Goal: Task Accomplishment & Management: Complete application form

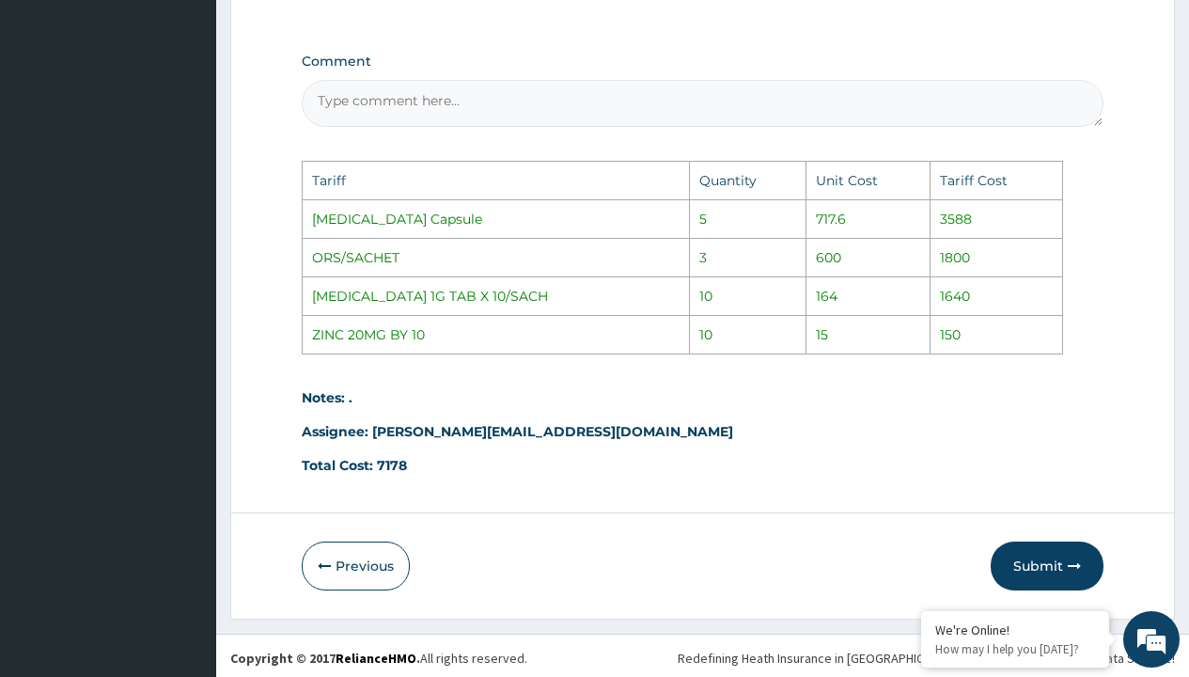
scroll to position [1220, 0]
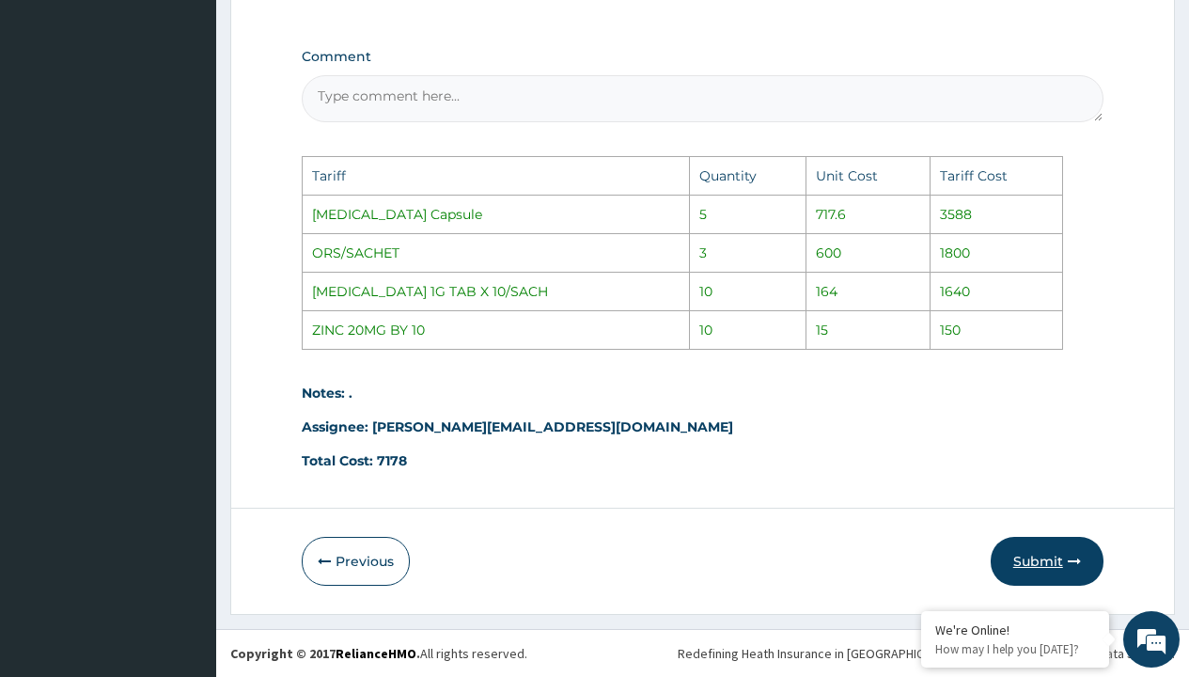
click at [1051, 569] on button "Submit" at bounding box center [1047, 561] width 113 height 49
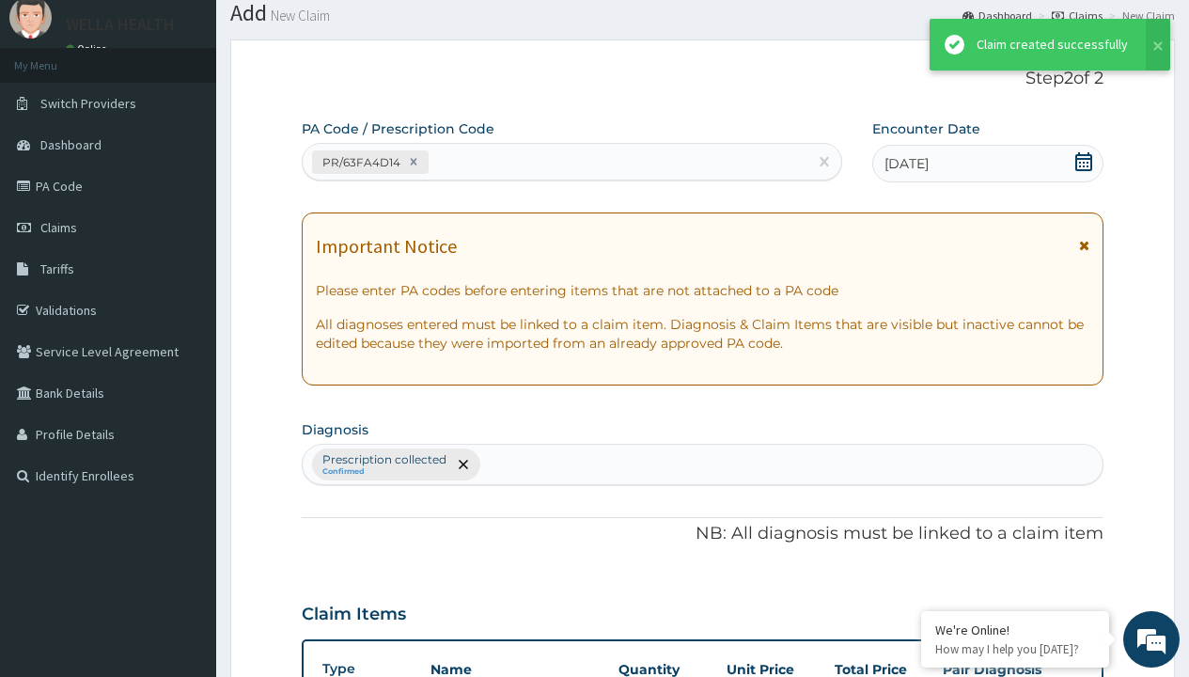
scroll to position [863, 0]
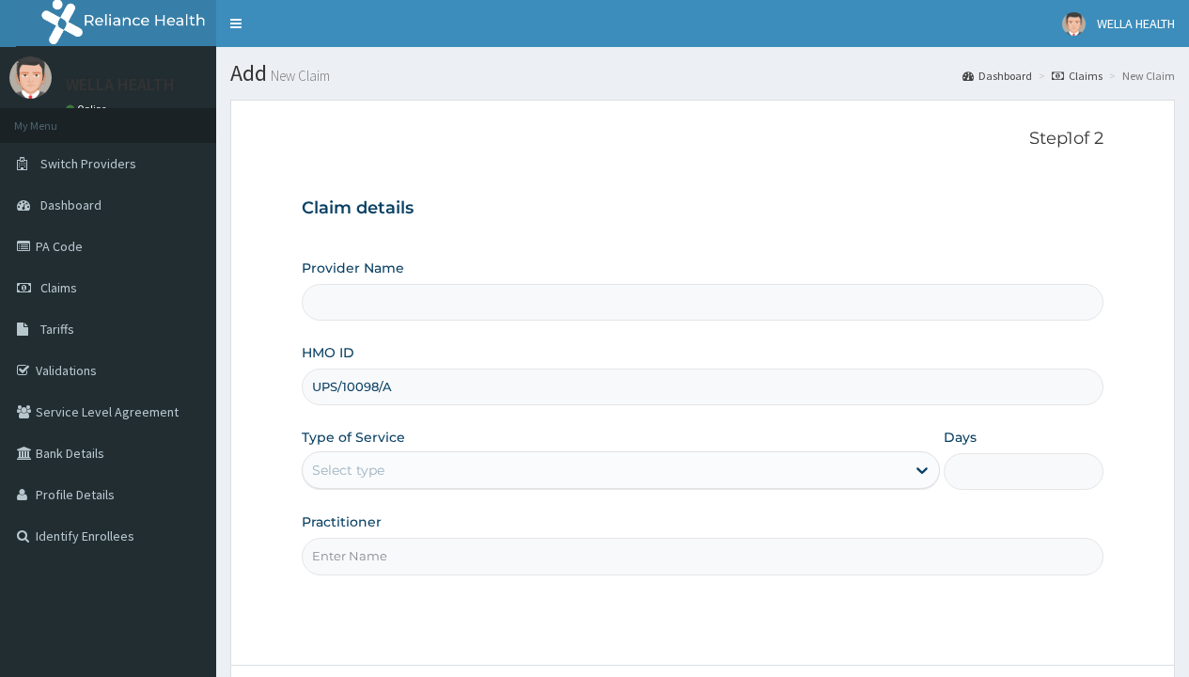
type input "UPS/10098/A"
type input "WellaHealth"
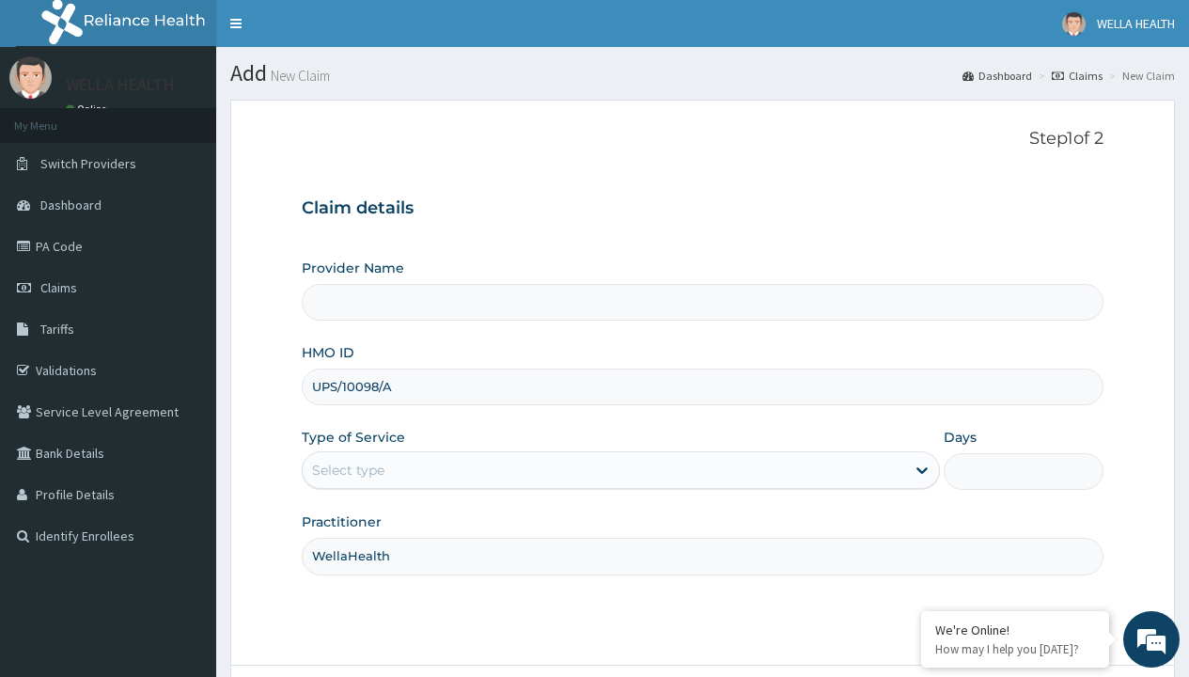
type input "WellaHealth(TELEMEDICINE)"
type input "WellaHealth"
click at [348, 470] on div "Select type" at bounding box center [348, 470] width 72 height 19
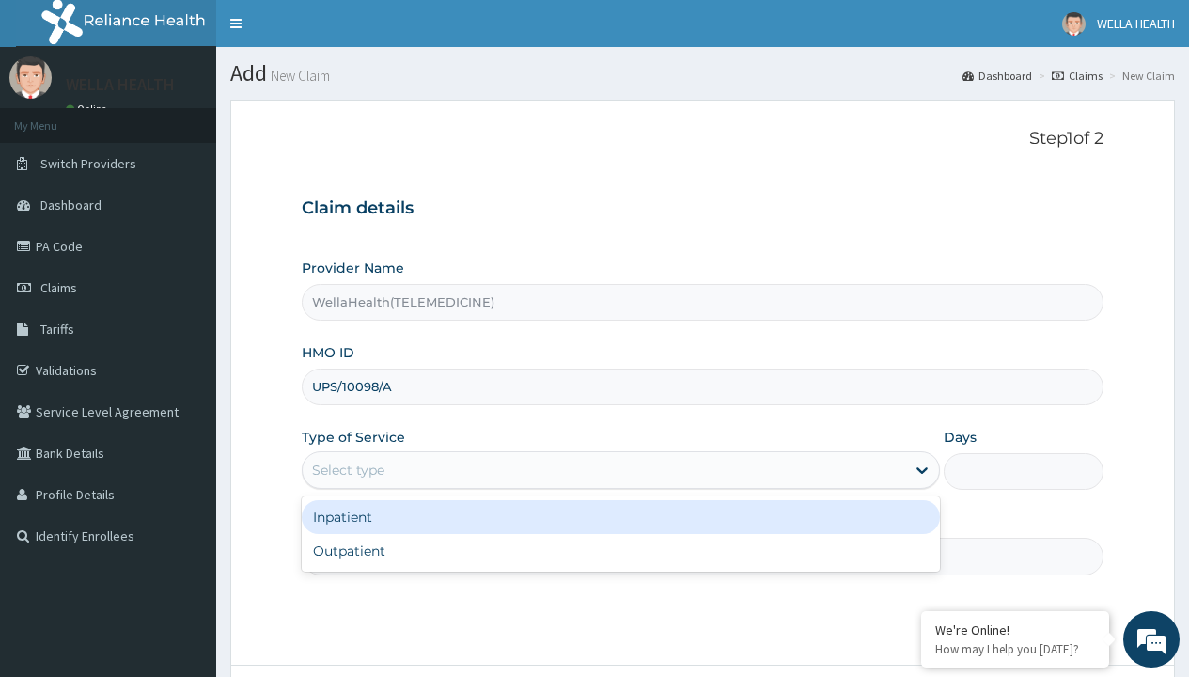
click at [620, 551] on div "Outpatient" at bounding box center [621, 551] width 638 height 34
type input "1"
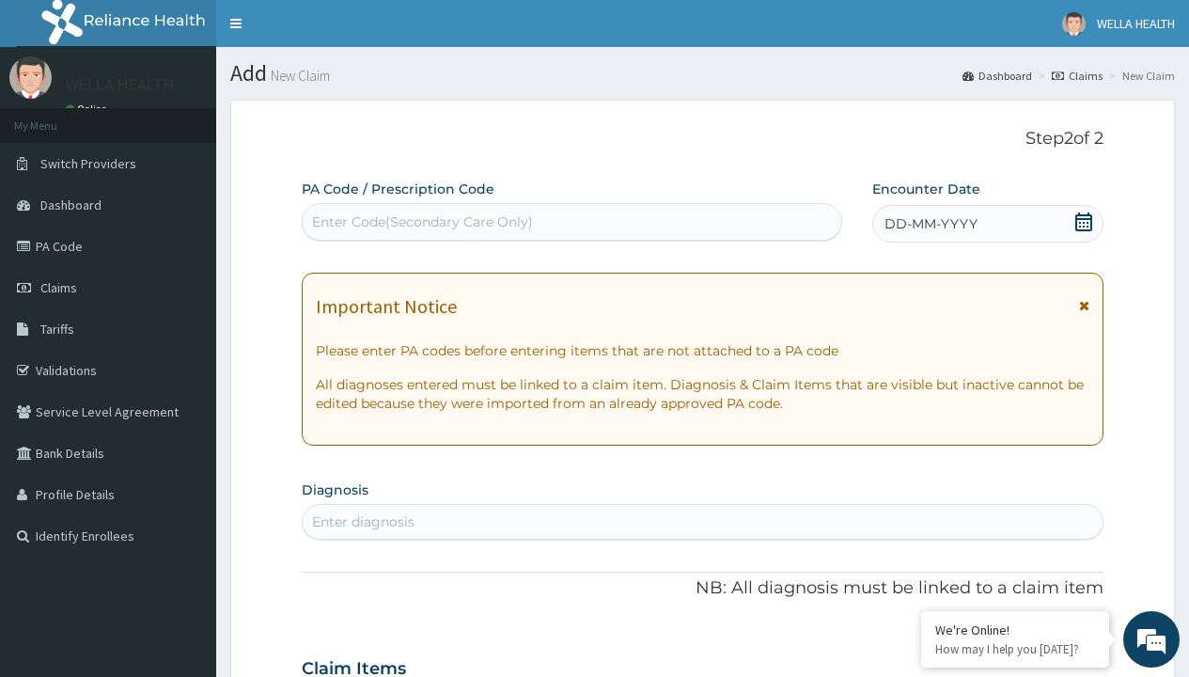
scroll to position [157, 0]
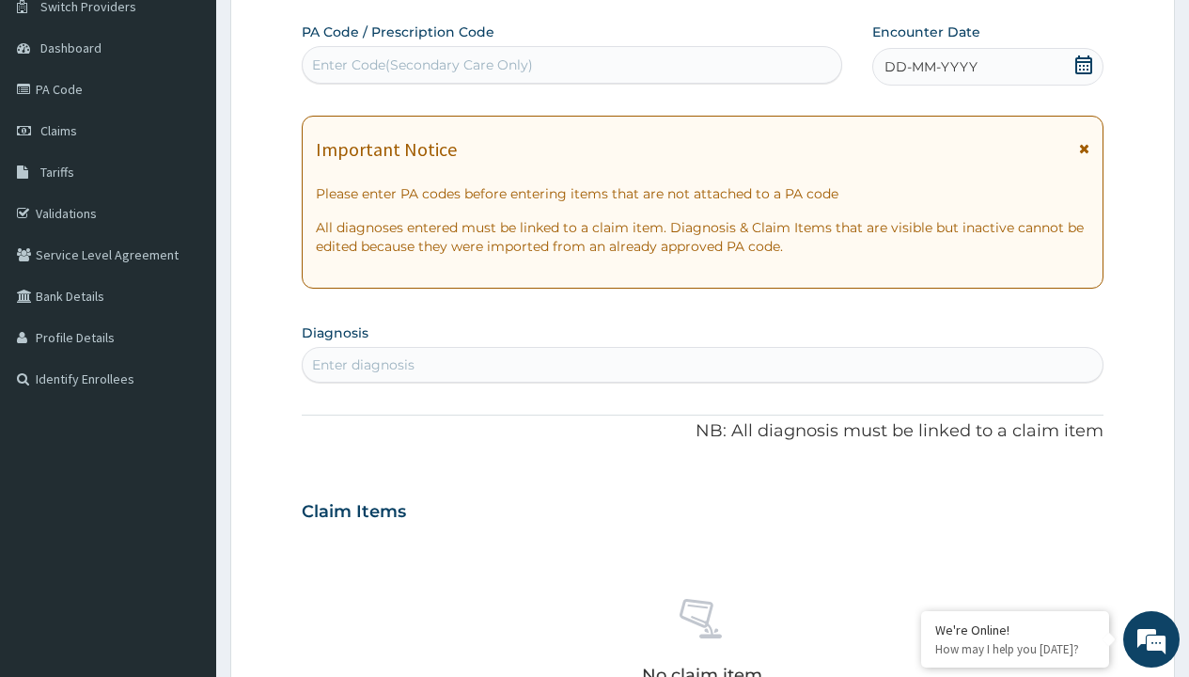
click at [930, 67] on span "DD-MM-YYYY" at bounding box center [931, 66] width 93 height 19
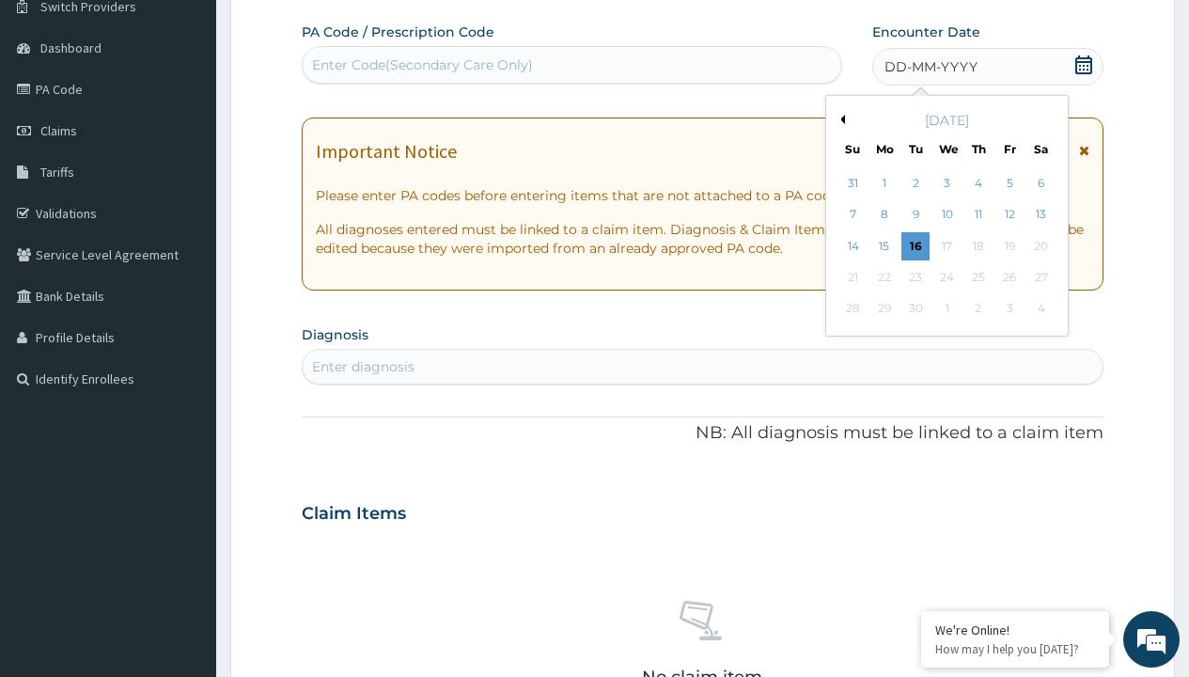
click at [839, 119] on button "Previous Month" at bounding box center [840, 119] width 9 height 9
click at [1009, 214] on div "8" at bounding box center [1010, 215] width 28 height 28
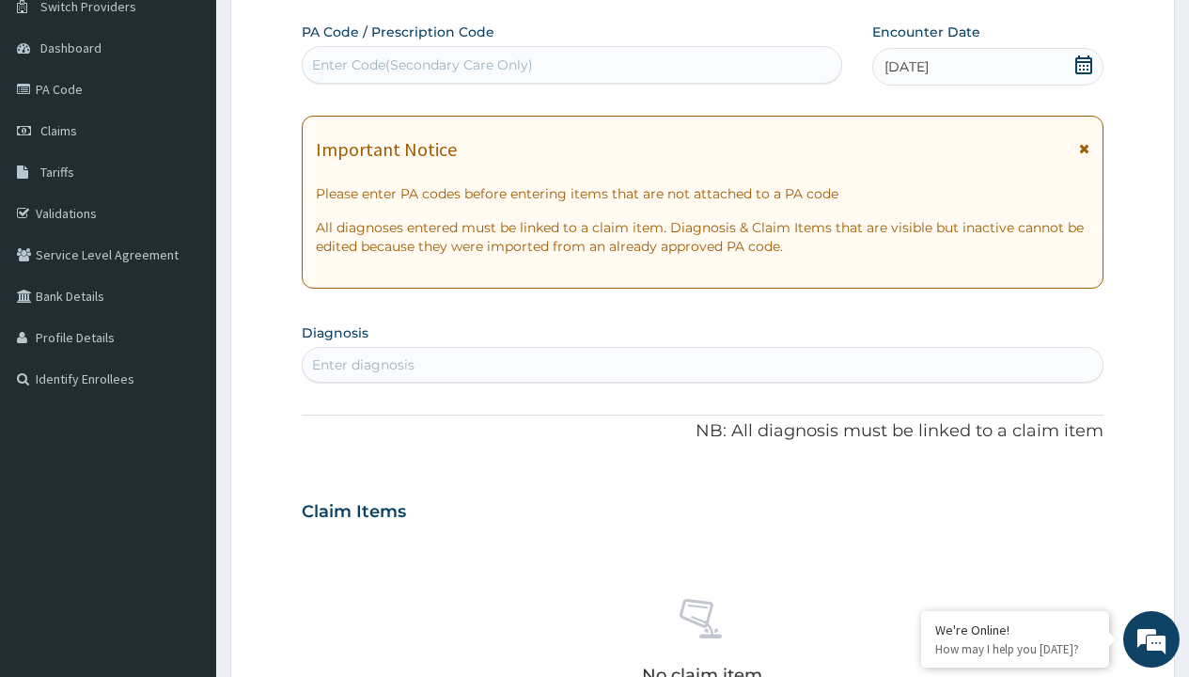
click at [421, 65] on div "Enter Code(Secondary Care Only)" at bounding box center [422, 64] width 221 height 19
type input "PR/B895126D"
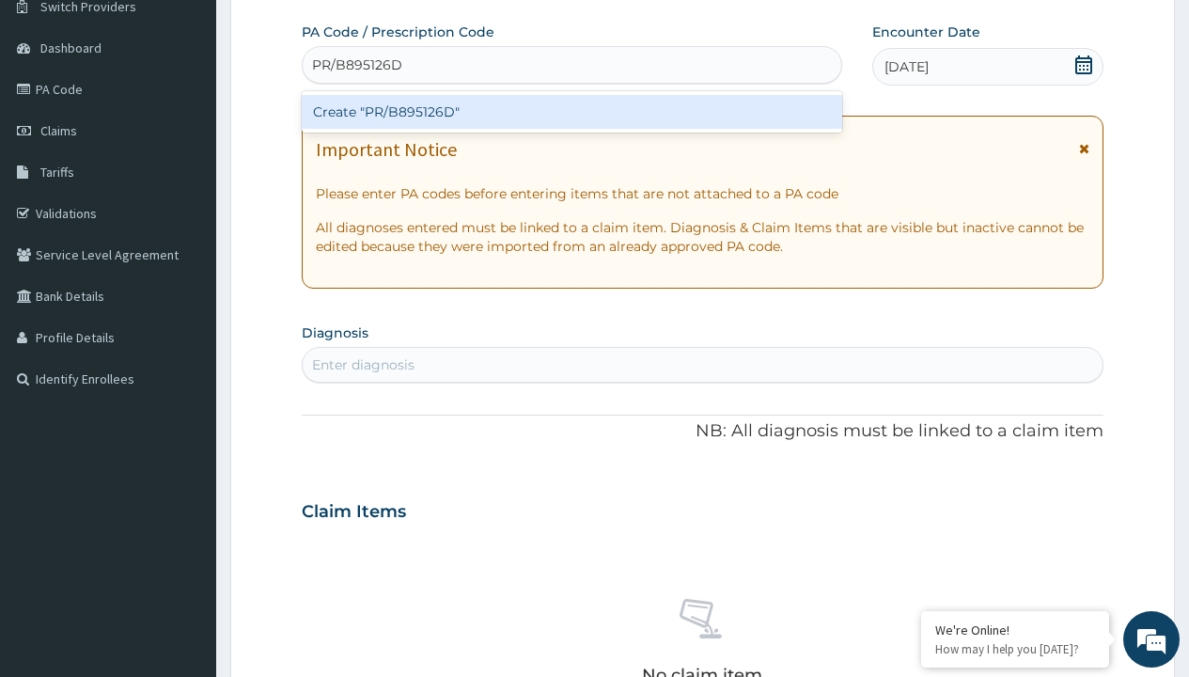
scroll to position [0, 0]
click at [572, 112] on div "Create "PR/B895126D"" at bounding box center [572, 112] width 540 height 34
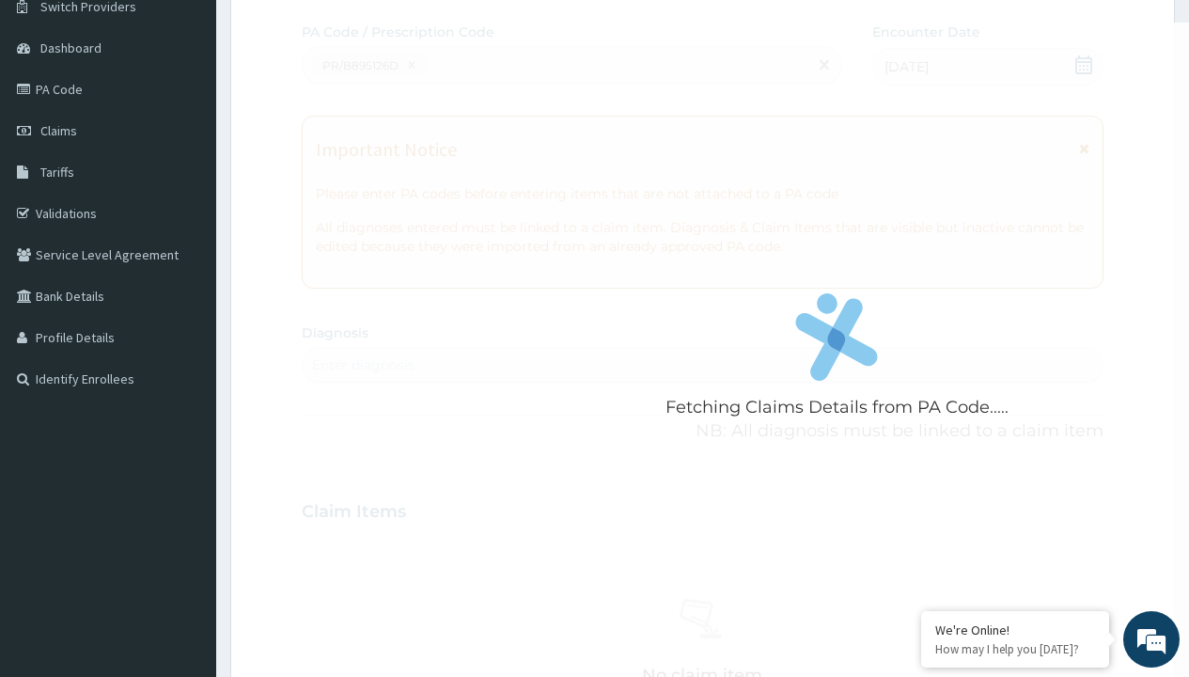
click at [363, 365] on div "Enter diagnosis" at bounding box center [363, 364] width 102 height 19
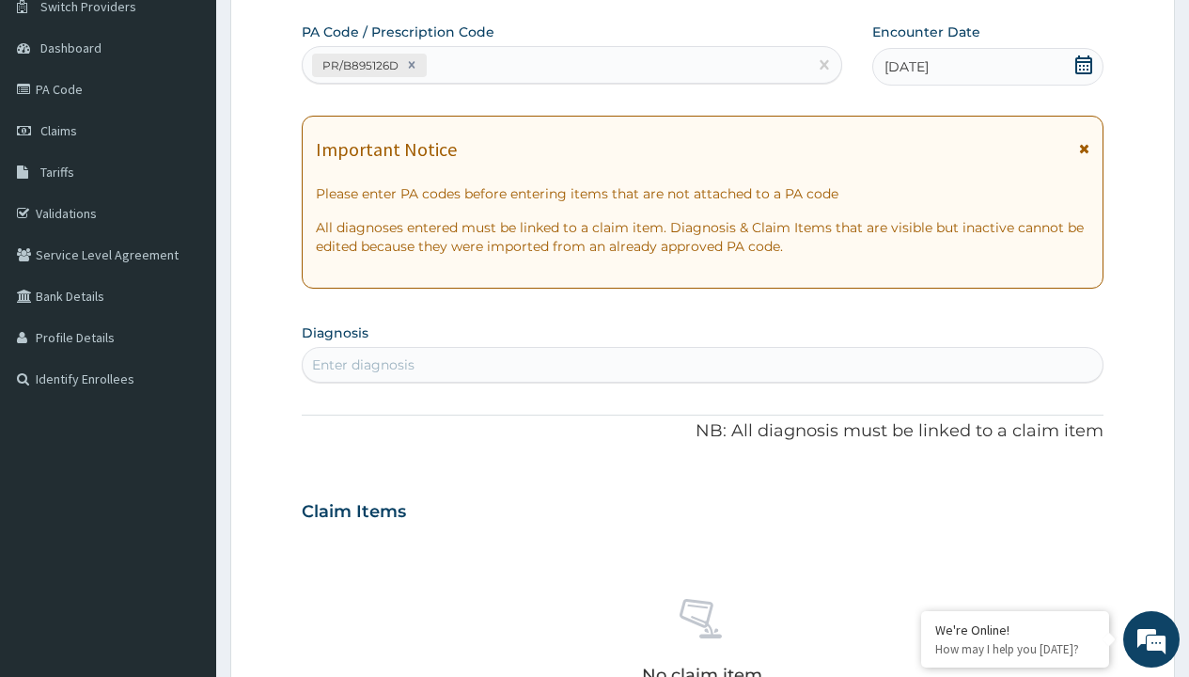
type input "prescription collected"
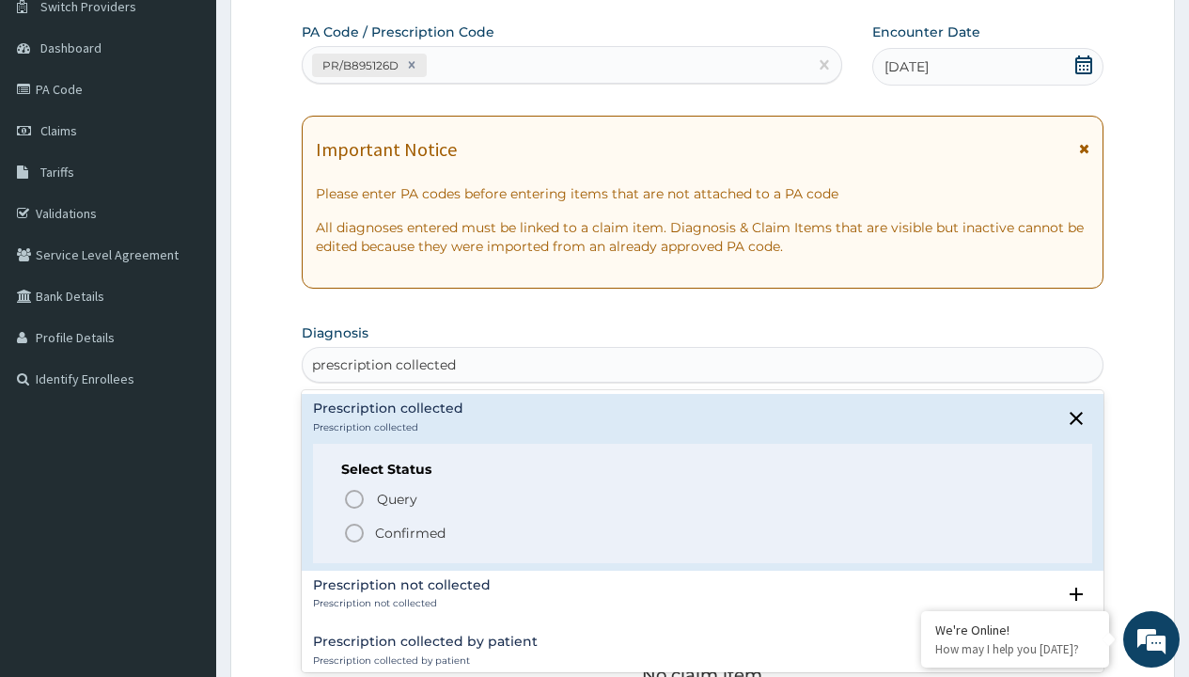
click at [410, 532] on p "Confirmed" at bounding box center [410, 533] width 71 height 19
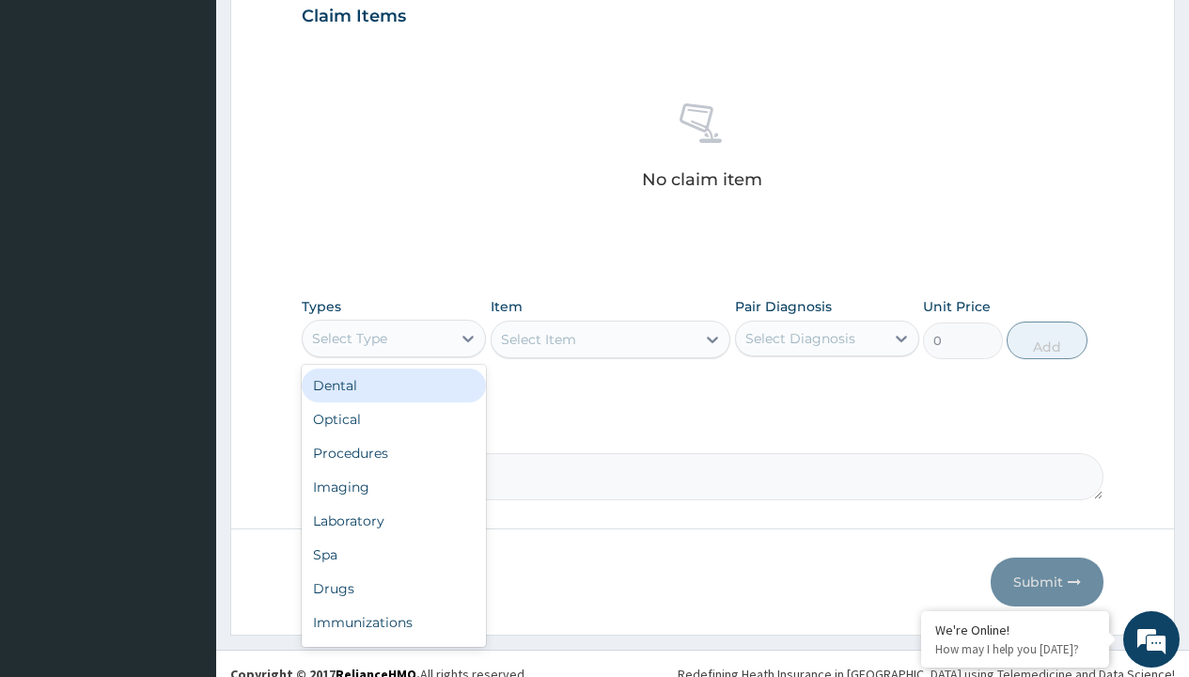
type input "procedures"
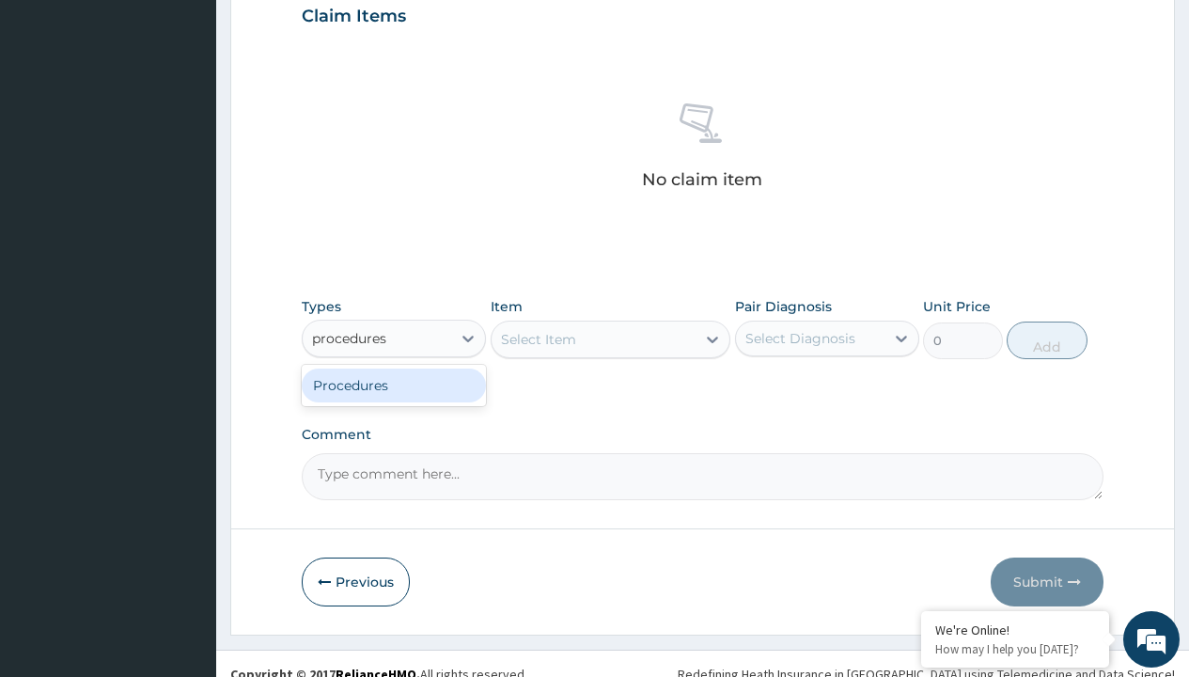
scroll to position [0, 0]
click at [394, 384] on div "Procedures" at bounding box center [394, 386] width 184 height 34
click at [538, 338] on div "Select Item" at bounding box center [538, 339] width 75 height 19
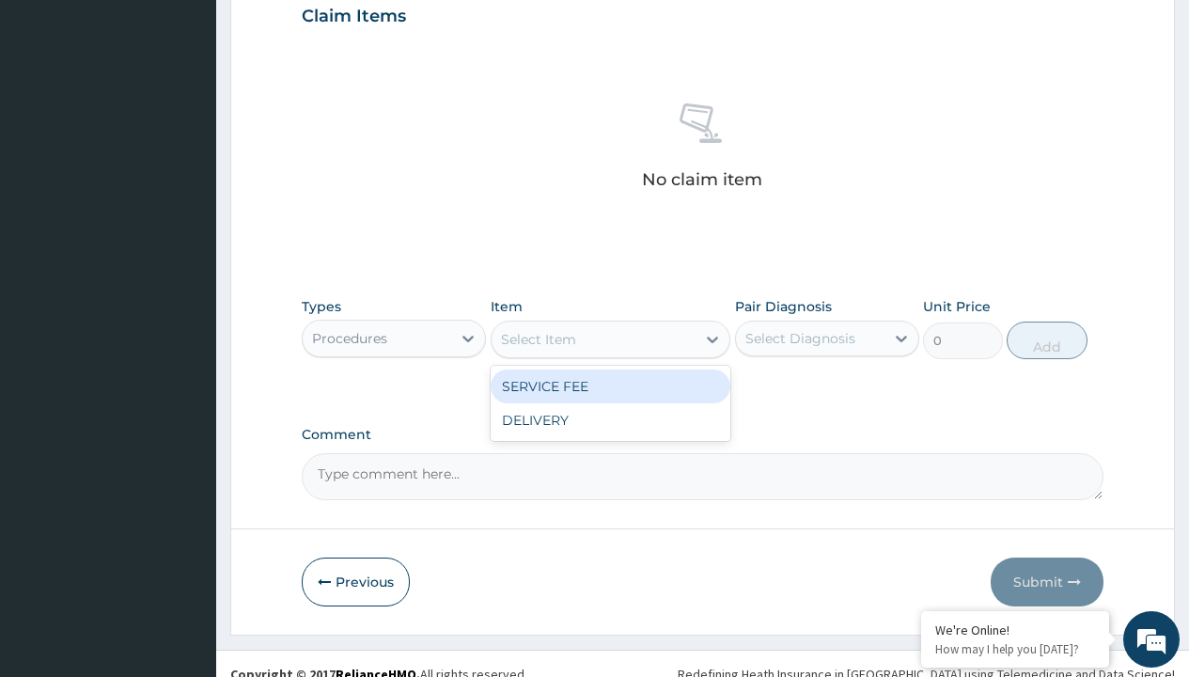
type input "service fee"
click at [610, 385] on div "SERVICE FEE" at bounding box center [611, 386] width 241 height 34
type input "100"
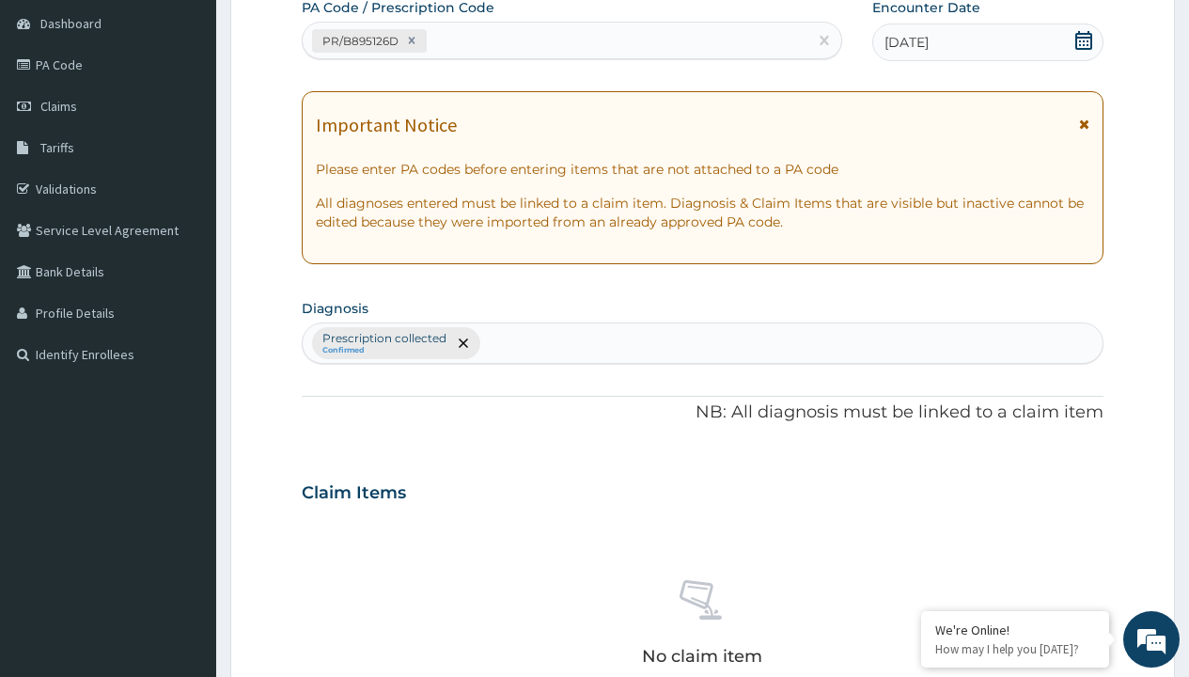
type input "prescription collected"
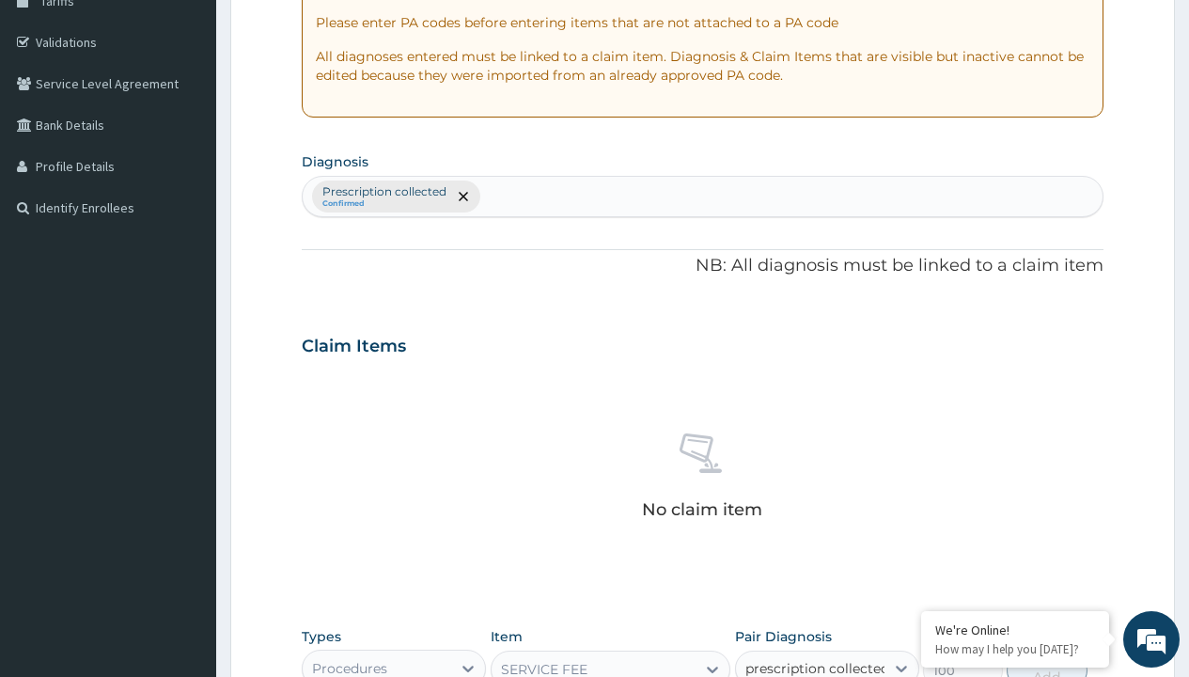
checkbox input "true"
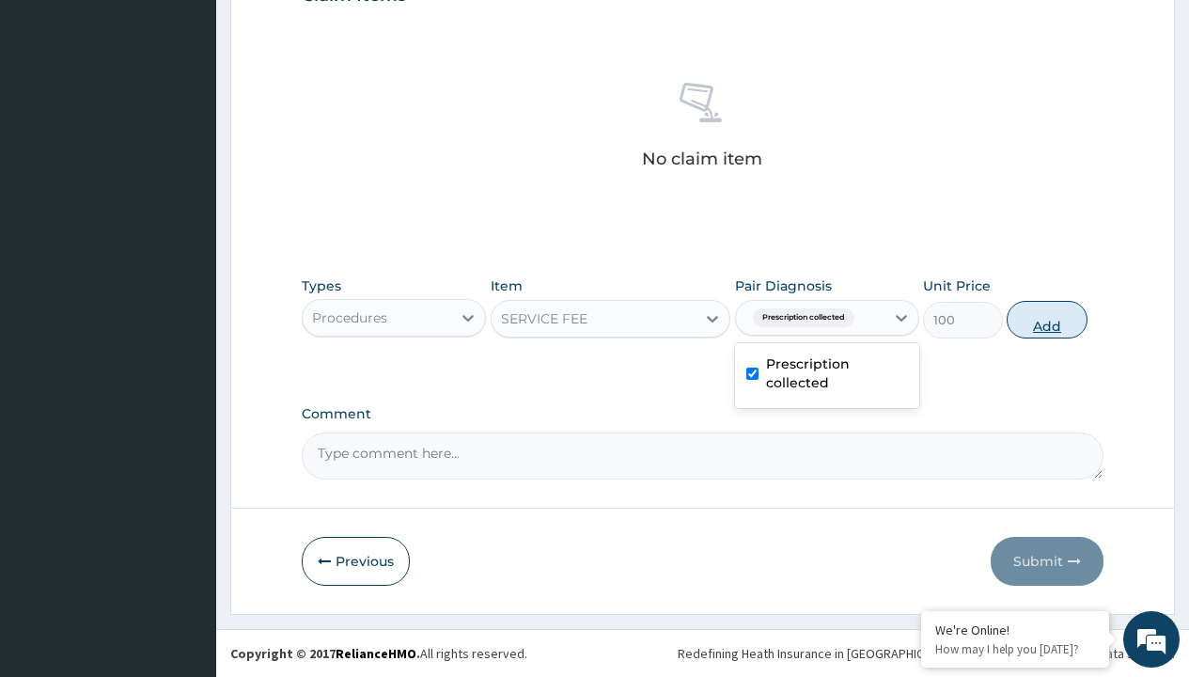
click at [1047, 319] on button "Add" at bounding box center [1047, 320] width 80 height 38
type input "0"
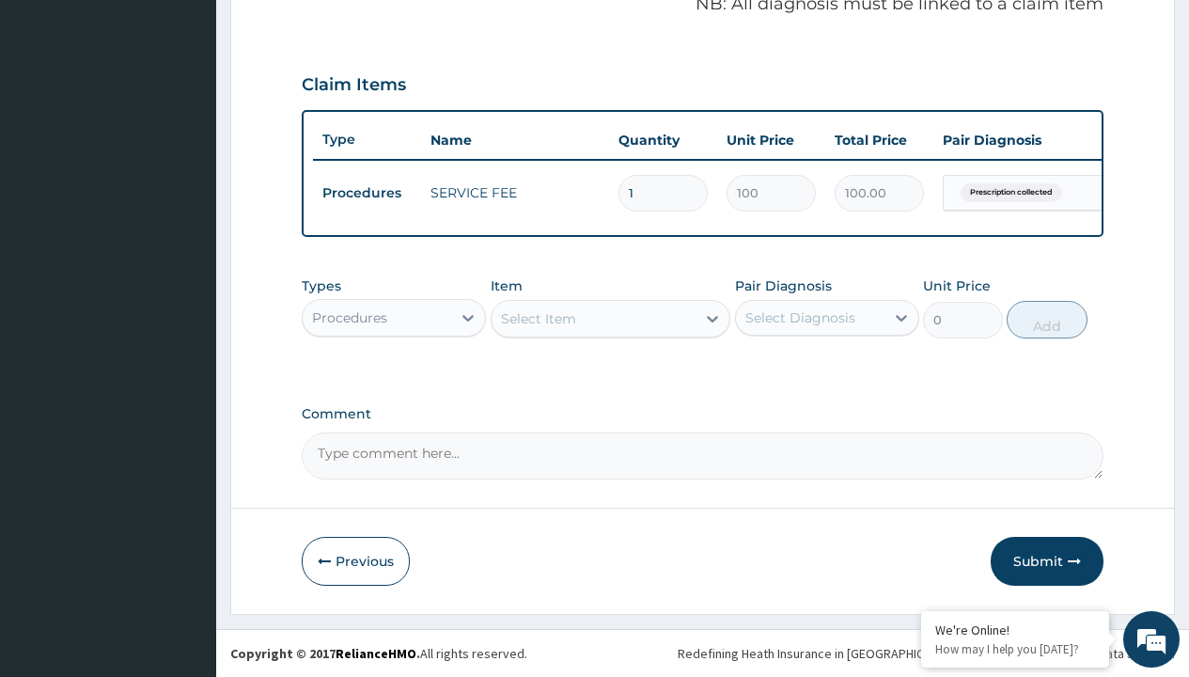
click at [350, 317] on div "Procedures" at bounding box center [349, 317] width 75 height 19
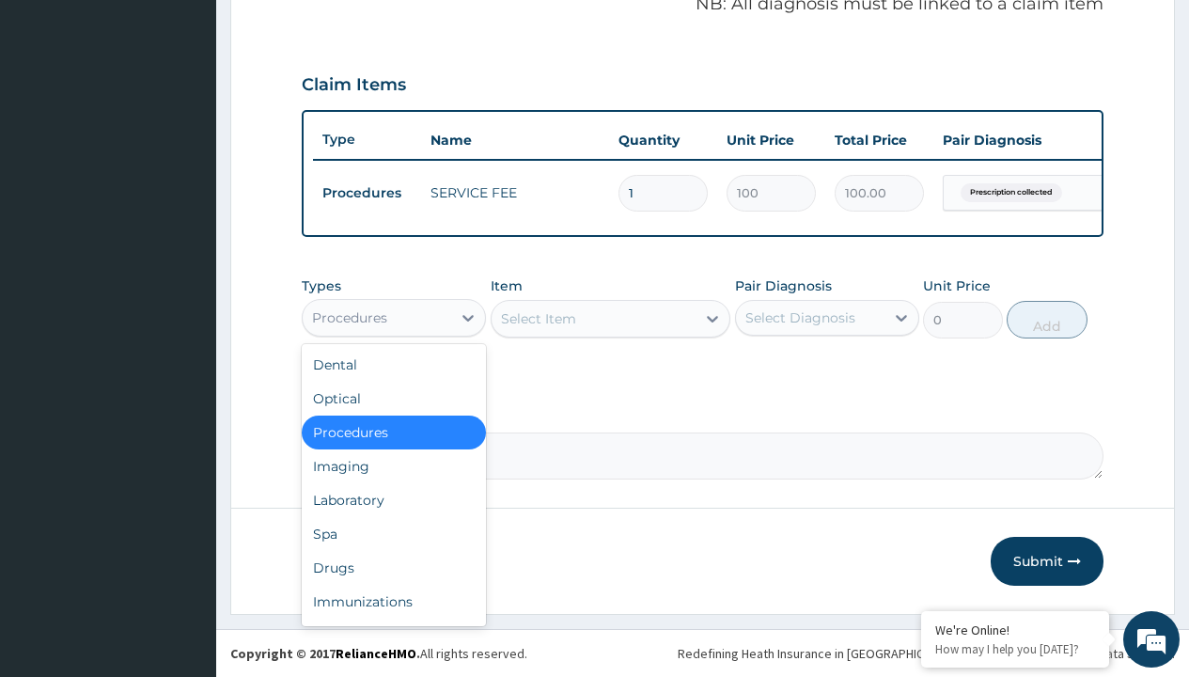
type input "drugs"
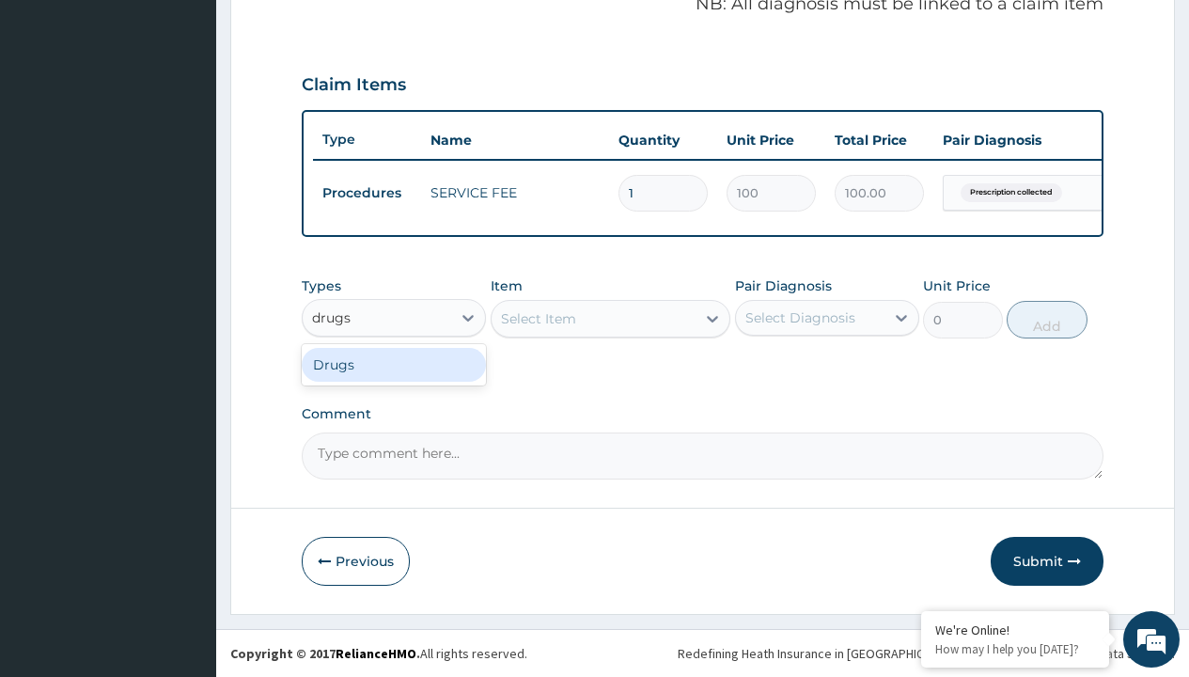
scroll to position [0, 0]
click at [394, 364] on div "Drugs" at bounding box center [394, 365] width 184 height 34
click at [538, 318] on div "Select Item" at bounding box center [611, 319] width 241 height 38
type input "amatem softgel forte tablets 80/480/pack"
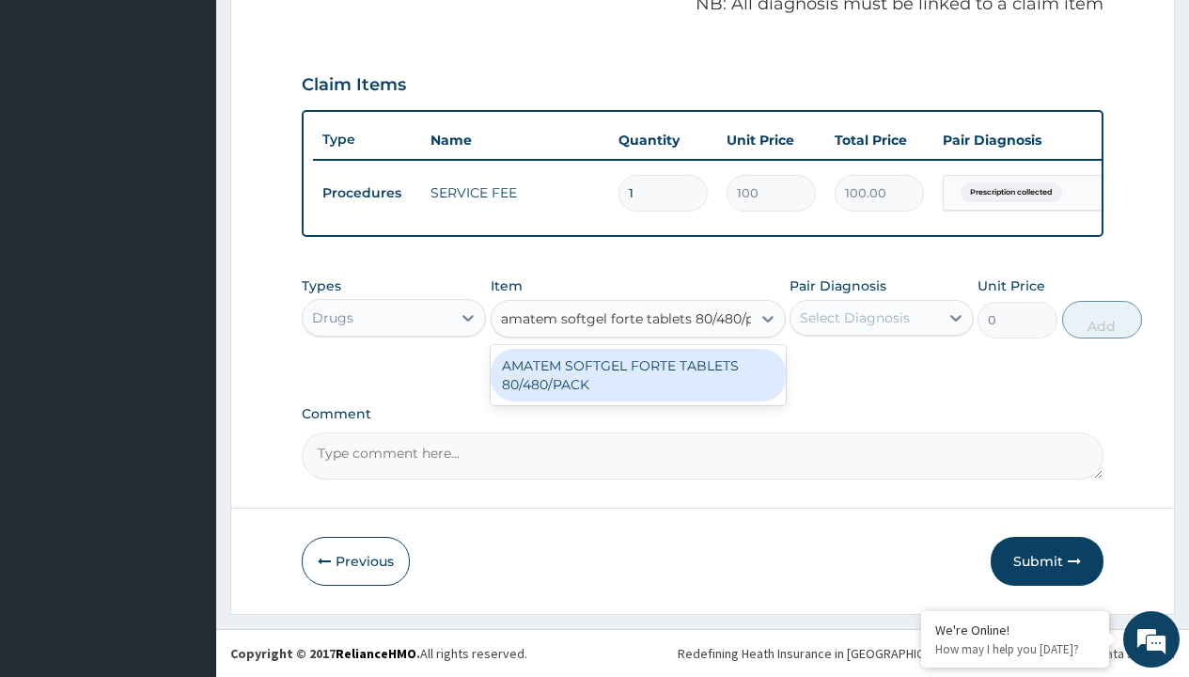
click at [637, 374] on div "AMATEM SOFTGEL FORTE TABLETS 80/480/PACK" at bounding box center [638, 375] width 295 height 53
type input "601.7000122070312"
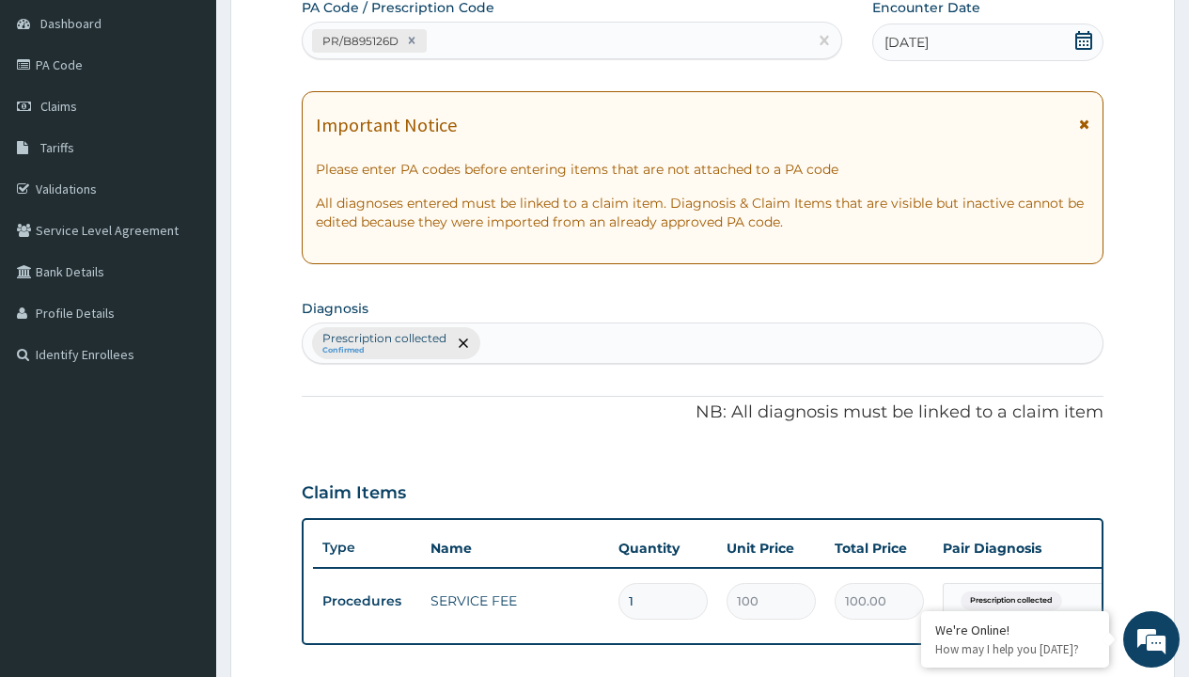
type input "prescription collected"
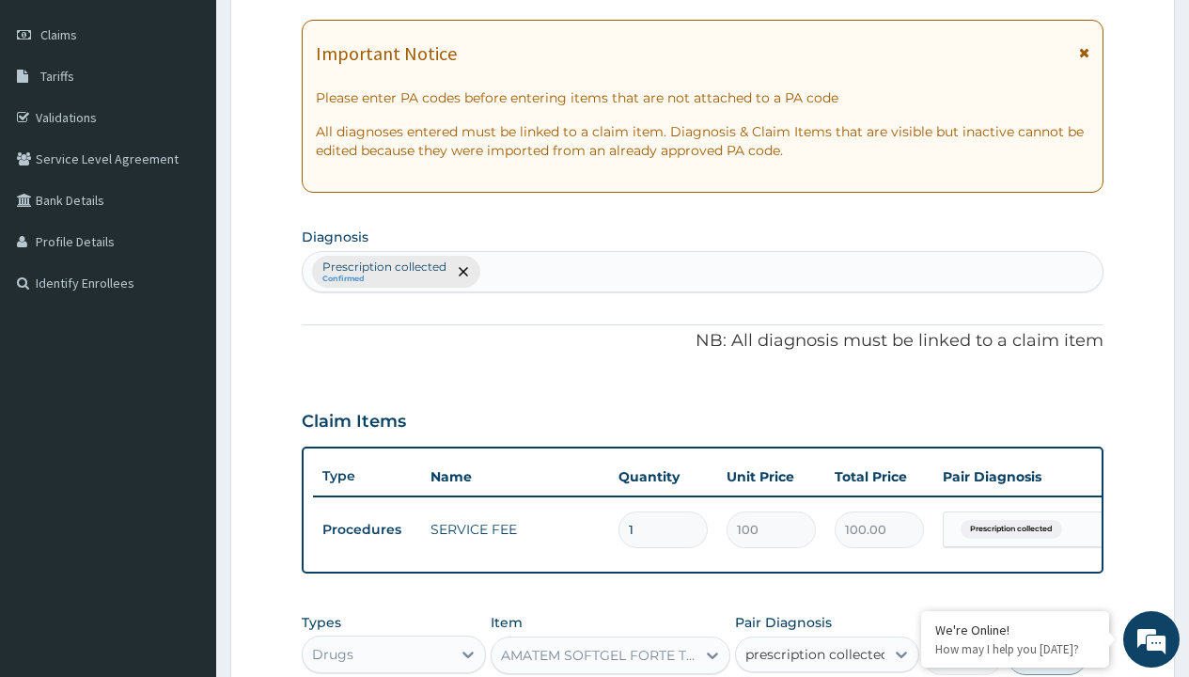
checkbox input "true"
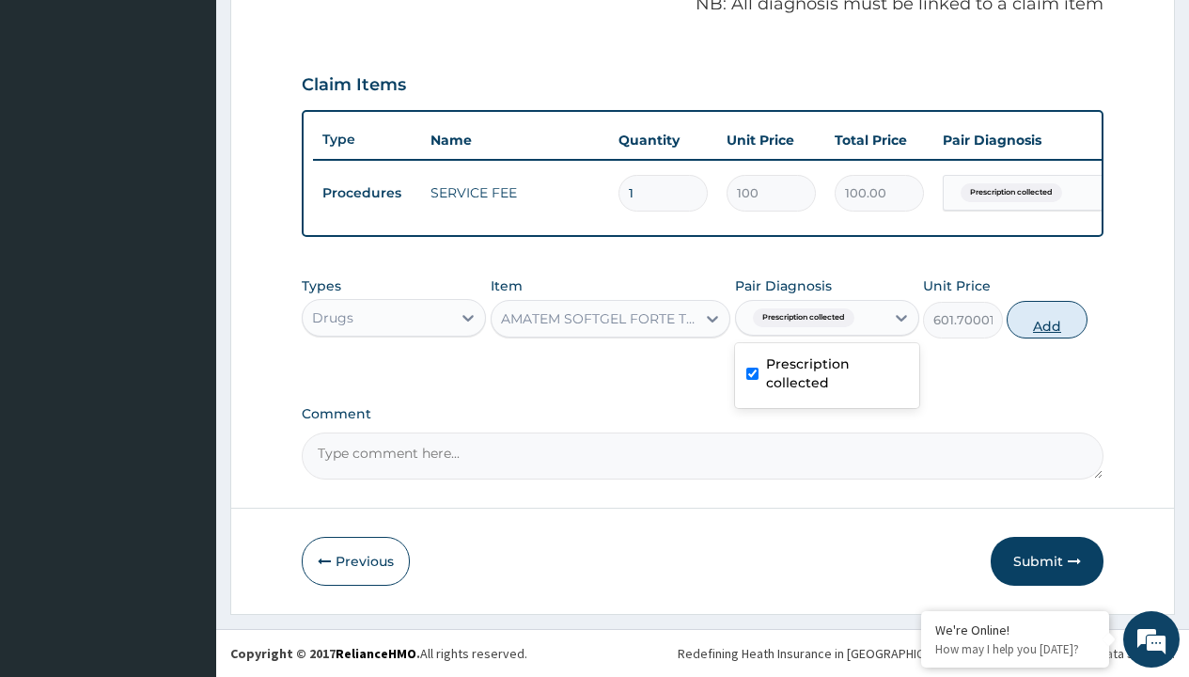
click at [1047, 319] on button "Add" at bounding box center [1047, 320] width 80 height 38
type input "0"
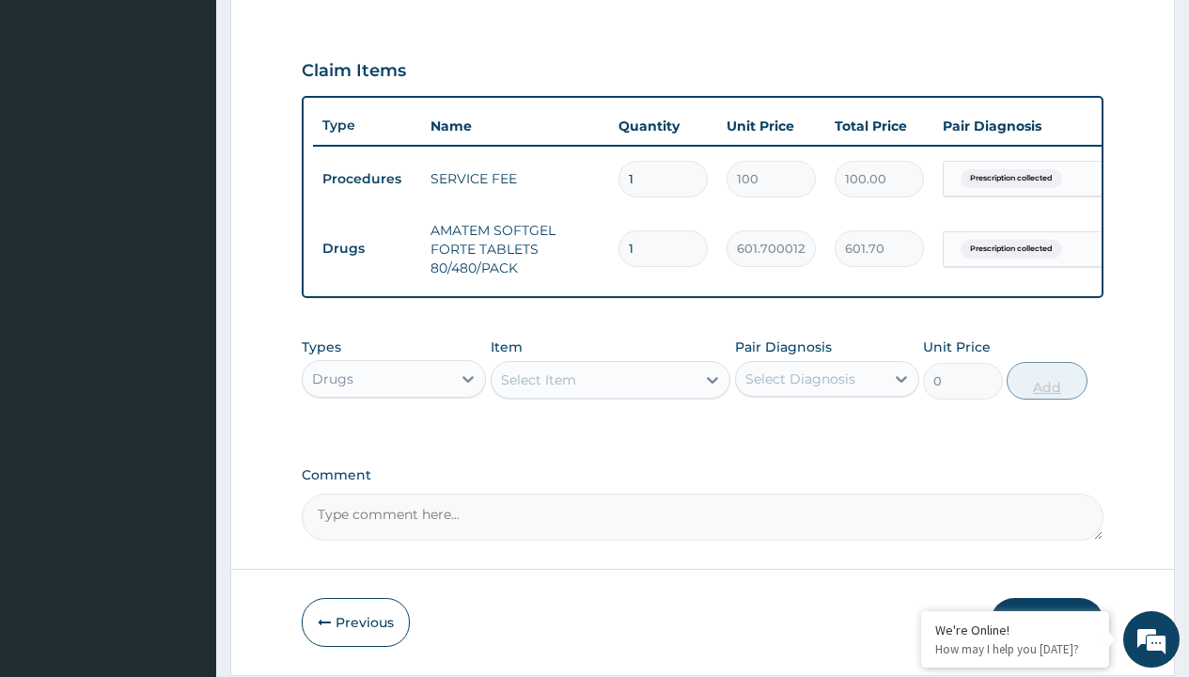
type input "6"
type input "3610.20"
type input "6"
click at [367, 248] on td "Drugs" at bounding box center [367, 248] width 108 height 35
type input "drugs"
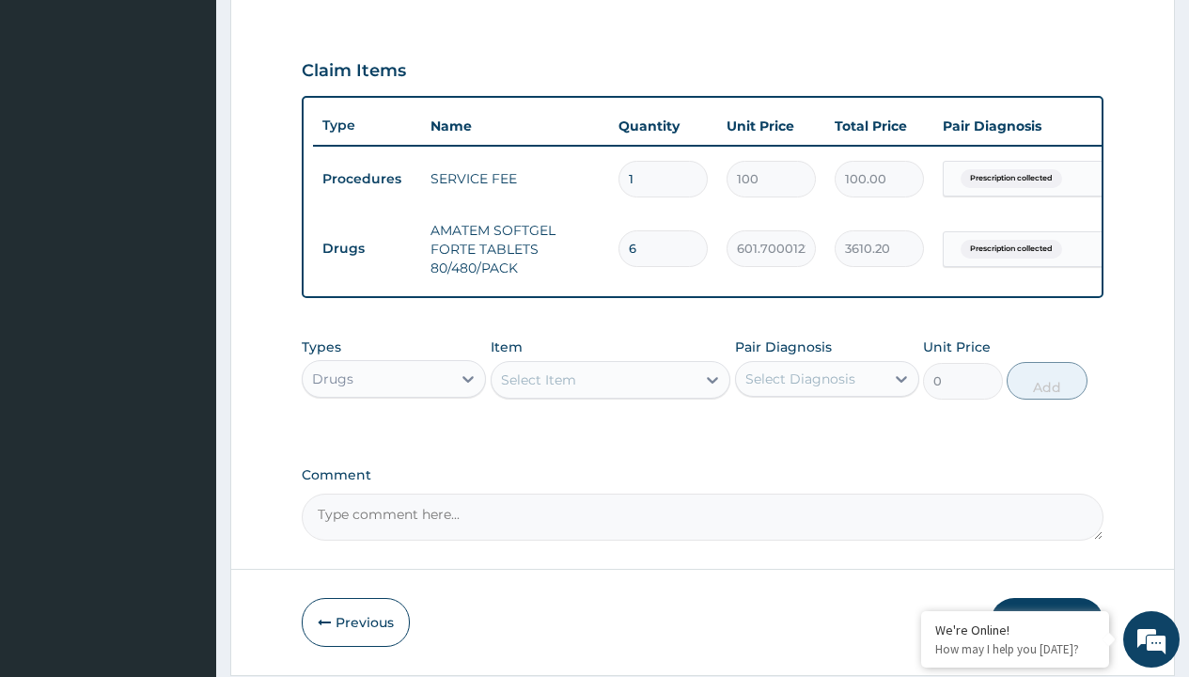
scroll to position [0, 0]
click at [394, 439] on div "Drugs" at bounding box center [394, 426] width 184 height 34
click at [538, 389] on div "Select Item" at bounding box center [538, 379] width 75 height 19
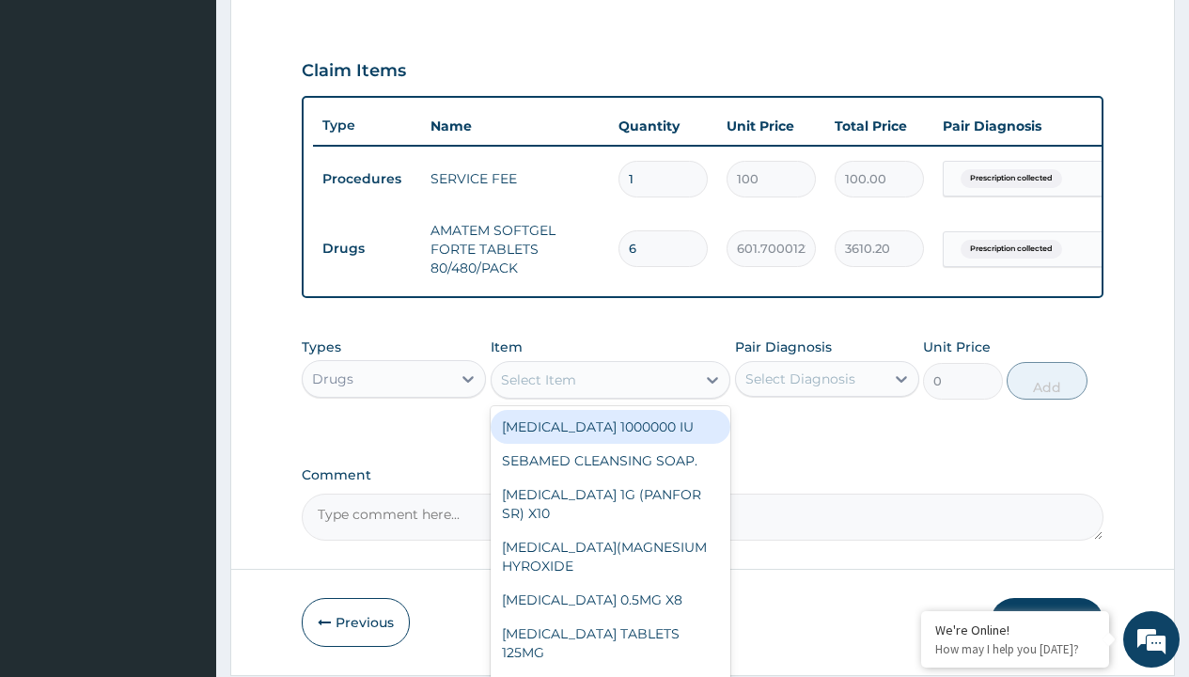
type input "paracetamol 1g tab x 10/sach"
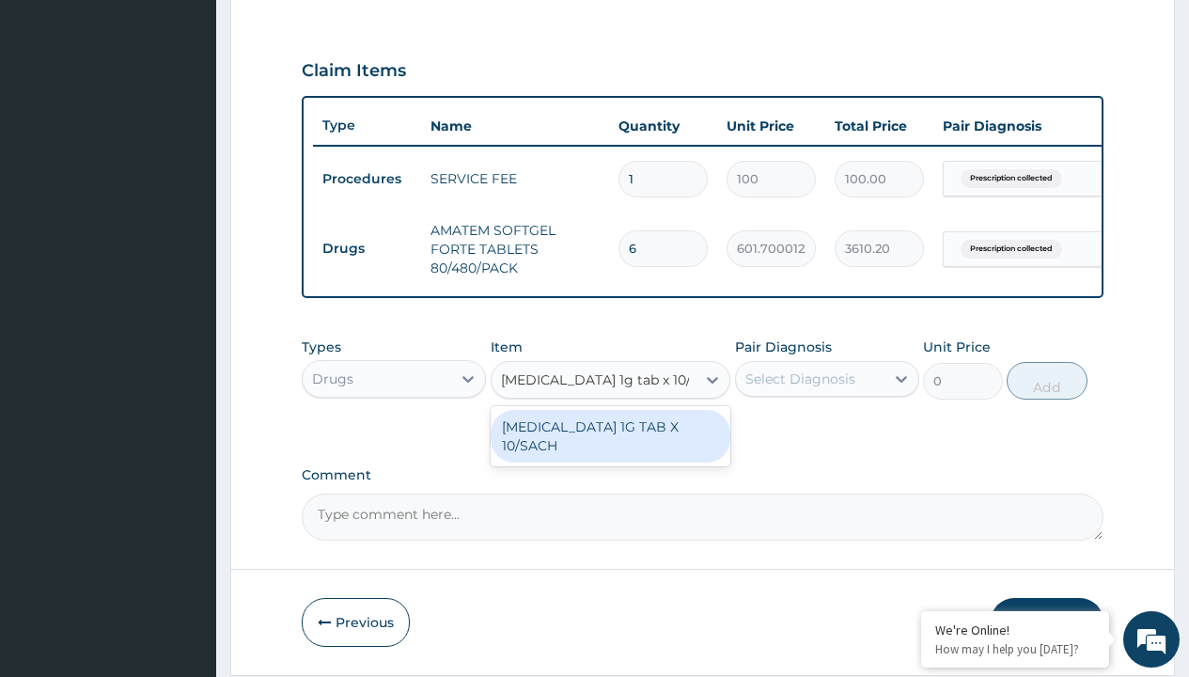
click at [610, 449] on div "[MEDICAL_DATA] 1G TAB X 10/SACH" at bounding box center [611, 436] width 241 height 53
type input "164"
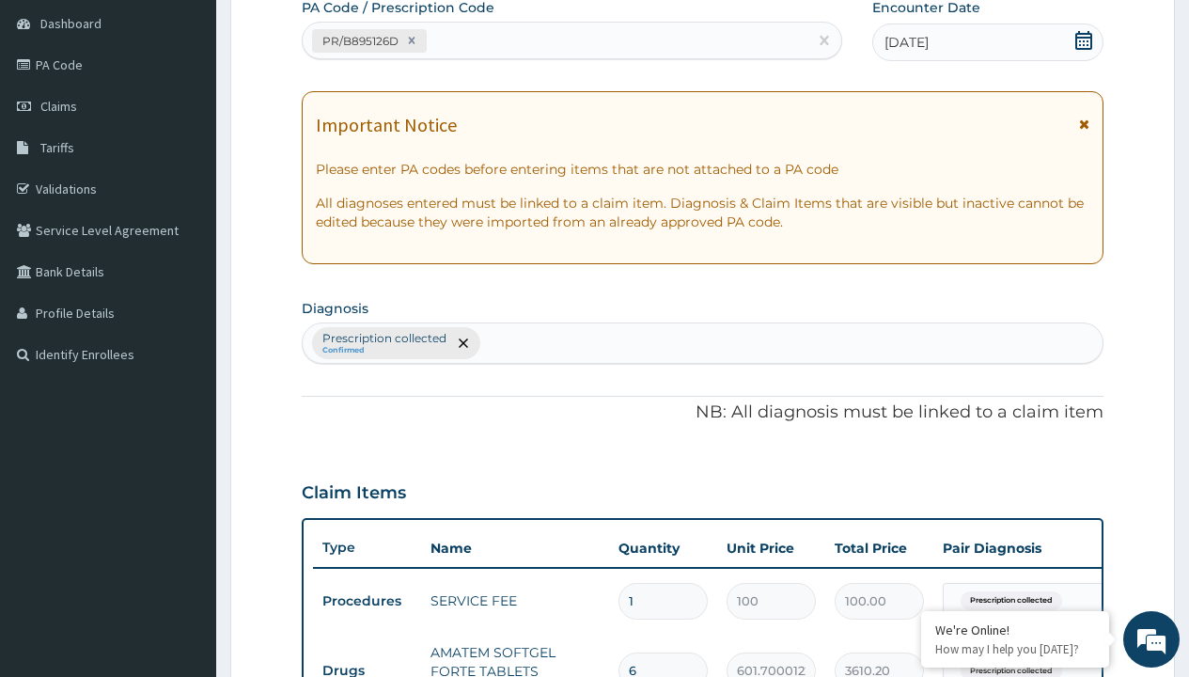
type input "prescription collected"
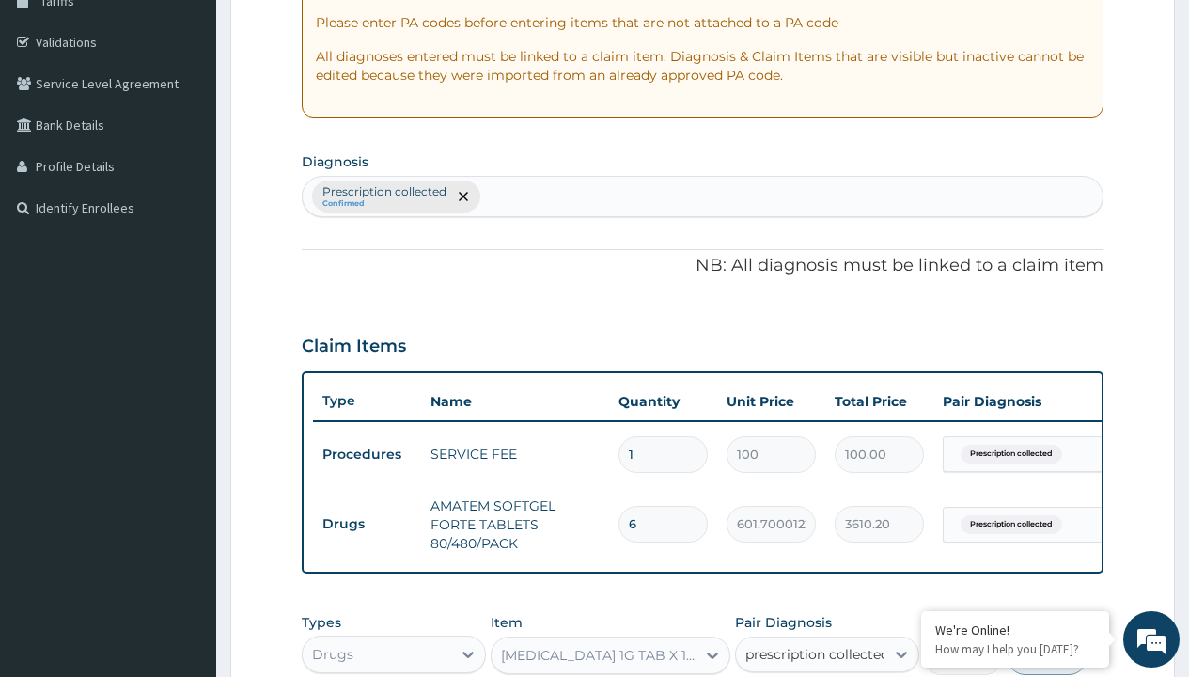
checkbox input "true"
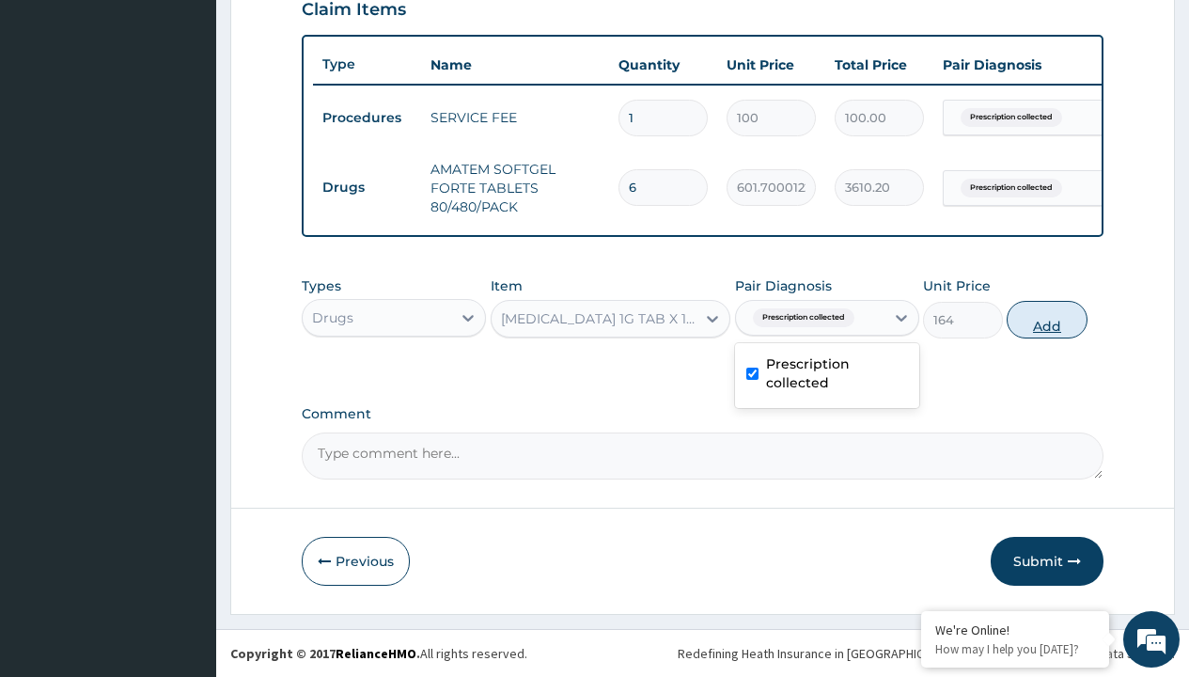
click at [1047, 319] on button "Add" at bounding box center [1047, 320] width 80 height 38
type input "0"
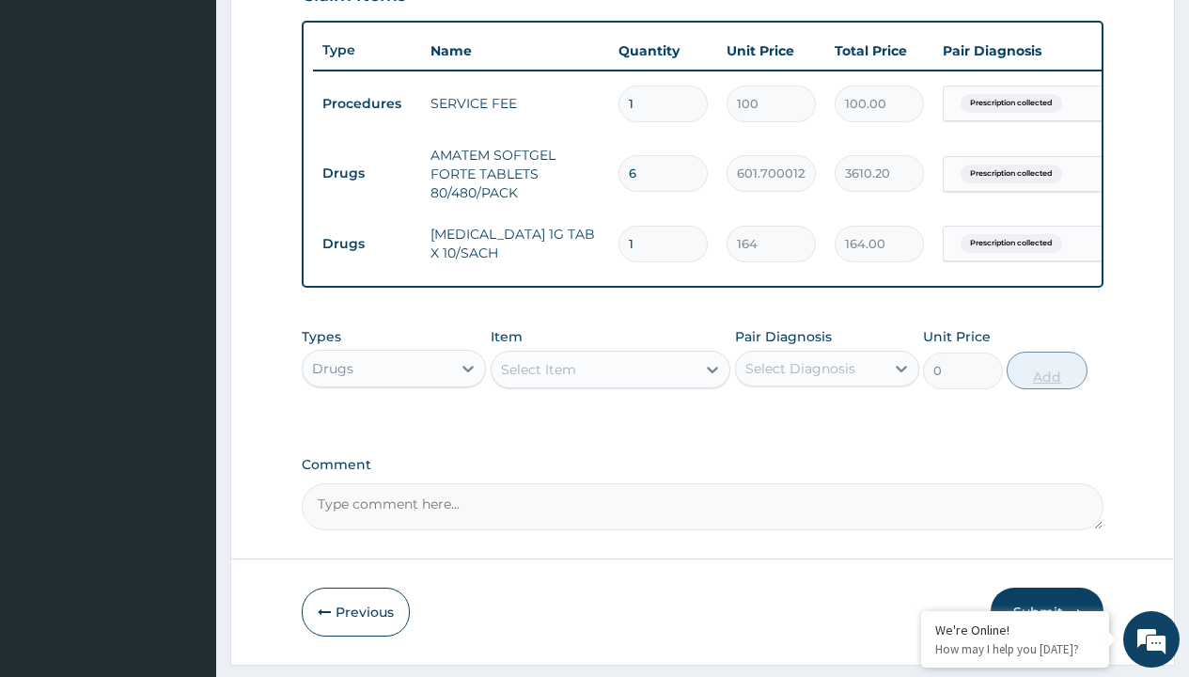
type input "10"
type input "1640.00"
type input "10"
click at [367, 173] on td "Drugs" at bounding box center [367, 173] width 108 height 35
type input "drugs"
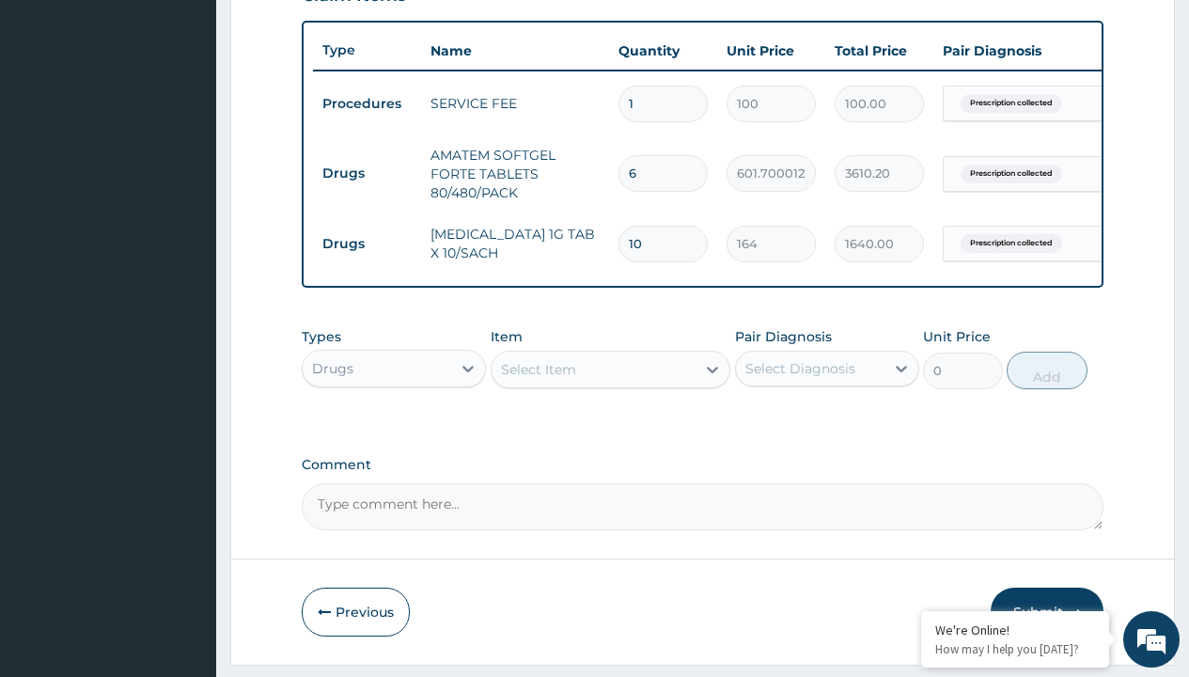
scroll to position [0, 0]
click at [394, 429] on div "Drugs" at bounding box center [394, 416] width 184 height 34
click at [538, 379] on div "Select Item" at bounding box center [538, 369] width 75 height 19
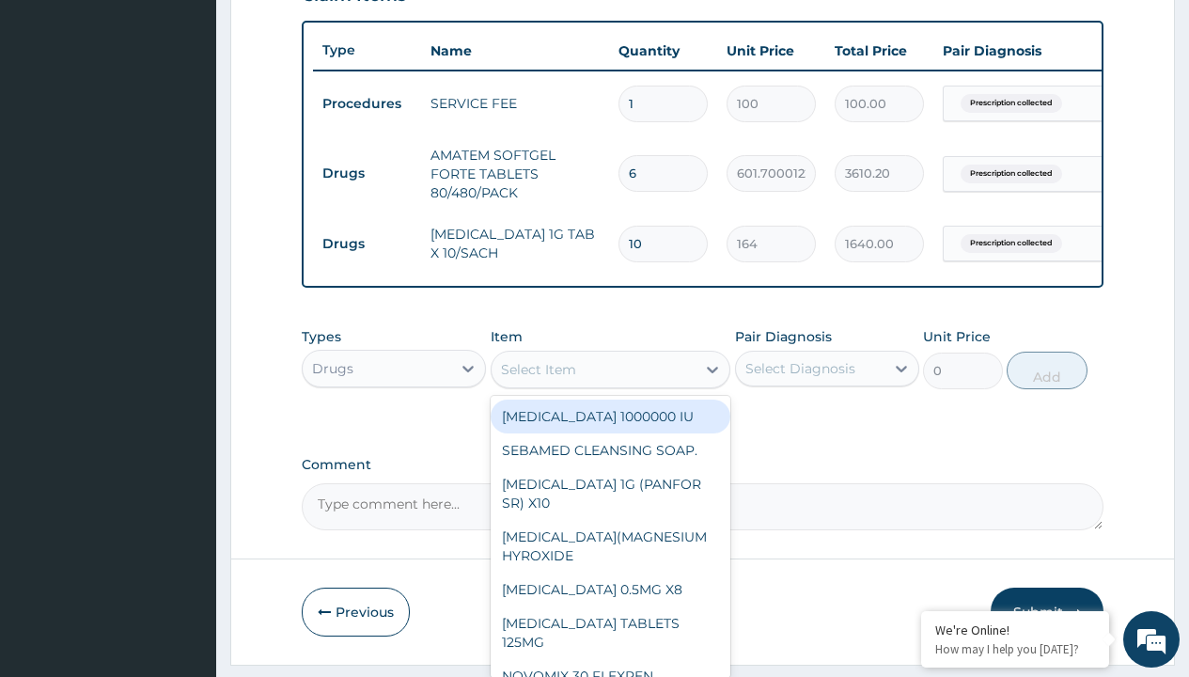
type input "loratadine 10mg by afrab/sach"
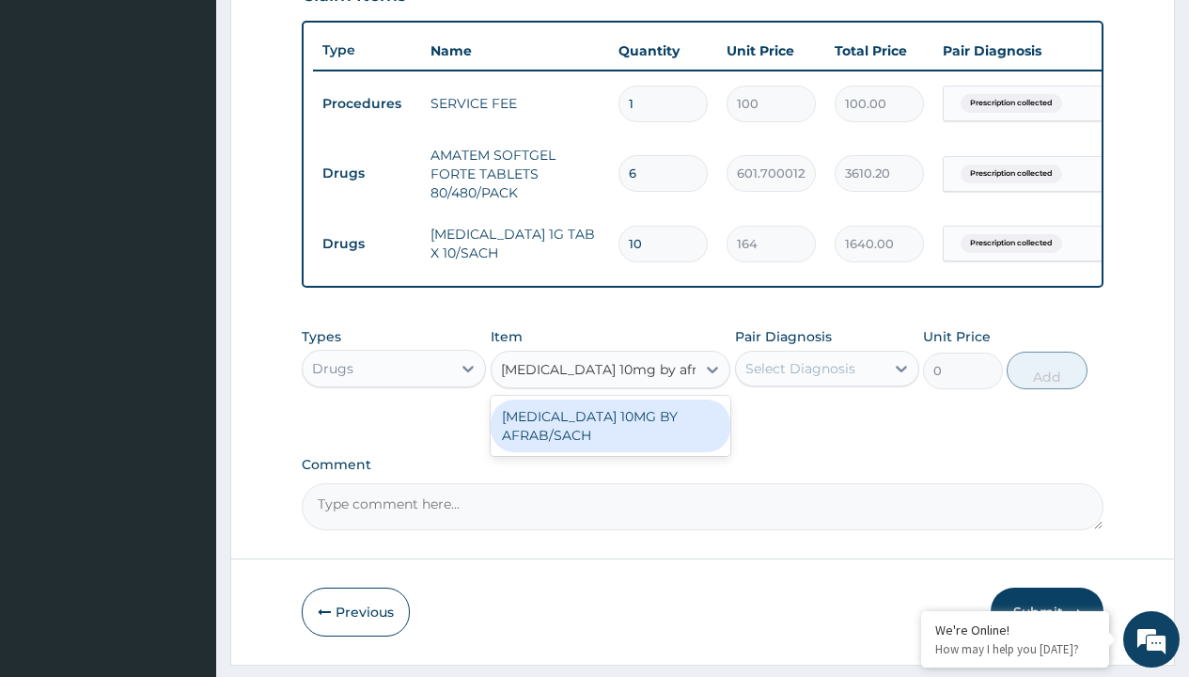
click at [610, 439] on div "LORATADINE 10MG BY AFRAB/SACH" at bounding box center [611, 426] width 241 height 53
type input "70"
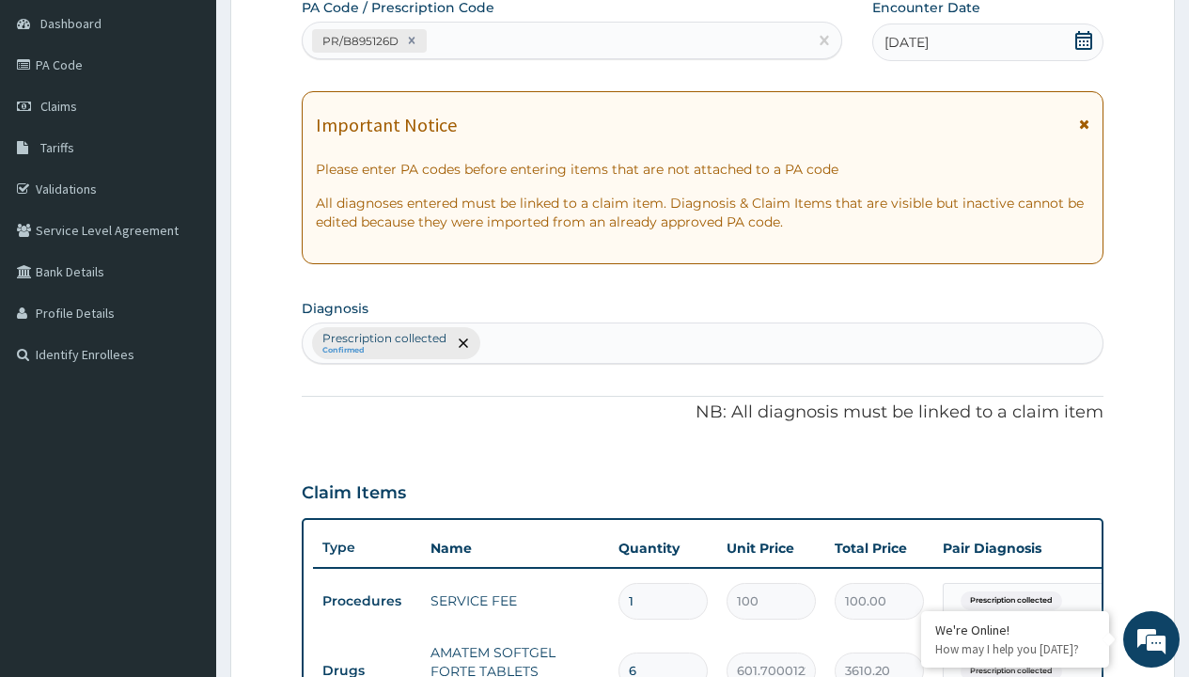
type input "prescription collected"
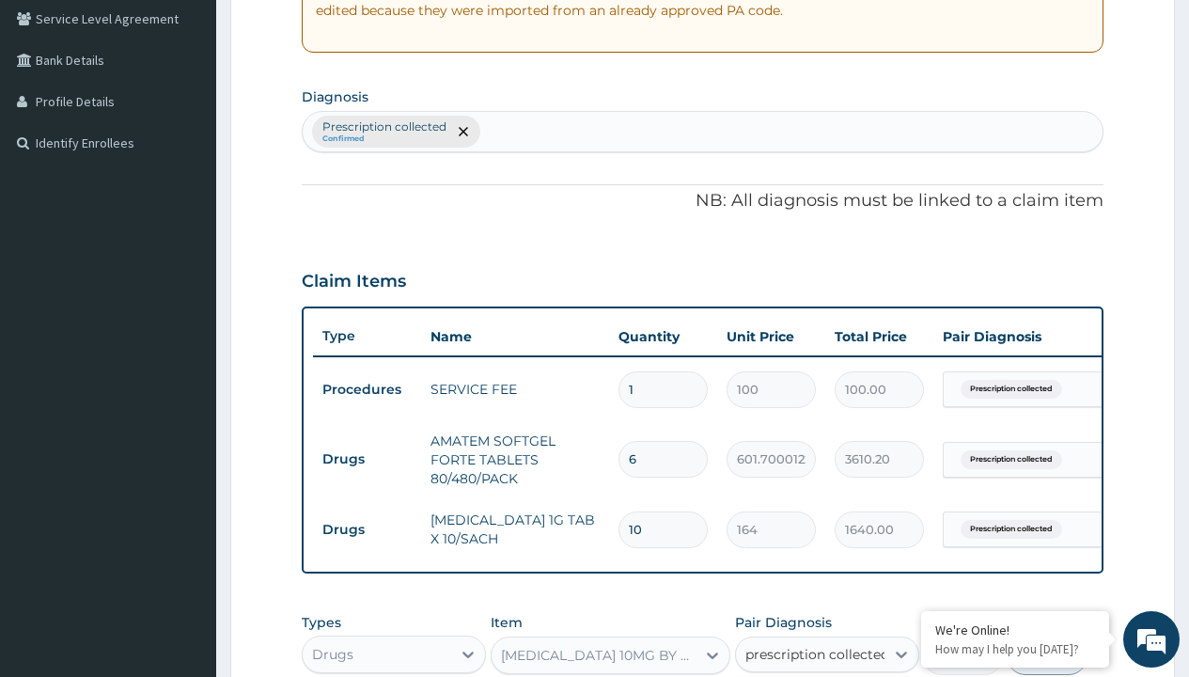
checkbox input "true"
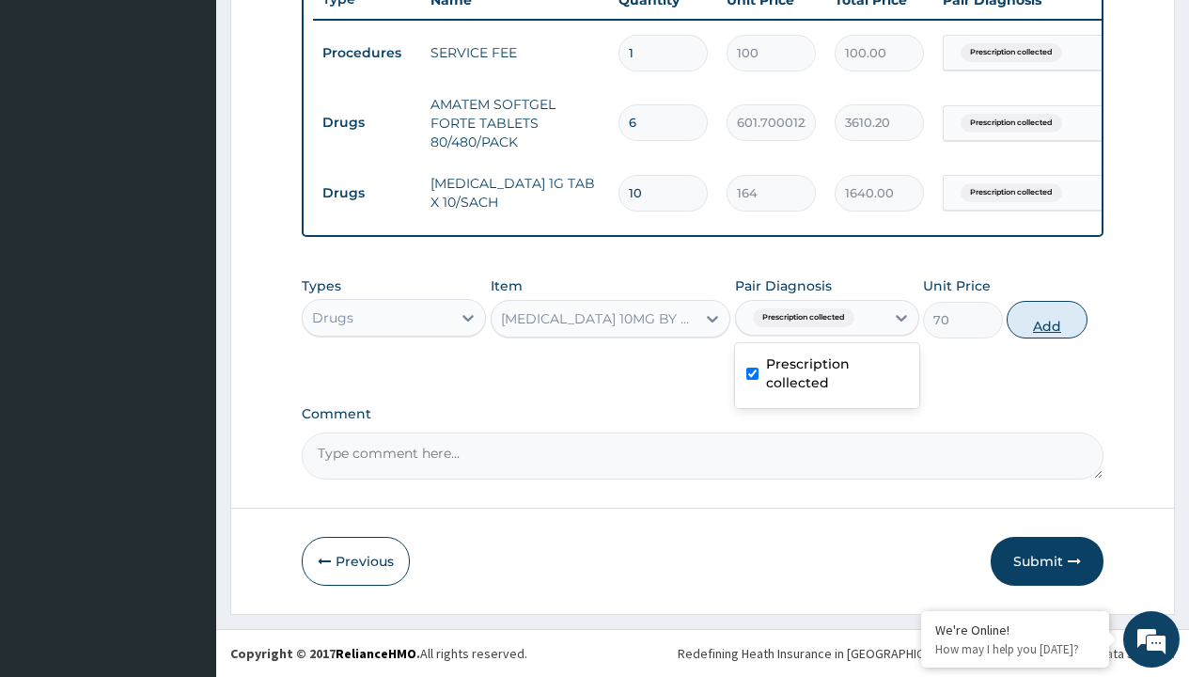
click at [1047, 319] on button "Add" at bounding box center [1047, 320] width 80 height 38
type input "0"
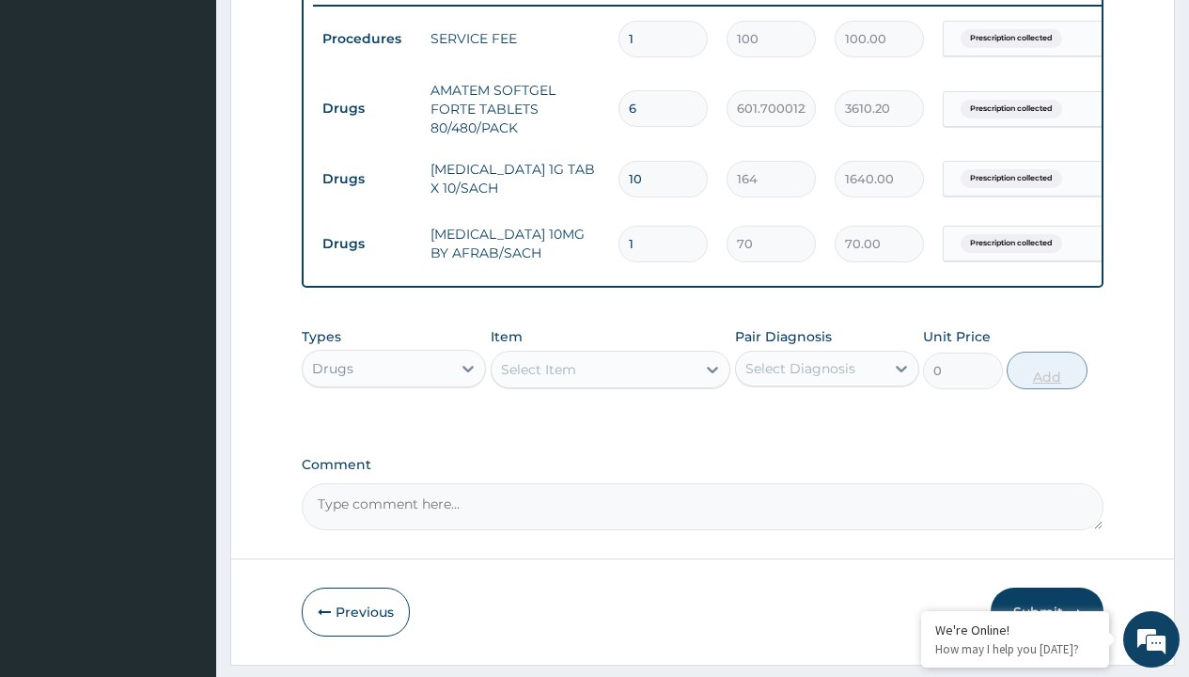
type input "10"
type input "700.00"
type input "10"
click at [367, 108] on td "Drugs" at bounding box center [367, 108] width 108 height 35
type input "drugs"
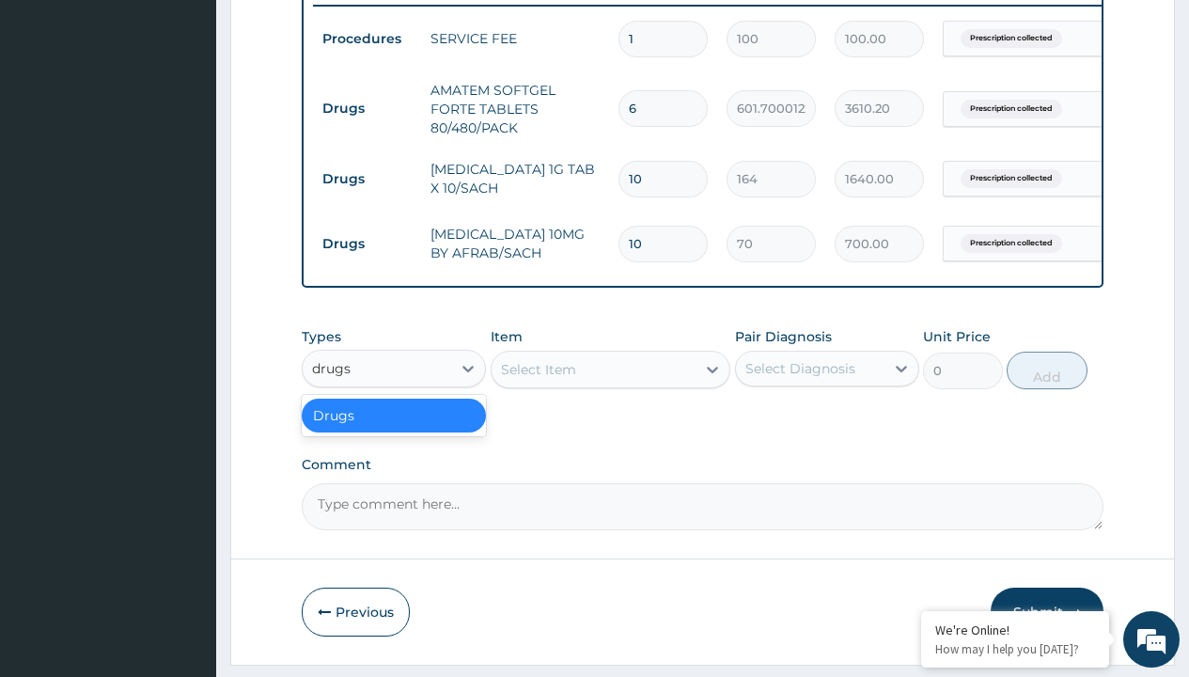
scroll to position [0, 0]
click at [394, 429] on div "Drugs" at bounding box center [394, 416] width 184 height 34
click at [538, 379] on div "Select Item" at bounding box center [538, 369] width 75 height 19
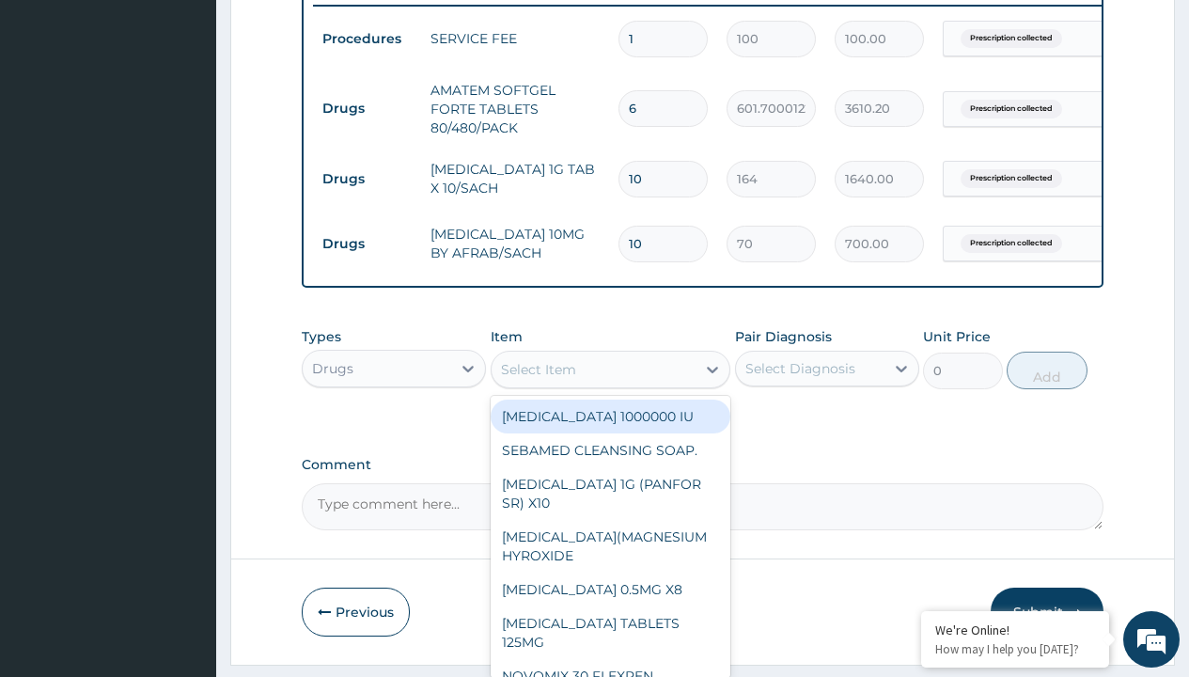
type input "throat lozenges"
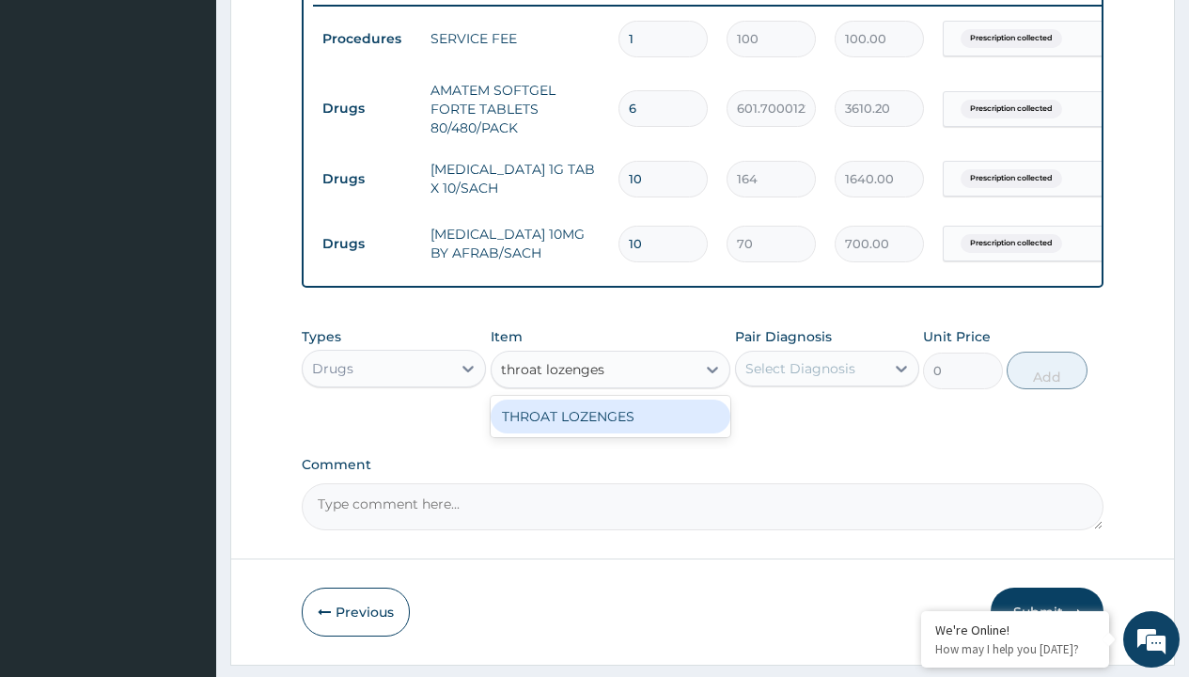
click at [610, 430] on div "THROAT LOZENGES" at bounding box center [611, 417] width 241 height 34
type input "196"
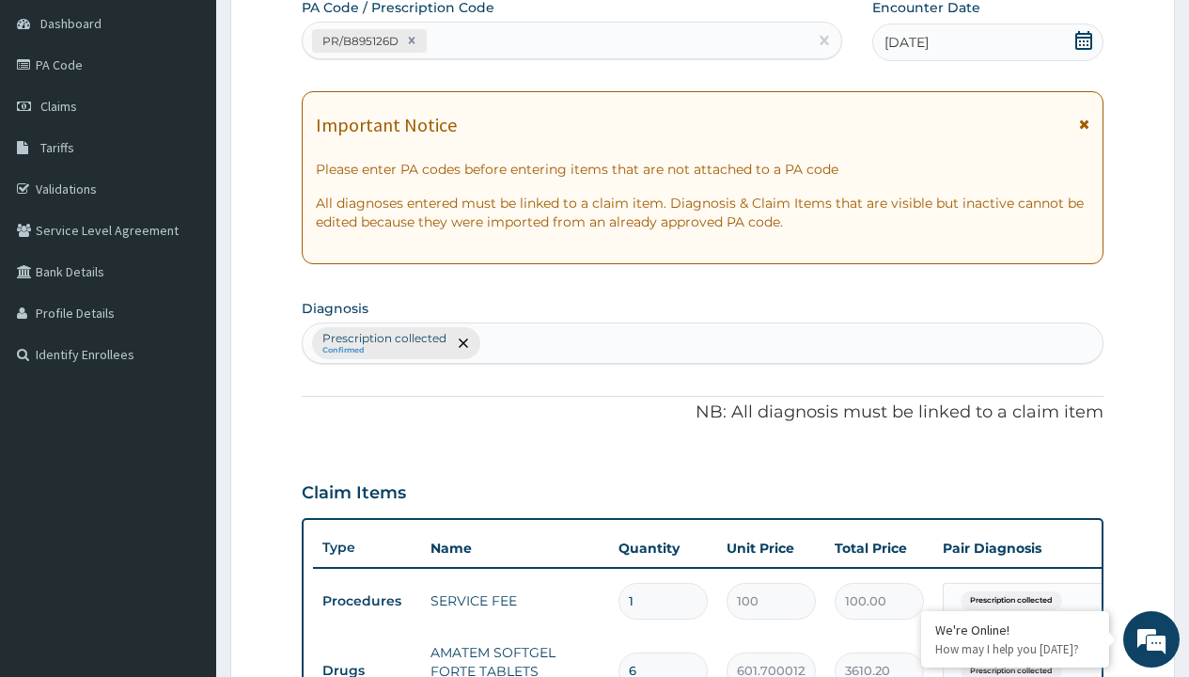
type input "prescription collected"
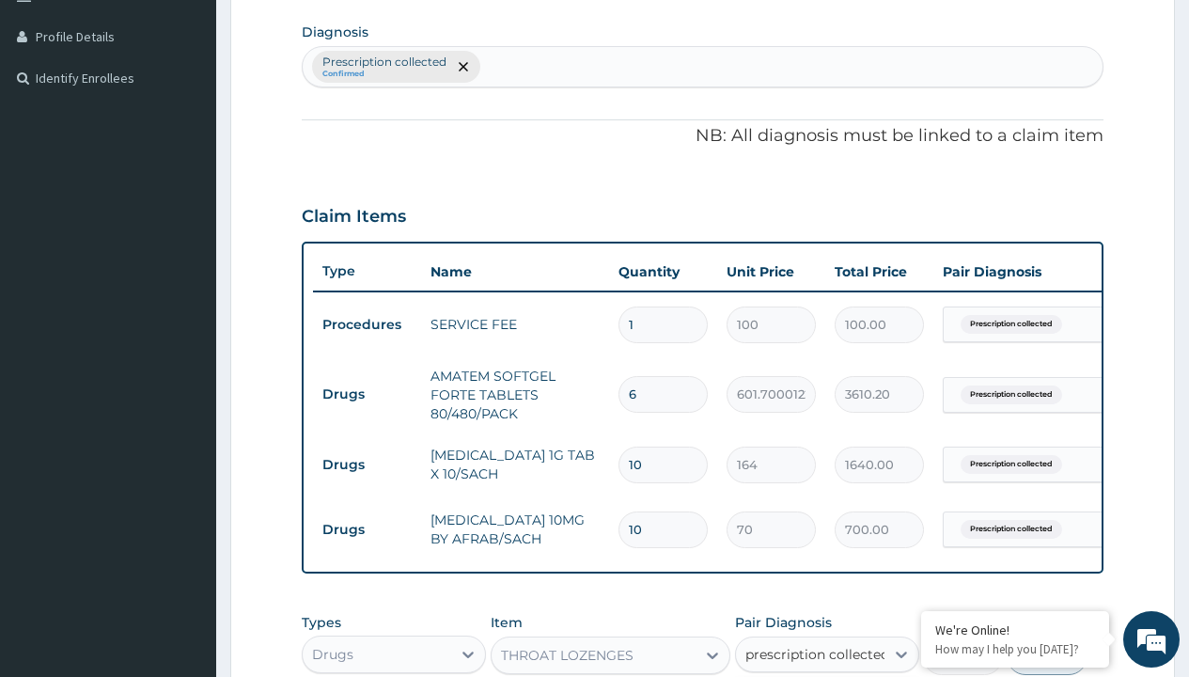
checkbox input "true"
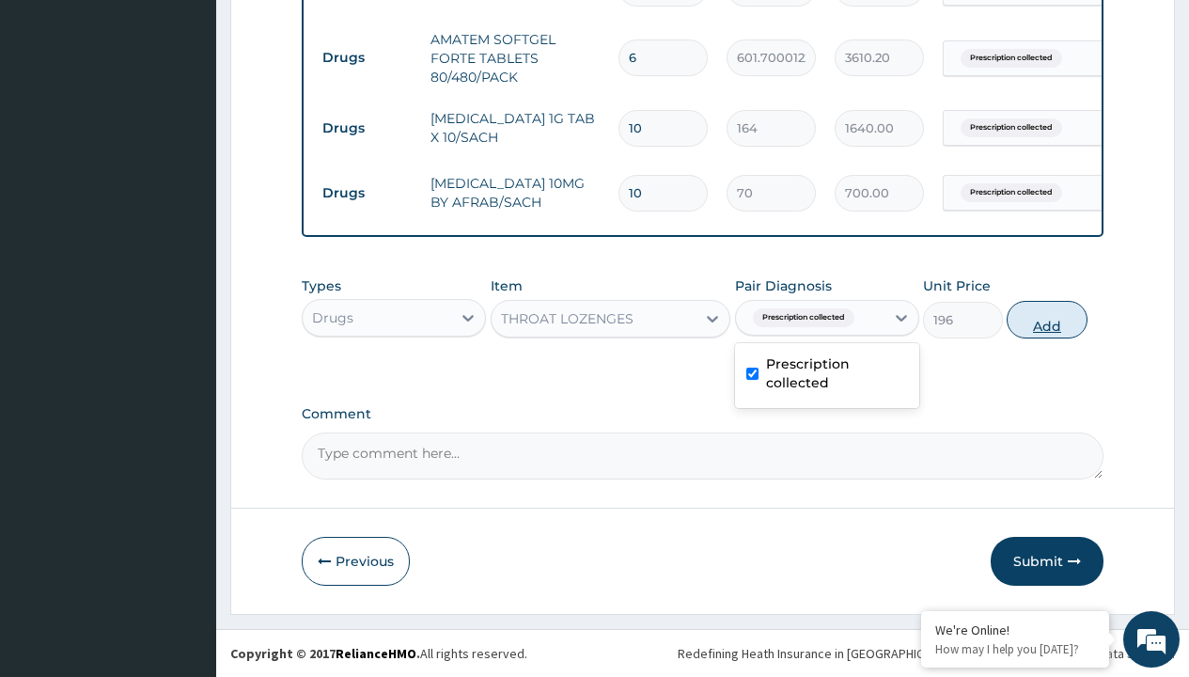
click at [1047, 319] on button "Add" at bounding box center [1047, 320] width 80 height 38
type input "0"
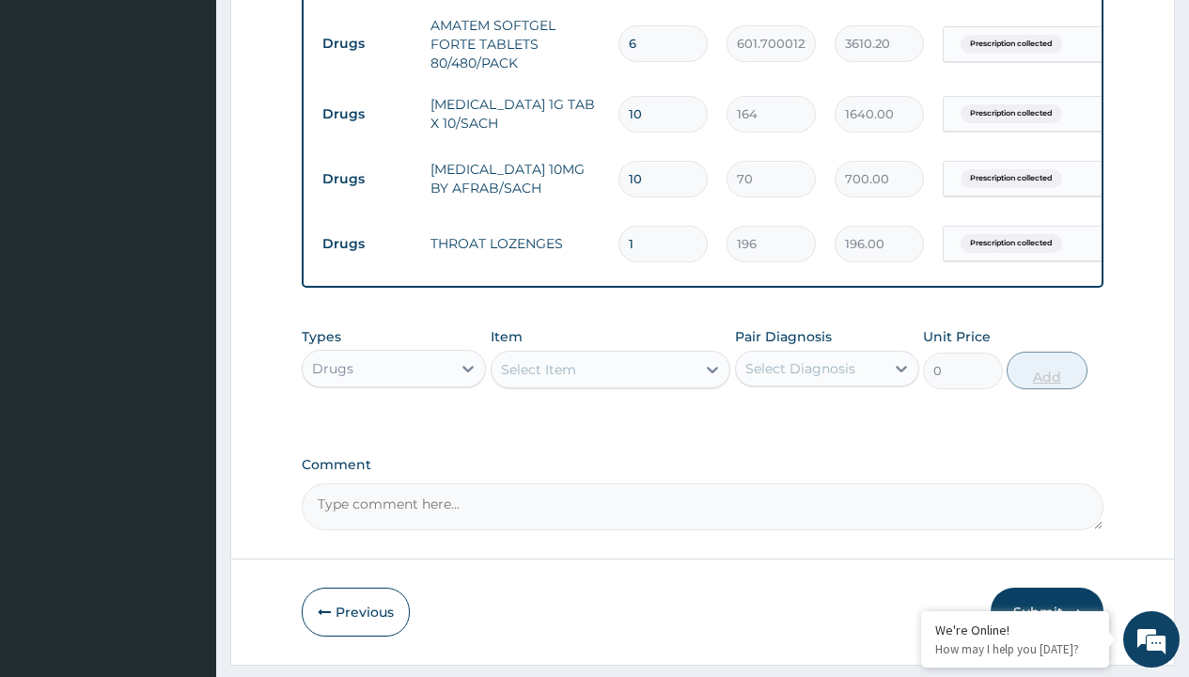
type input "10"
type input "1960.00"
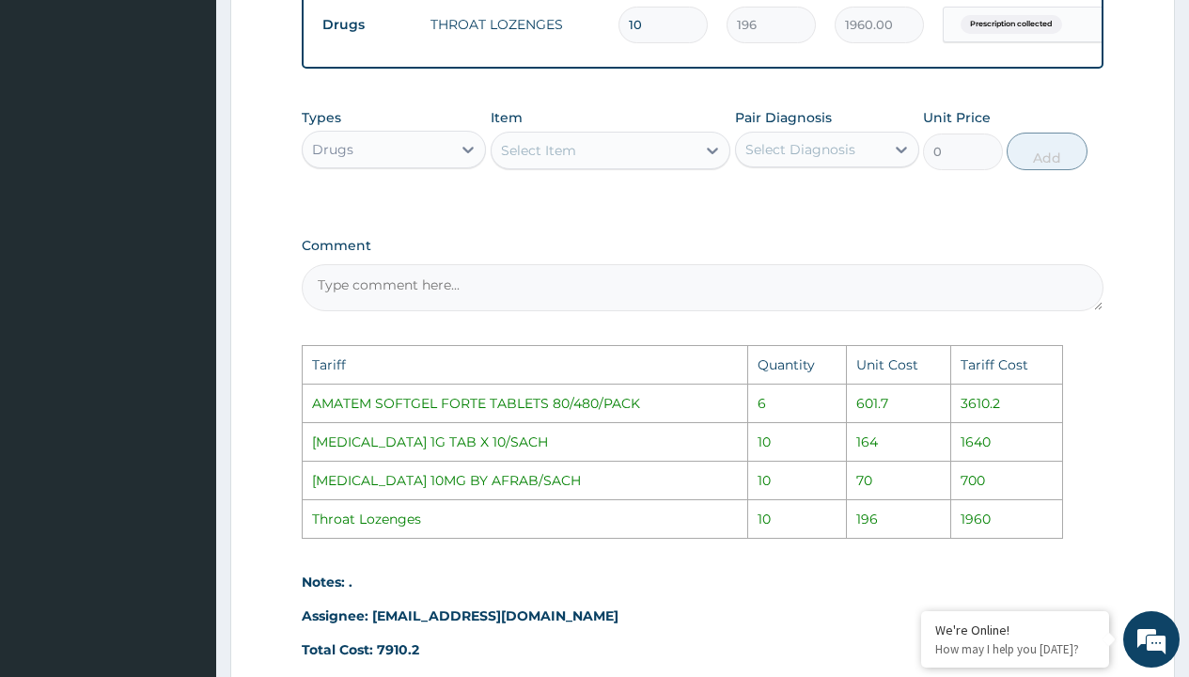
scroll to position [1231, 0]
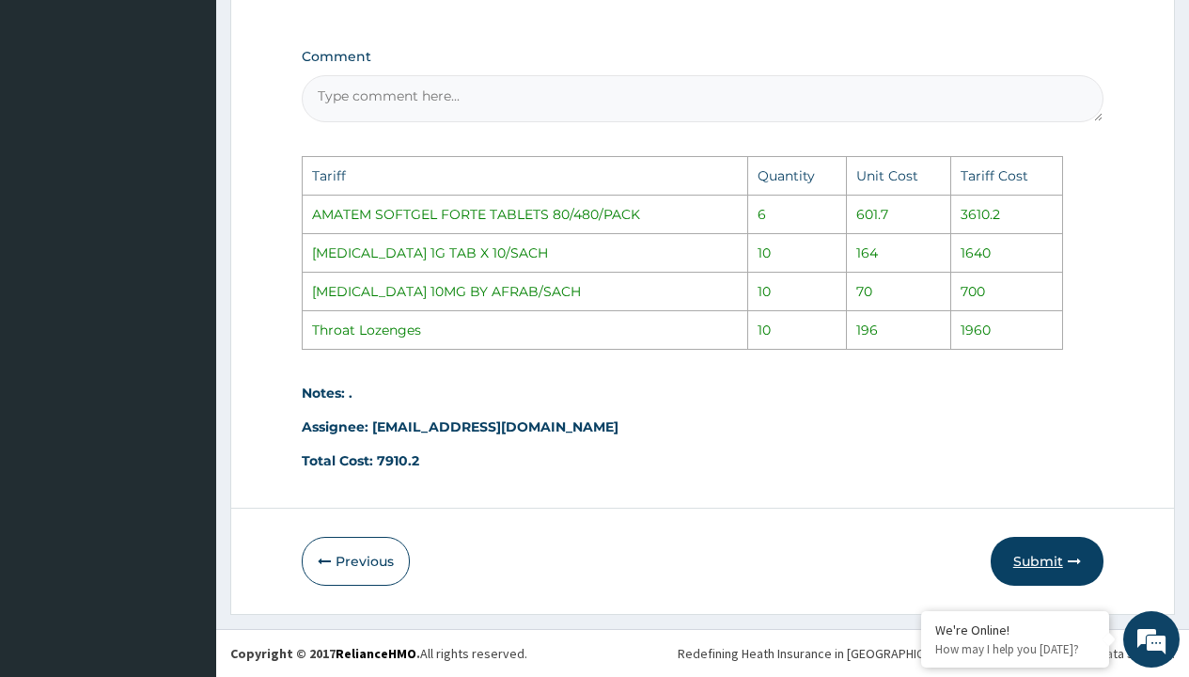
type input "10"
click at [1075, 550] on button "Submit" at bounding box center [1047, 561] width 113 height 49
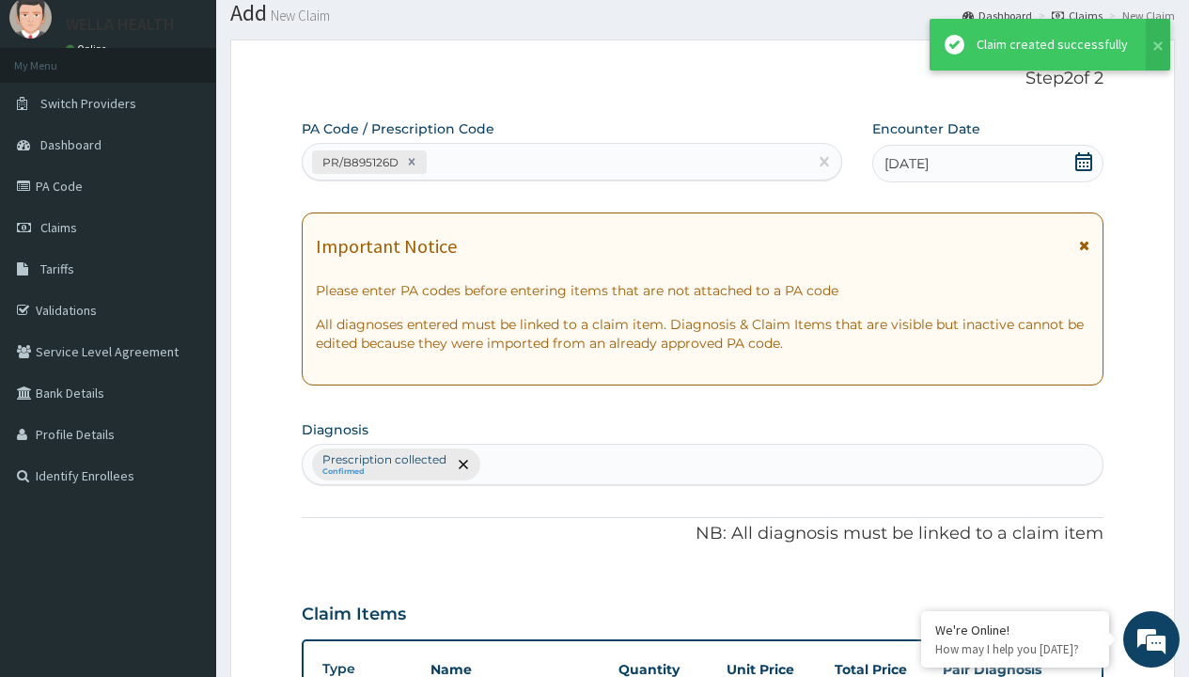
scroll to position [873, 0]
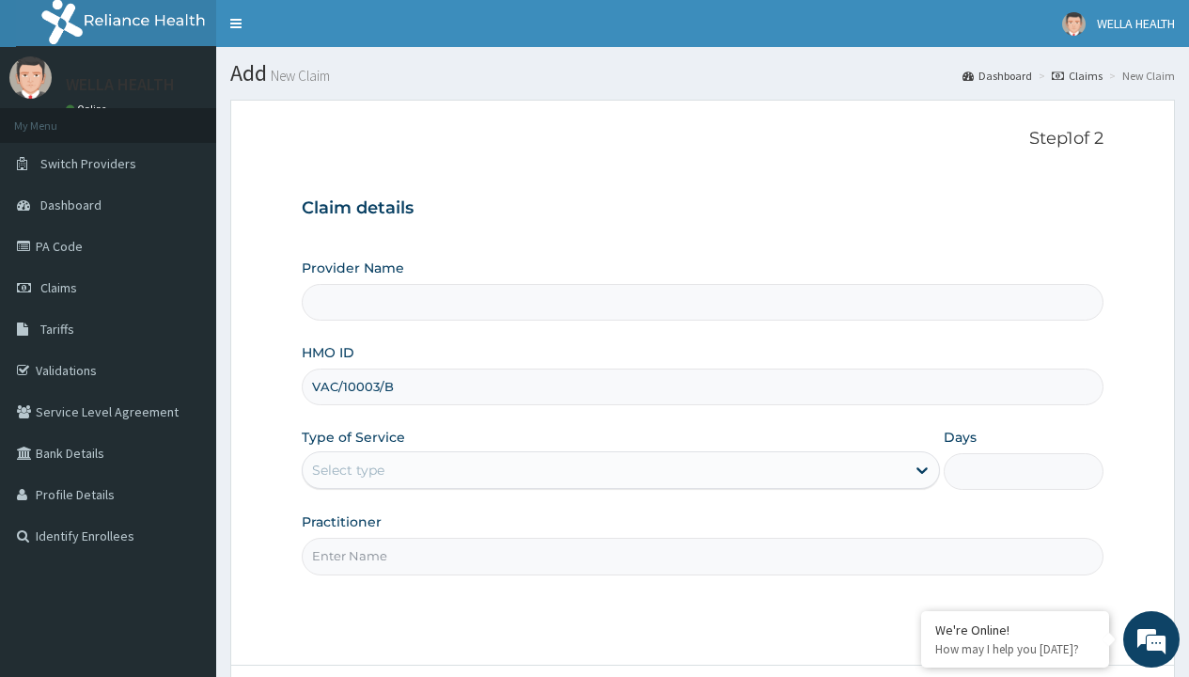
type input "VAC/10003/B"
type input "WellaHealth"
click at [348, 470] on div "Select type" at bounding box center [348, 470] width 72 height 19
type input "WellaHealth(TELEMEDICINE)"
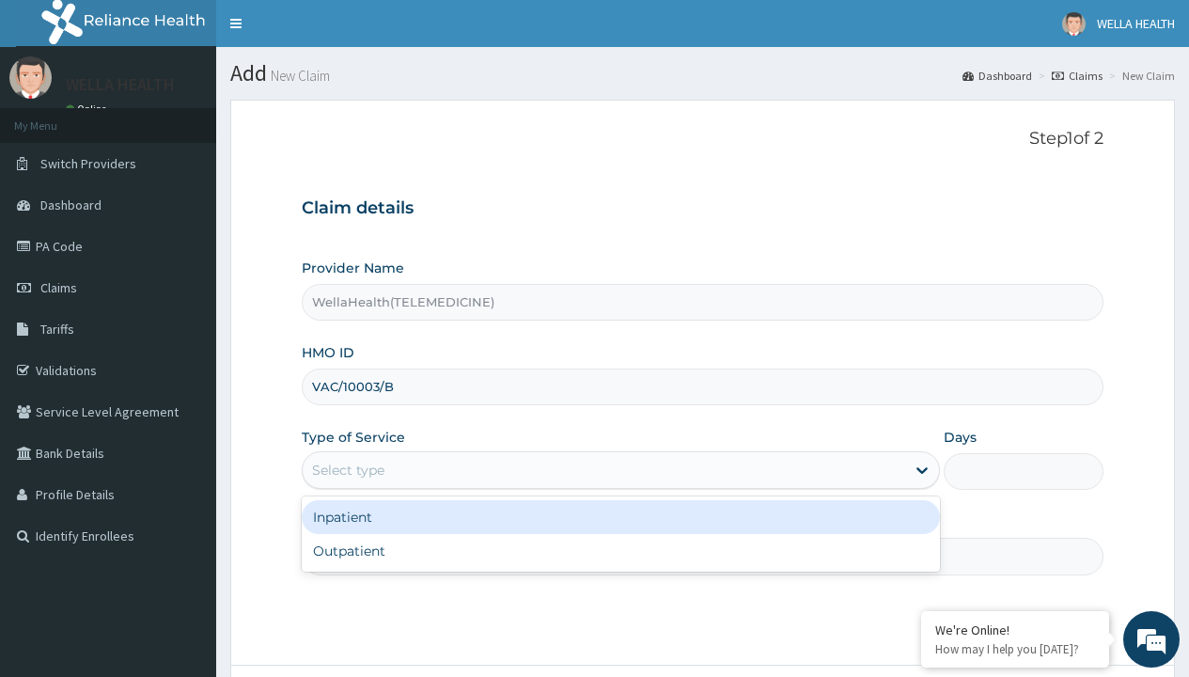
click at [620, 551] on div "Outpatient" at bounding box center [621, 551] width 638 height 34
type input "1"
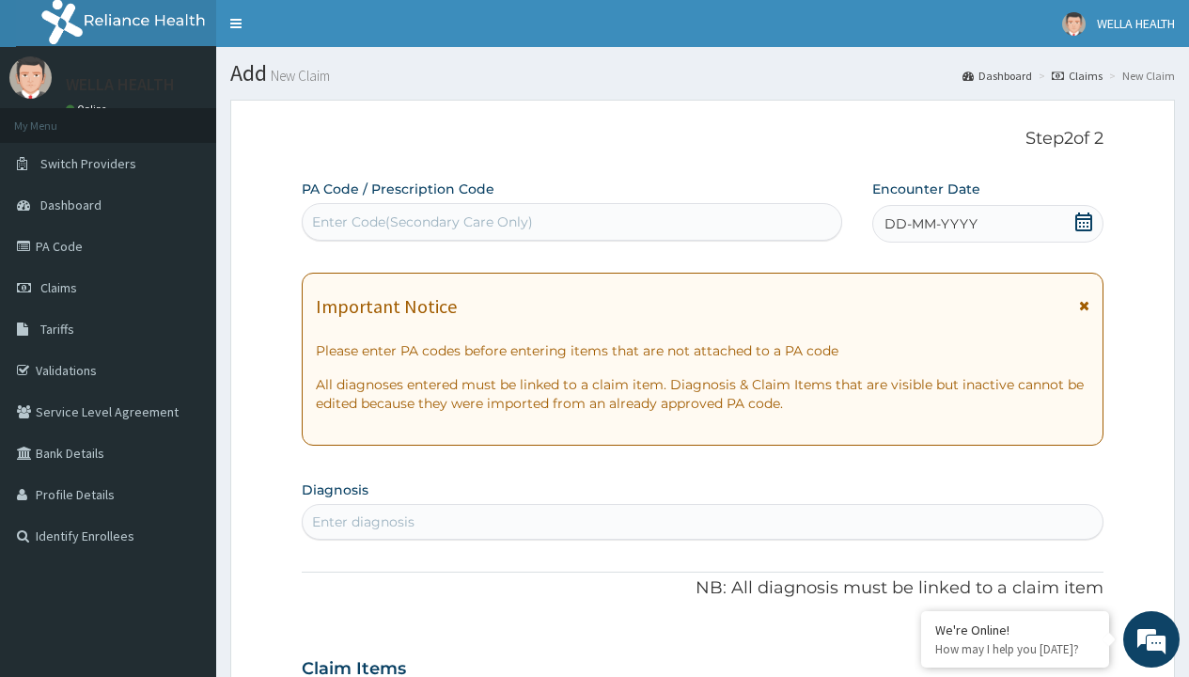
scroll to position [157, 0]
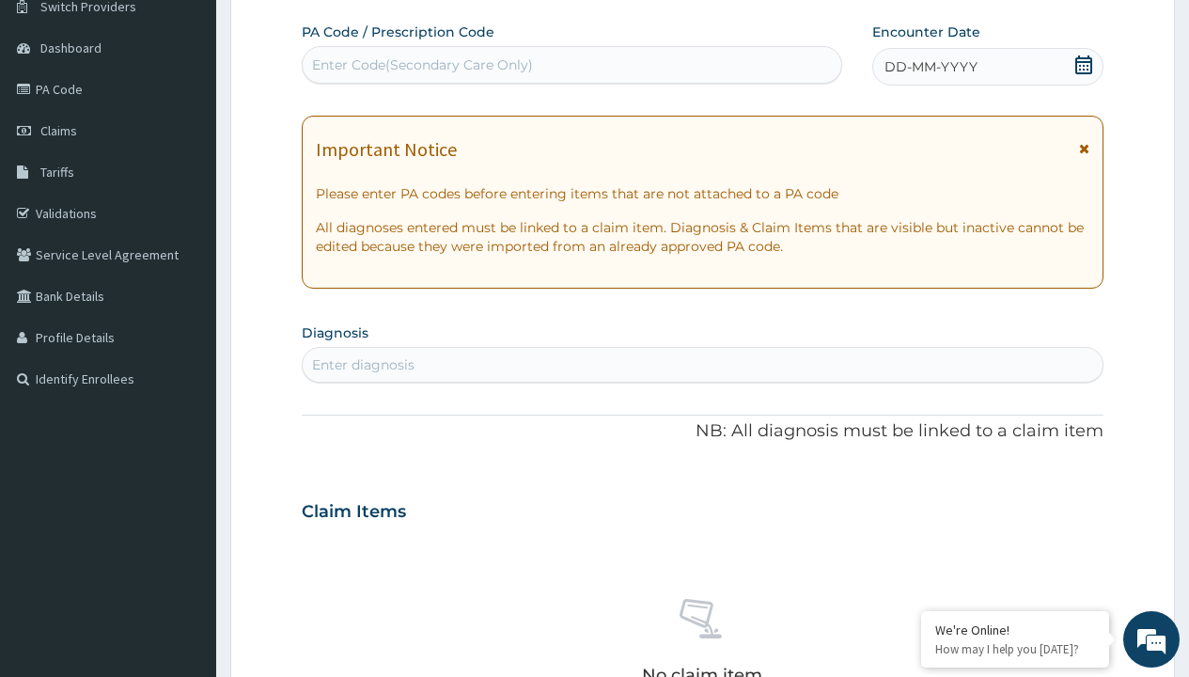
click at [930, 67] on span "DD-MM-YYYY" at bounding box center [931, 66] width 93 height 19
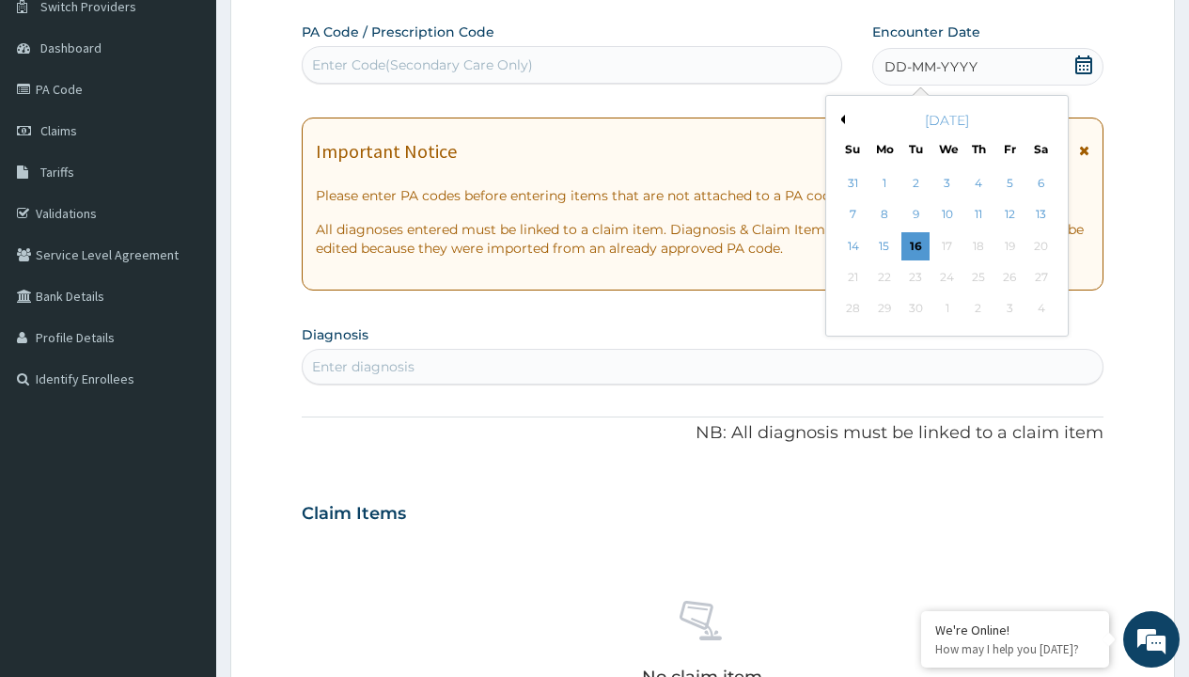
click at [839, 119] on button "Previous Month" at bounding box center [840, 119] width 9 height 9
click at [1009, 214] on div "8" at bounding box center [1010, 215] width 28 height 28
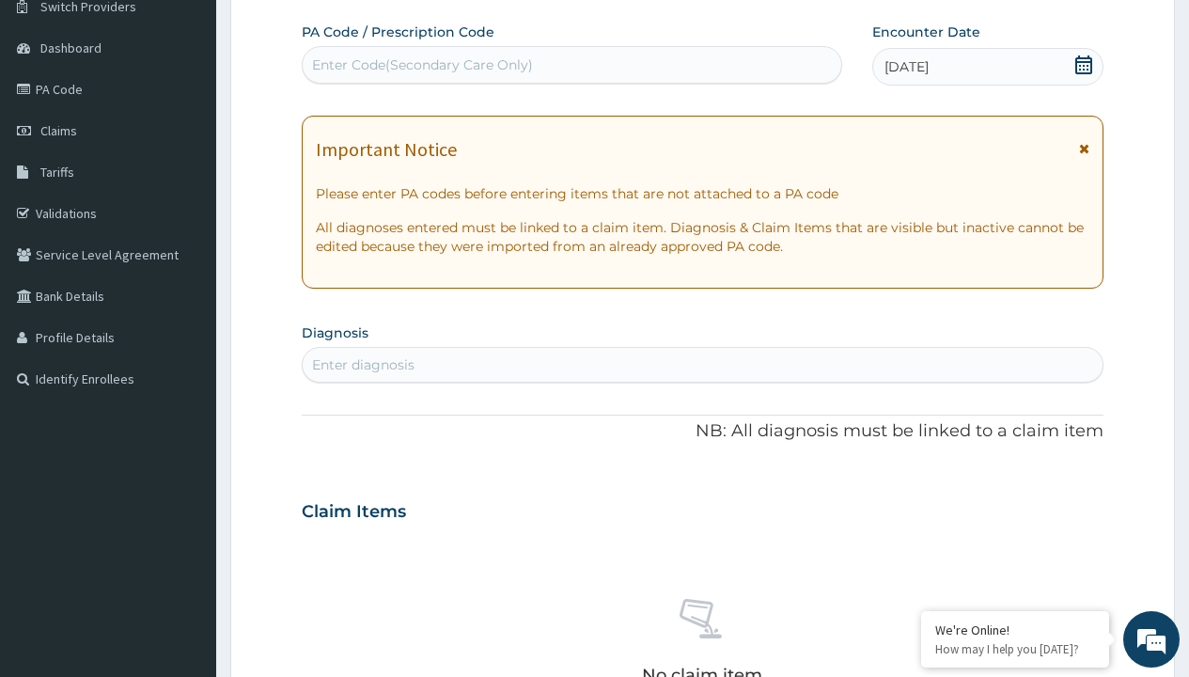
click at [421, 65] on div "Enter Code(Secondary Care Only)" at bounding box center [422, 64] width 221 height 19
type input "PR/0D1FF014"
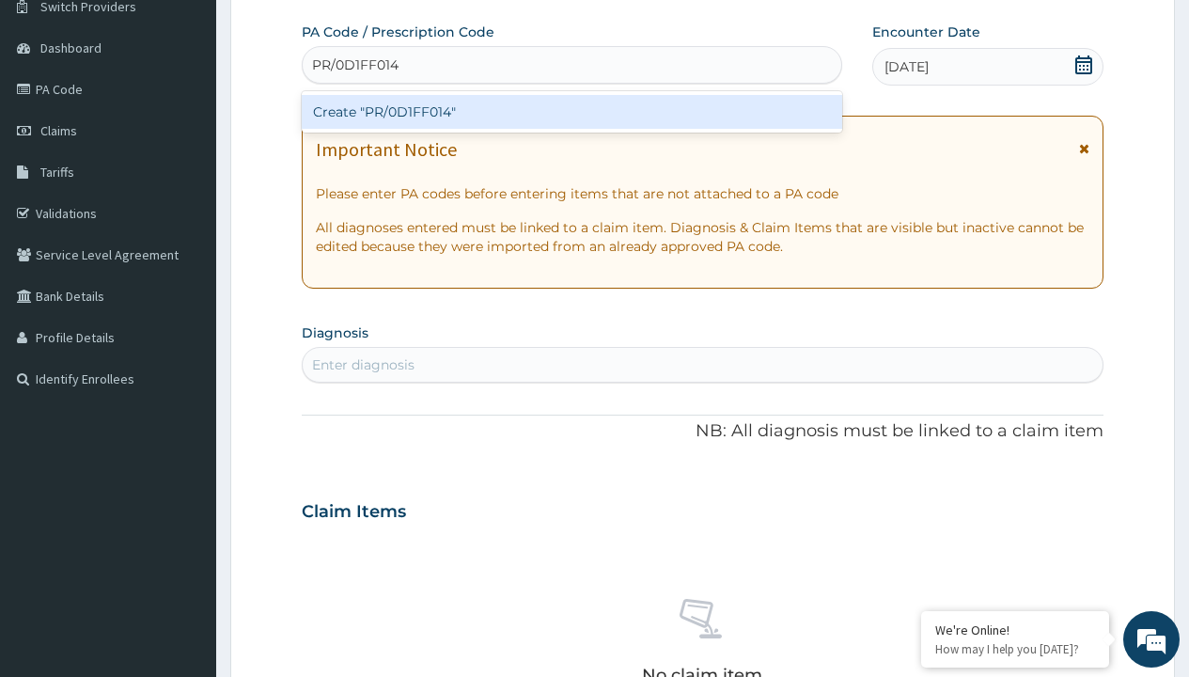
click at [572, 112] on div "Create "PR/0D1FF014"" at bounding box center [572, 112] width 540 height 34
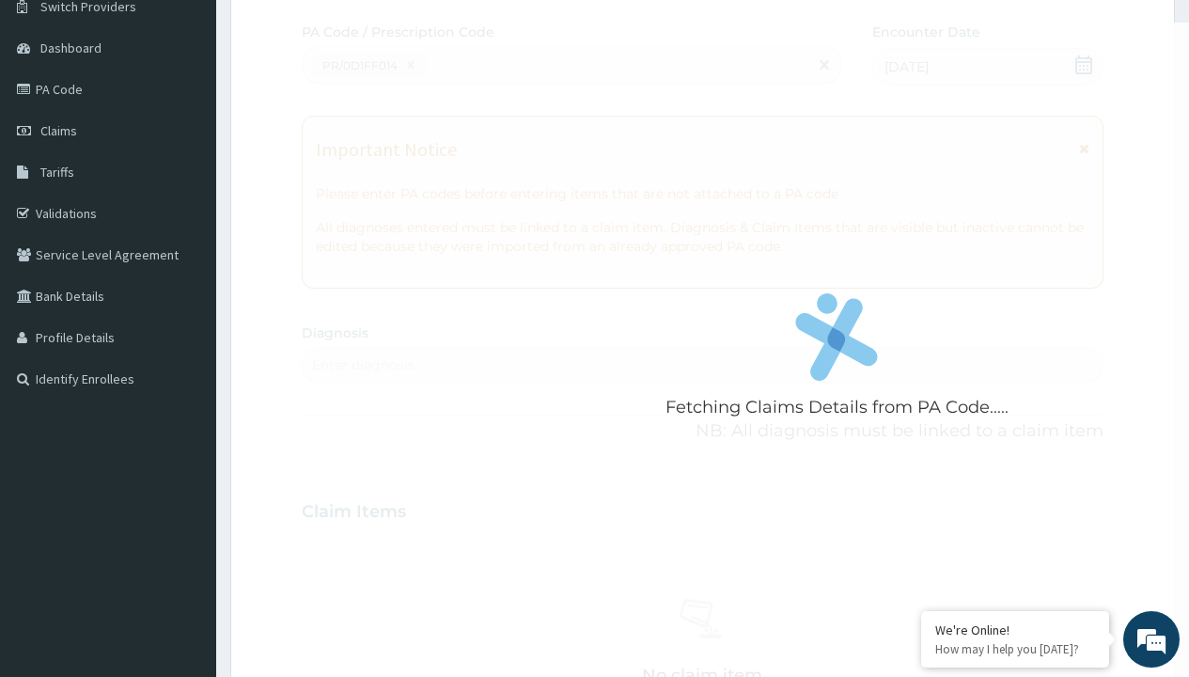
click at [363, 365] on div "Enter diagnosis" at bounding box center [363, 364] width 102 height 19
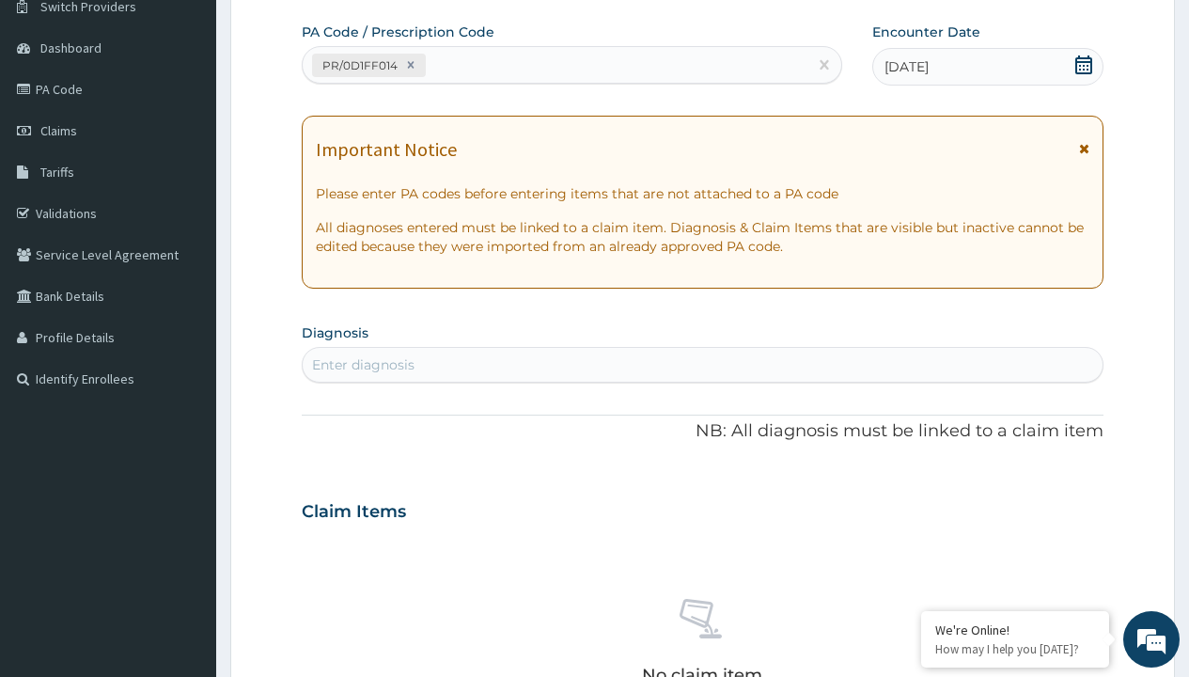
type input "prescription collected"
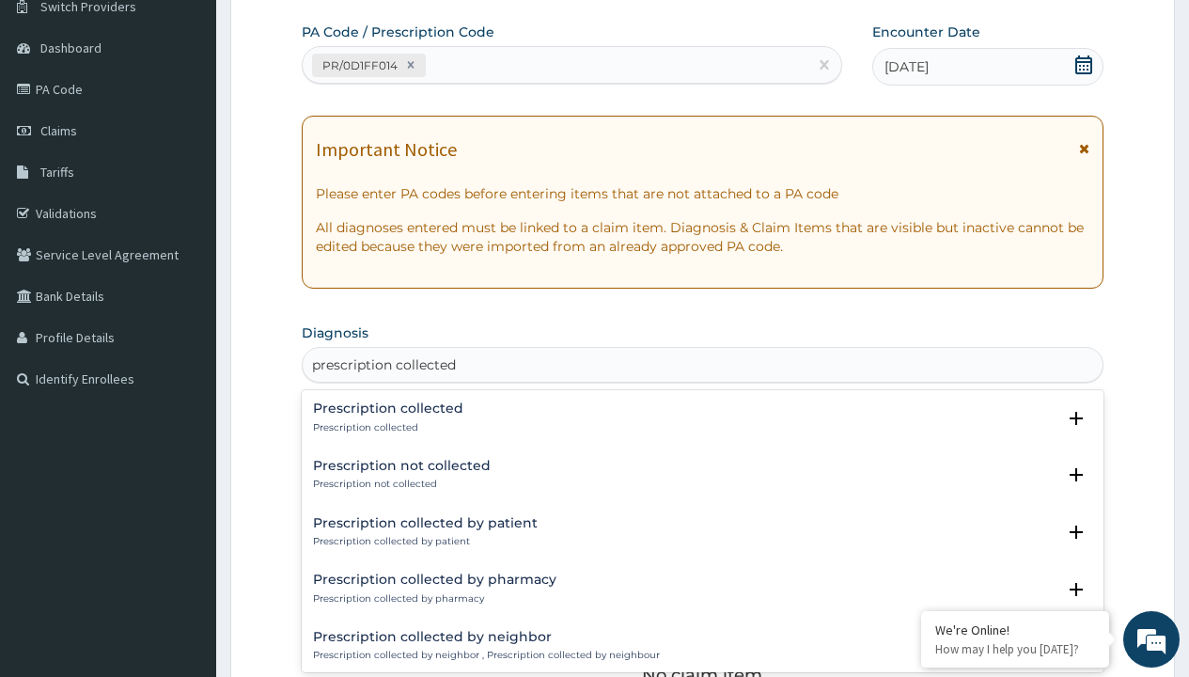
click at [385, 427] on p "Prescription collected" at bounding box center [388, 427] width 150 height 13
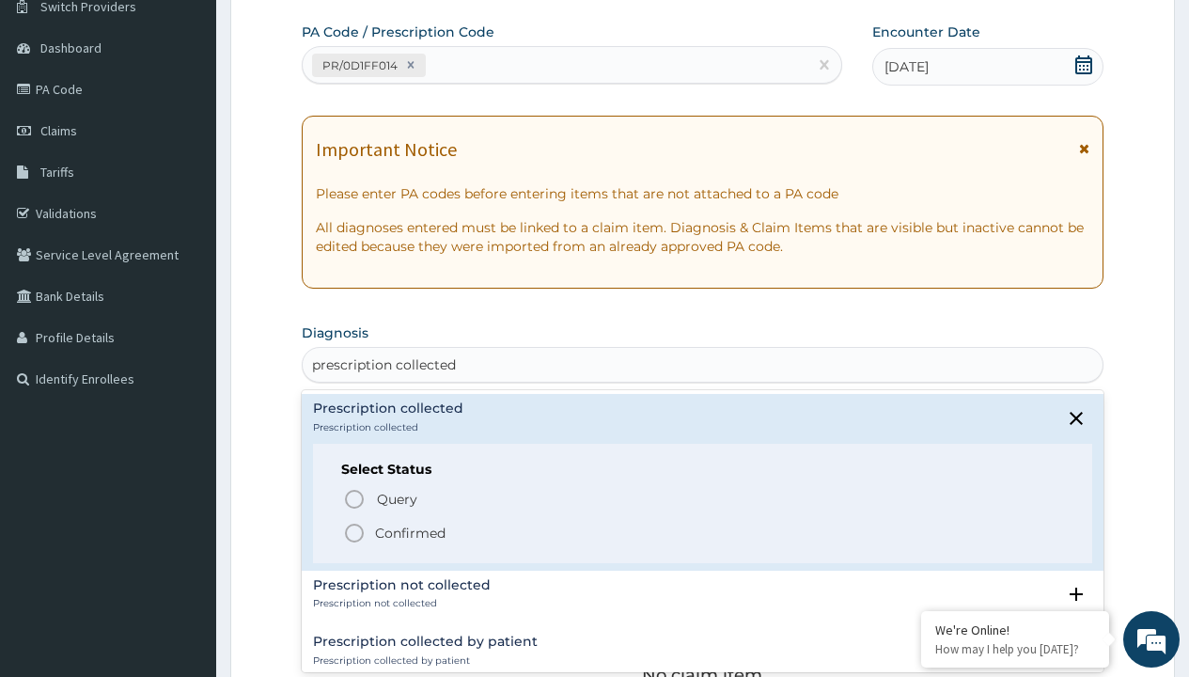
click at [410, 532] on p "Confirmed" at bounding box center [410, 533] width 71 height 19
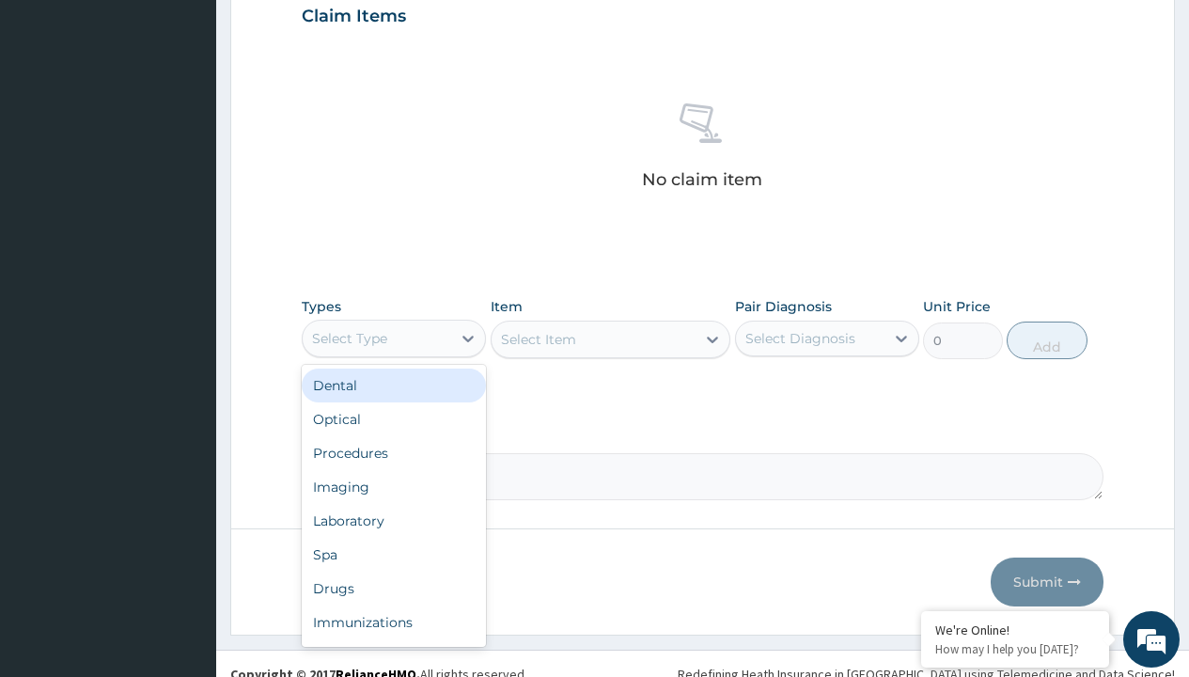
type input "procedures"
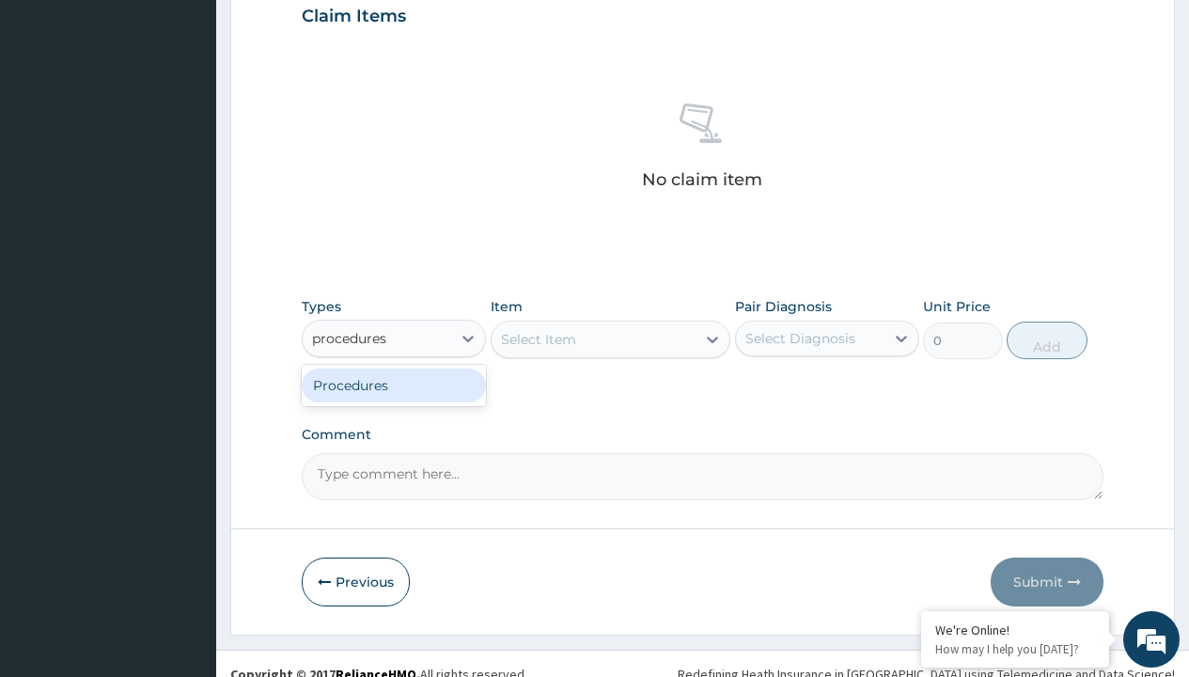
click at [394, 384] on div "Procedures" at bounding box center [394, 386] width 184 height 34
click at [538, 338] on div "Select Item" at bounding box center [538, 339] width 75 height 19
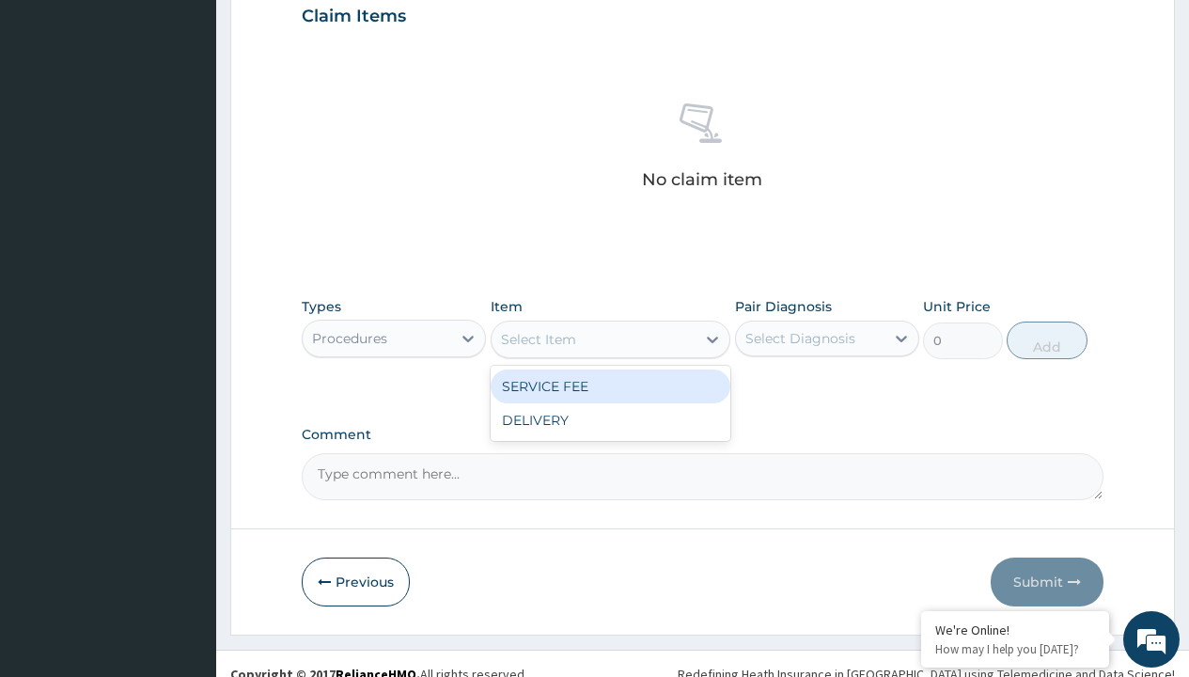
type input "service fee"
click at [610, 385] on div "SERVICE FEE" at bounding box center [611, 386] width 241 height 34
type input "100"
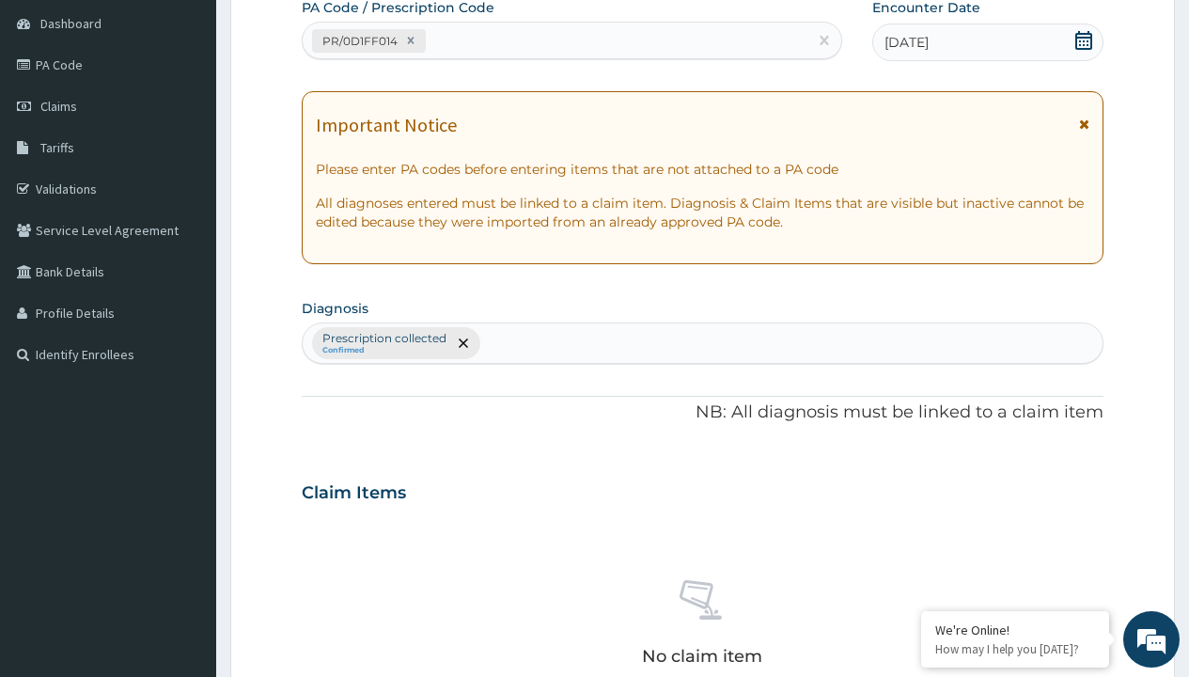
type input "prescription collected"
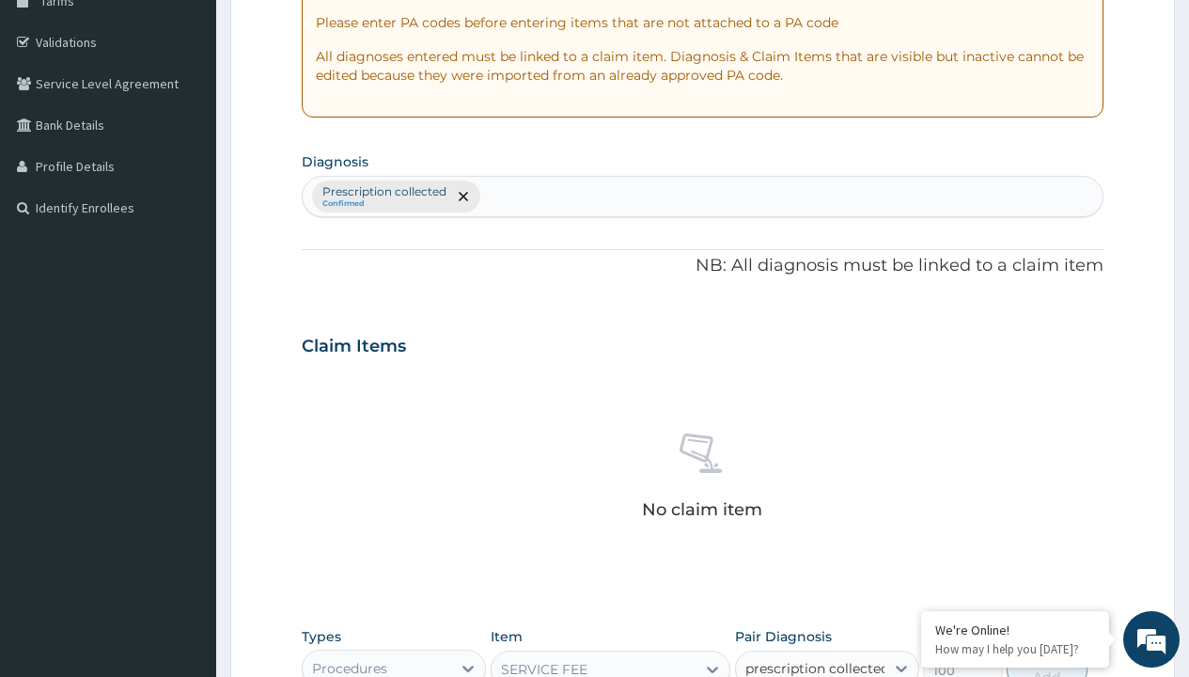
checkbox input "true"
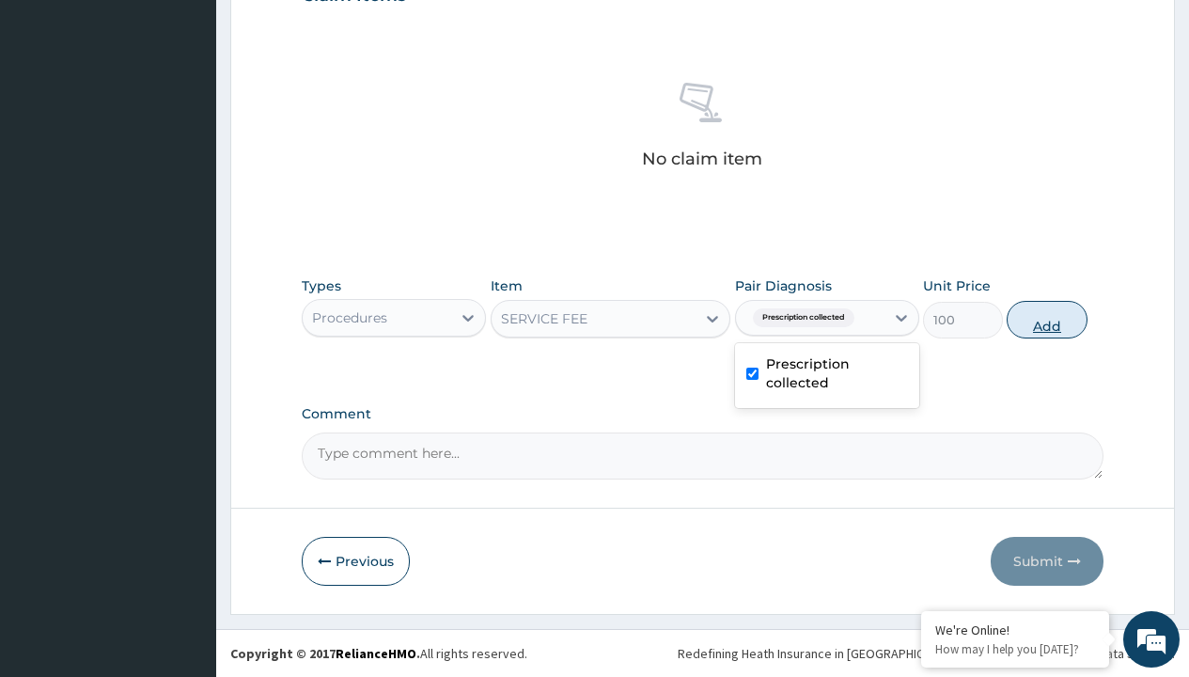
click at [1047, 319] on button "Add" at bounding box center [1047, 320] width 80 height 38
type input "0"
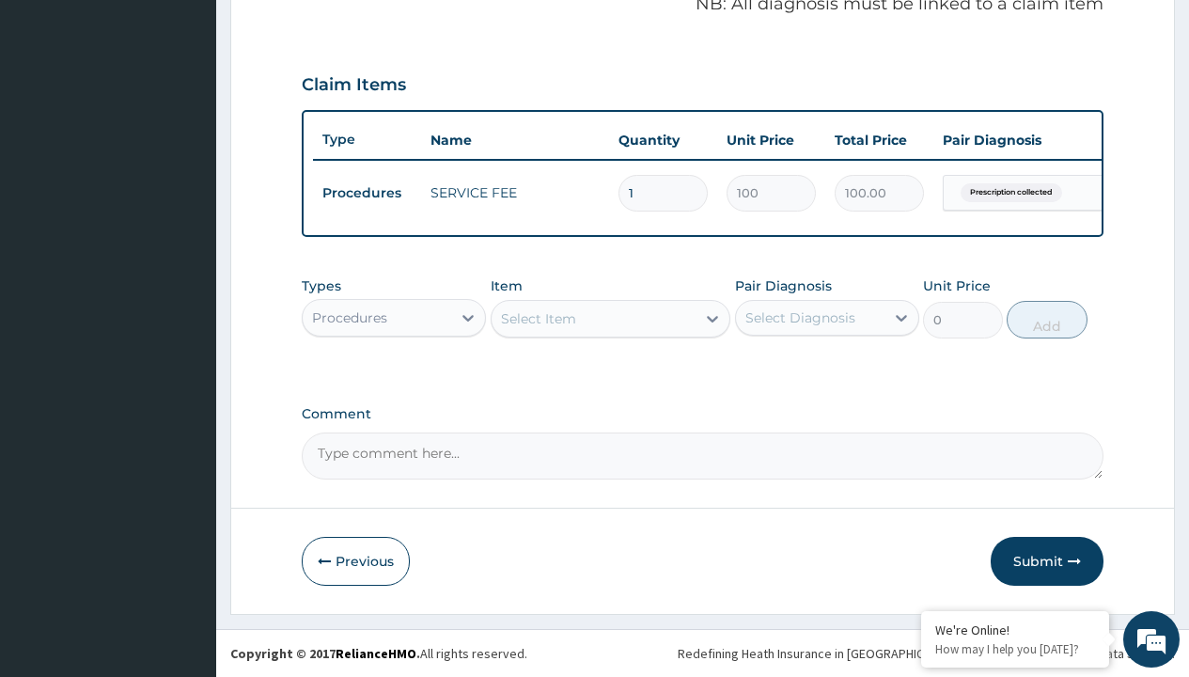
click at [350, 317] on div "Procedures" at bounding box center [349, 317] width 75 height 19
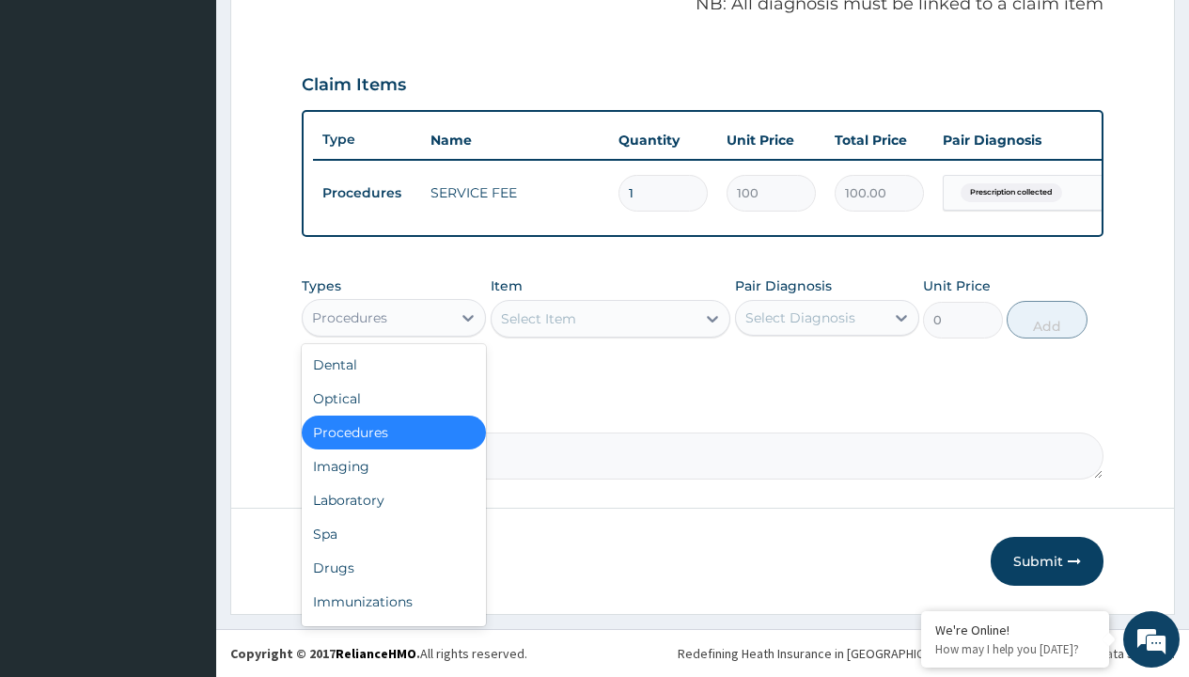
type input "drugs"
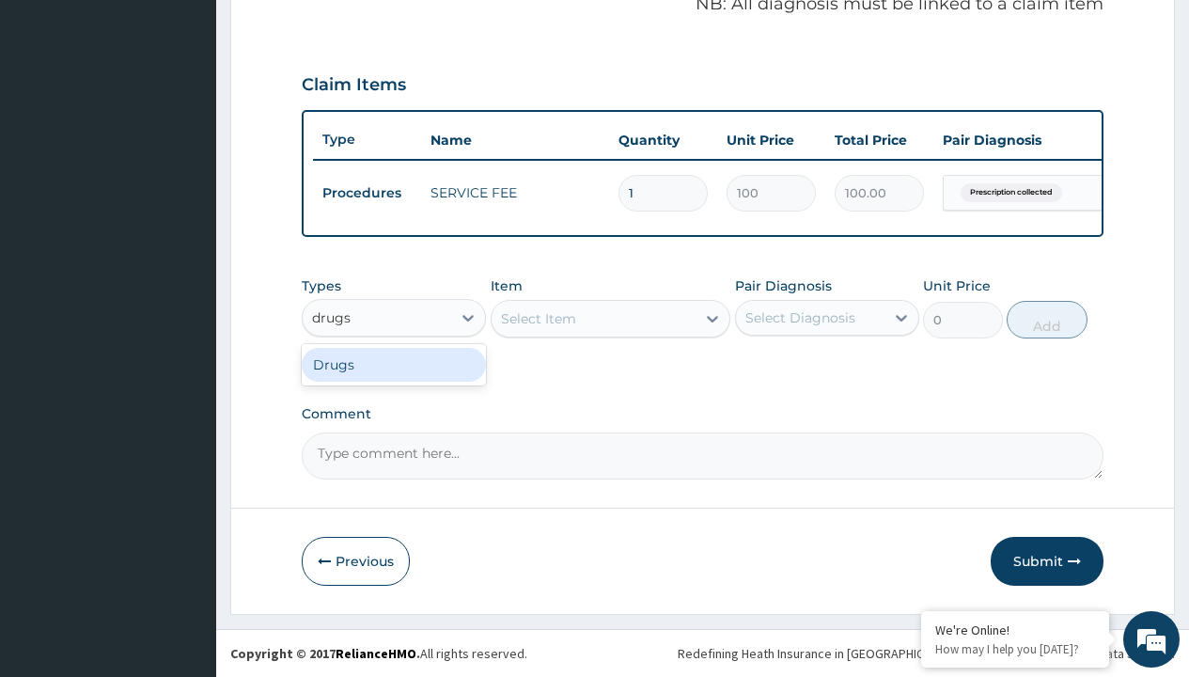
click at [394, 364] on div "Drugs" at bounding box center [394, 365] width 184 height 34
click at [538, 318] on div "Select Item" at bounding box center [611, 319] width 241 height 38
type input "amatem softgel forte tablets 80/480/pack"
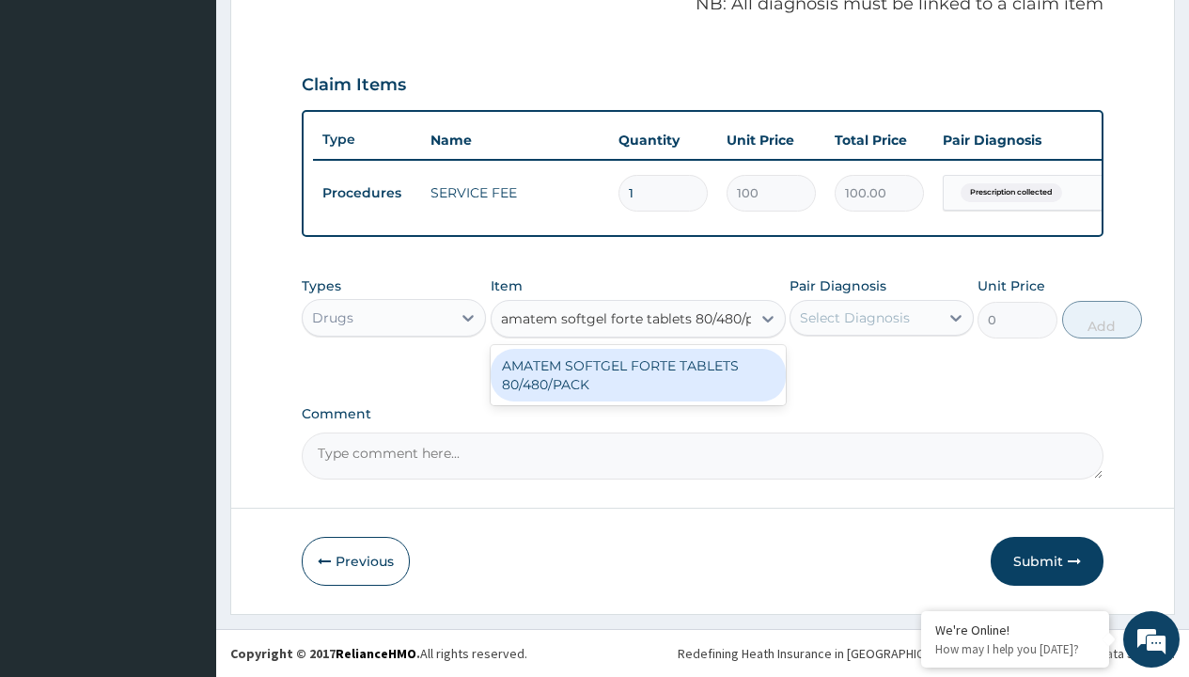
click at [637, 374] on div "AMATEM SOFTGEL FORTE TABLETS 80/480/PACK" at bounding box center [638, 375] width 295 height 53
type input "601.7000122070312"
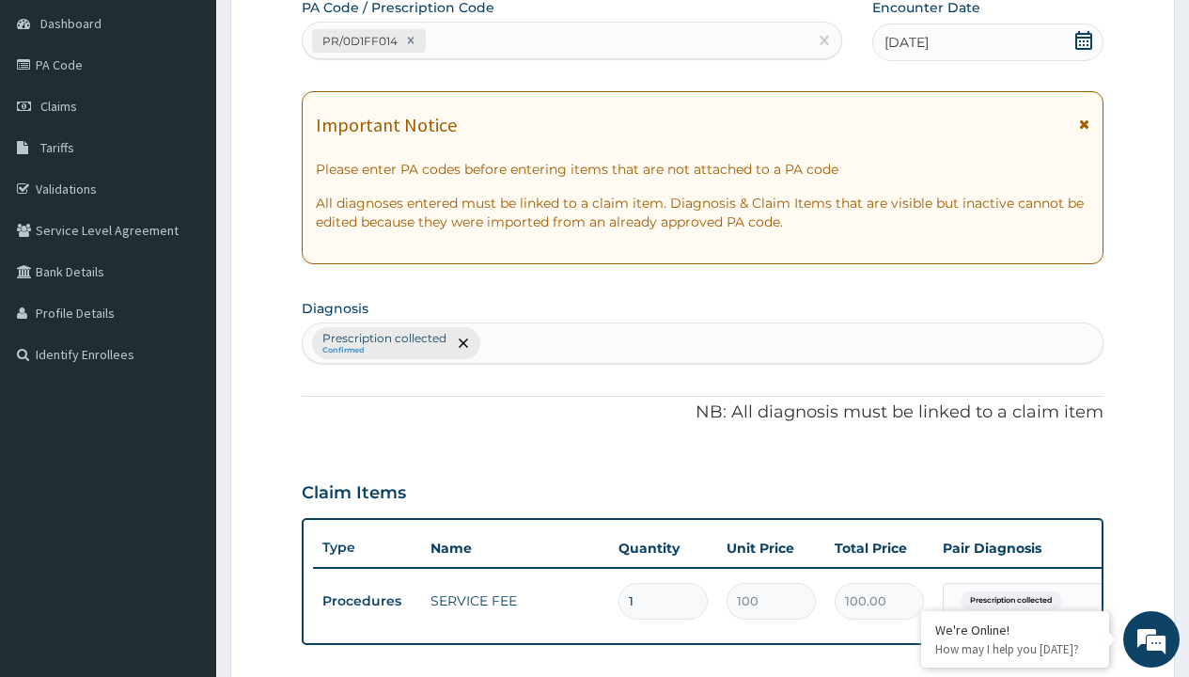
type input "prescription collected"
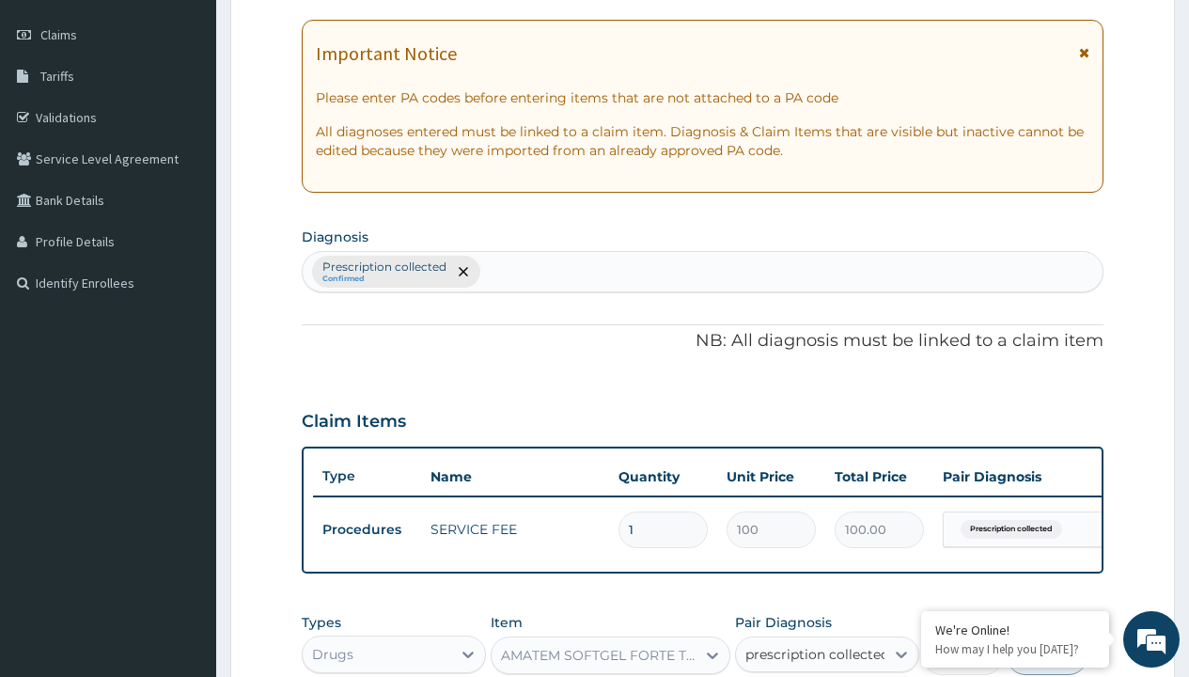
checkbox input "true"
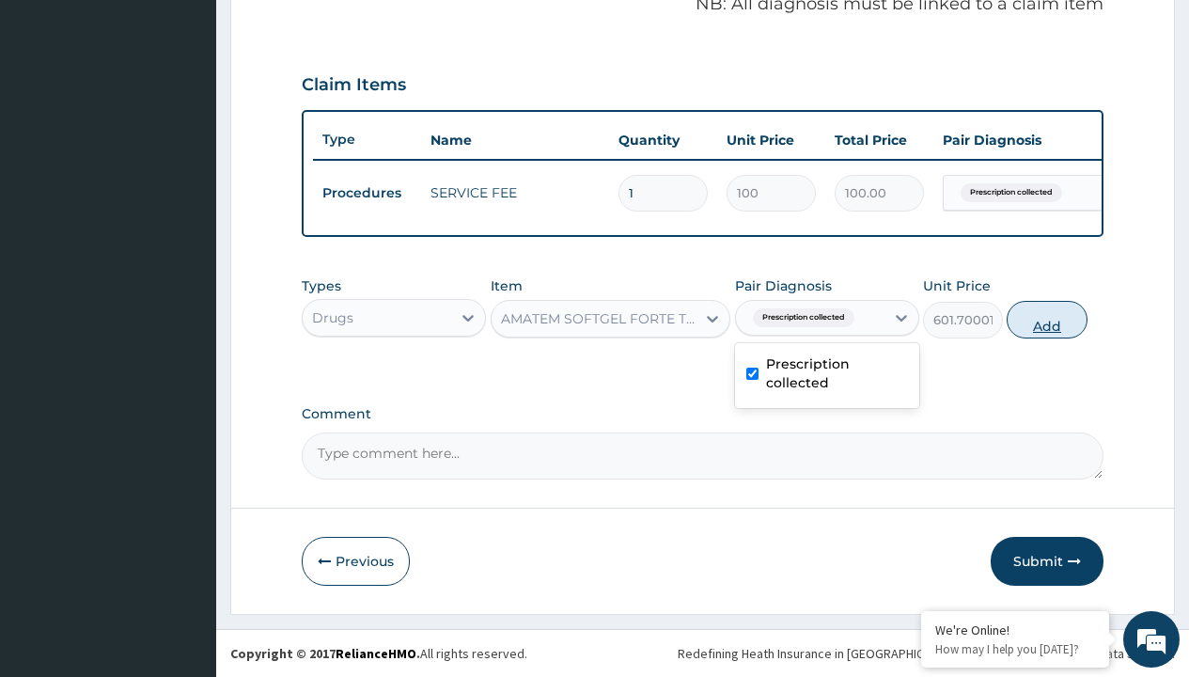
click at [1047, 319] on button "Add" at bounding box center [1047, 320] width 80 height 38
type input "0"
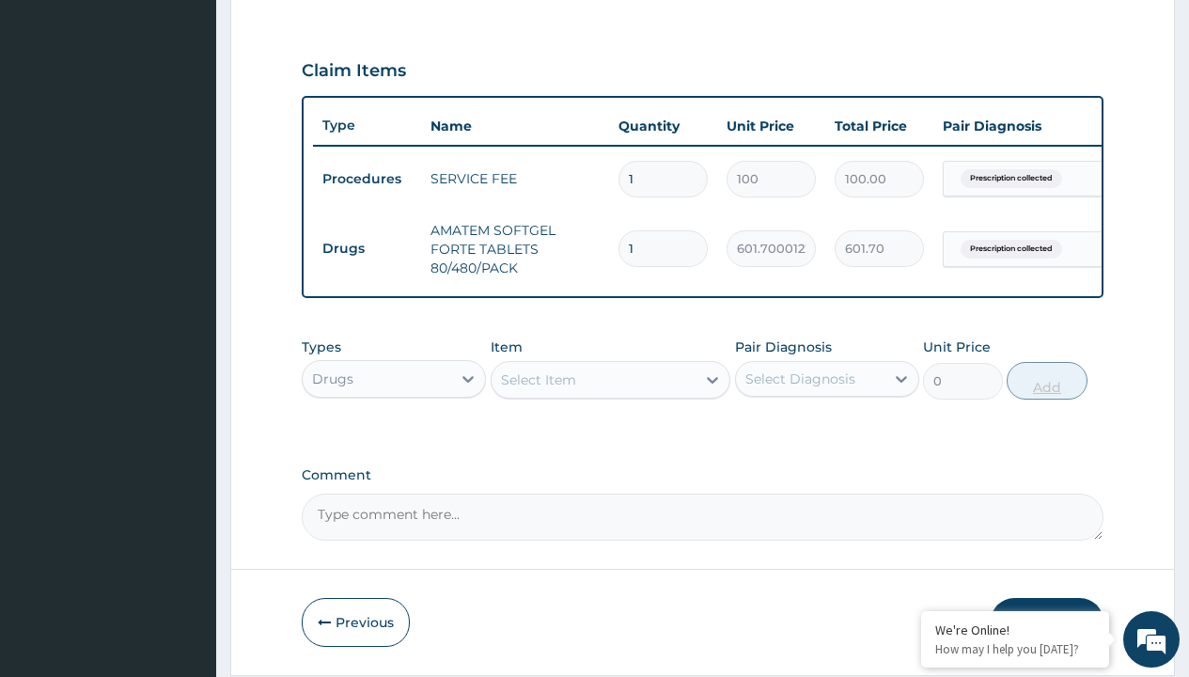
type input "6"
type input "3610.20"
type input "6"
click at [367, 248] on td "Drugs" at bounding box center [367, 248] width 108 height 35
type input "drugs"
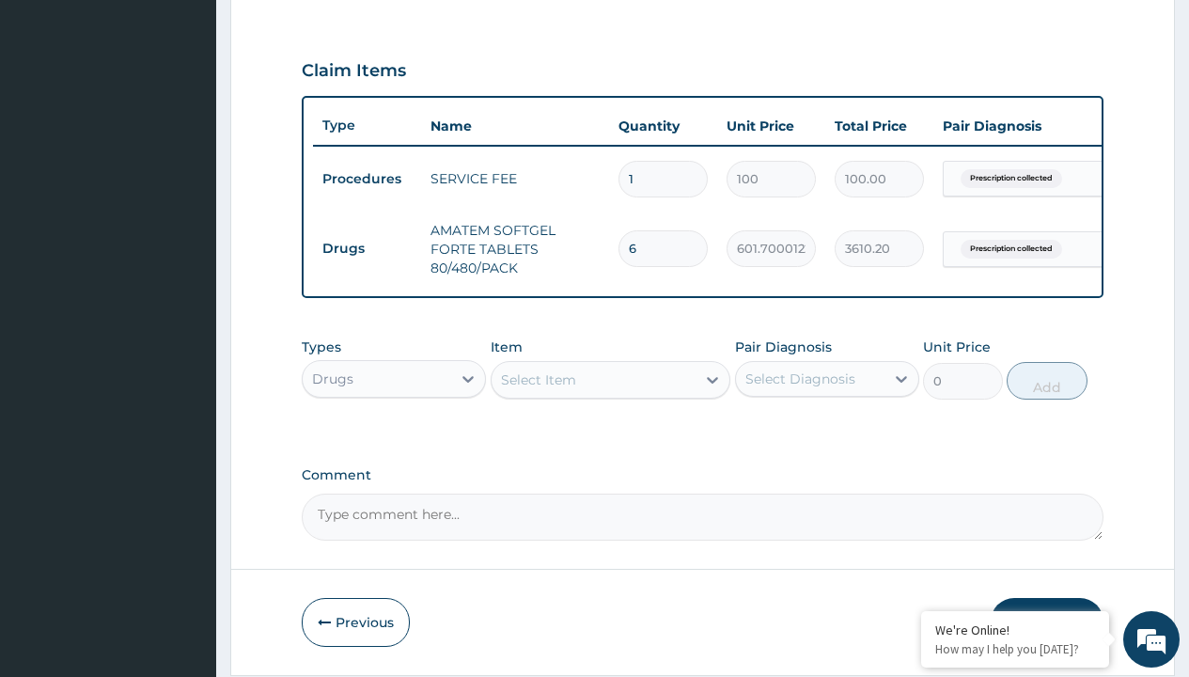
scroll to position [0, 0]
click at [394, 439] on div "Drugs" at bounding box center [394, 426] width 184 height 34
click at [538, 389] on div "Select Item" at bounding box center [538, 379] width 75 height 19
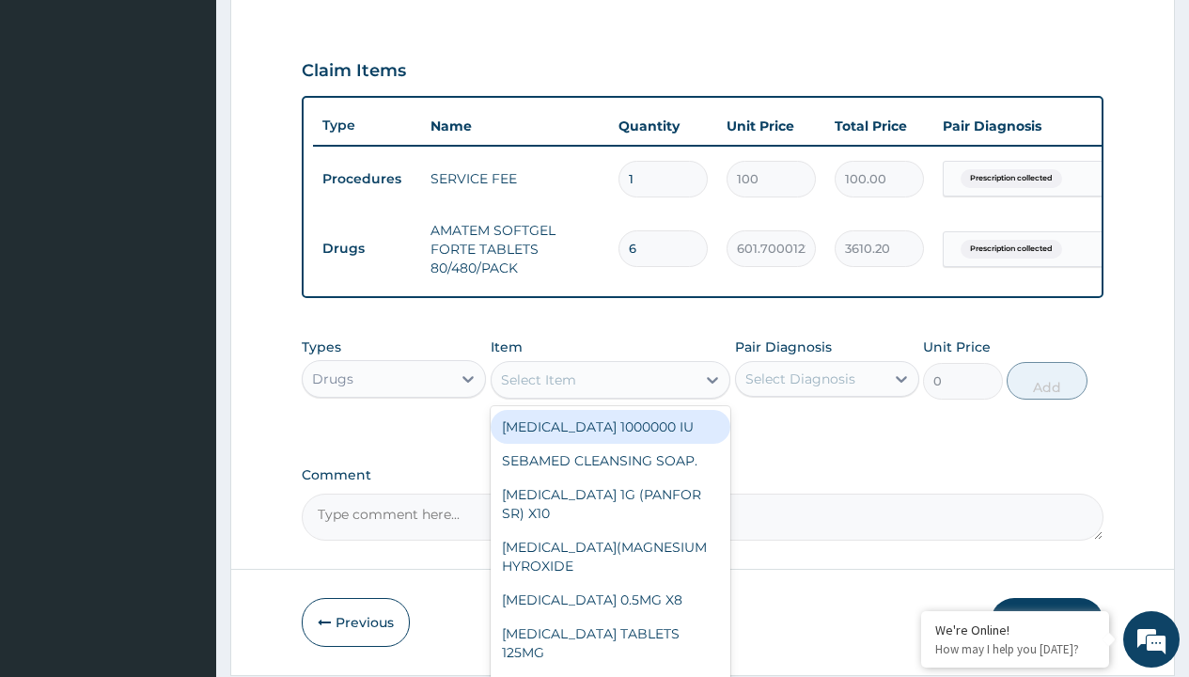
type input "paracetamol 500mg tablet emzor/sach"
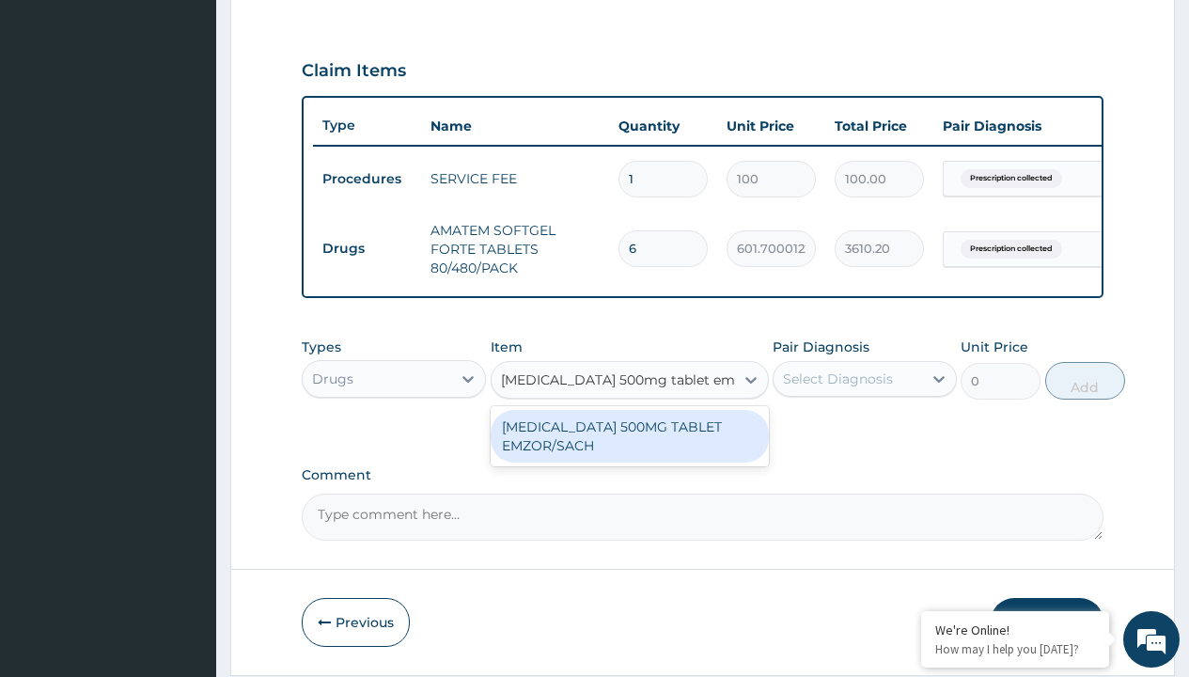
click at [629, 449] on div "PARACETAMOL 500MG TABLET EMZOR/SACH" at bounding box center [630, 436] width 278 height 53
type input "24"
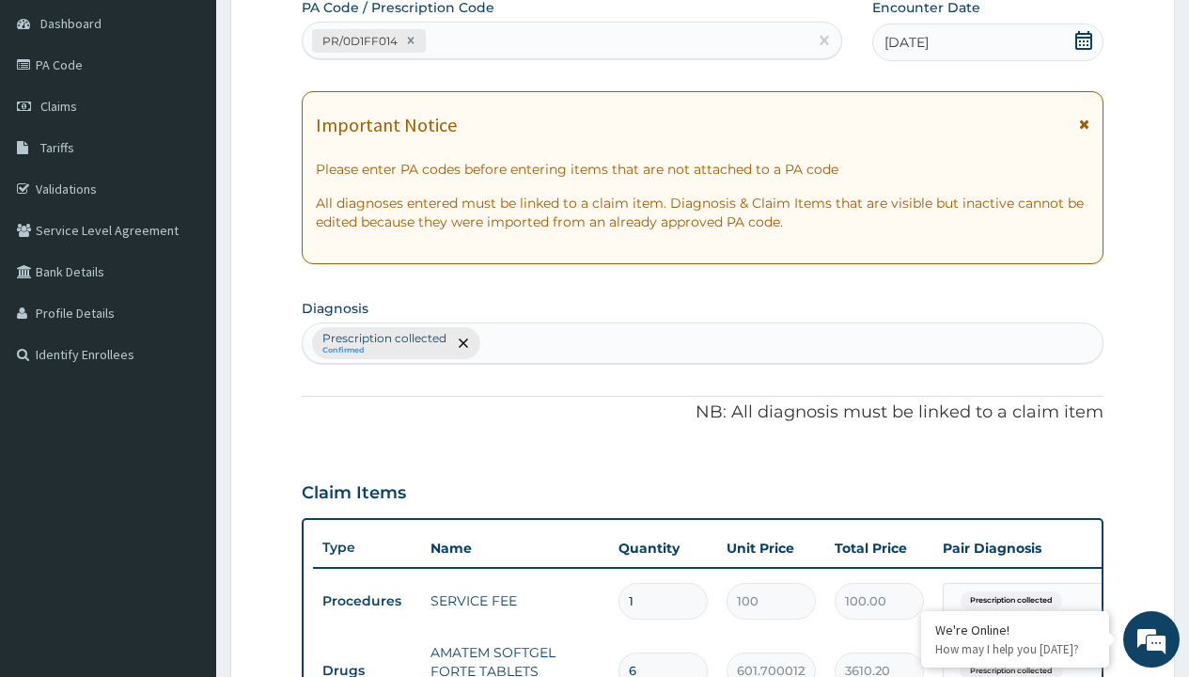
type input "prescription collected"
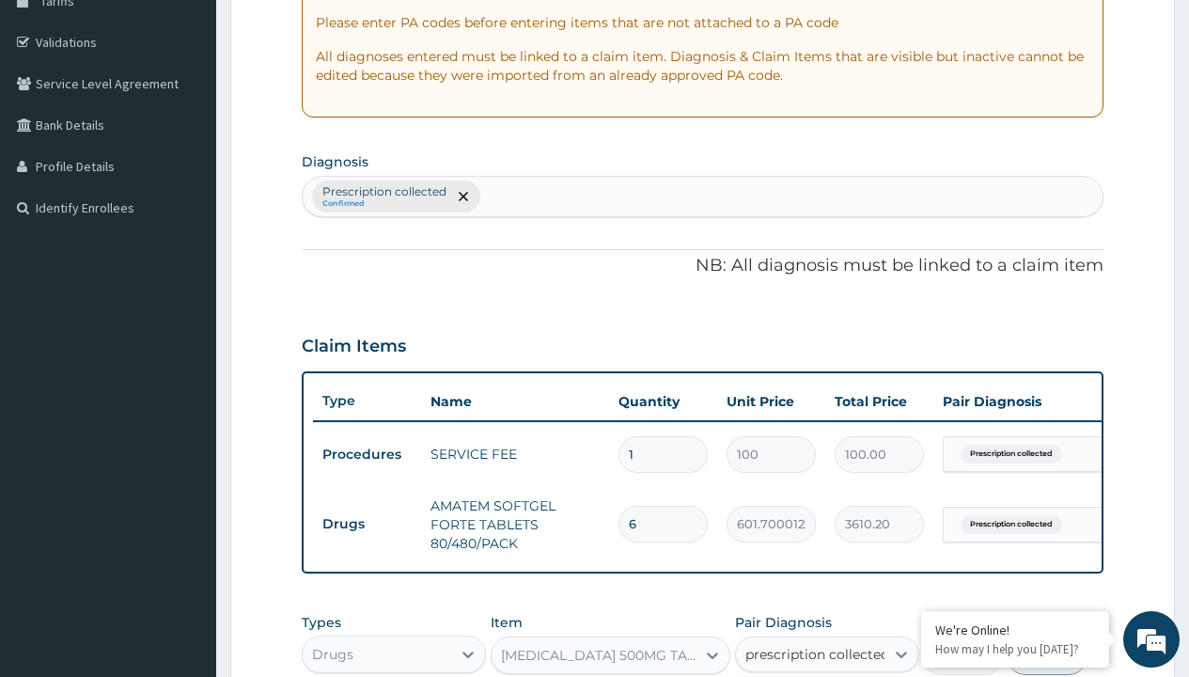
checkbox input "true"
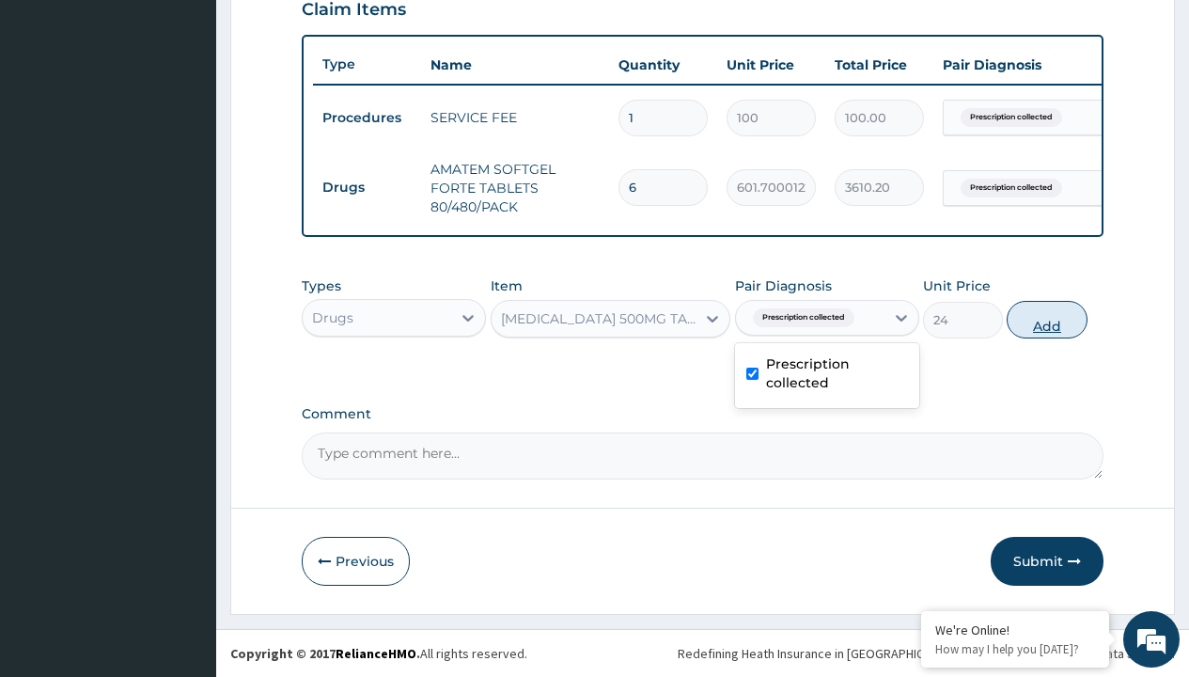
click at [1047, 319] on button "Add" at bounding box center [1047, 320] width 80 height 38
type input "0"
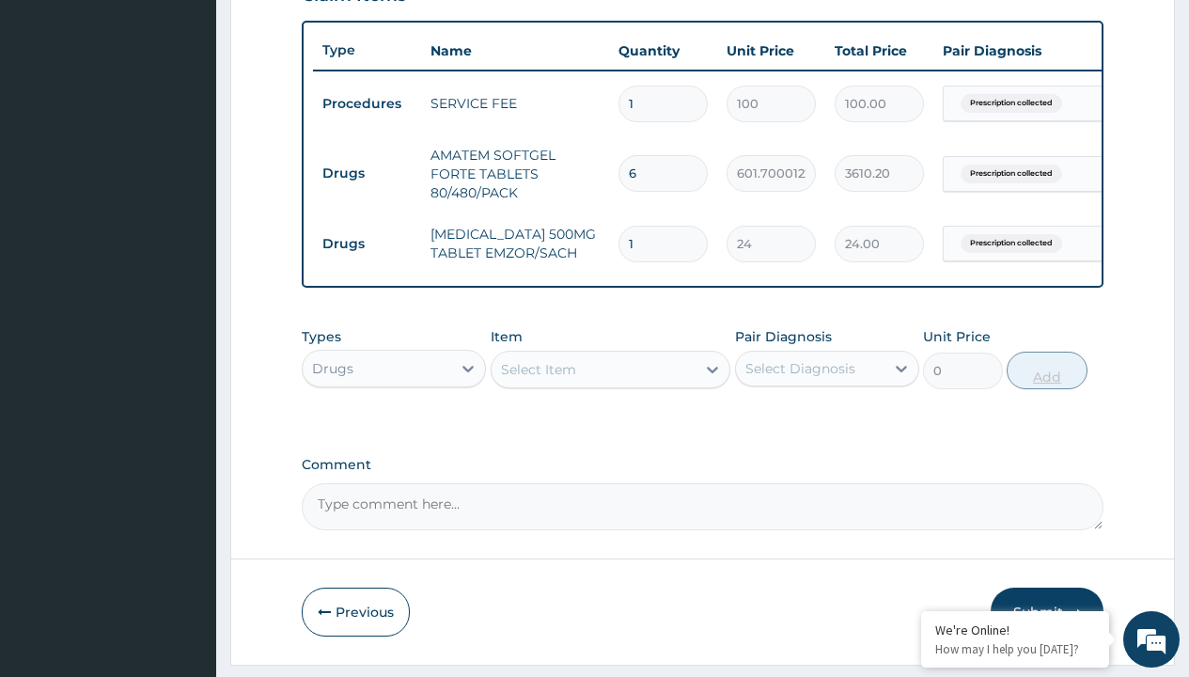
type input "24"
type input "576.00"
type input "24"
click at [367, 173] on td "Drugs" at bounding box center [367, 173] width 108 height 35
type input "drugs"
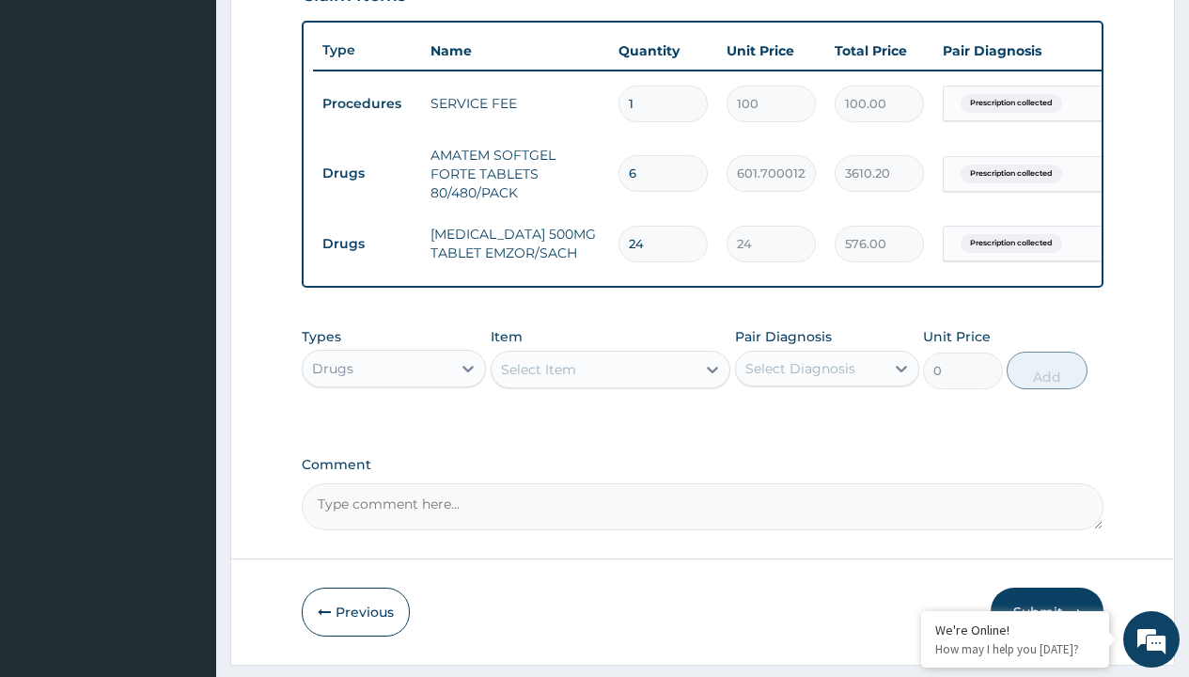
scroll to position [0, 0]
click at [394, 429] on div "Drugs" at bounding box center [394, 416] width 184 height 34
click at [538, 379] on div "Select Item" at bounding box center [538, 369] width 75 height 19
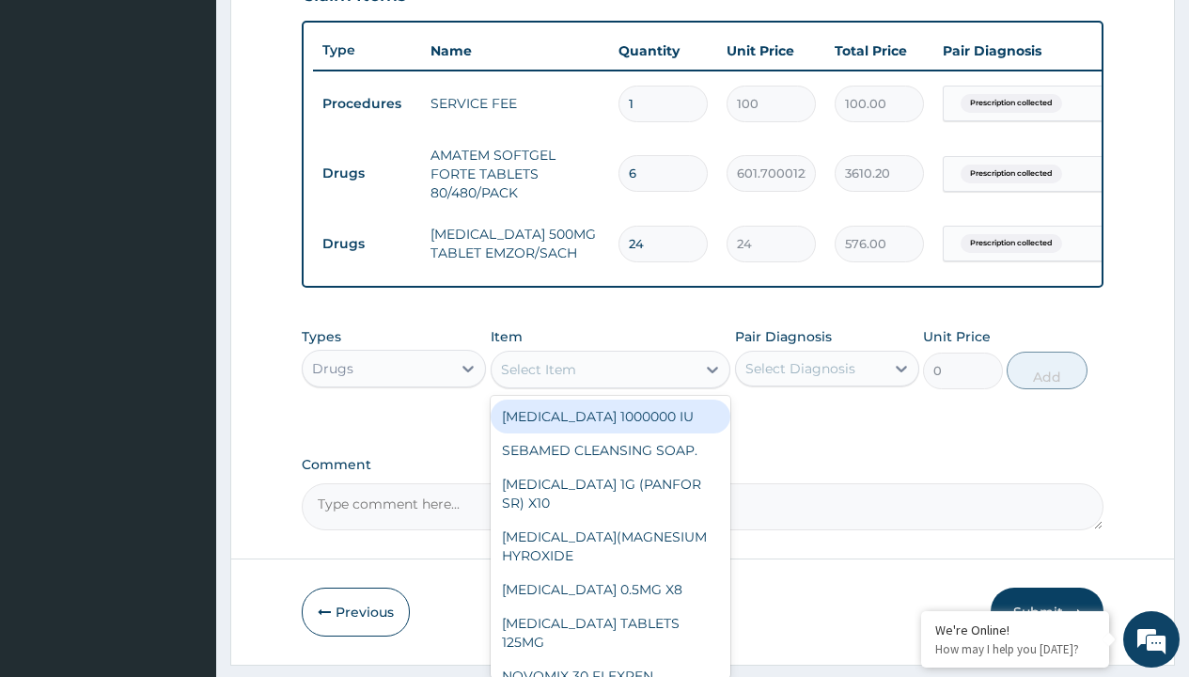
type input "loratadine 10mg by afrab/sach"
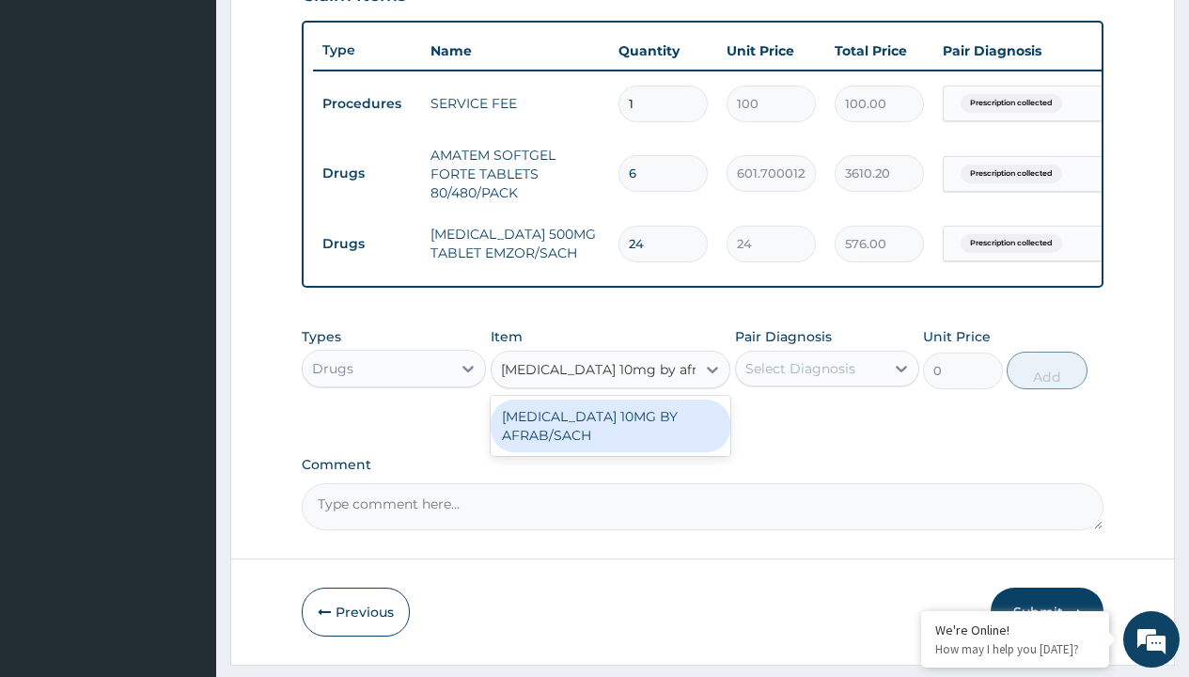
click at [610, 439] on div "LORATADINE 10MG BY AFRAB/SACH" at bounding box center [611, 426] width 241 height 53
type input "70"
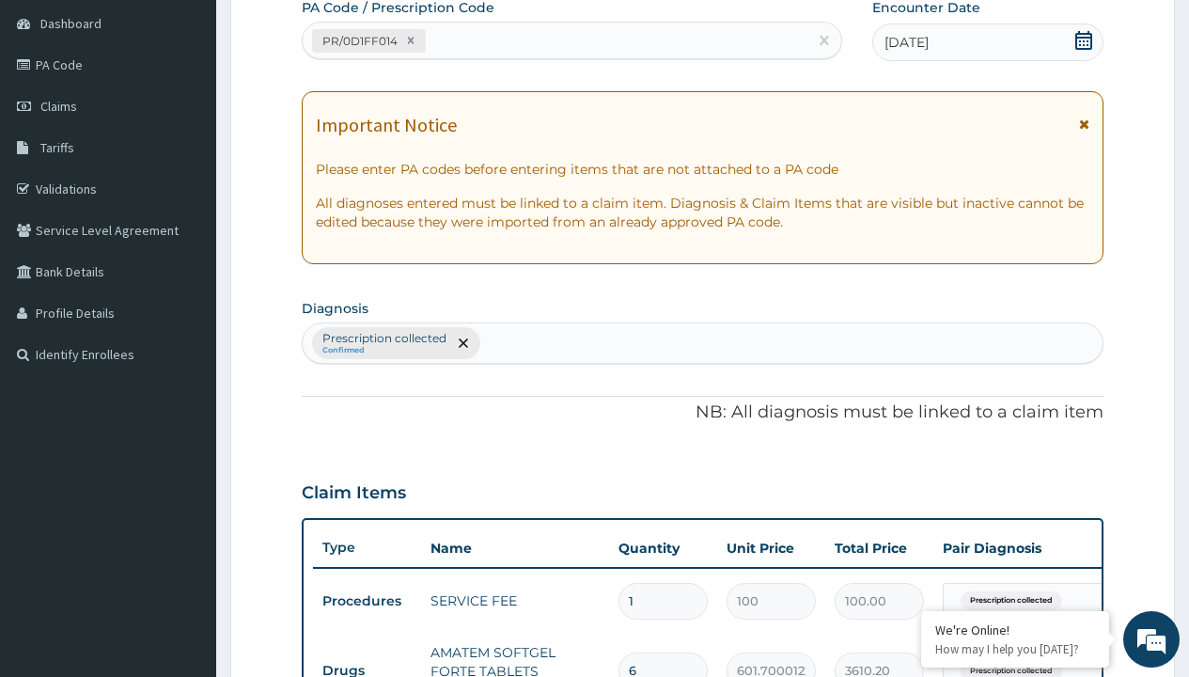
scroll to position [393, 0]
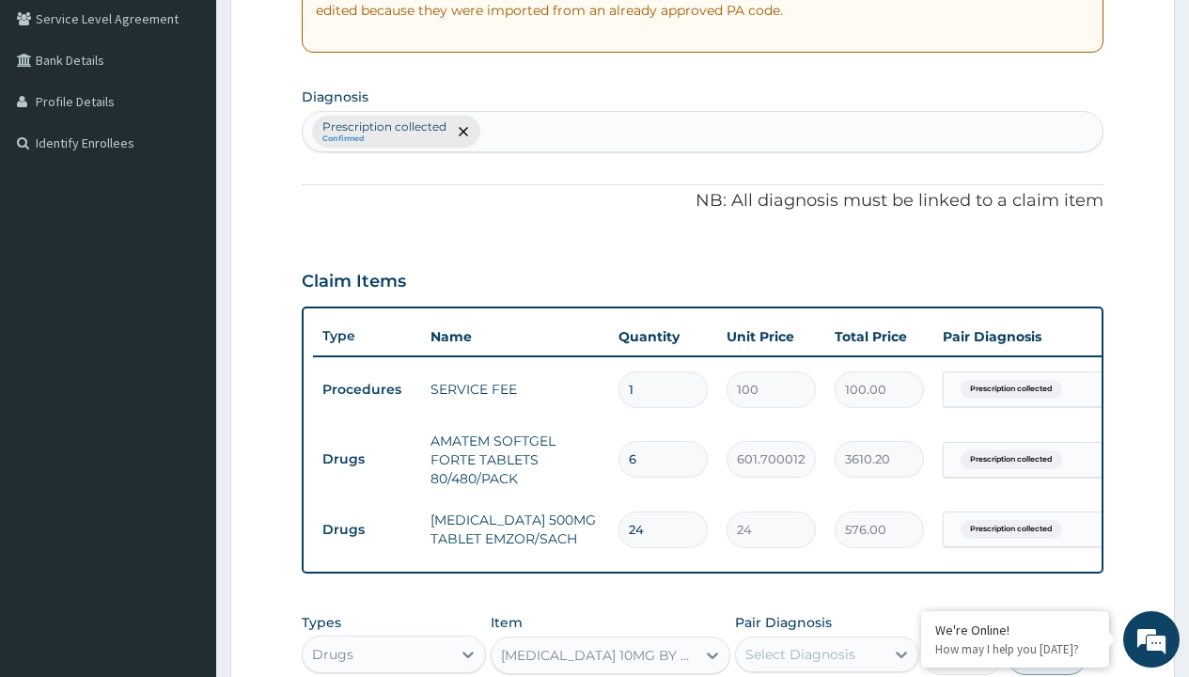
type input "prescription collected"
checkbox input "true"
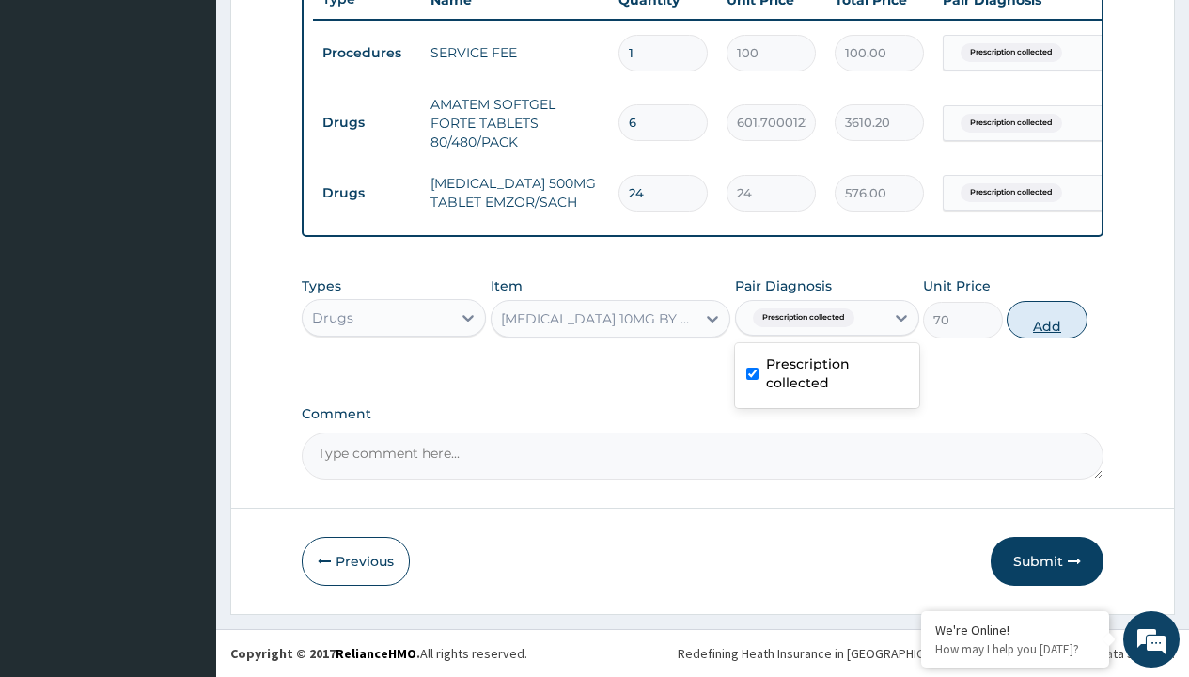
click at [1047, 319] on button "Add" at bounding box center [1047, 320] width 80 height 38
type input "0"
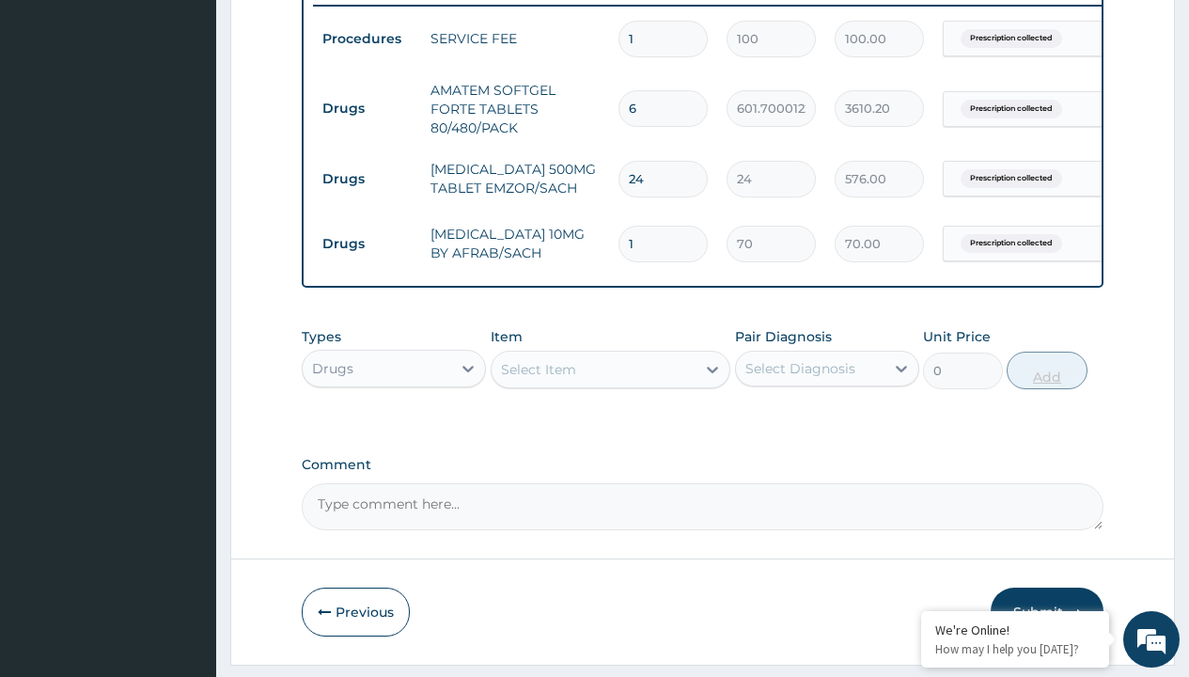
type input "10"
type input "700.00"
type input "10"
click at [367, 108] on td "Drugs" at bounding box center [367, 108] width 108 height 35
type input "drugs"
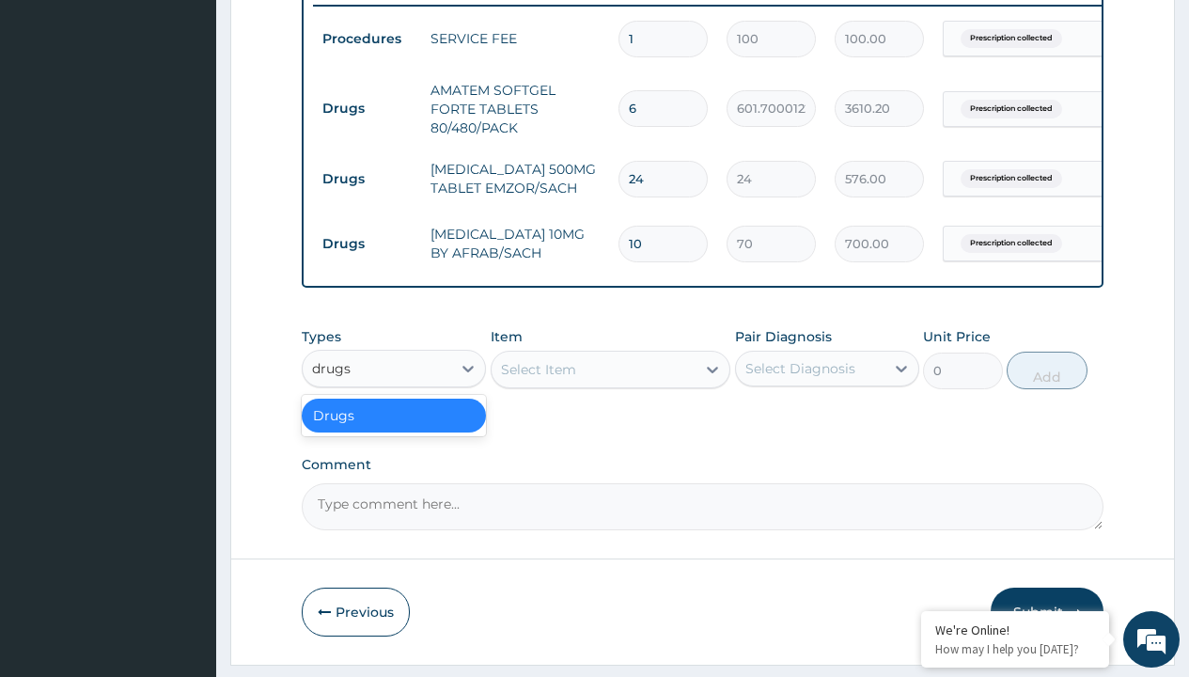
scroll to position [0, 0]
click at [394, 429] on div "Drugs" at bounding box center [394, 416] width 184 height 34
click at [538, 379] on div "Select Item" at bounding box center [538, 369] width 75 height 19
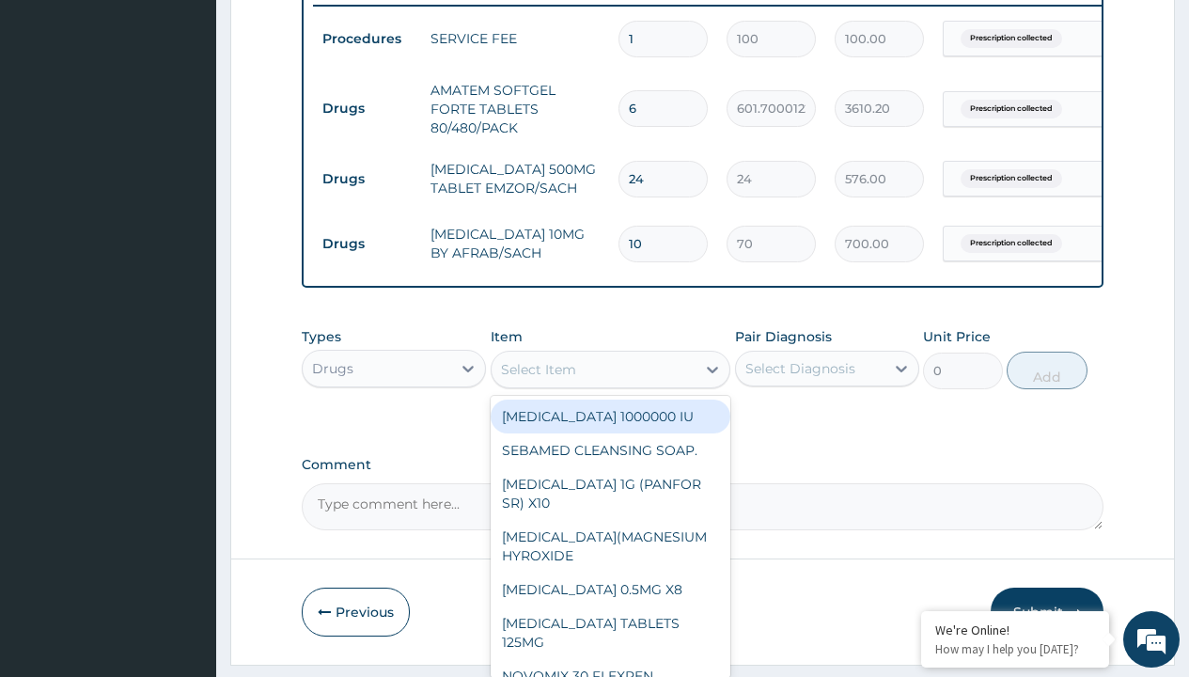
type input "tuxil-d/tuxil-n syrup/bott"
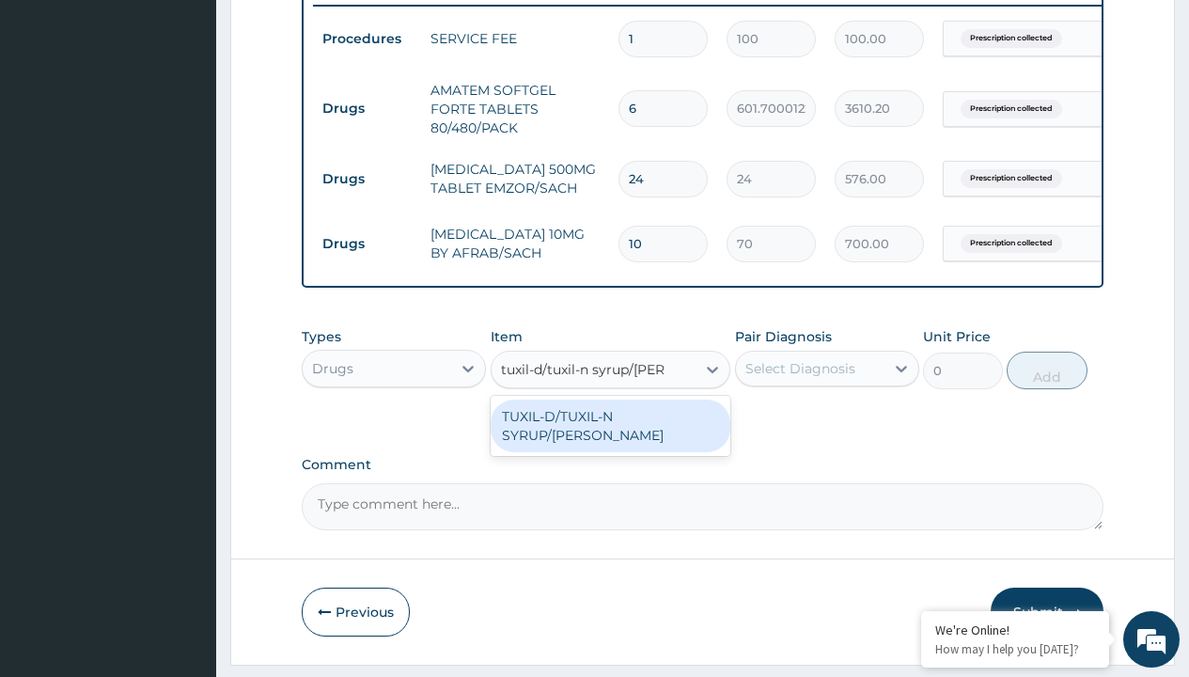
click at [610, 430] on div "TUXIL-D/TUXIL-N SYRUP/BOTT" at bounding box center [611, 426] width 241 height 53
type input "1425"
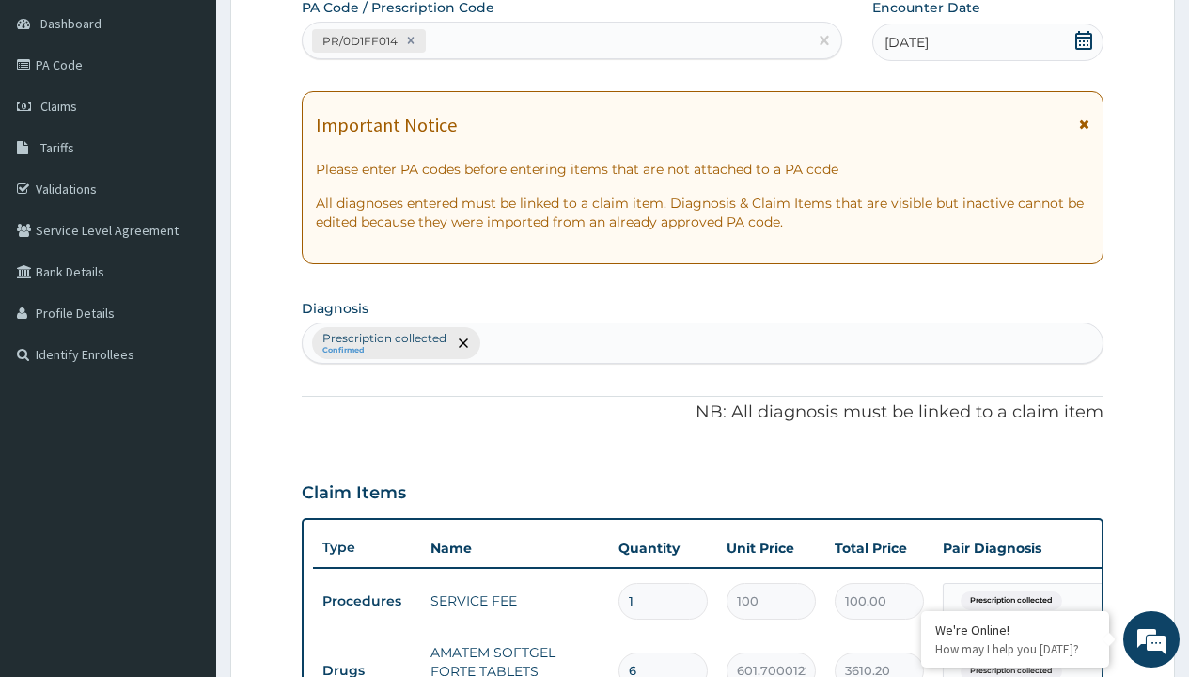
type input "prescription collected"
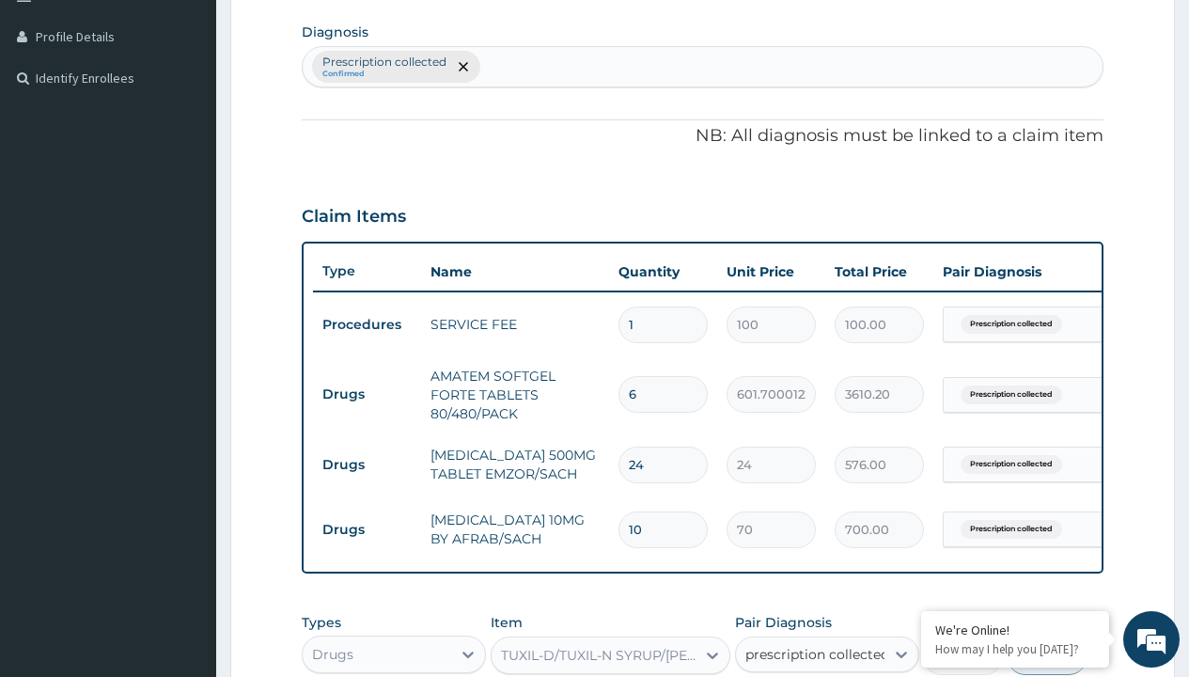
checkbox input "true"
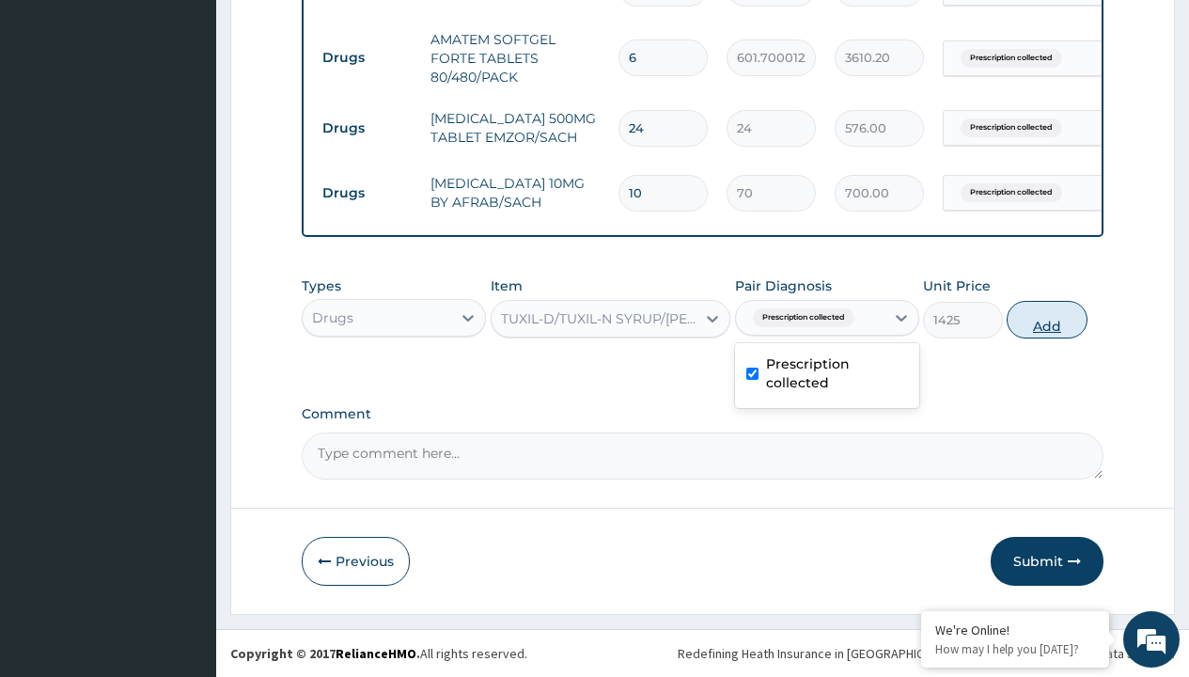
click at [1047, 319] on button "Add" at bounding box center [1047, 320] width 80 height 38
type input "0"
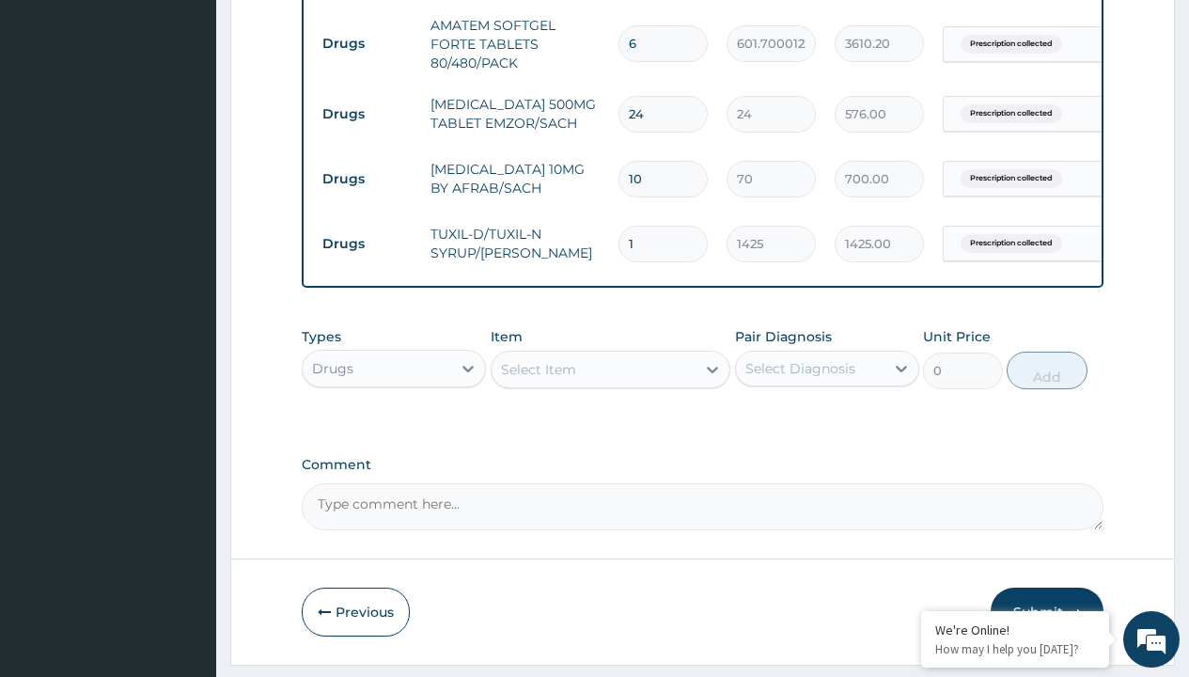
click at [367, 43] on td "Drugs" at bounding box center [367, 43] width 108 height 35
type input "drugs"
click at [394, 429] on div "Drugs" at bounding box center [394, 416] width 184 height 34
click at [538, 379] on div "Select Item" at bounding box center [538, 369] width 75 height 19
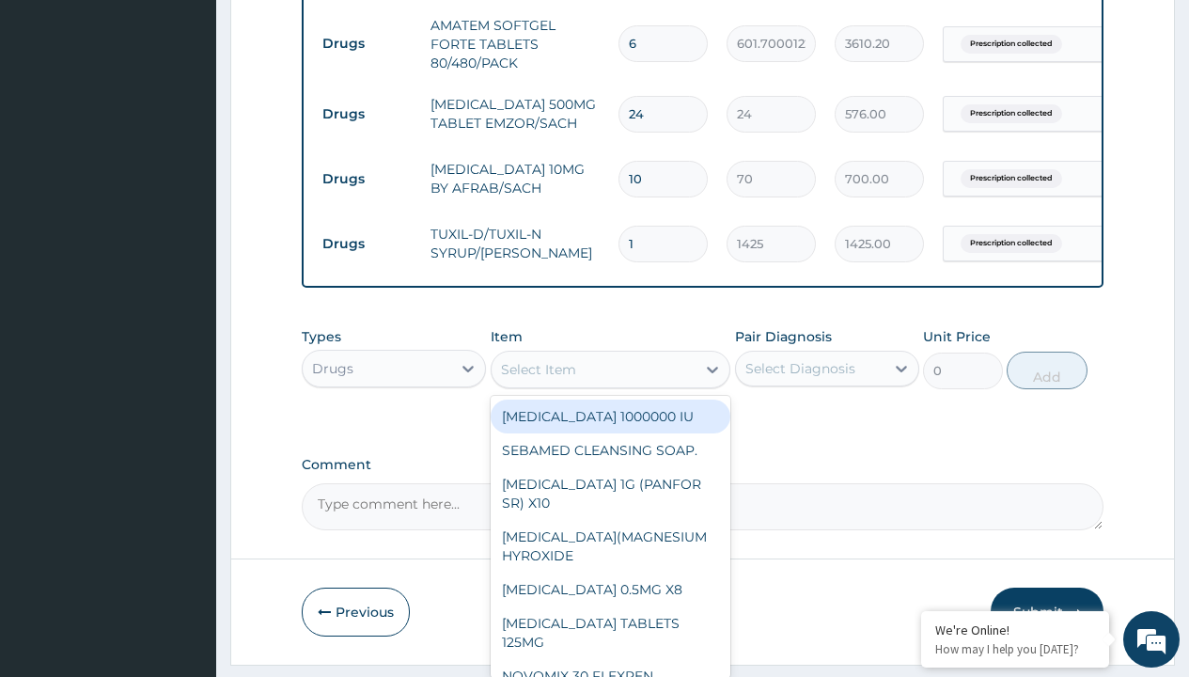
type input "dequadin lozenges"
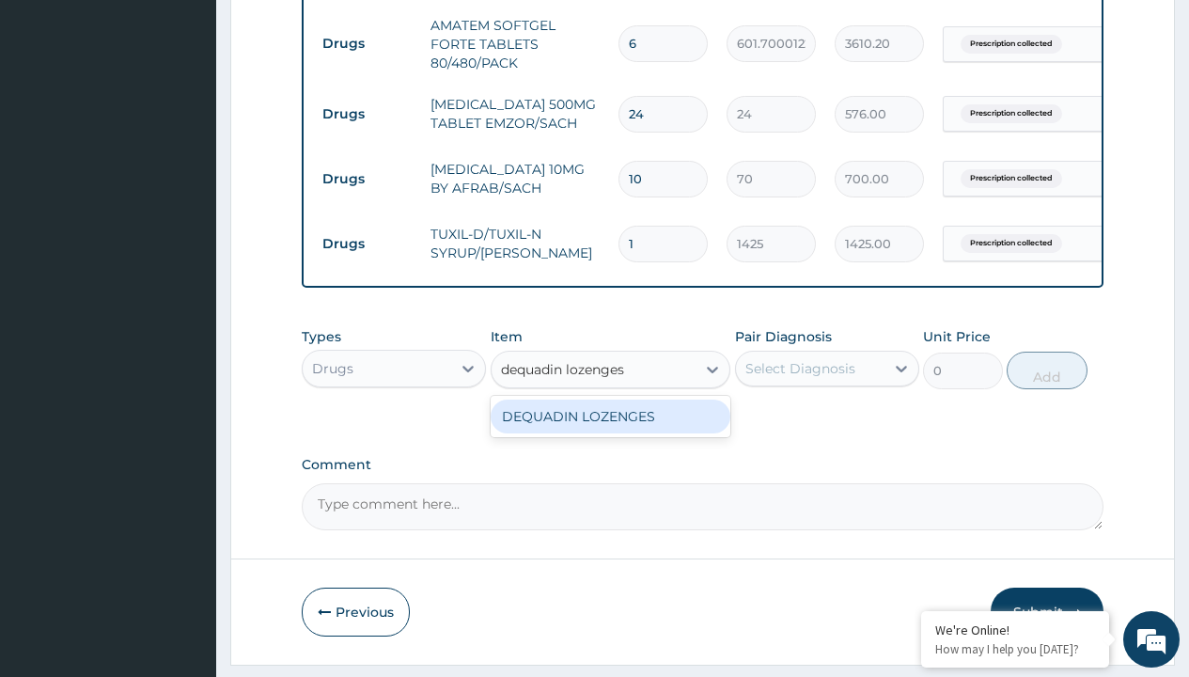
click at [610, 430] on div "DEQUADIN LOZENGES" at bounding box center [611, 417] width 241 height 34
type input "78"
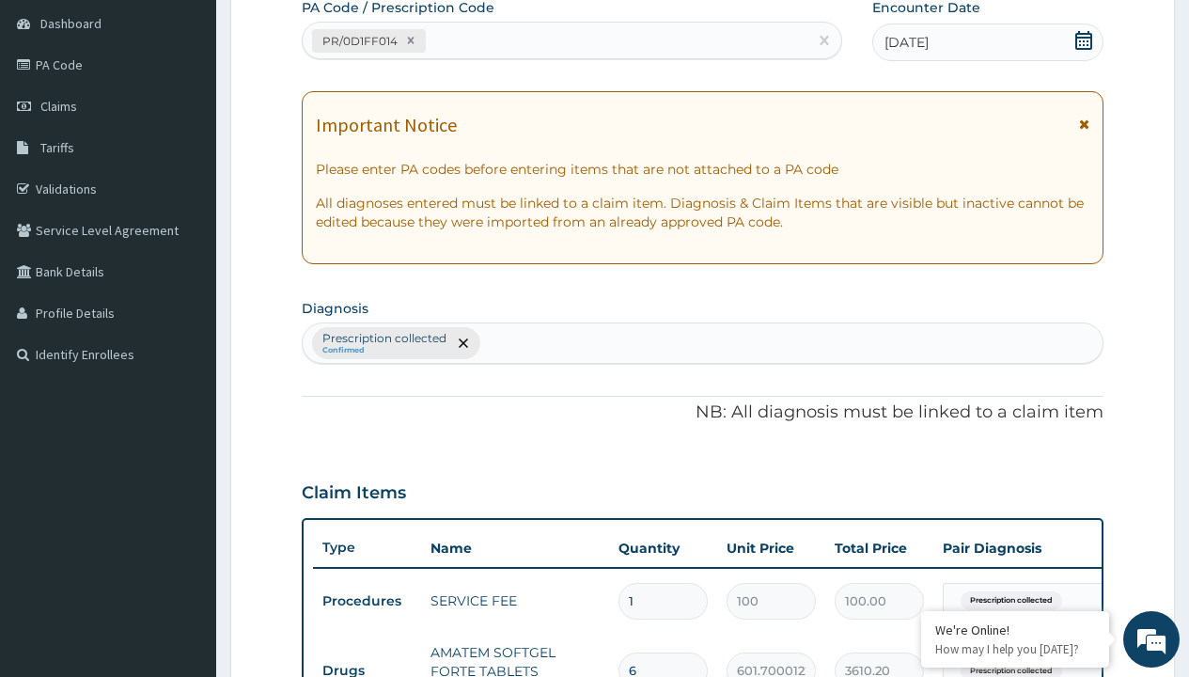
type input "prescription collected"
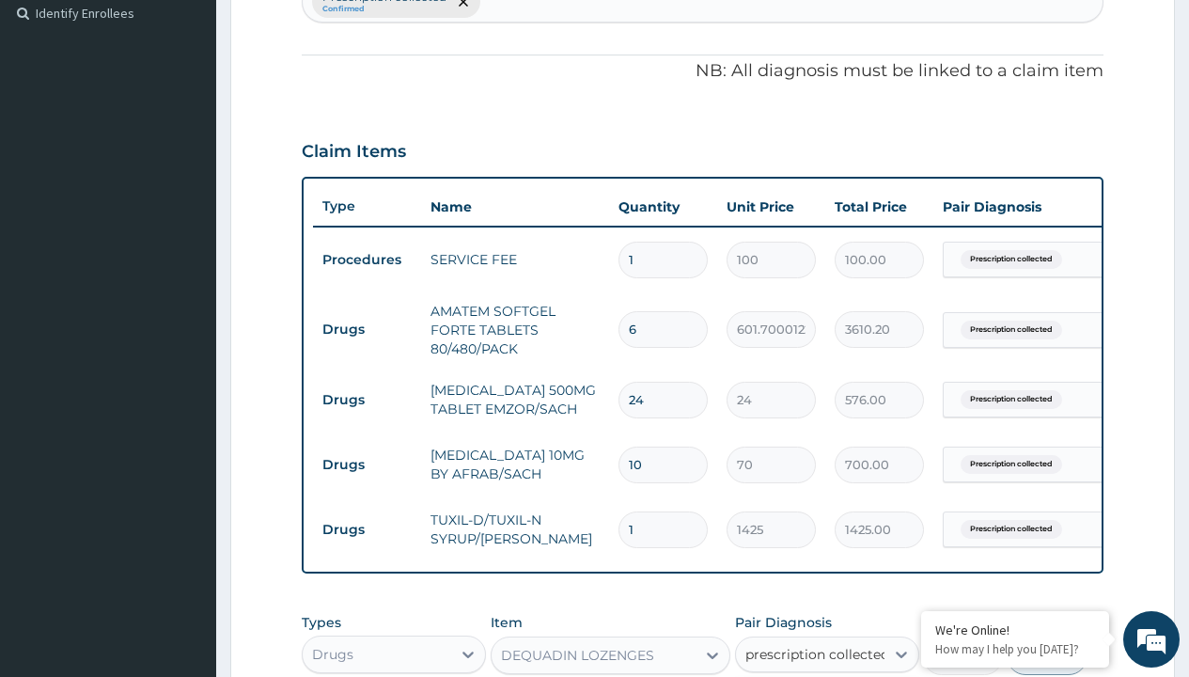
checkbox input "true"
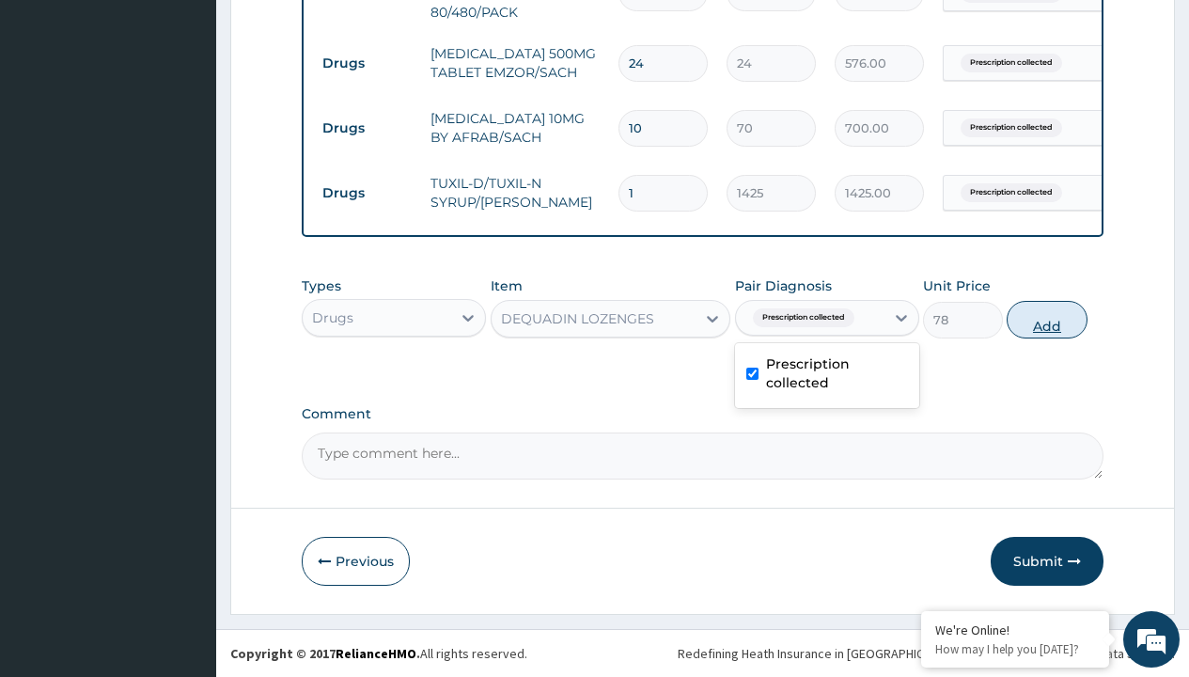
click at [1047, 319] on button "Add" at bounding box center [1047, 320] width 80 height 38
type input "0"
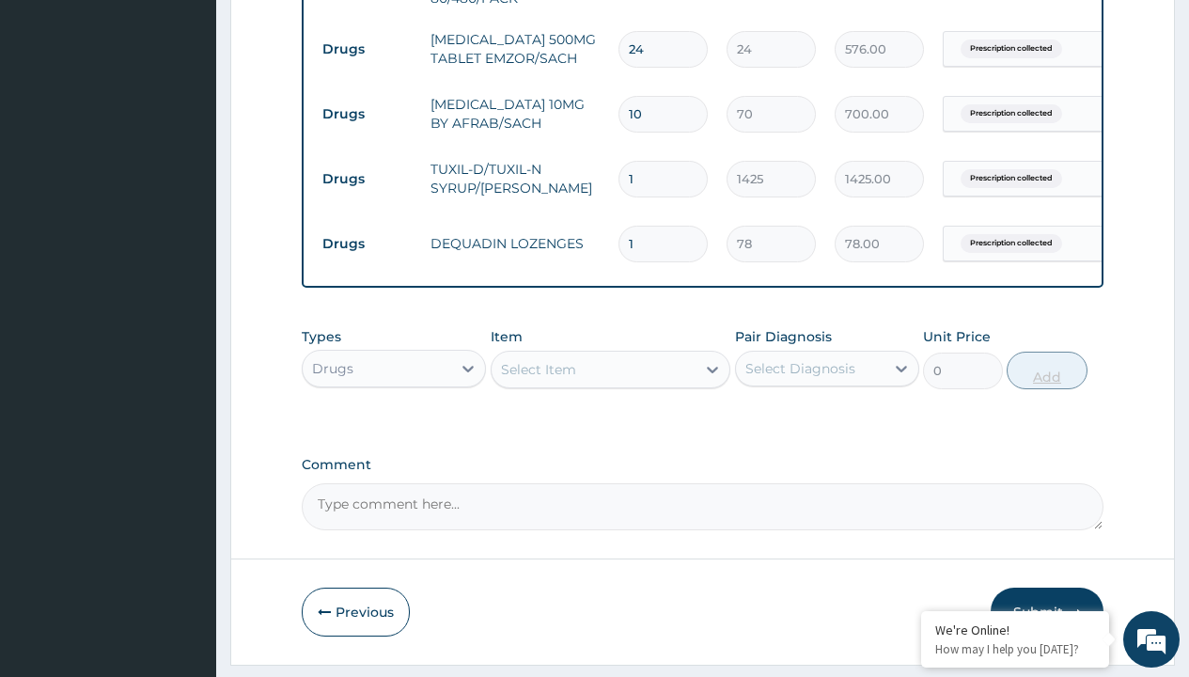
type input "10"
type input "780.00"
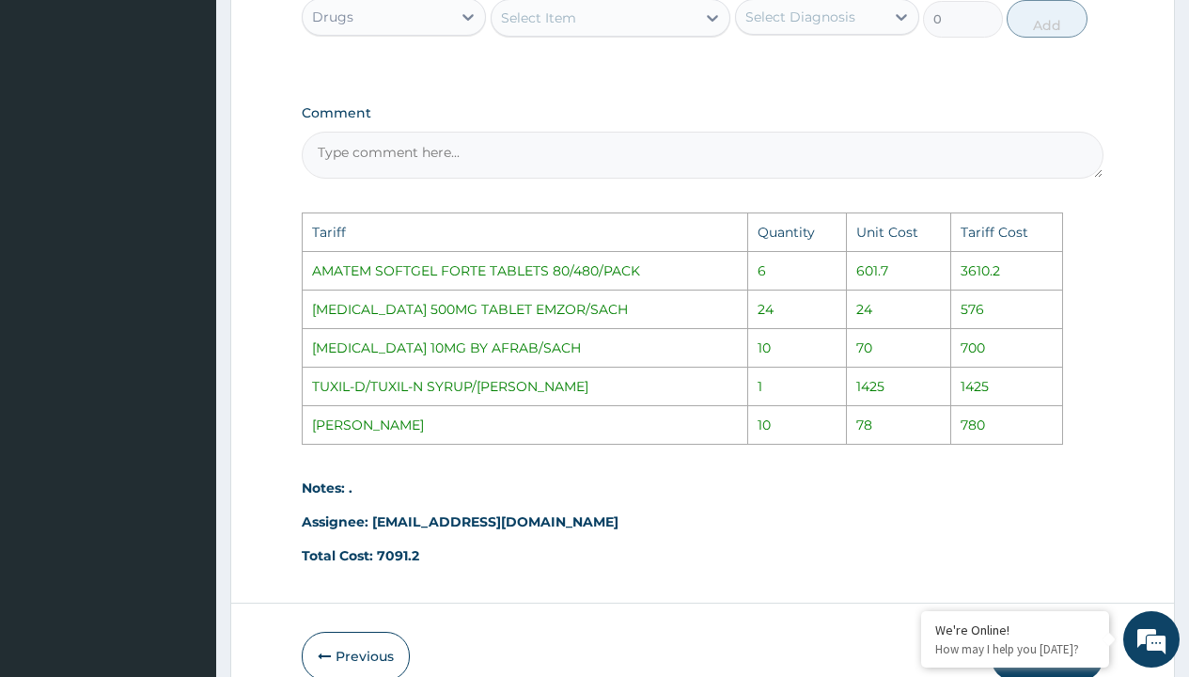
scroll to position [1334, 0]
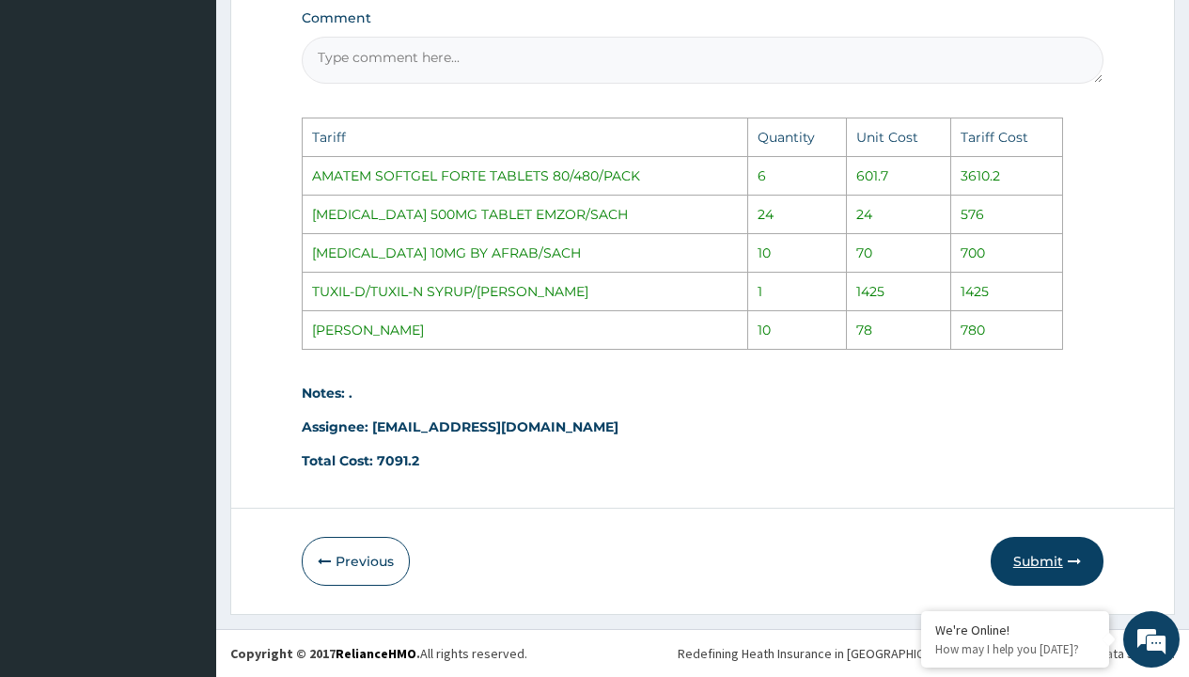
type input "10"
click at [1059, 549] on button "Submit" at bounding box center [1047, 561] width 113 height 49
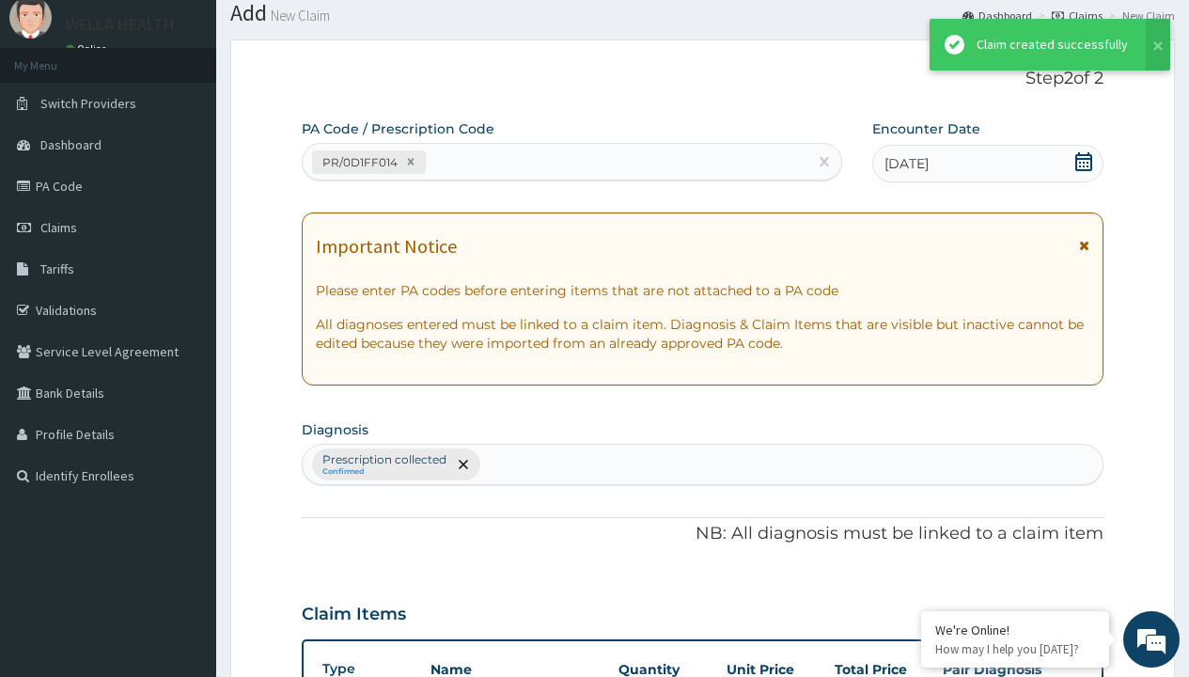
scroll to position [938, 0]
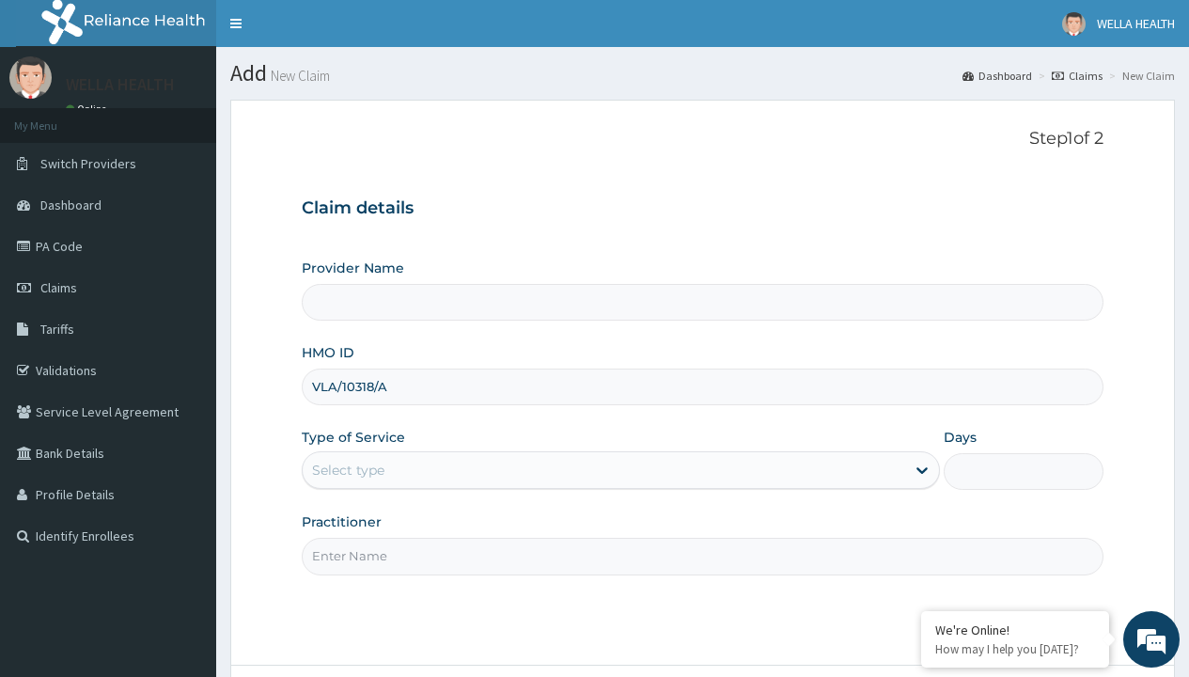
type input "VLA/10318/A"
type input "WellaHealth"
click at [348, 470] on div "Select type" at bounding box center [348, 470] width 72 height 19
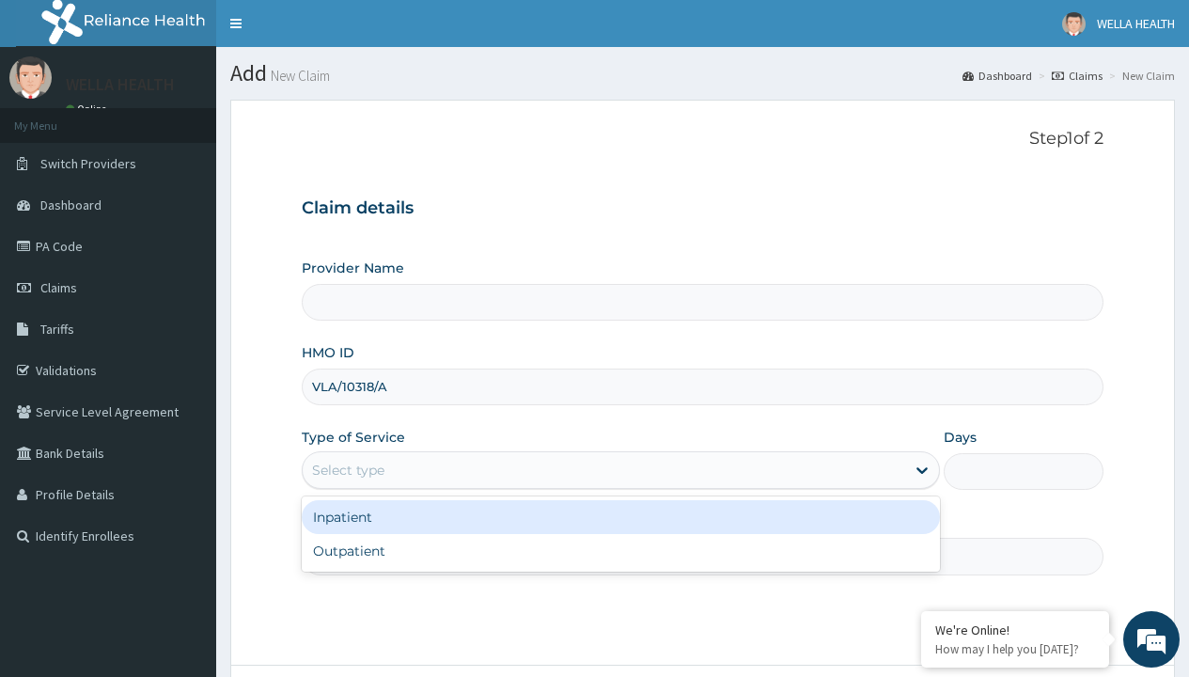
type input "WellaHealth(TELEMEDICINE)"
click at [620, 551] on div "Outpatient" at bounding box center [621, 551] width 638 height 34
type input "1"
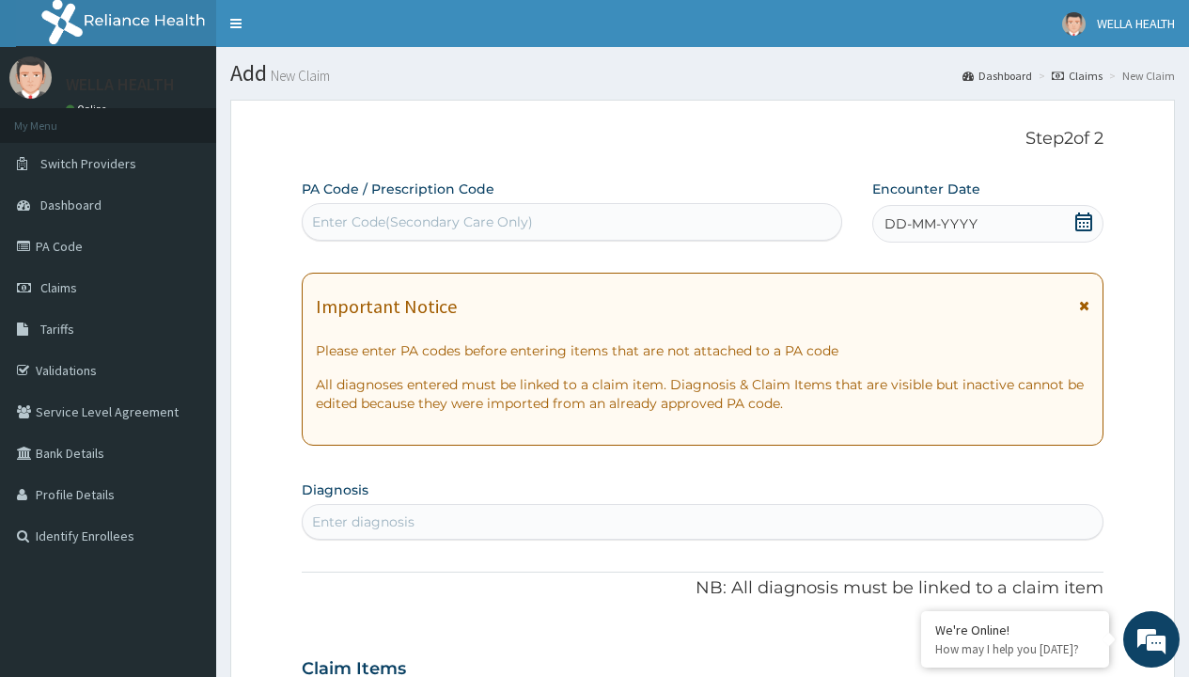
scroll to position [157, 0]
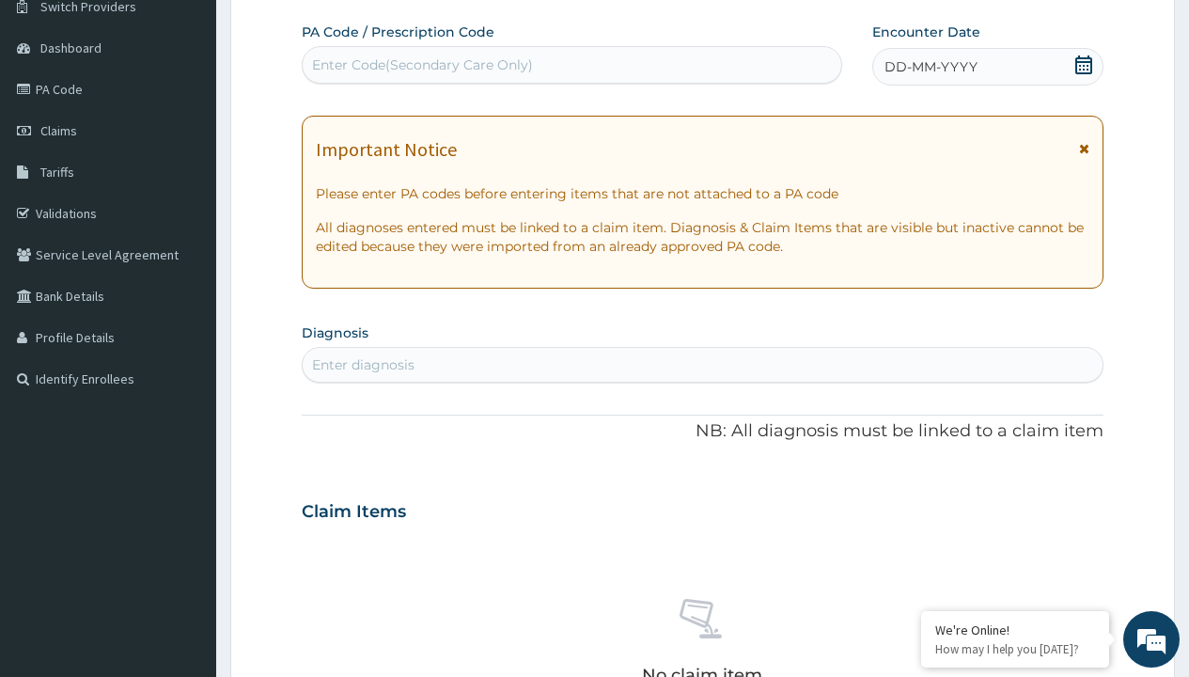
click at [930, 67] on span "DD-MM-YYYY" at bounding box center [931, 66] width 93 height 19
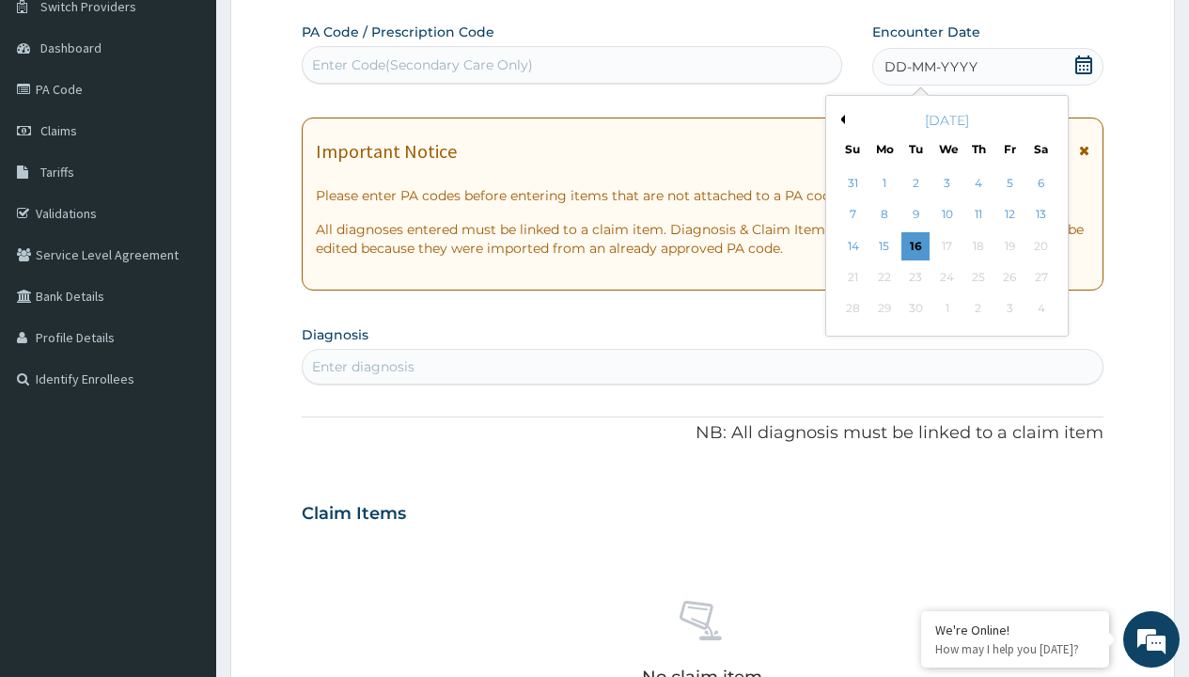
click at [839, 119] on button "Previous Month" at bounding box center [840, 119] width 9 height 9
click at [1009, 214] on div "8" at bounding box center [1010, 215] width 28 height 28
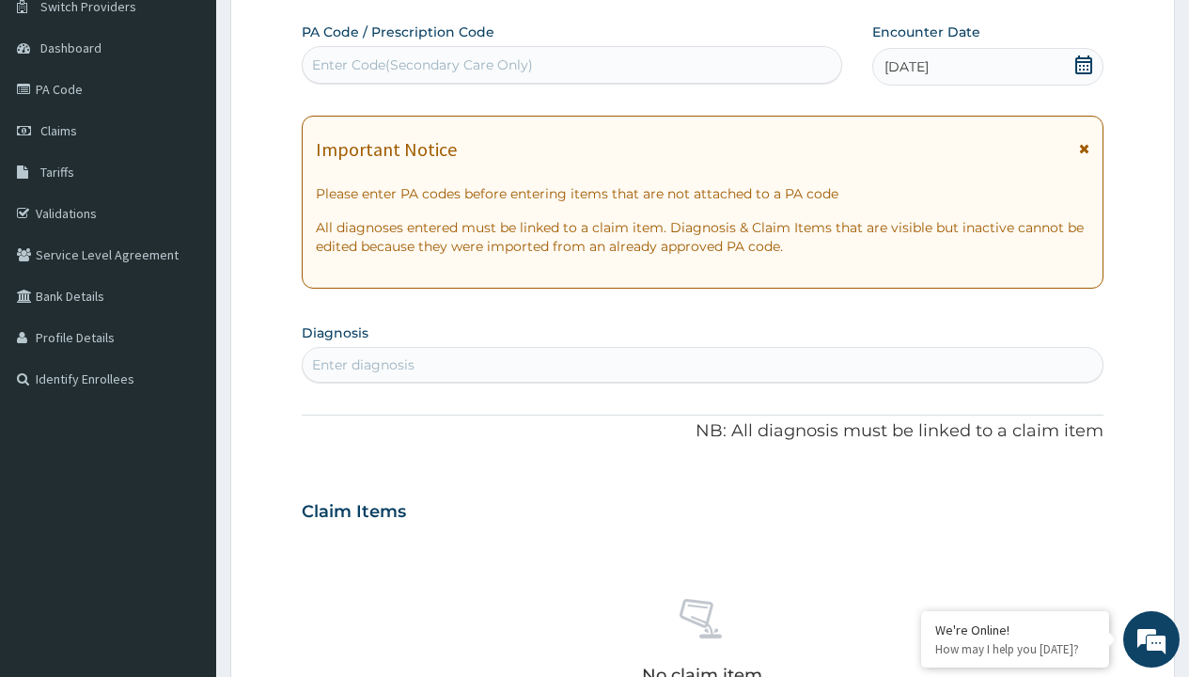
click at [421, 65] on div "Enter Code(Secondary Care Only)" at bounding box center [422, 64] width 221 height 19
type input "PR/2B88C7FC"
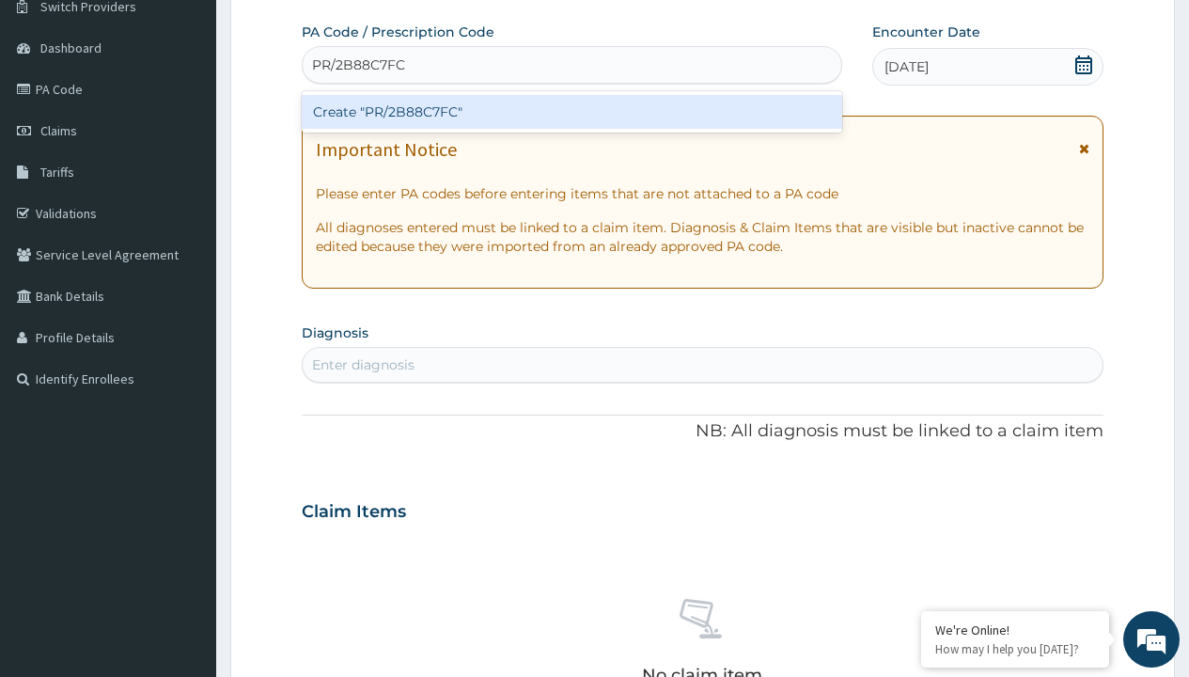
scroll to position [0, 0]
click at [572, 112] on div "Create "PR/2B88C7FC"" at bounding box center [572, 112] width 540 height 34
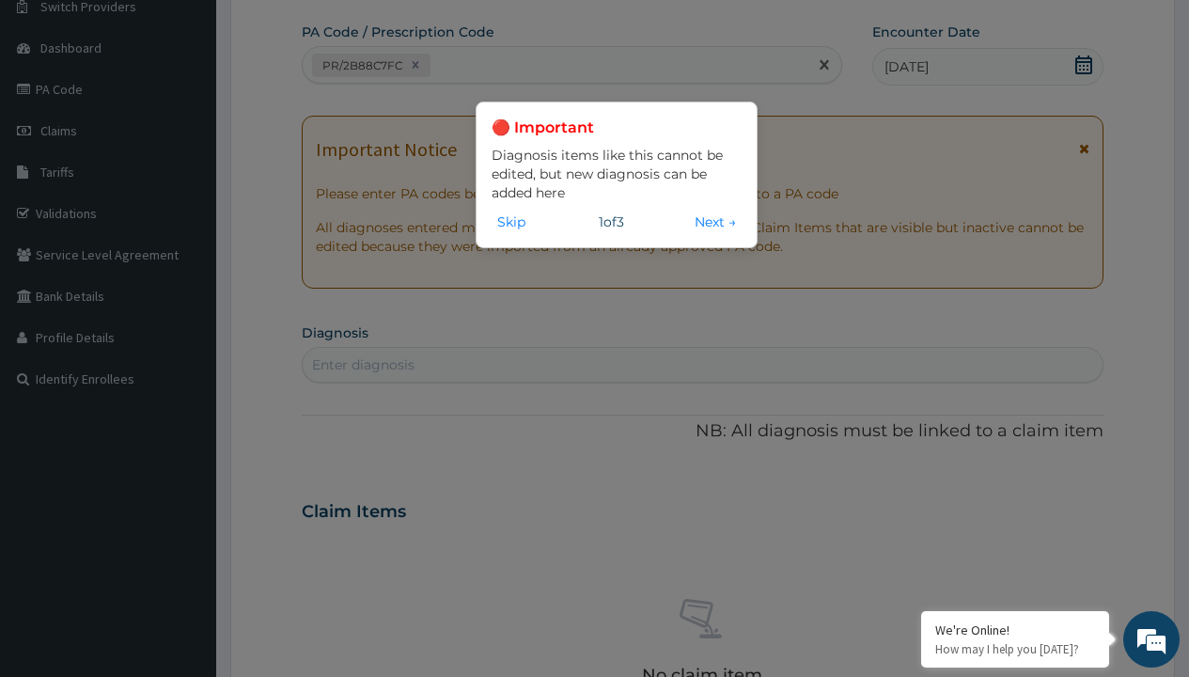
click at [363, 365] on div "Enter diagnosis" at bounding box center [363, 364] width 102 height 19
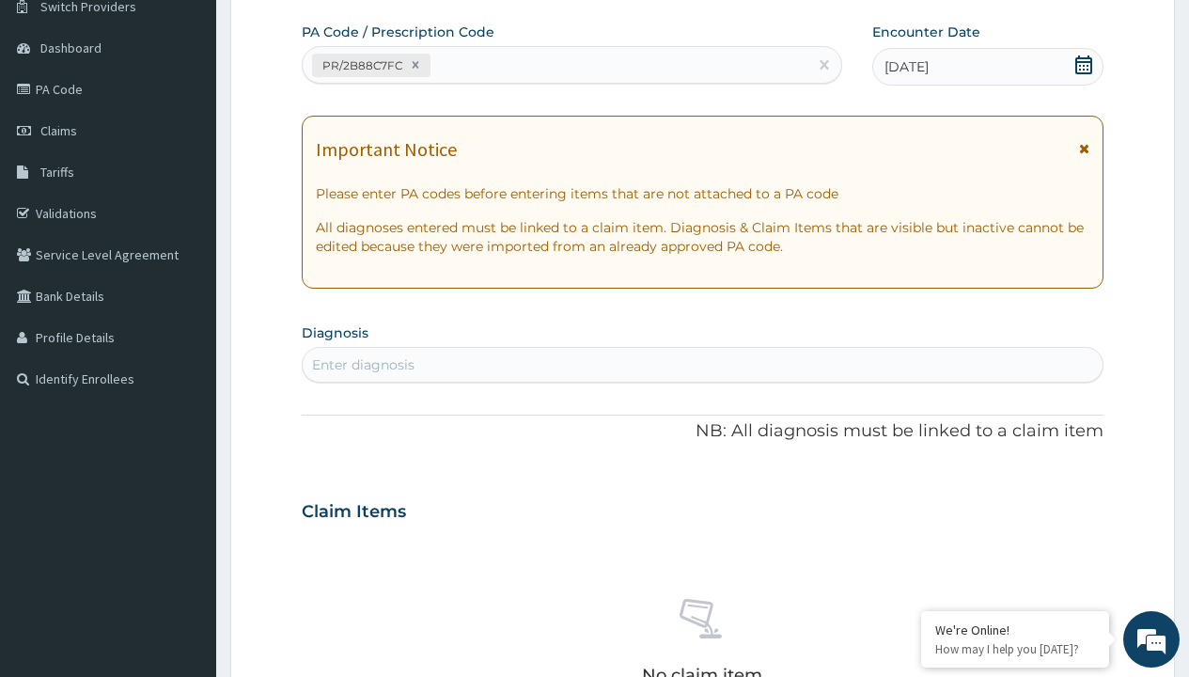
type input "prescription collected"
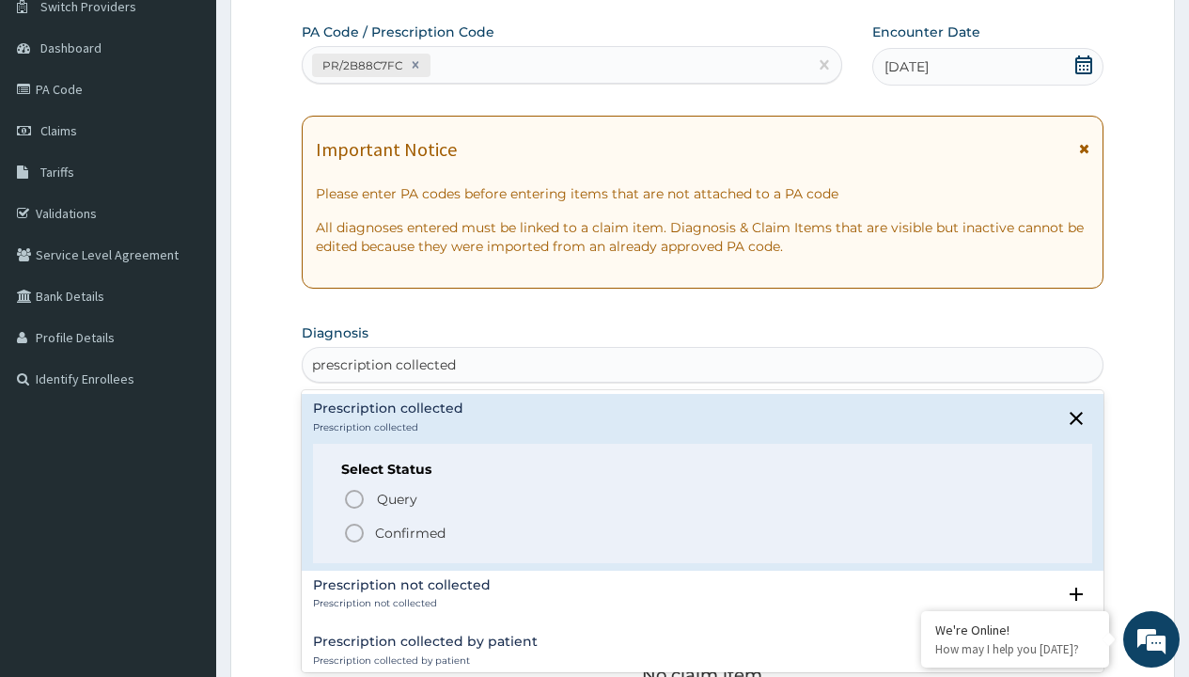
click at [410, 532] on p "Confirmed" at bounding box center [410, 533] width 71 height 19
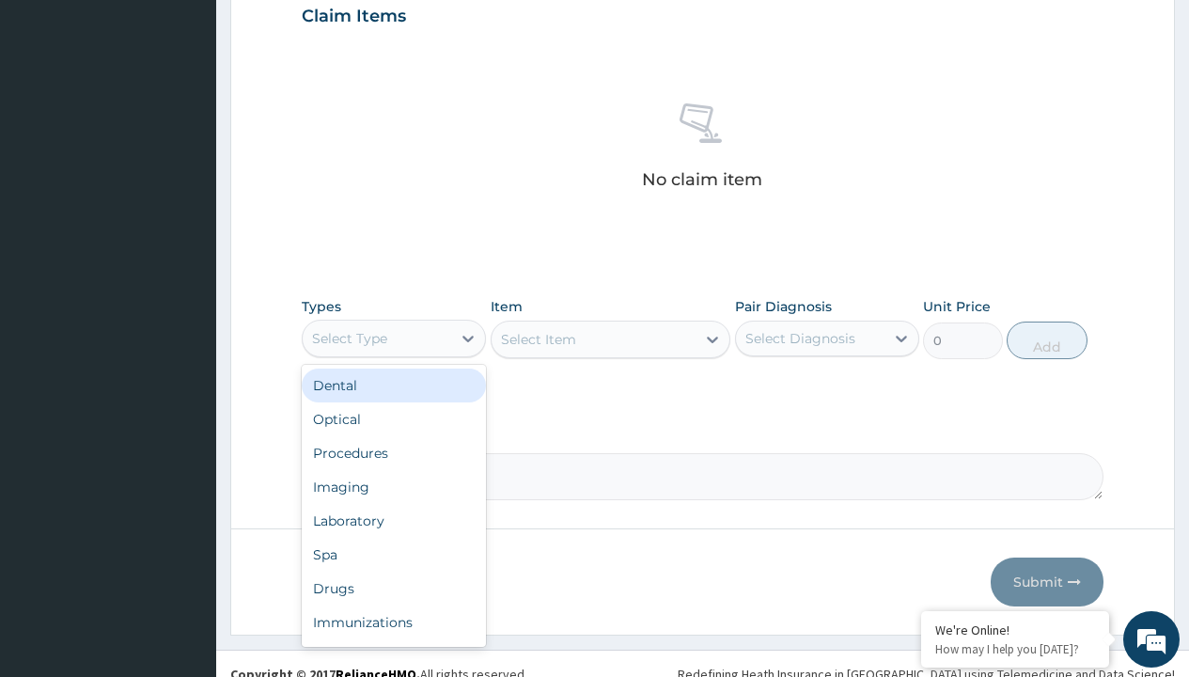
type input "procedures"
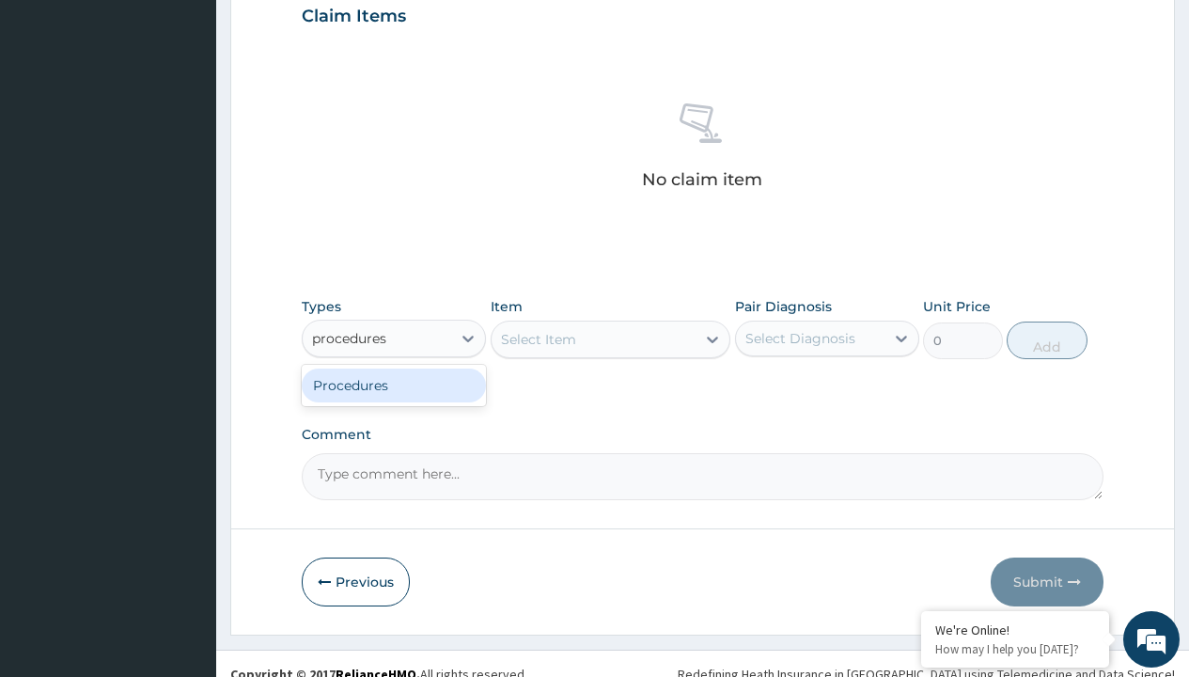
scroll to position [0, 0]
click at [394, 384] on div "Procedures" at bounding box center [394, 386] width 184 height 34
click at [538, 338] on div "Select Item" at bounding box center [538, 339] width 75 height 19
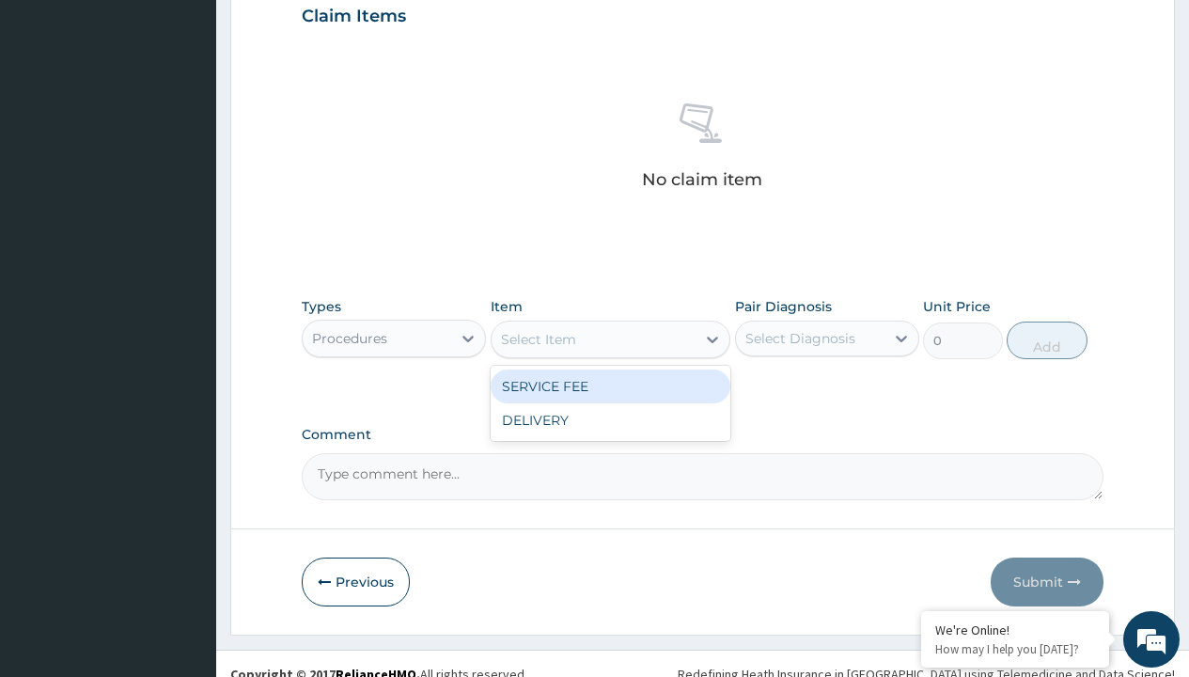
type input "service fee"
click at [610, 385] on div "SERVICE FEE" at bounding box center [611, 386] width 241 height 34
type input "100"
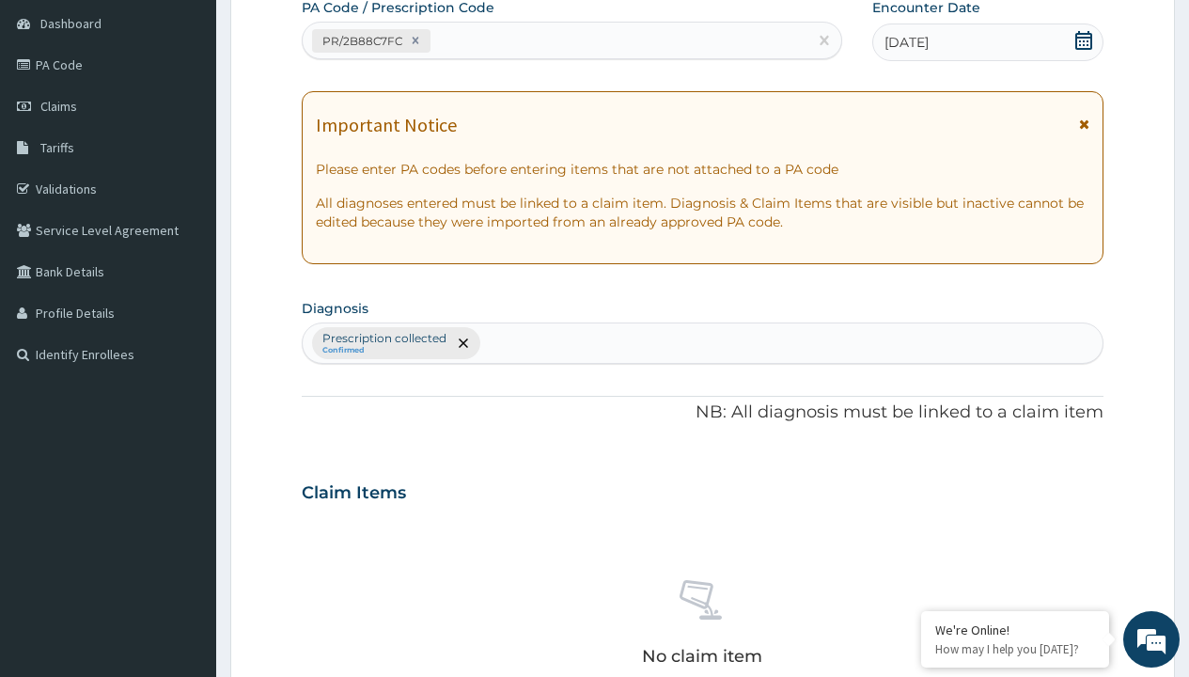
type input "prescription collected"
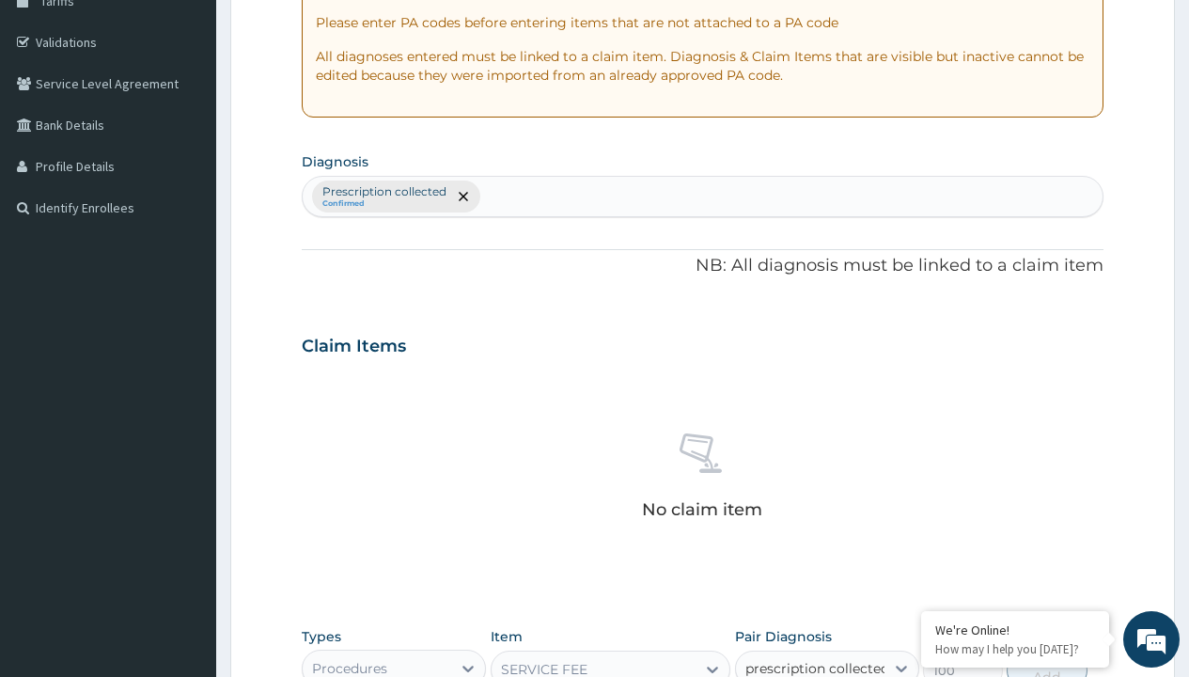
checkbox input "true"
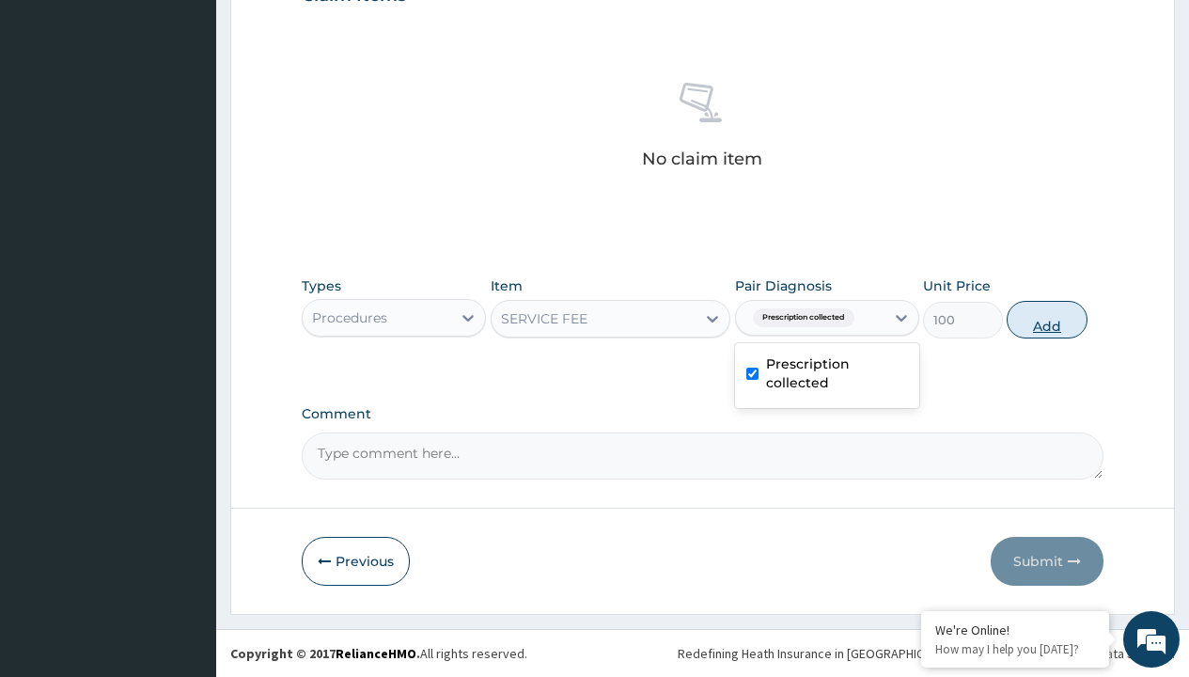
click at [1047, 319] on button "Add" at bounding box center [1047, 320] width 80 height 38
type input "0"
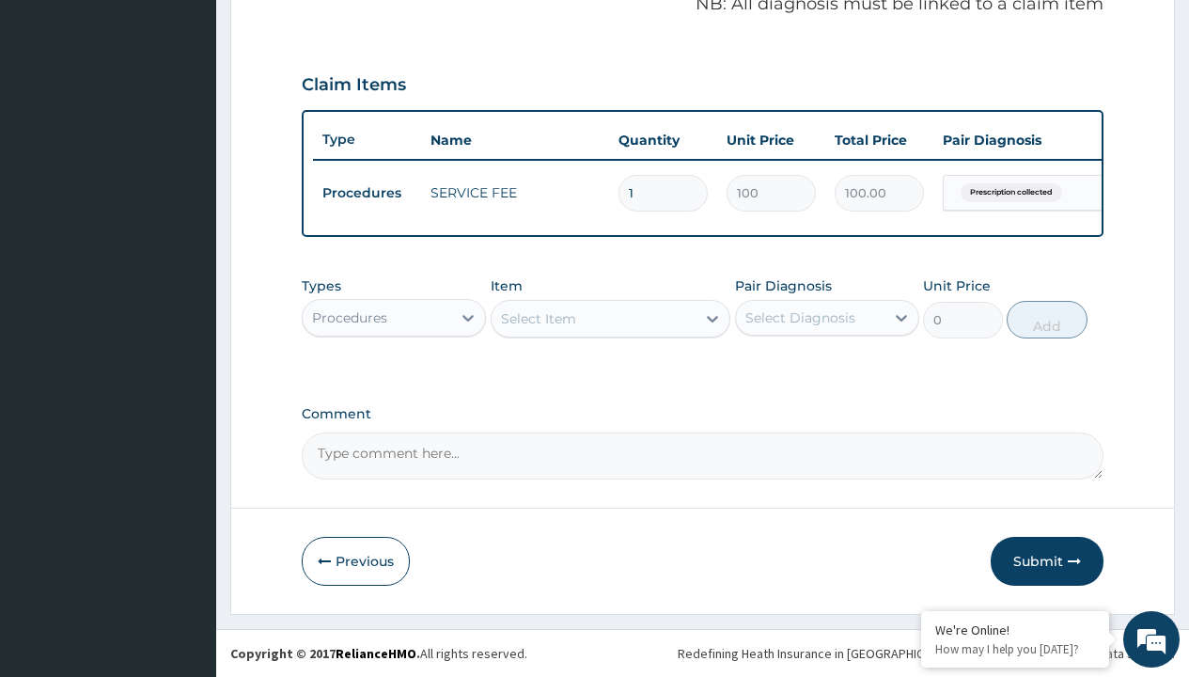
click at [350, 317] on div "Procedures" at bounding box center [349, 317] width 75 height 19
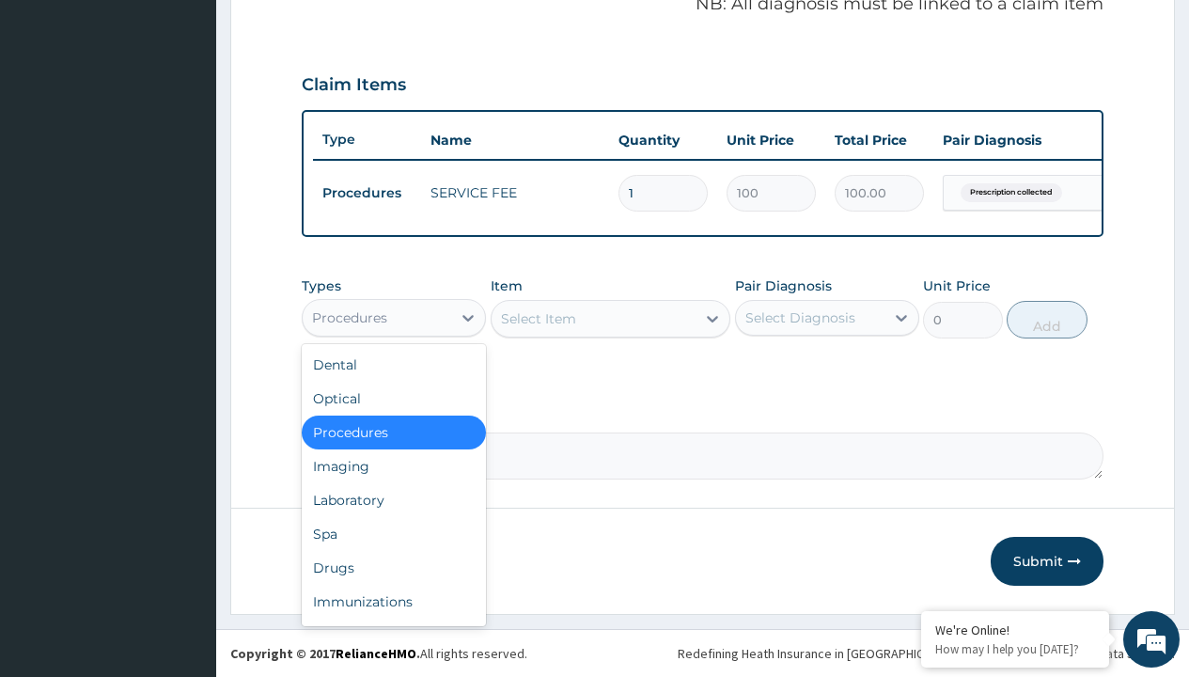
type input "drugs"
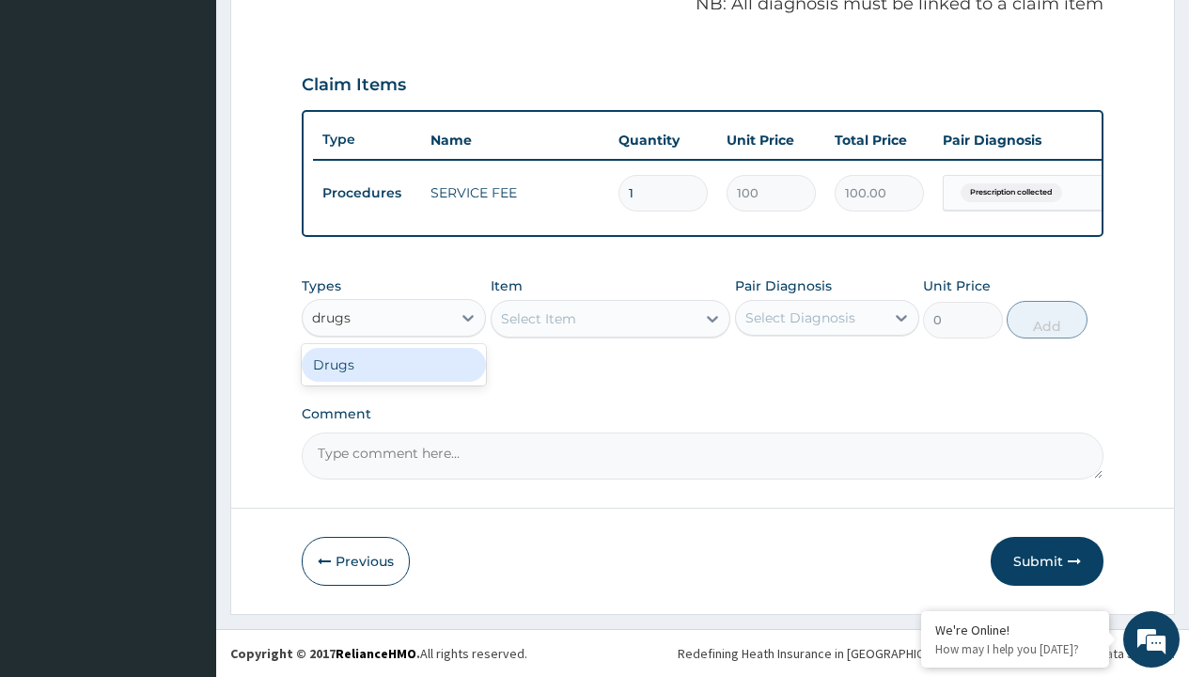
scroll to position [0, 0]
click at [394, 364] on div "Drugs" at bounding box center [394, 365] width 184 height 34
click at [538, 318] on div "Select Item" at bounding box center [611, 319] width 241 height 38
type input "paracetamol 500mg tablet emzor/sach"
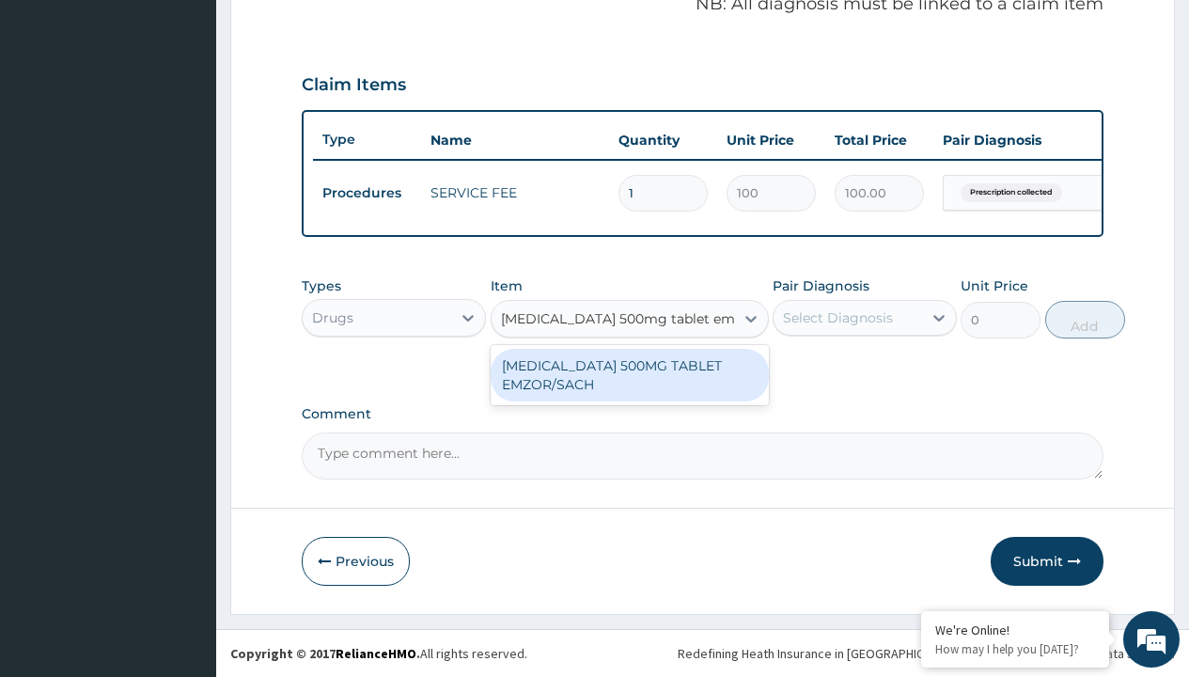
click at [629, 374] on div "PARACETAMOL 500MG TABLET EMZOR/SACH" at bounding box center [630, 375] width 278 height 53
type input "24"
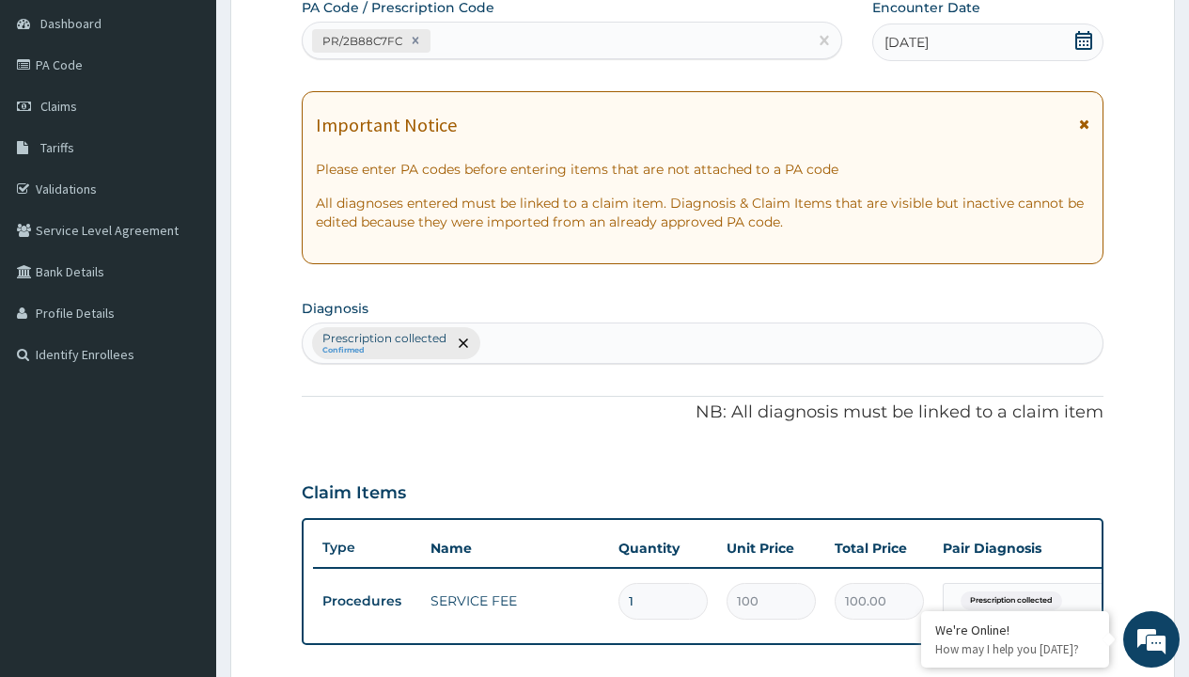
type input "prescription collected"
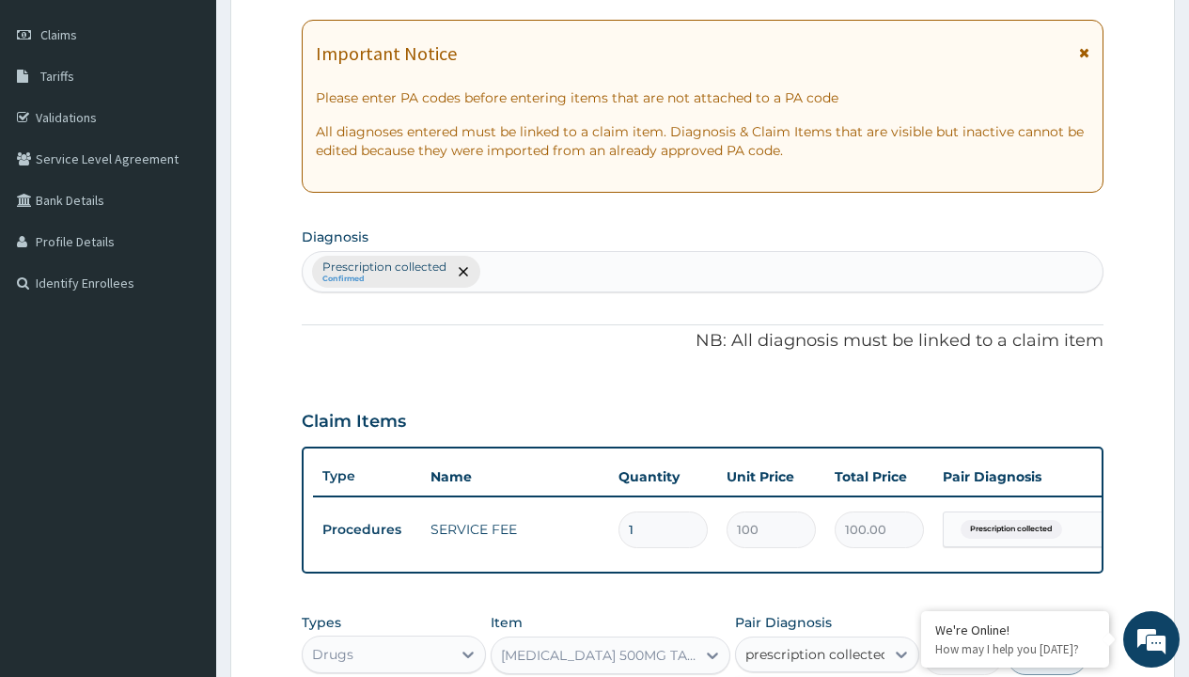
checkbox input "true"
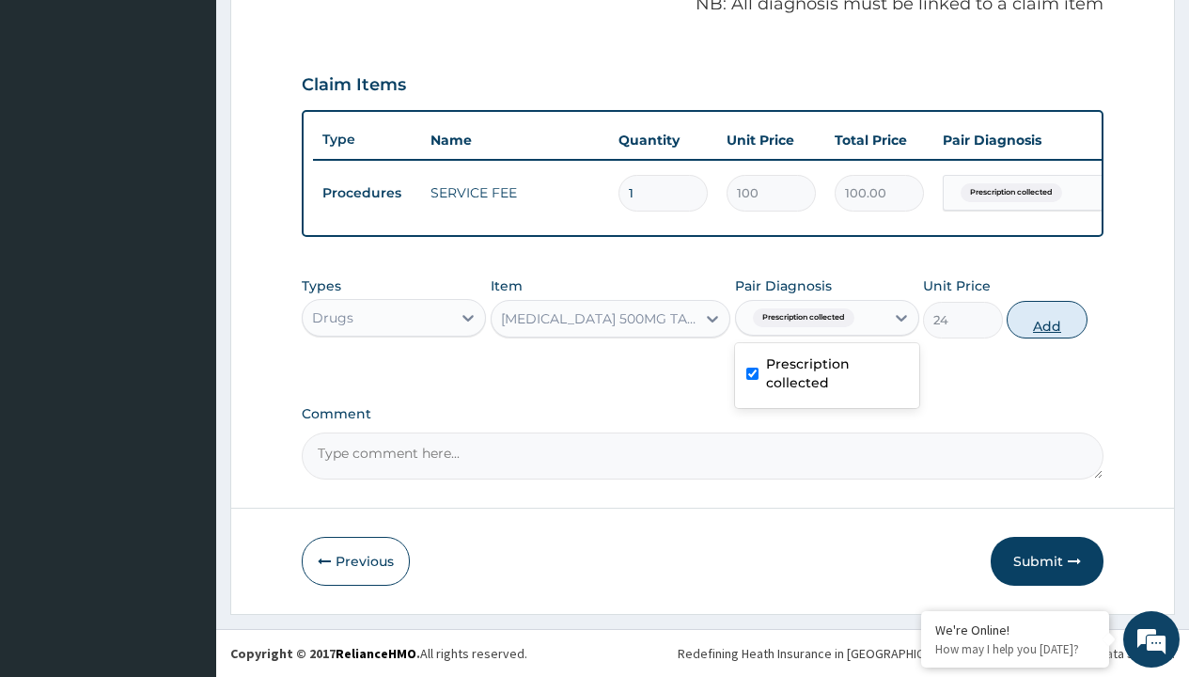
click at [1047, 319] on button "Add" at bounding box center [1047, 320] width 80 height 38
type input "0"
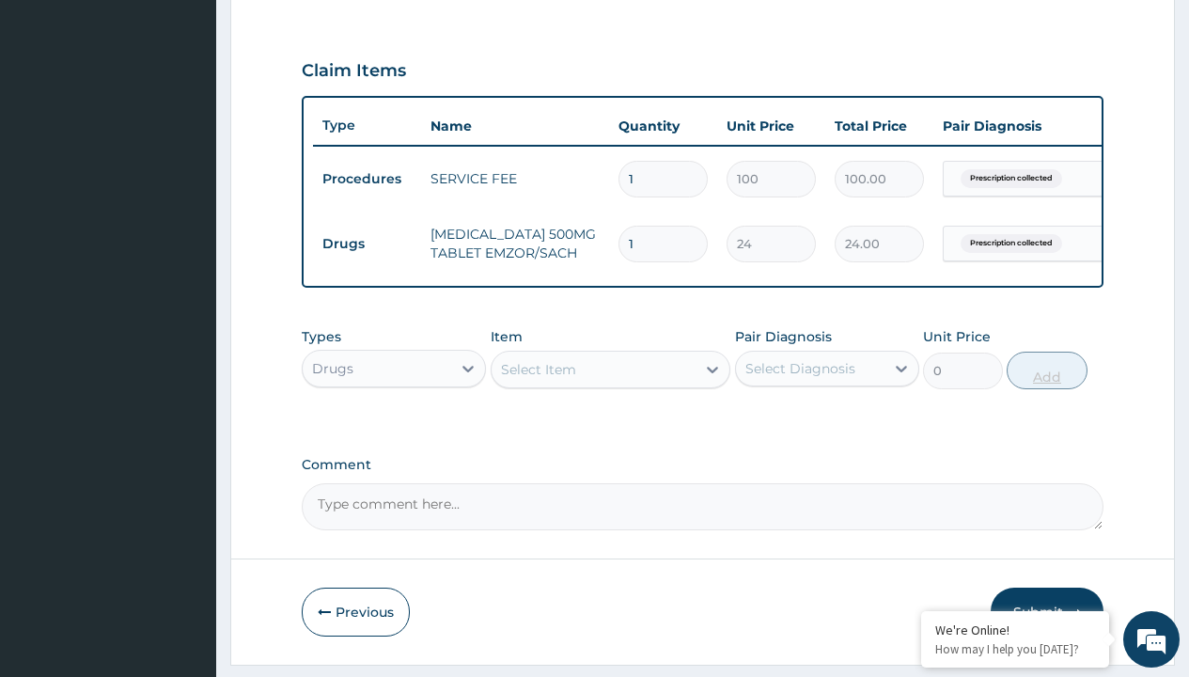
type input "24"
type input "576.00"
type input "24"
click at [367, 243] on td "Drugs" at bounding box center [367, 244] width 108 height 35
type input "drugs"
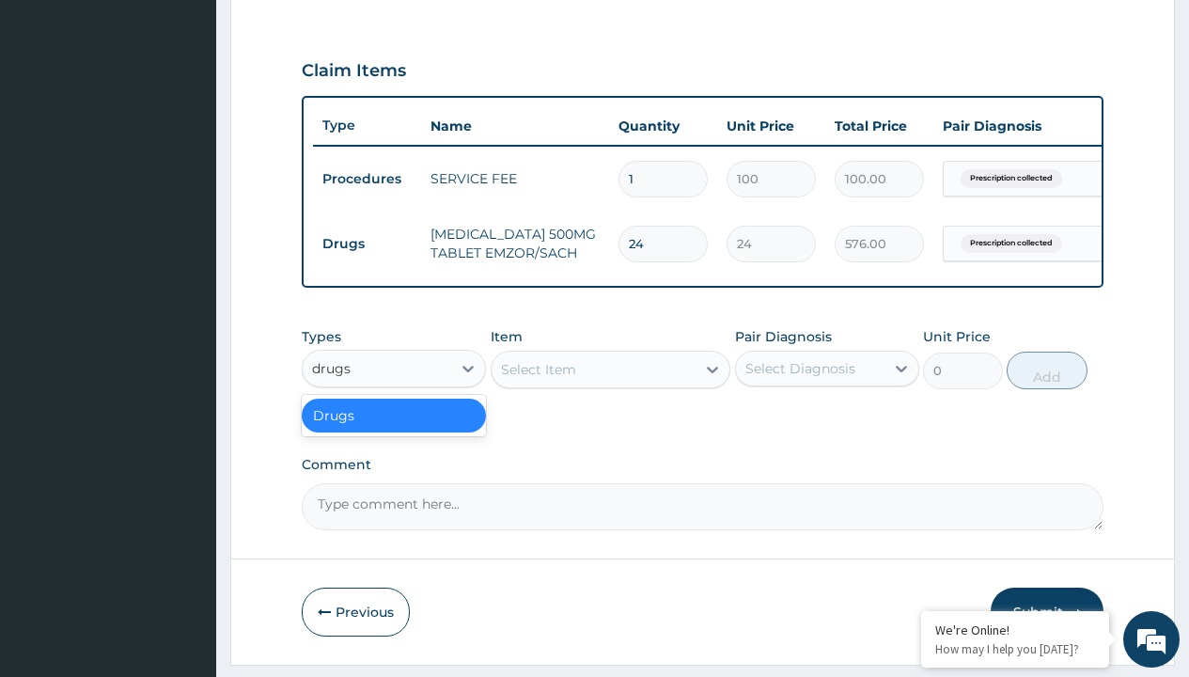
scroll to position [0, 0]
click at [394, 429] on div "Drugs" at bounding box center [394, 416] width 184 height 34
click at [538, 379] on div "Select Item" at bounding box center [538, 369] width 75 height 19
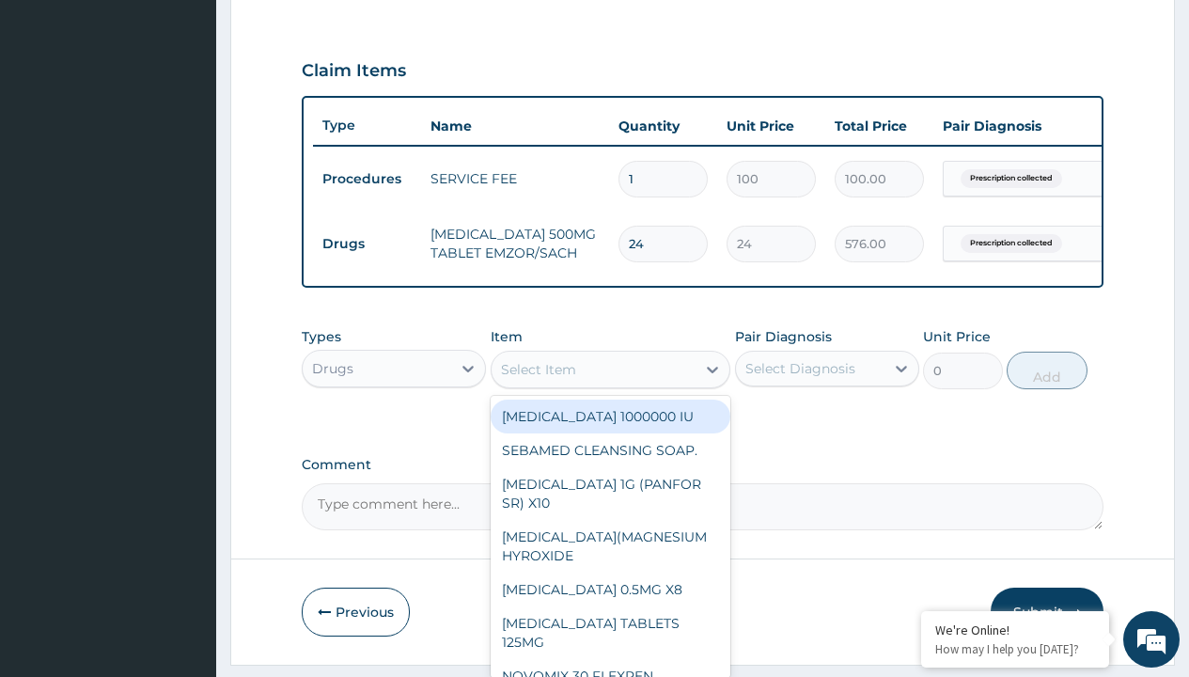
type input "loratadine 10mg tab loratyn x10"
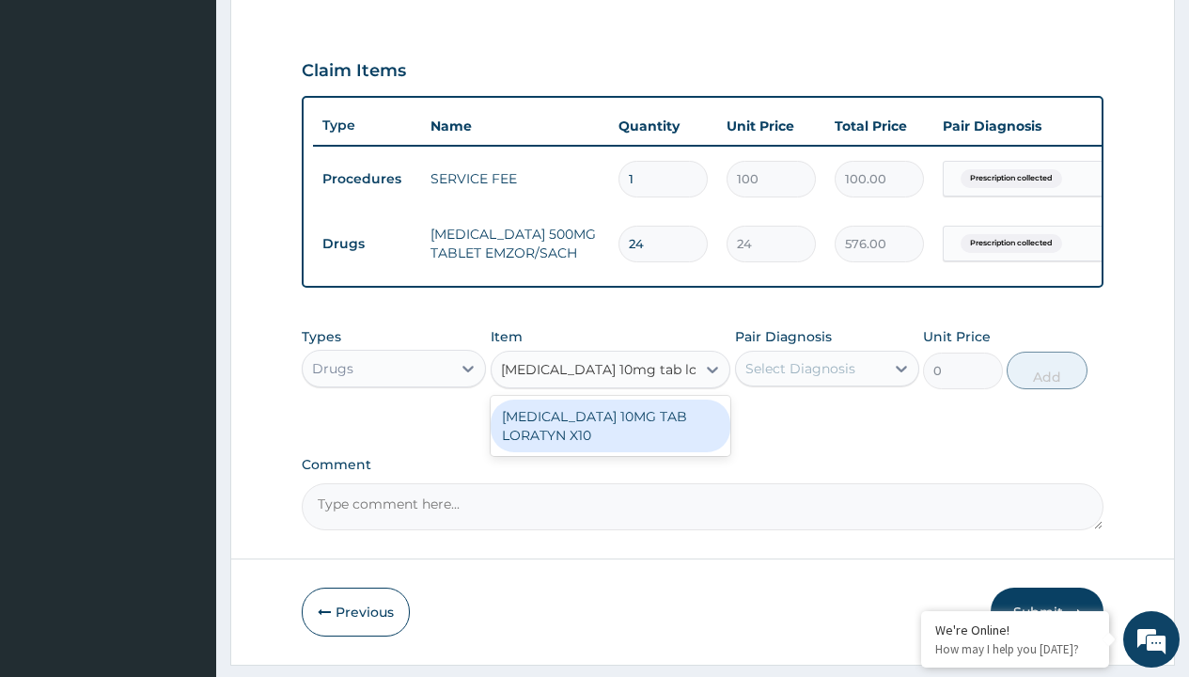
click at [610, 439] on div "LORATADINE 10MG TAB LORATYN X10" at bounding box center [611, 426] width 241 height 53
type input "117"
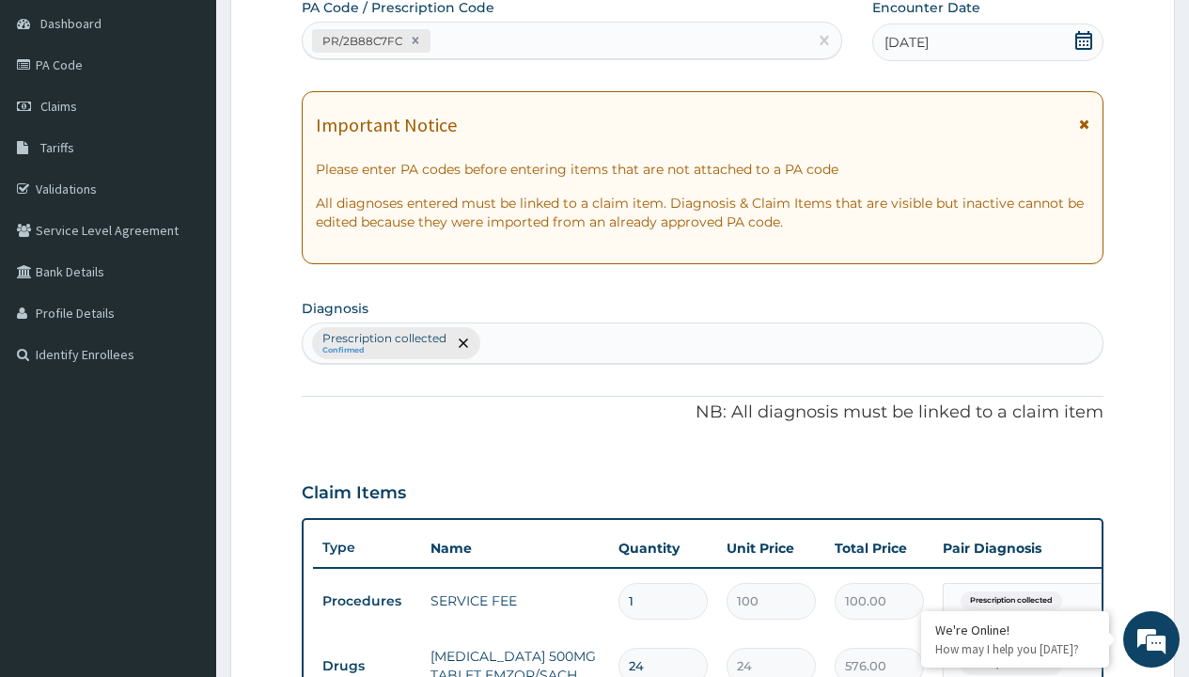
type input "prescription collected"
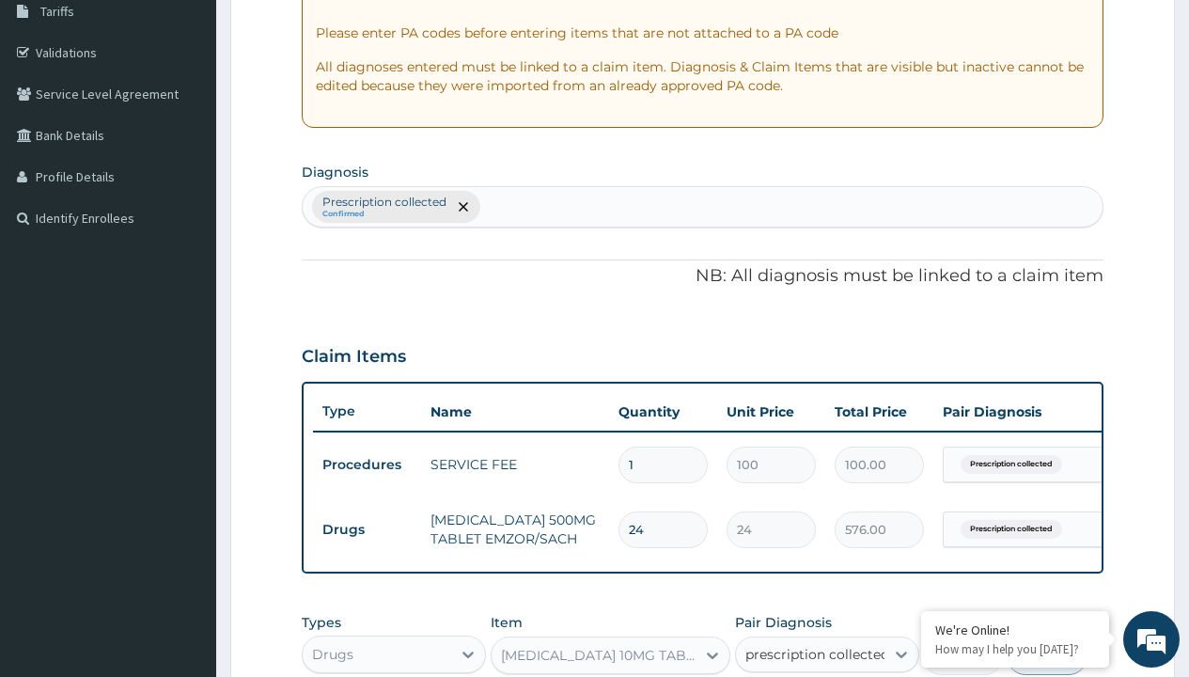
checkbox input "true"
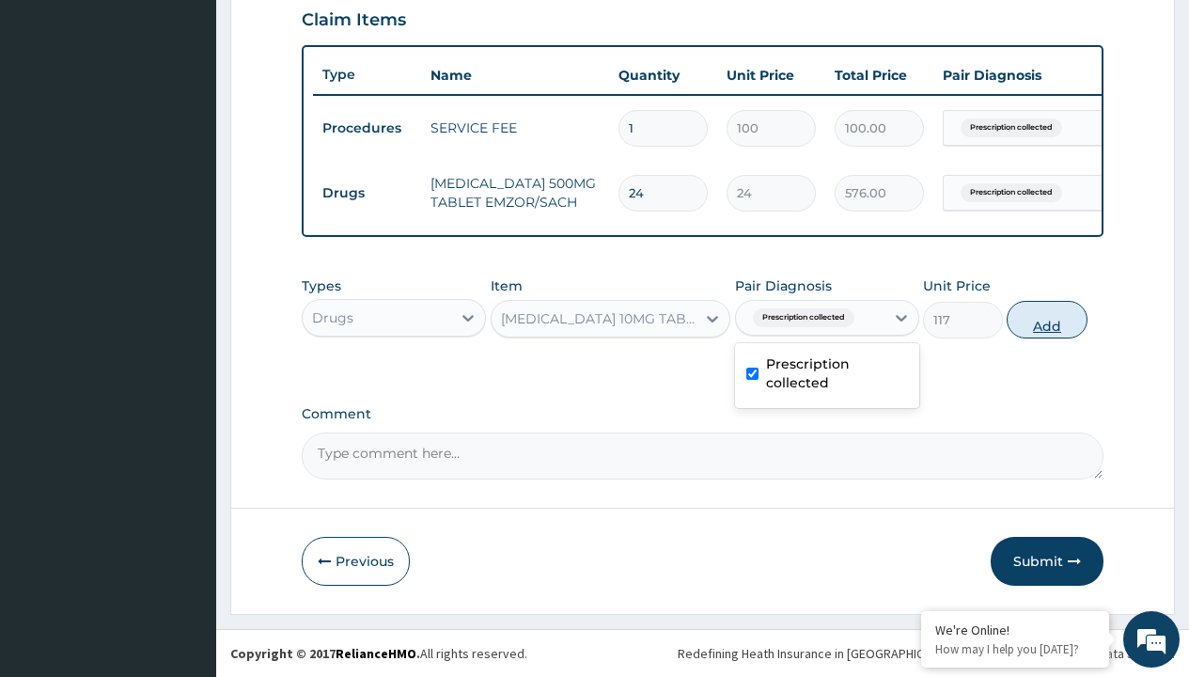
click at [1047, 319] on button "Add" at bounding box center [1047, 320] width 80 height 38
type input "0"
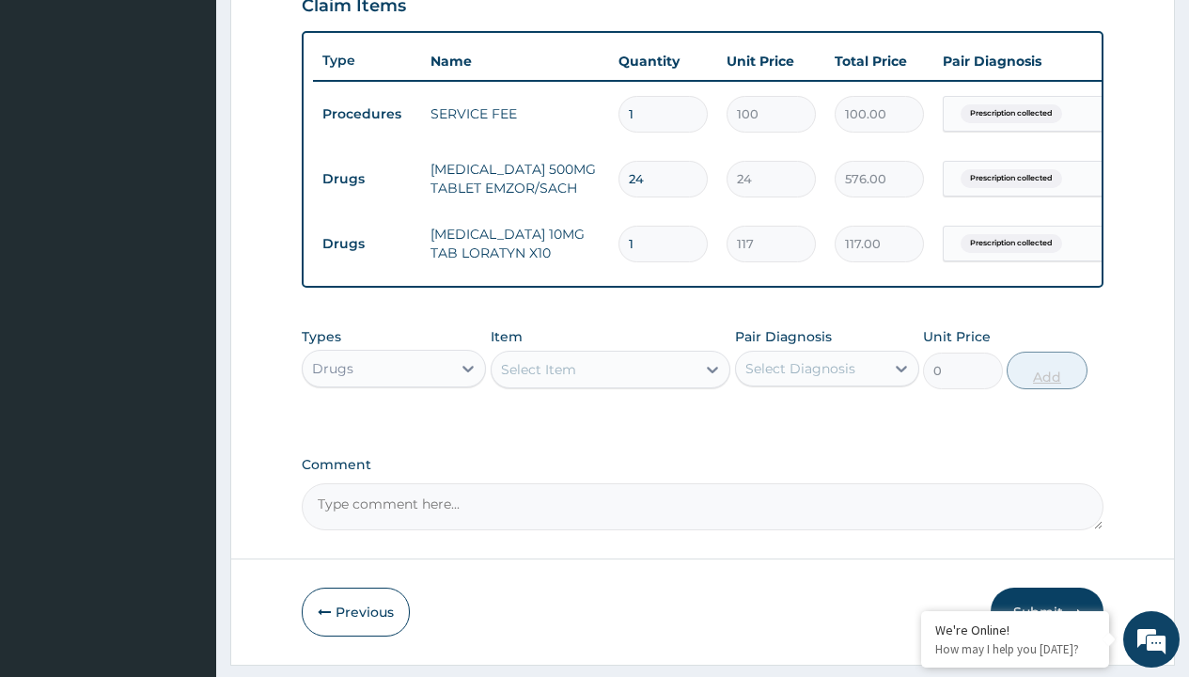
type input "10"
type input "1170.00"
type input "10"
click at [367, 179] on td "Drugs" at bounding box center [367, 179] width 108 height 35
type input "drugs"
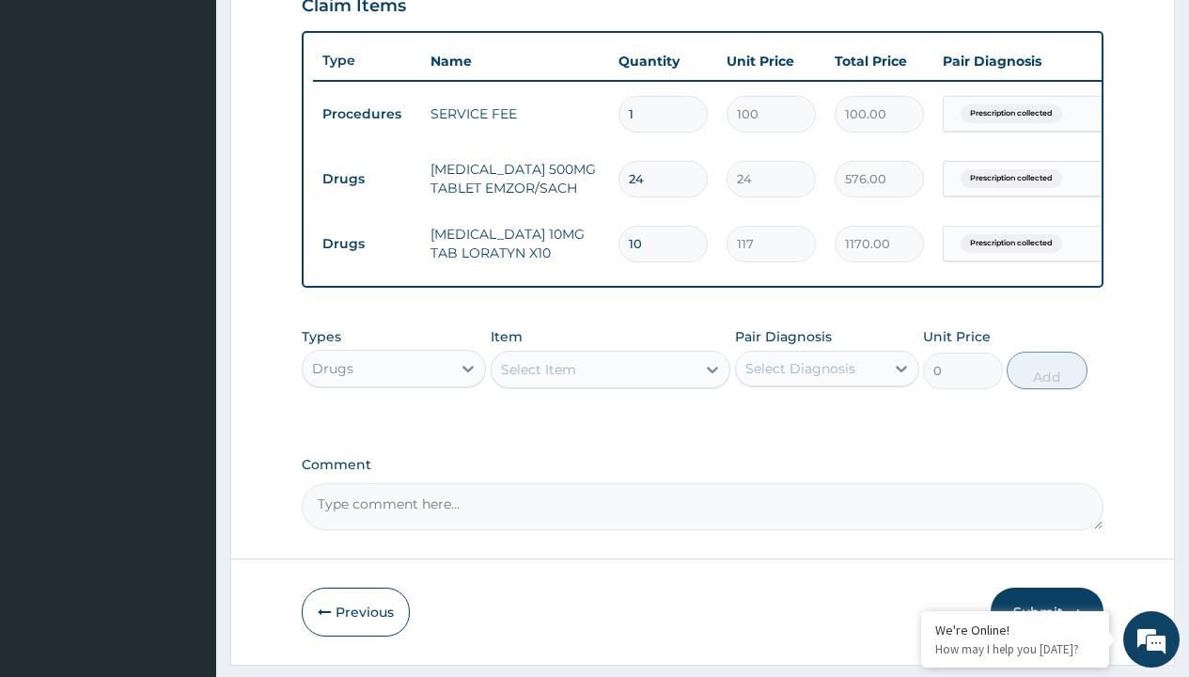
scroll to position [0, 0]
click at [394, 429] on div "Drugs" at bounding box center [394, 416] width 184 height 34
click at [538, 379] on div "Select Item" at bounding box center [538, 369] width 75 height 19
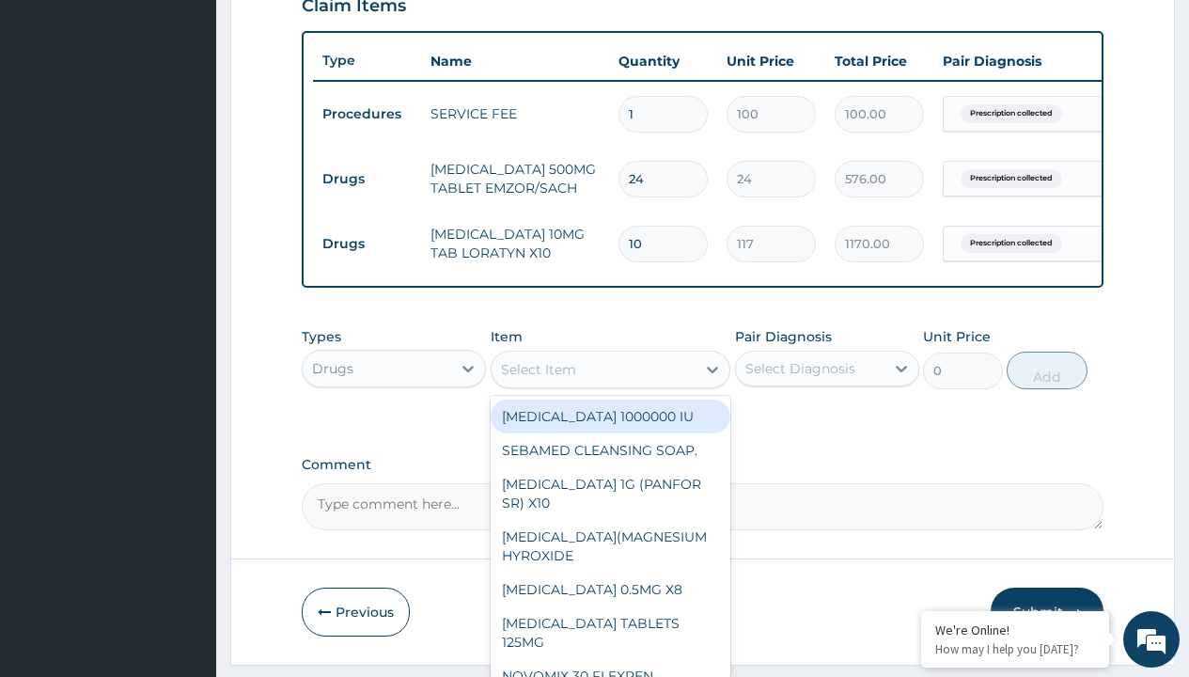
type input "neofylin syrup/bott"
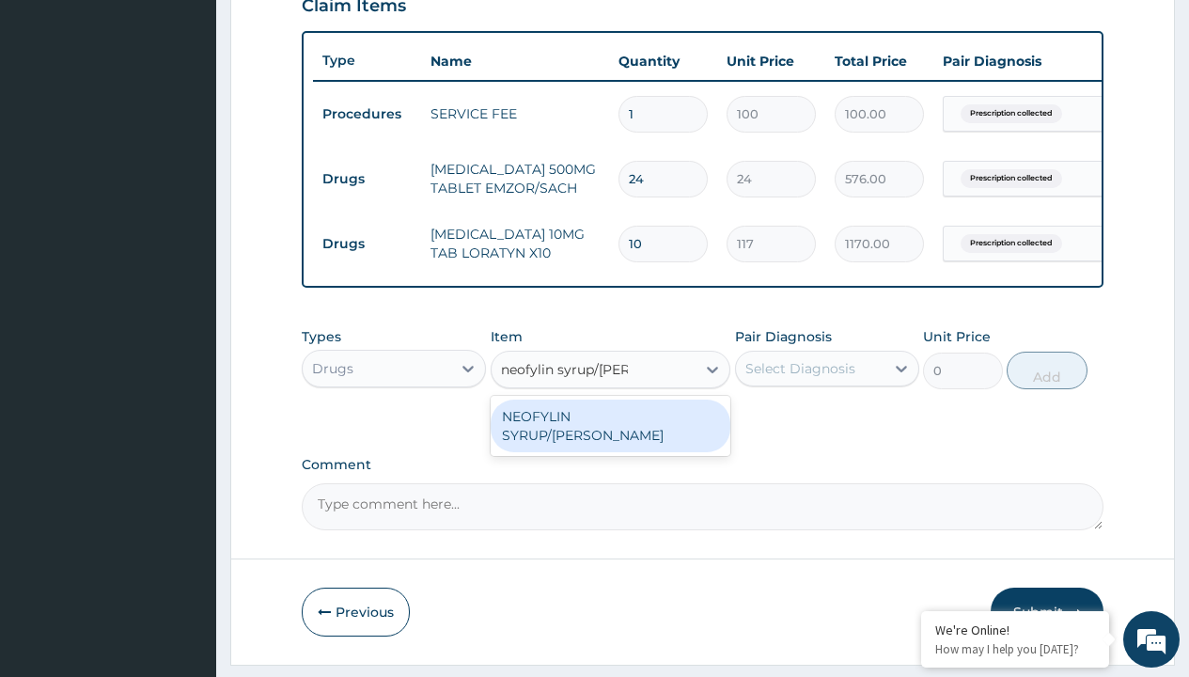
click at [610, 430] on div "NEOFYLIN SYRUP/BOTT" at bounding box center [611, 426] width 241 height 53
type input "2200"
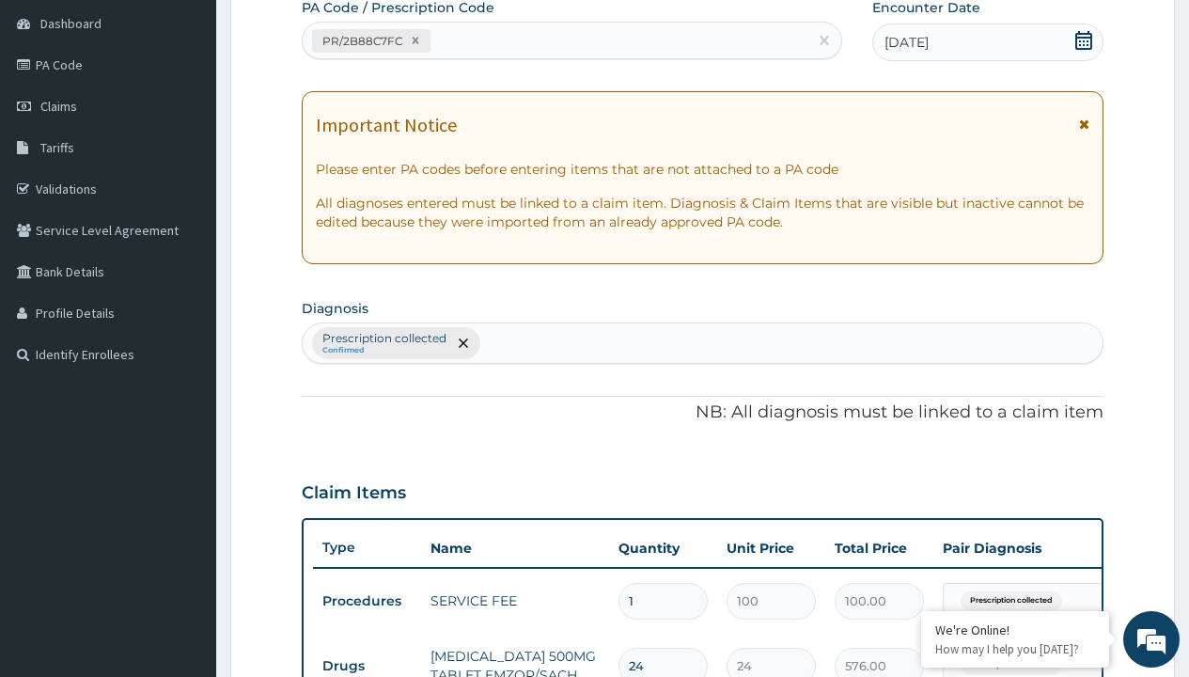
type input "prescription collected"
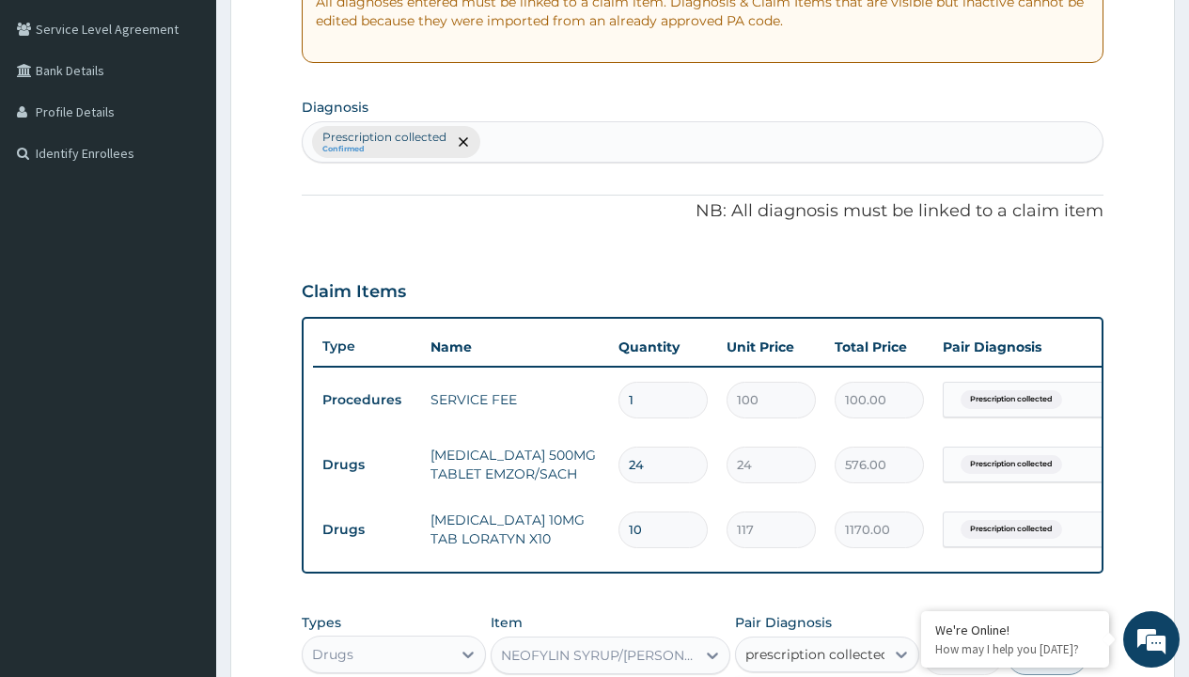
checkbox input "true"
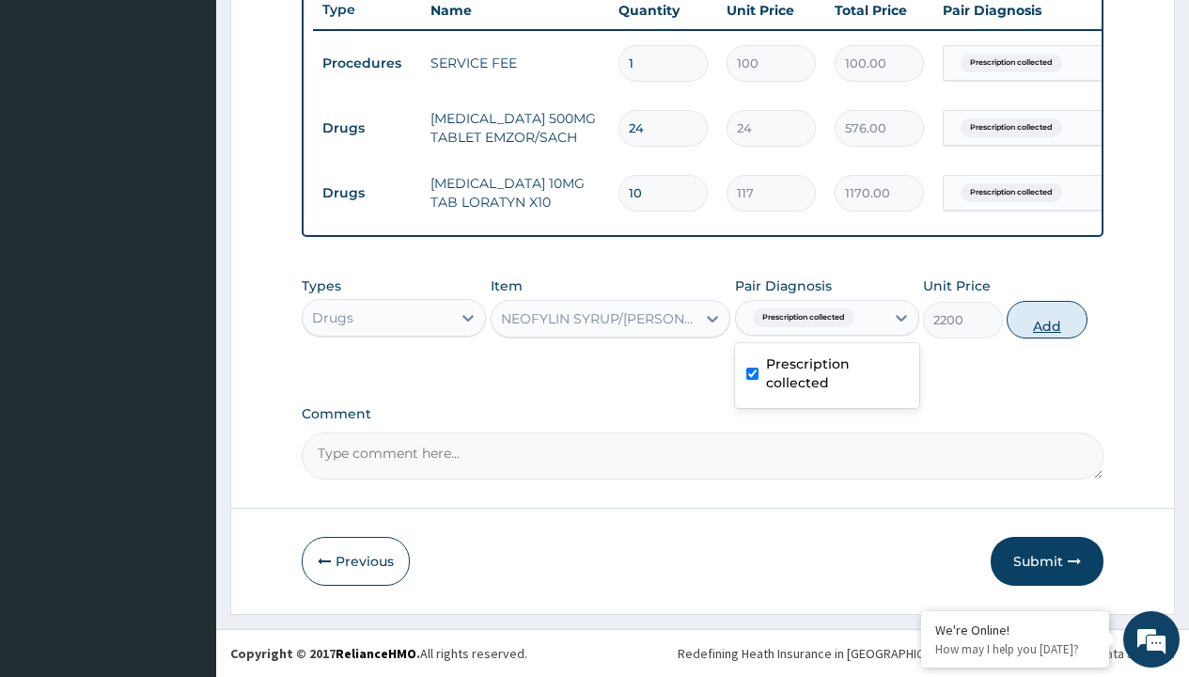
click at [1047, 319] on button "Add" at bounding box center [1047, 320] width 80 height 38
type input "0"
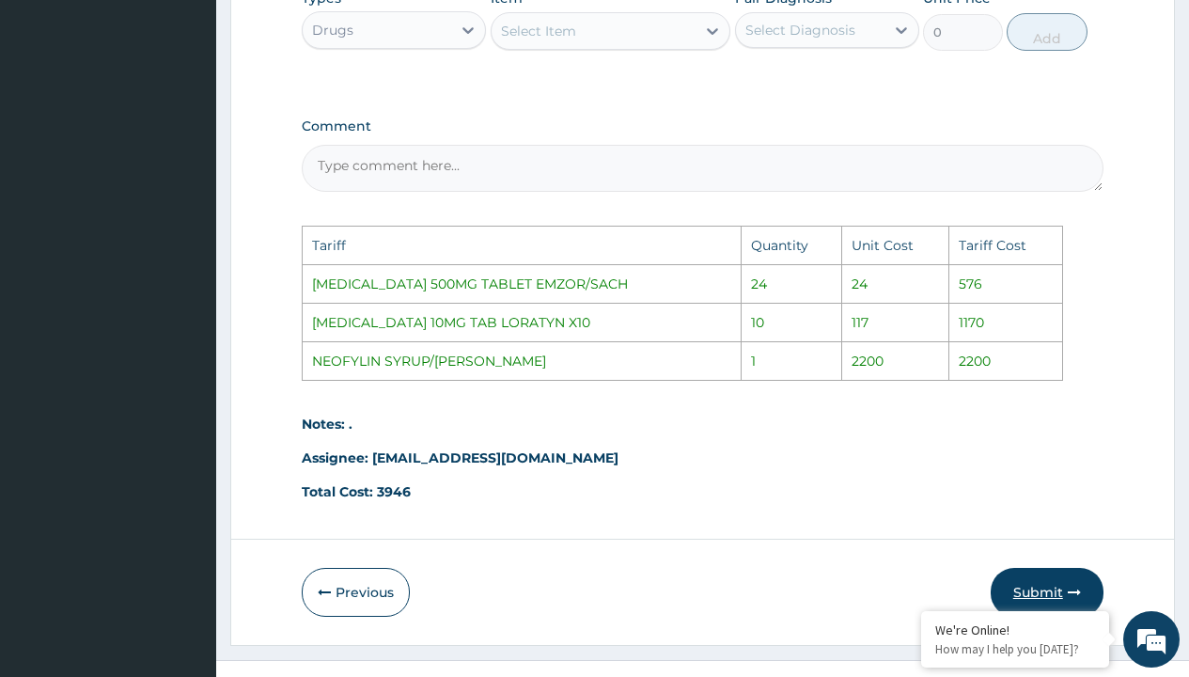
scroll to position [1117, 0]
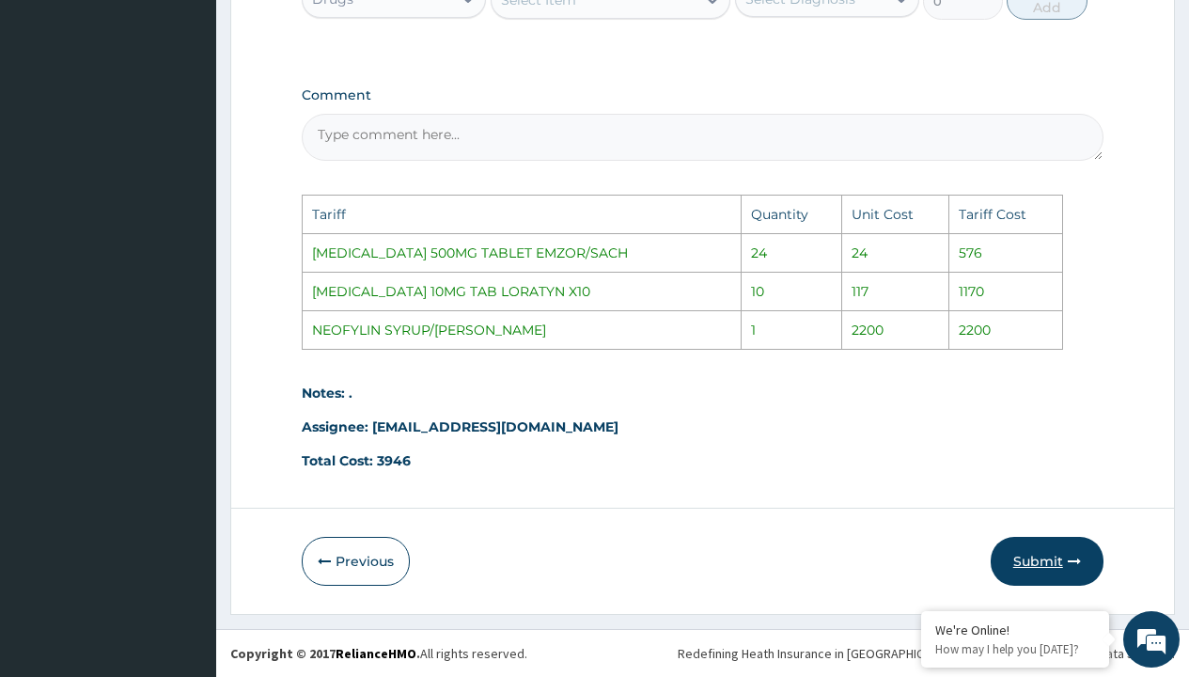
click at [1068, 558] on icon "button" at bounding box center [1074, 561] width 13 height 13
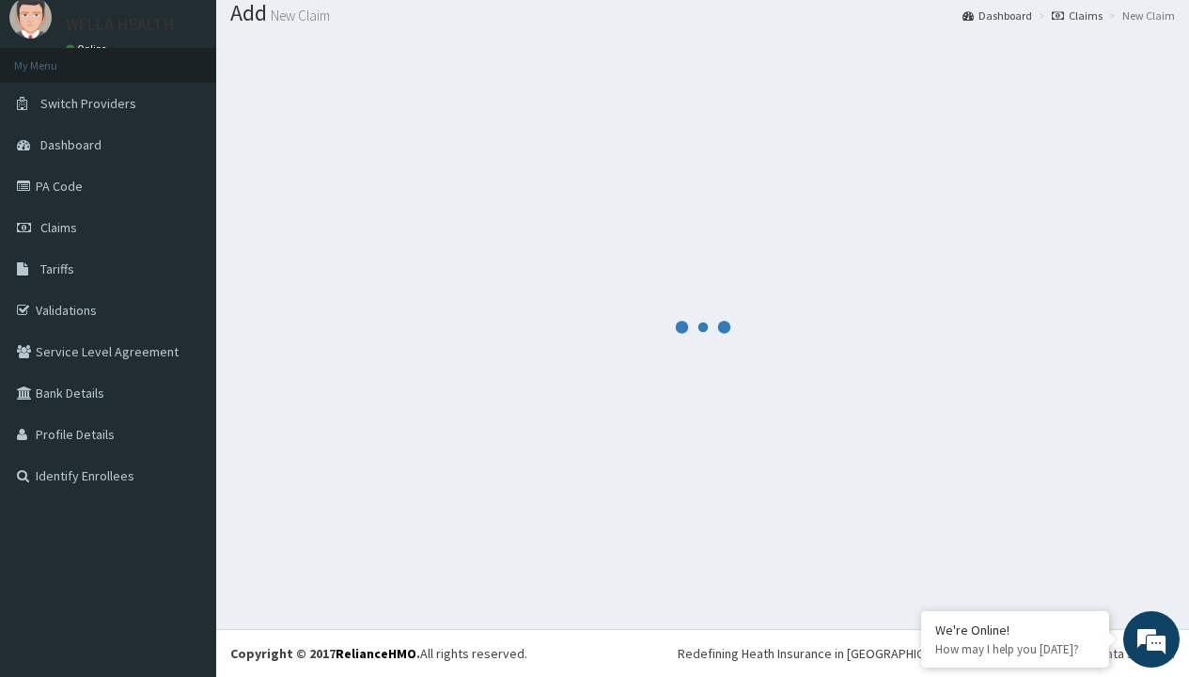
scroll to position [798, 0]
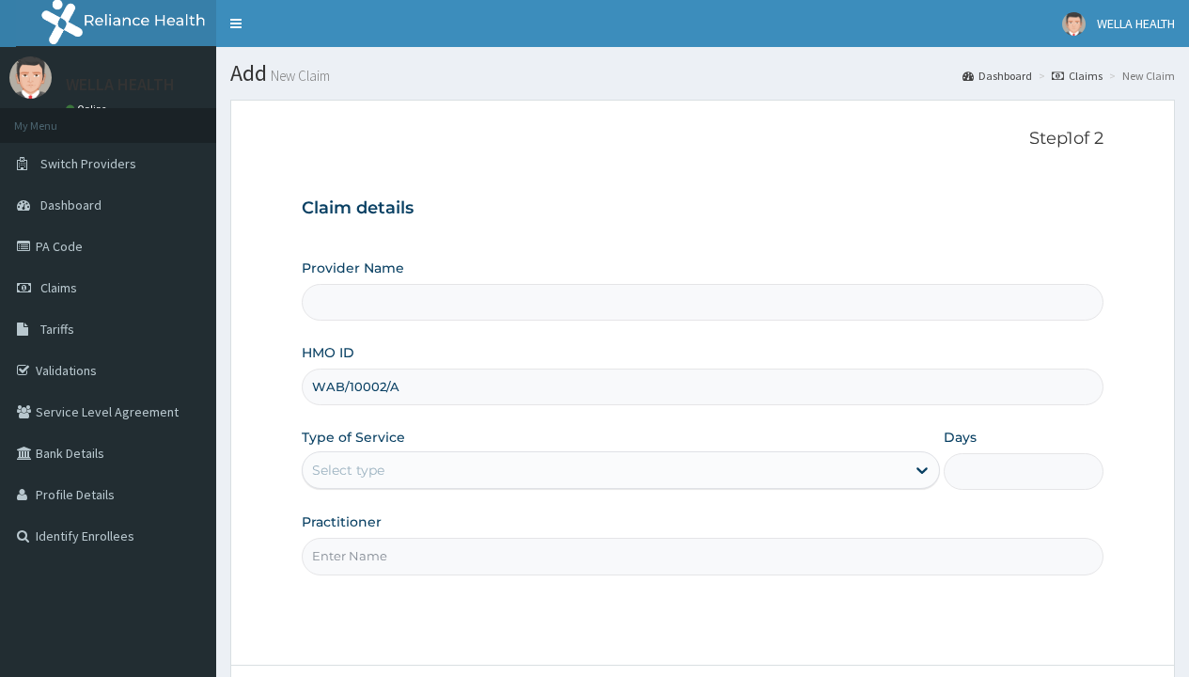
type input "WAB/10002/A"
type input "WellaHealth"
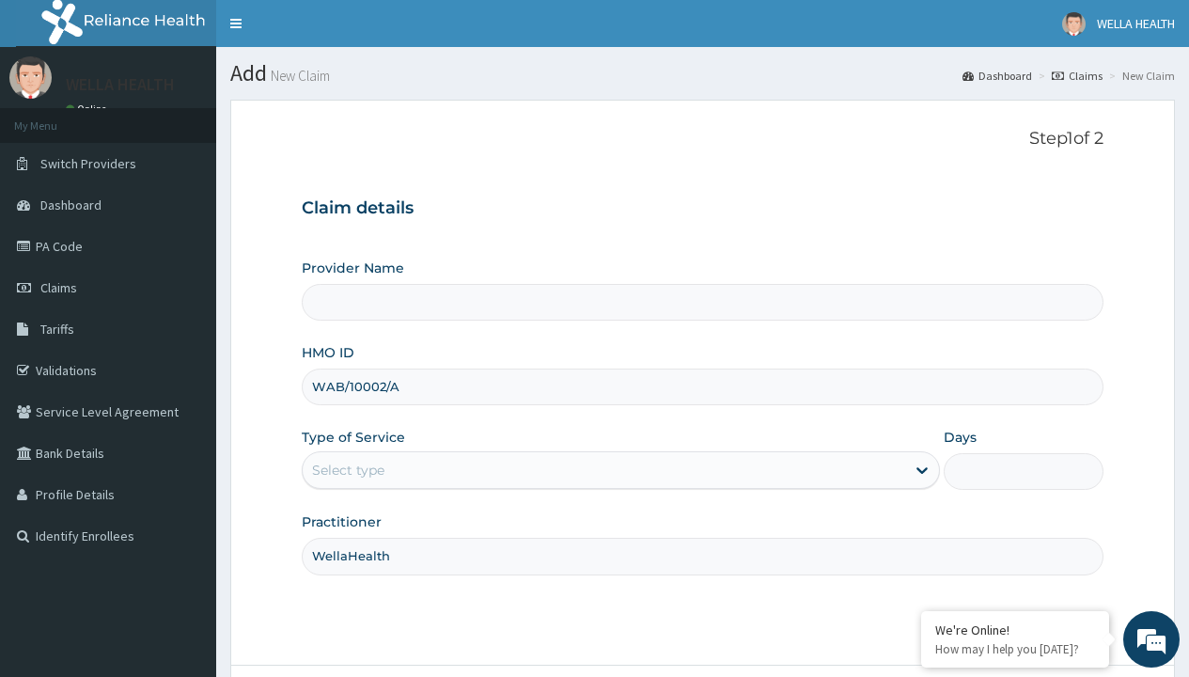
type input "WellaHealth(TELEMEDICINE)"
type input "WellaHealth"
click at [348, 470] on div "Select type" at bounding box center [348, 470] width 72 height 19
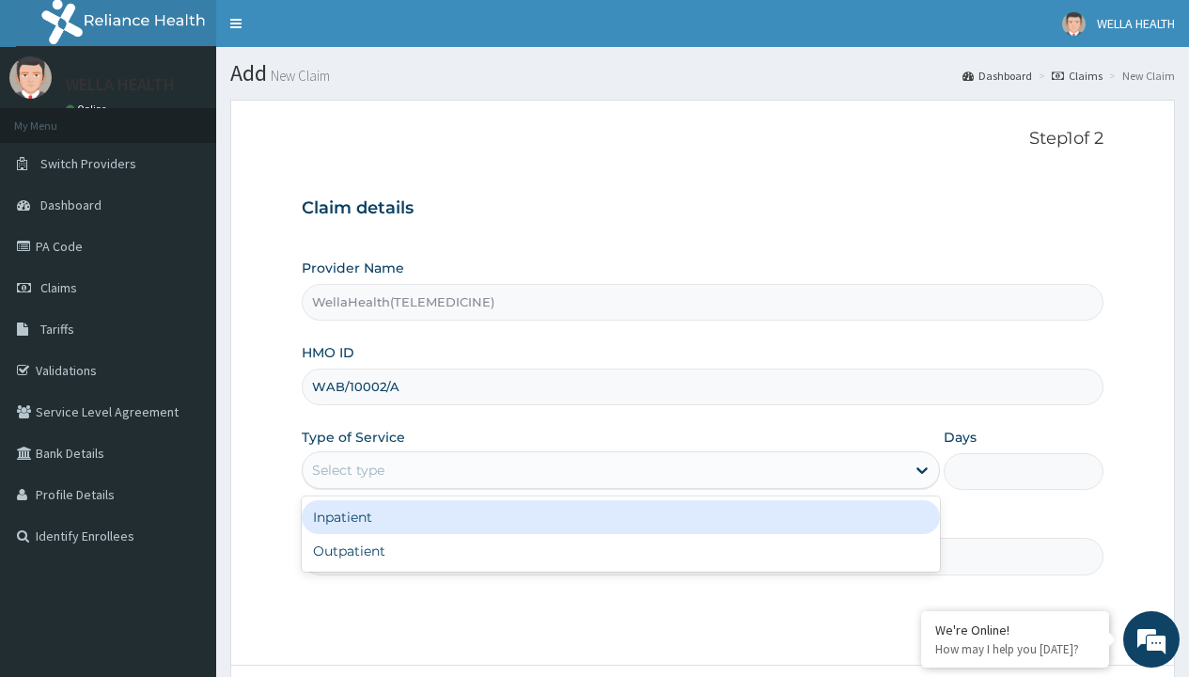
click at [620, 551] on div "Outpatient" at bounding box center [621, 551] width 638 height 34
type input "1"
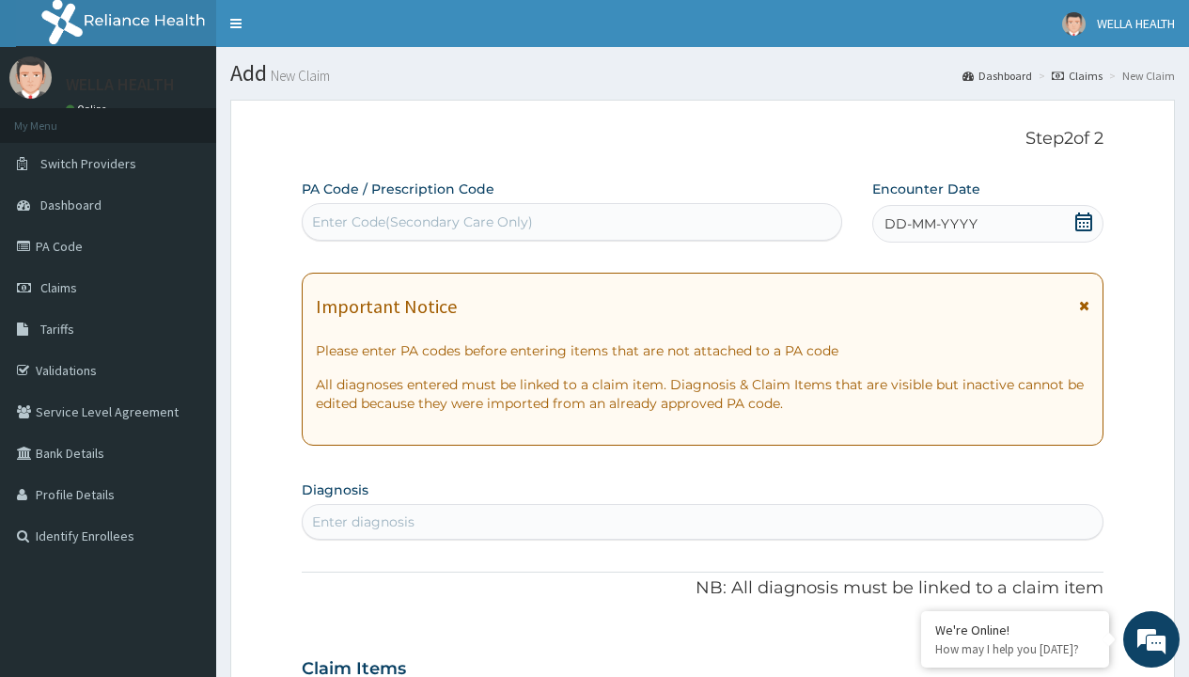
scroll to position [157, 0]
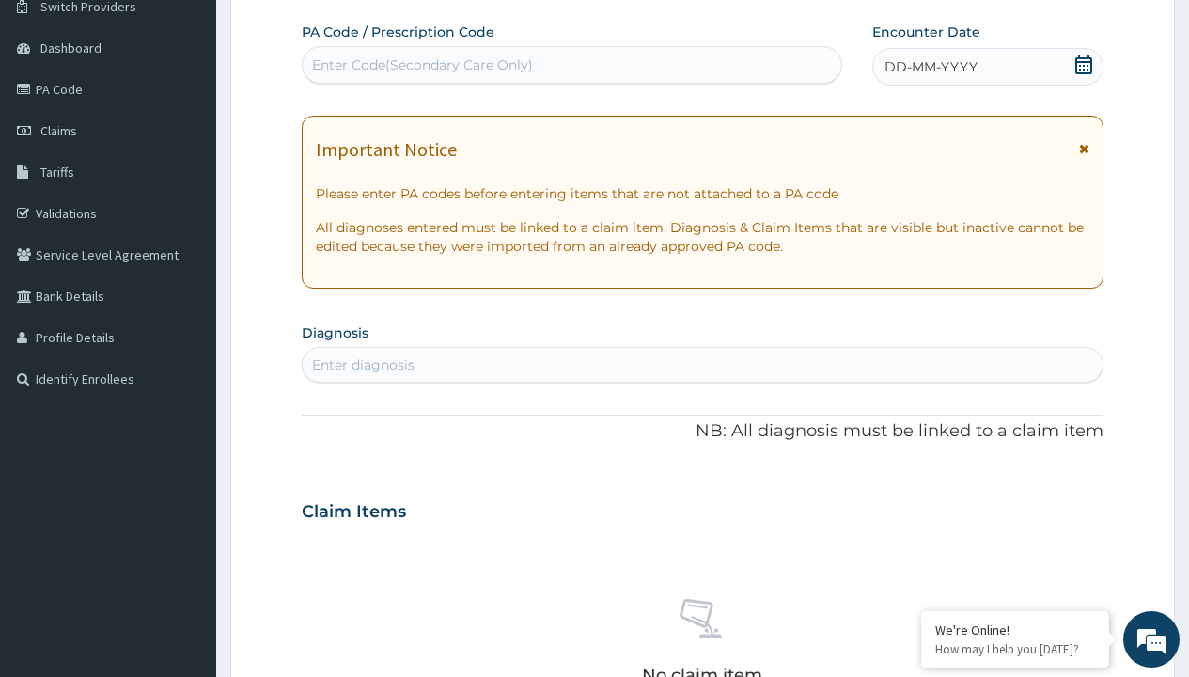
click at [930, 67] on span "DD-MM-YYYY" at bounding box center [931, 66] width 93 height 19
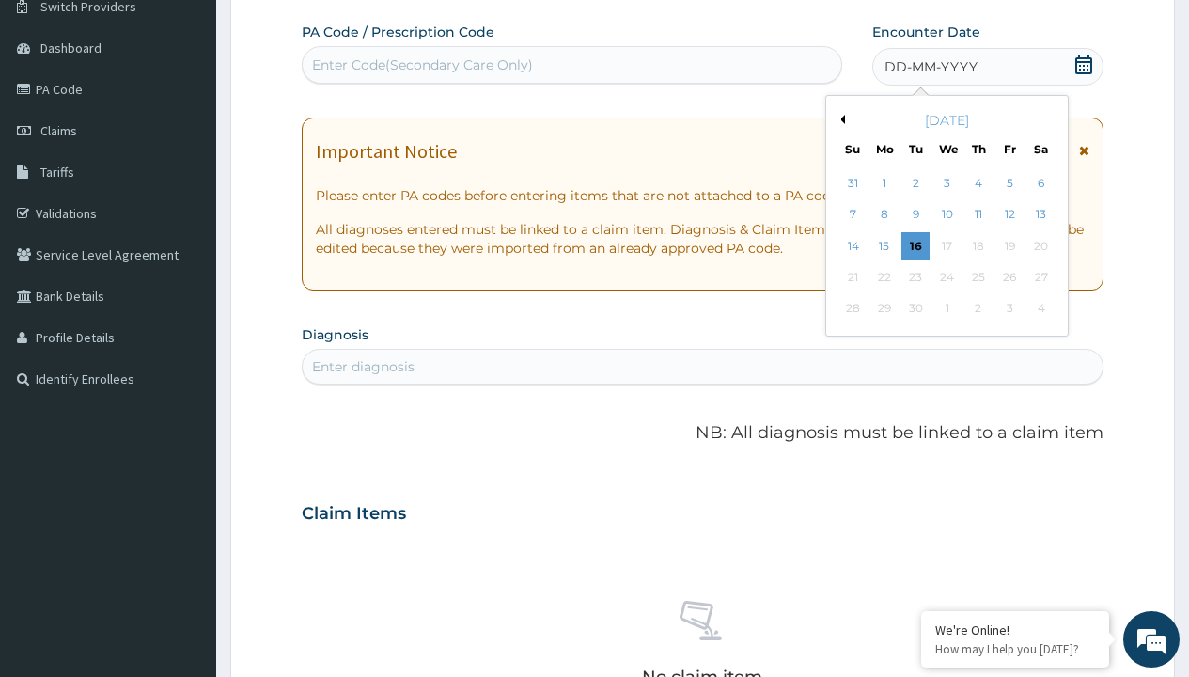
click at [839, 119] on button "Previous Month" at bounding box center [840, 119] width 9 height 9
click at [1009, 214] on div "8" at bounding box center [1010, 215] width 28 height 28
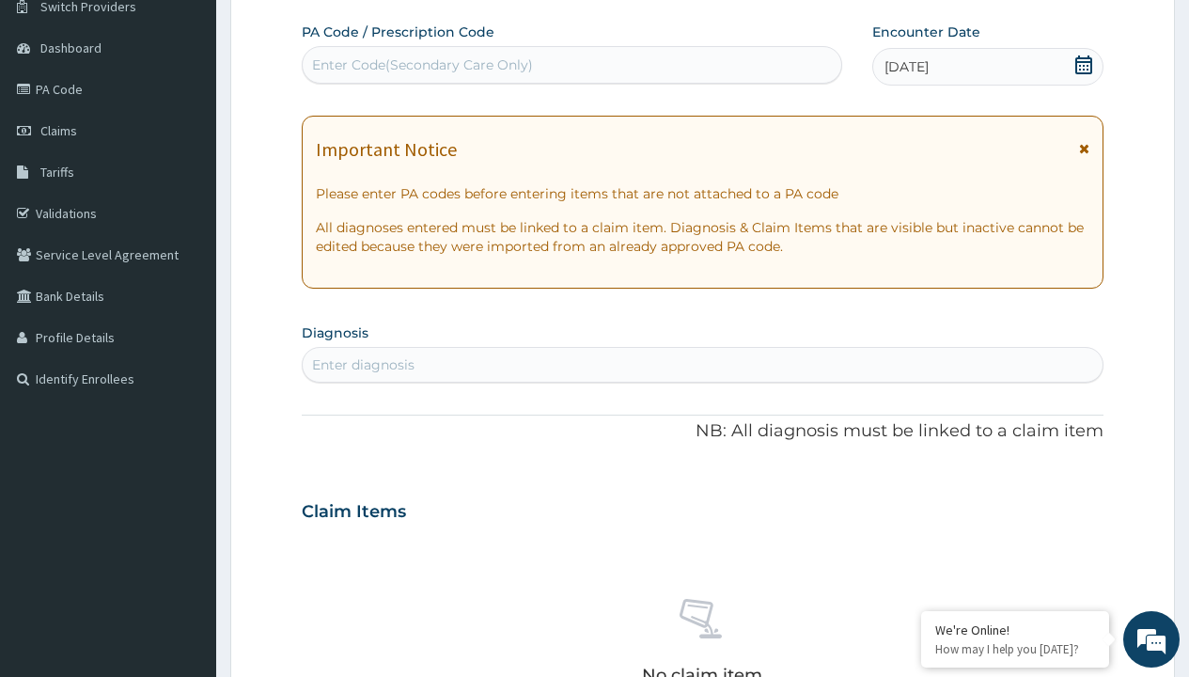
click at [421, 65] on div "Enter Code(Secondary Care Only)" at bounding box center [422, 64] width 221 height 19
type input "PR/2EE3702D"
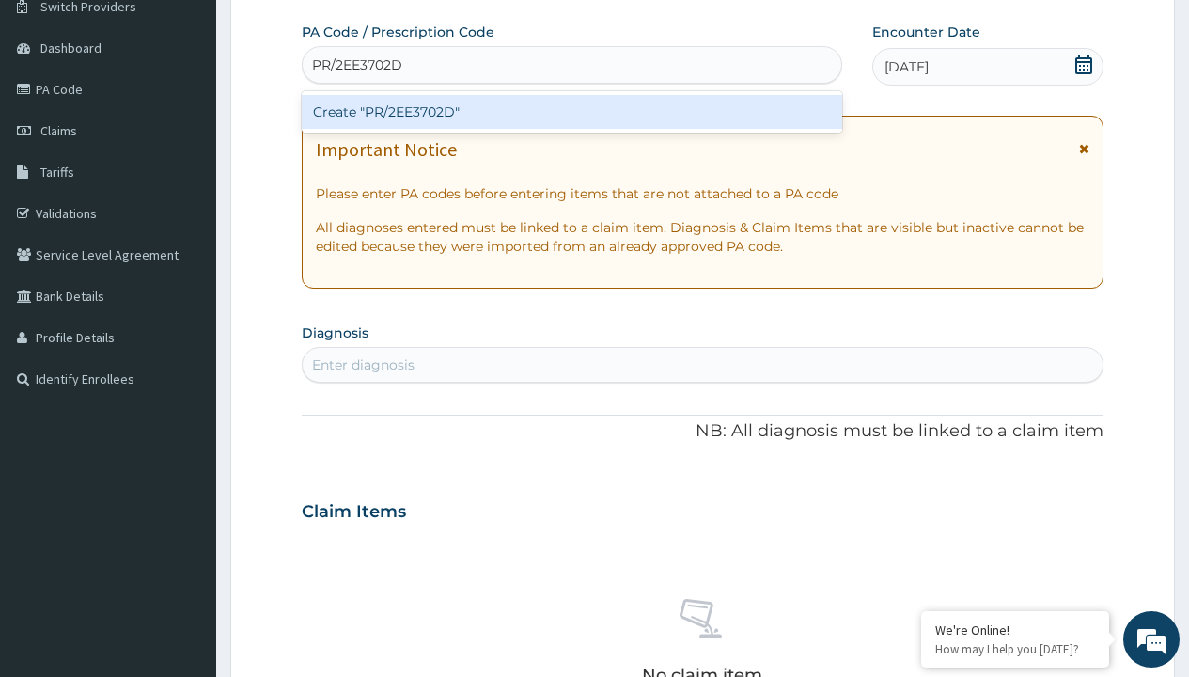
scroll to position [0, 0]
click at [572, 112] on div "Create "PR/2EE3702D"" at bounding box center [572, 112] width 540 height 34
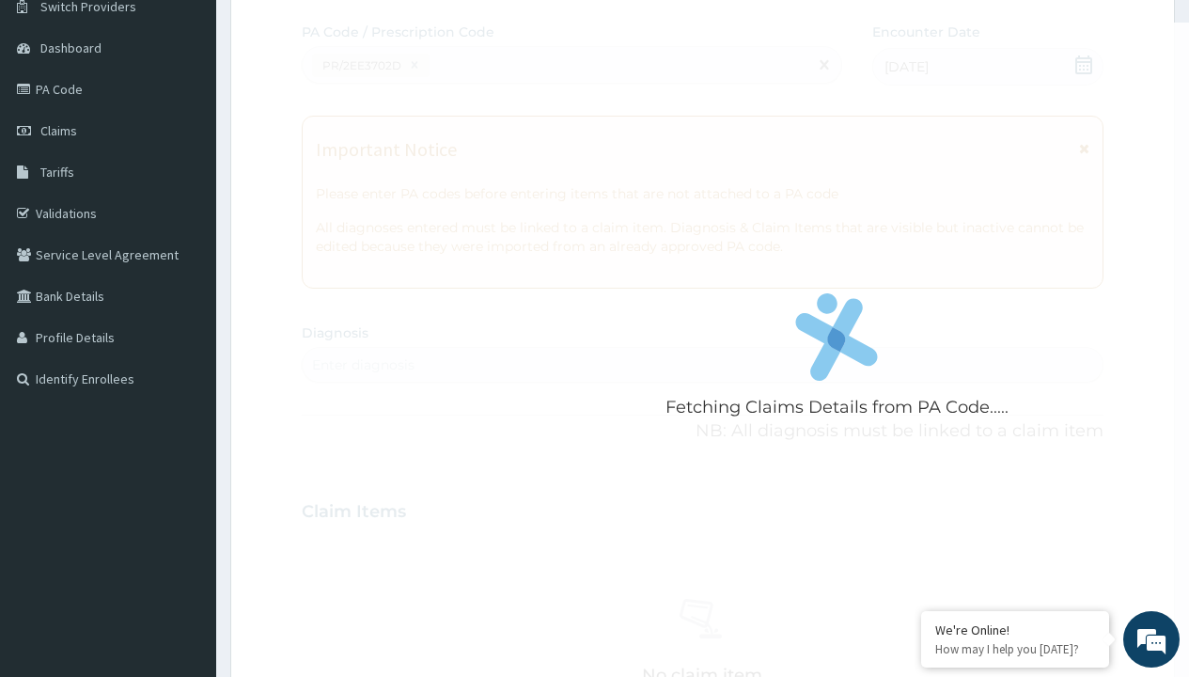
click at [363, 365] on div "Enter diagnosis" at bounding box center [363, 364] width 102 height 19
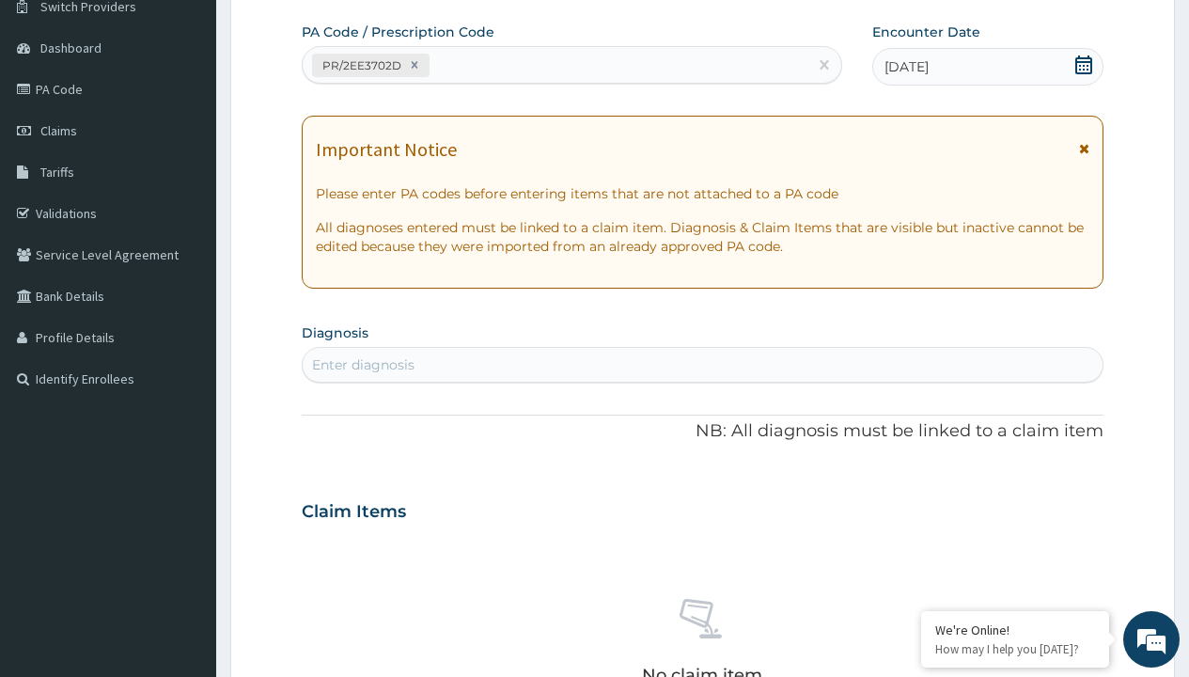
type input "prescription collected"
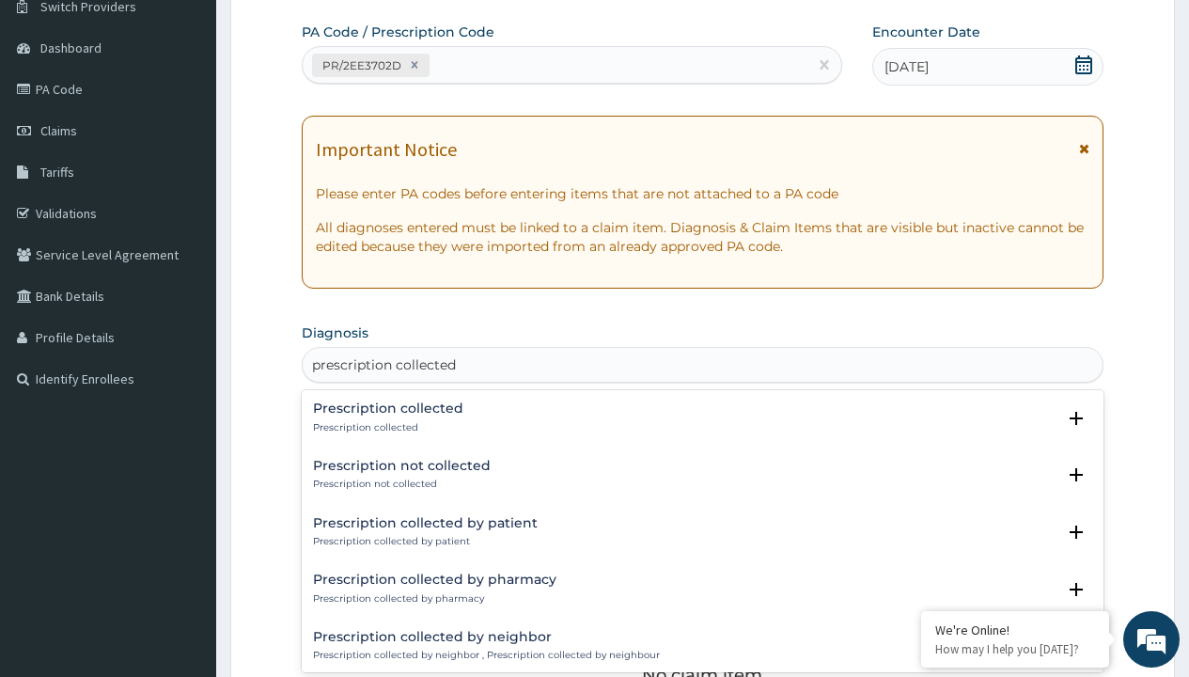
click at [385, 427] on p "Prescription collected" at bounding box center [388, 427] width 150 height 13
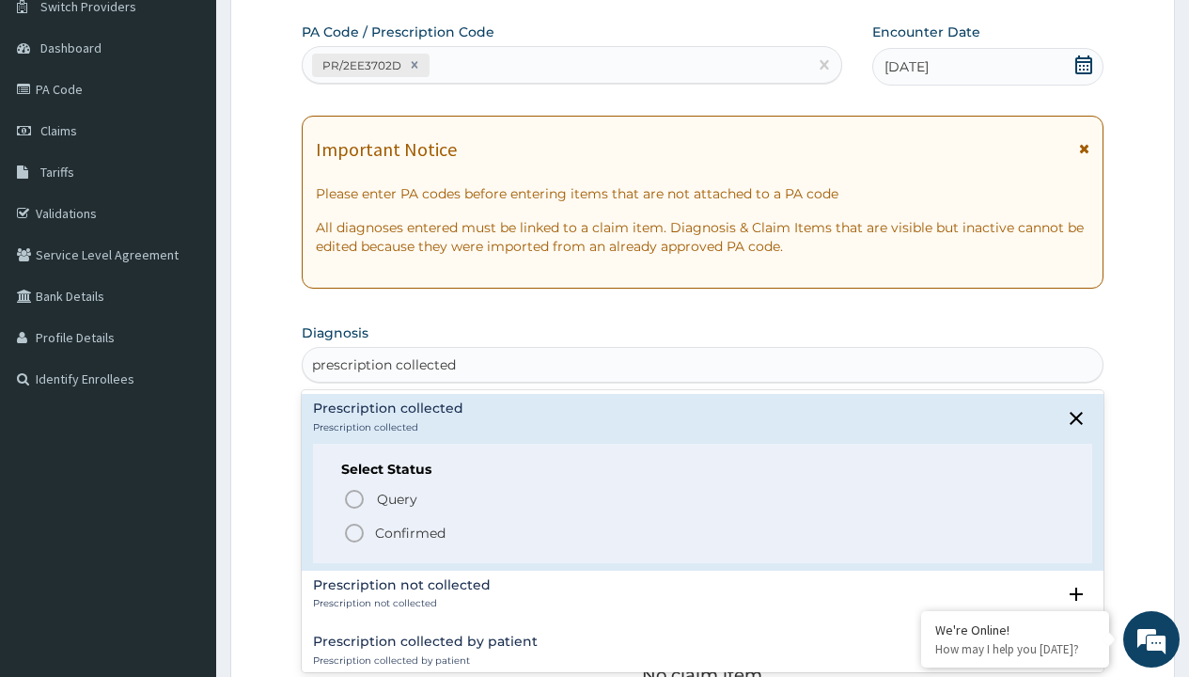
click at [410, 532] on p "Confirmed" at bounding box center [410, 533] width 71 height 19
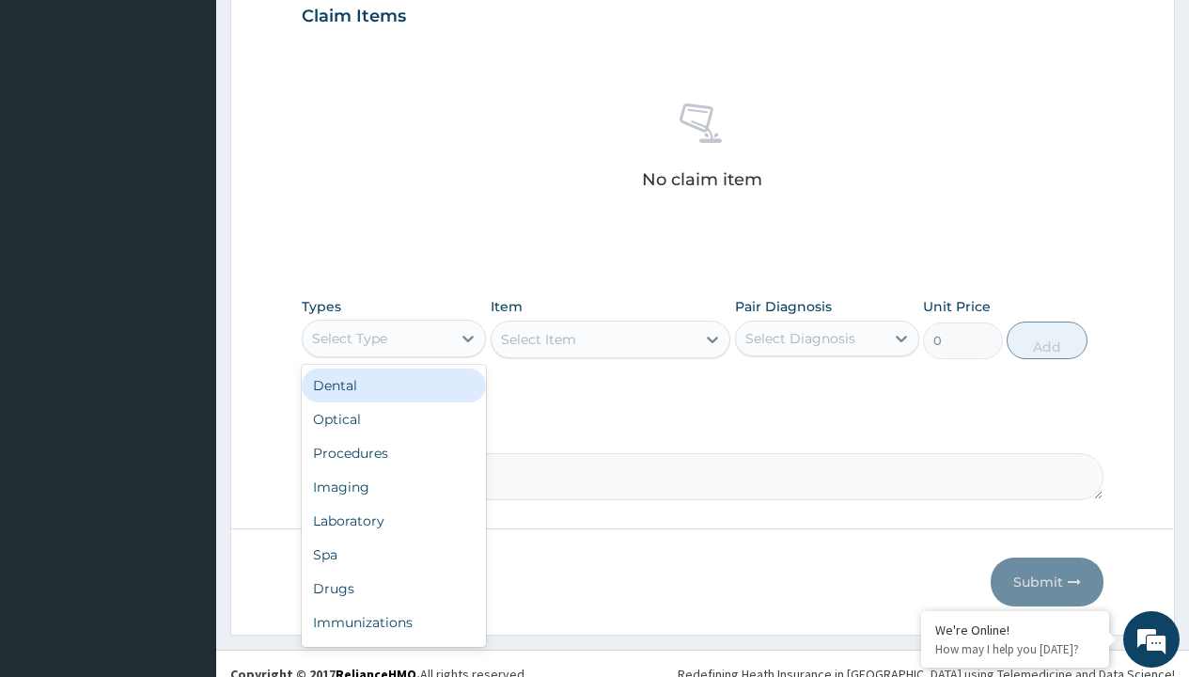
type input "procedures"
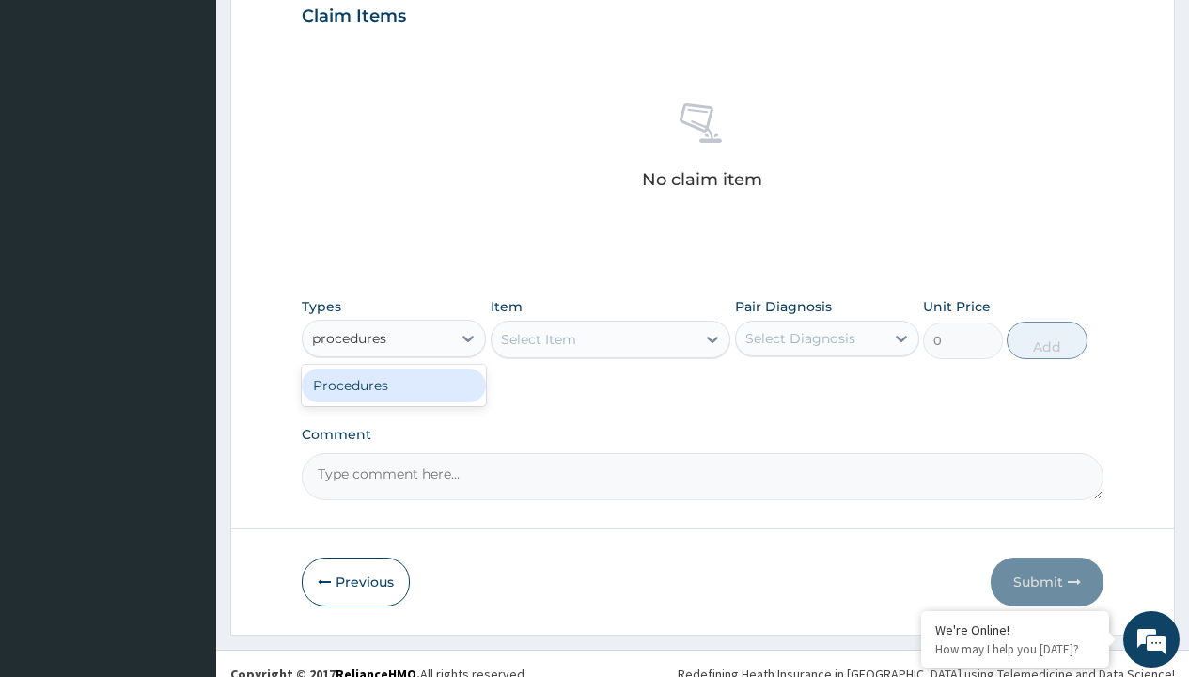
click at [394, 384] on div "Procedures" at bounding box center [394, 386] width 184 height 34
click at [538, 338] on div "Select Item" at bounding box center [538, 339] width 75 height 19
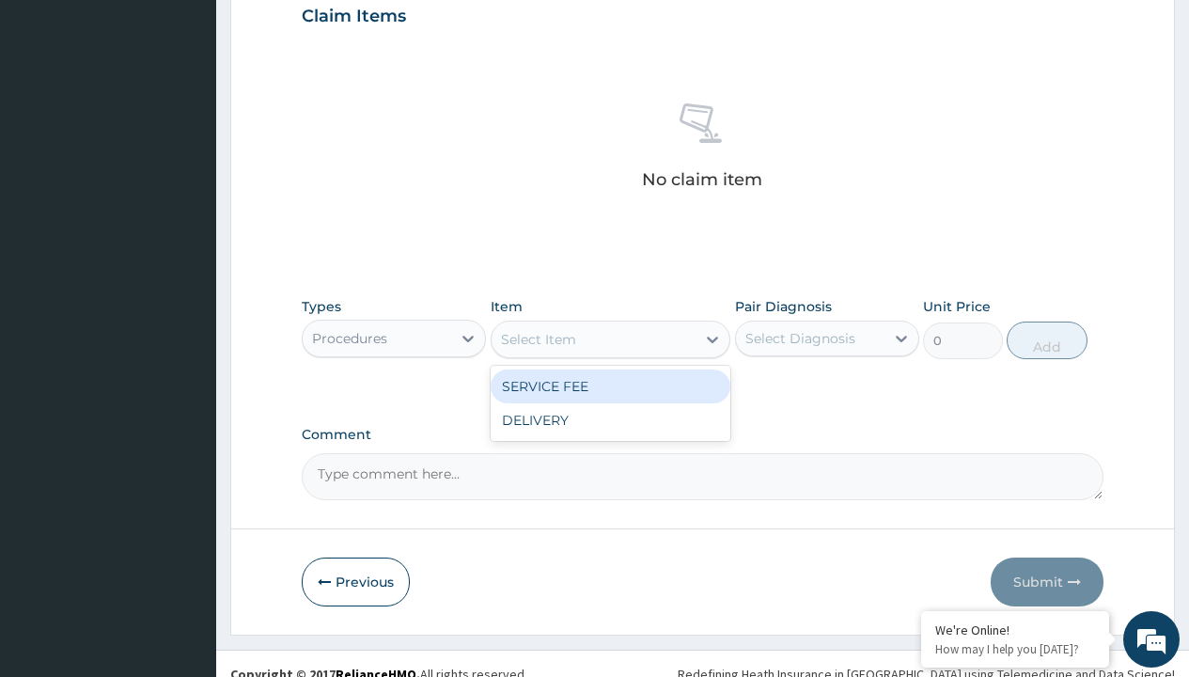
type input "service fee"
click at [610, 385] on div "SERVICE FEE" at bounding box center [611, 386] width 241 height 34
type input "100"
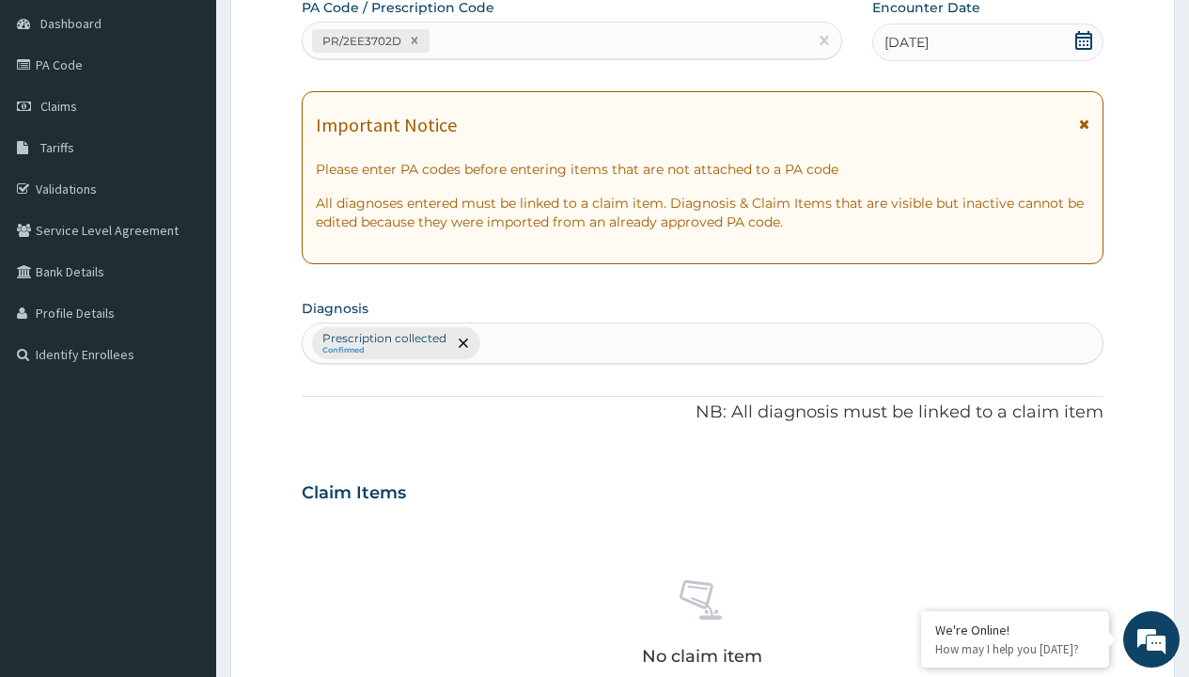
type input "prescription collected"
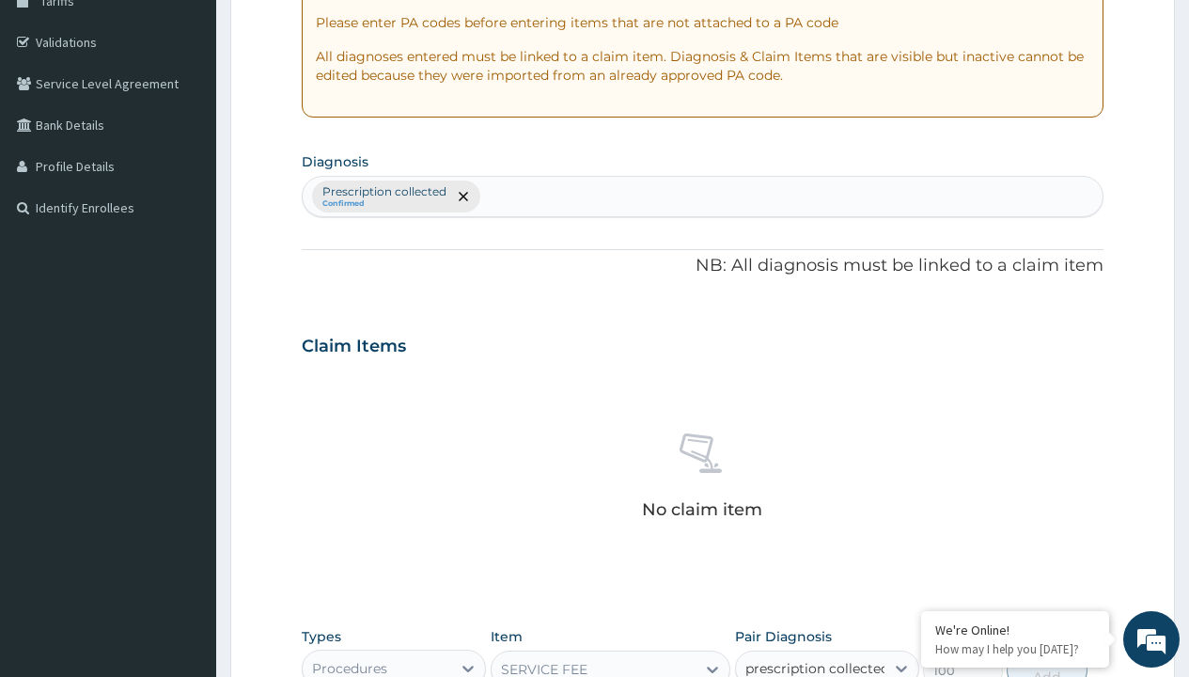
checkbox input "true"
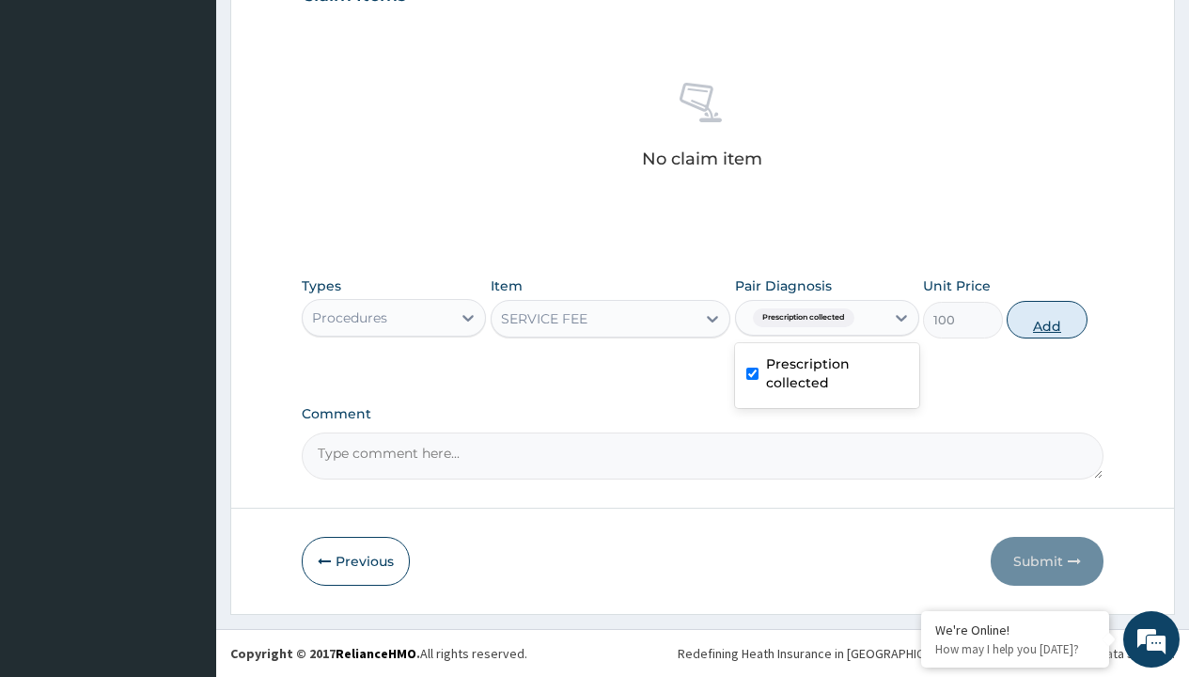
click at [1047, 319] on button "Add" at bounding box center [1047, 320] width 80 height 38
type input "0"
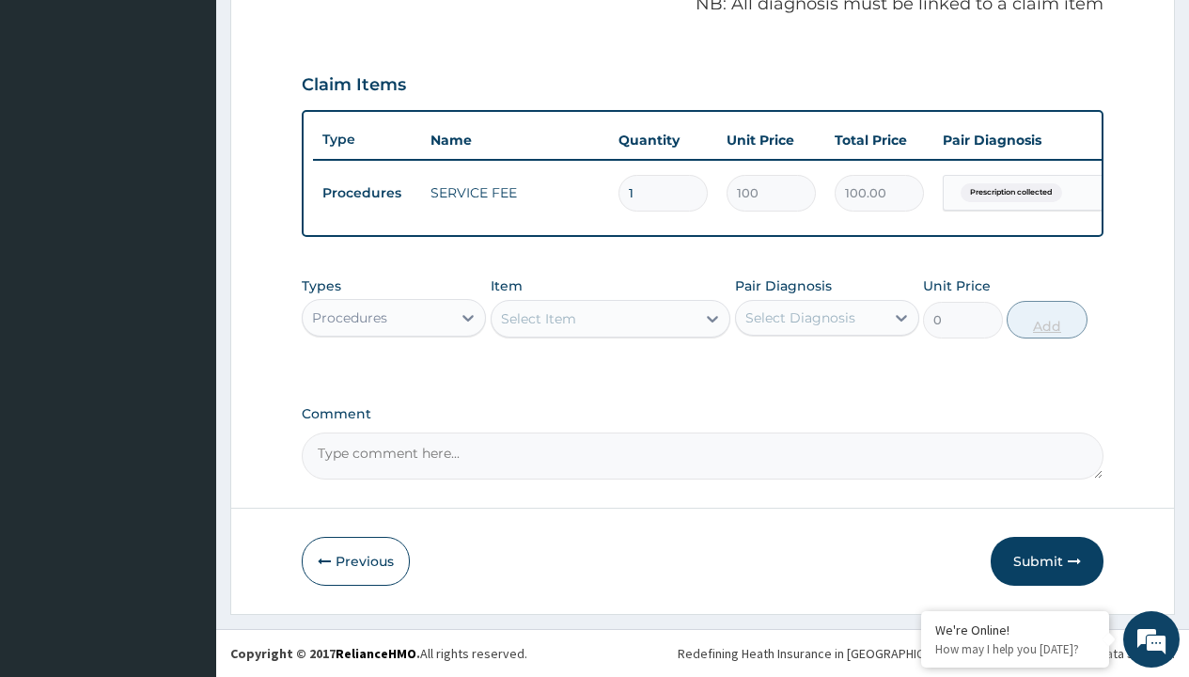
scroll to position [604, 0]
click at [350, 317] on div "Procedures" at bounding box center [349, 317] width 75 height 19
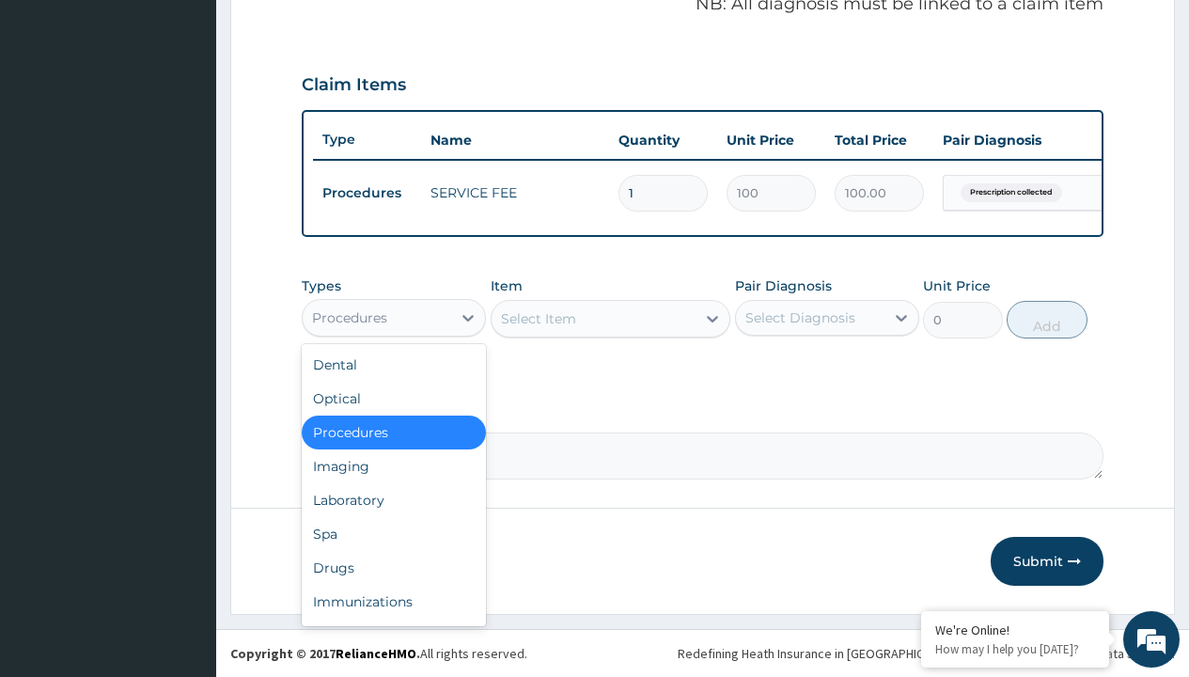
type input "drugs"
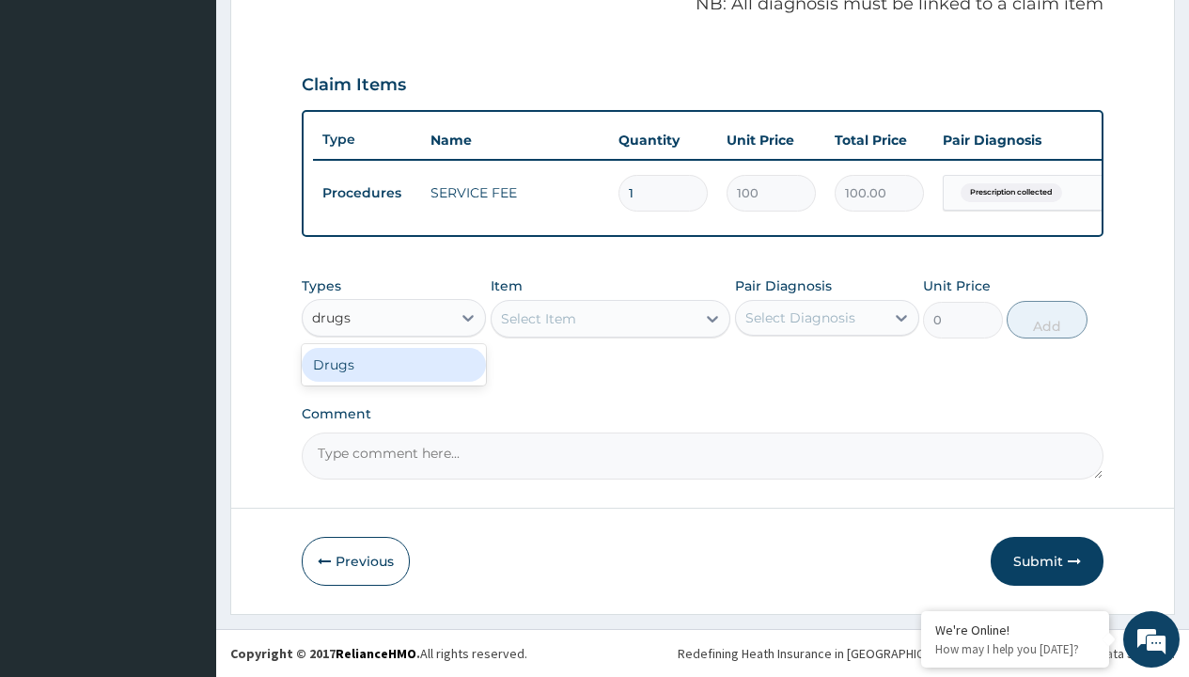
scroll to position [0, 0]
click at [394, 364] on div "Drugs" at bounding box center [394, 365] width 184 height 34
click at [538, 318] on div "Select Item" at bounding box center [611, 319] width 241 height 38
type input "loperamide caps 2mg/sach"
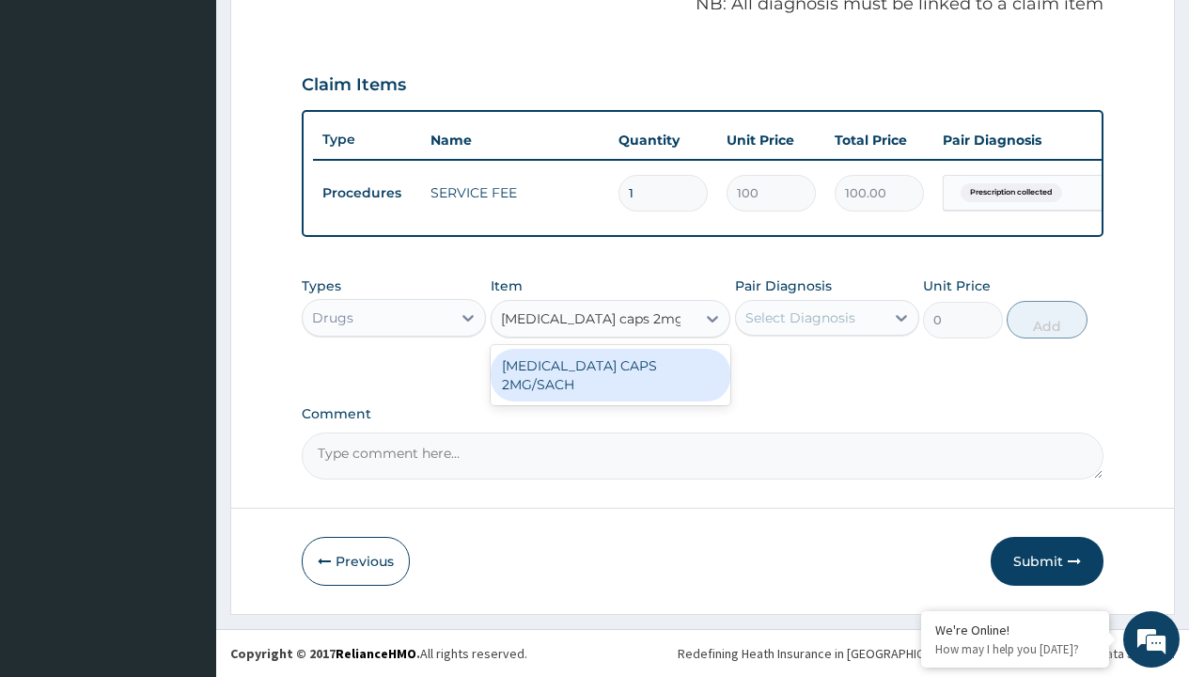
click at [610, 365] on div "LOPERAMIDE CAPS 2MG/SACH" at bounding box center [611, 375] width 241 height 53
type input "420"
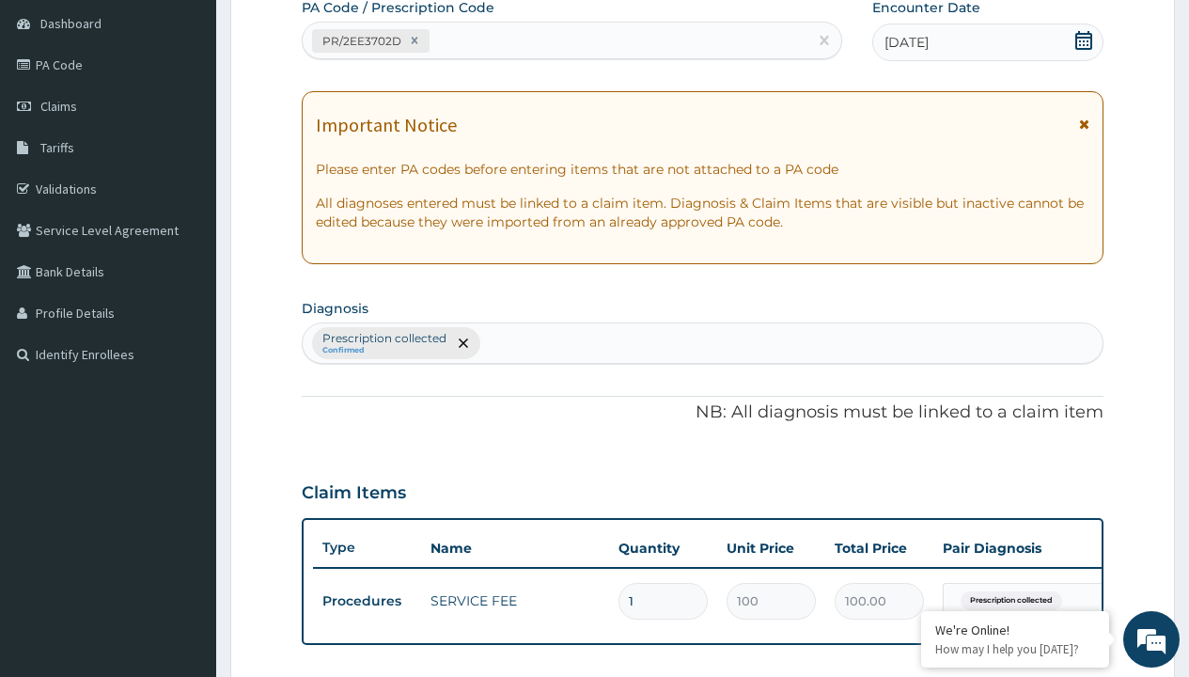
type input "prescription collected"
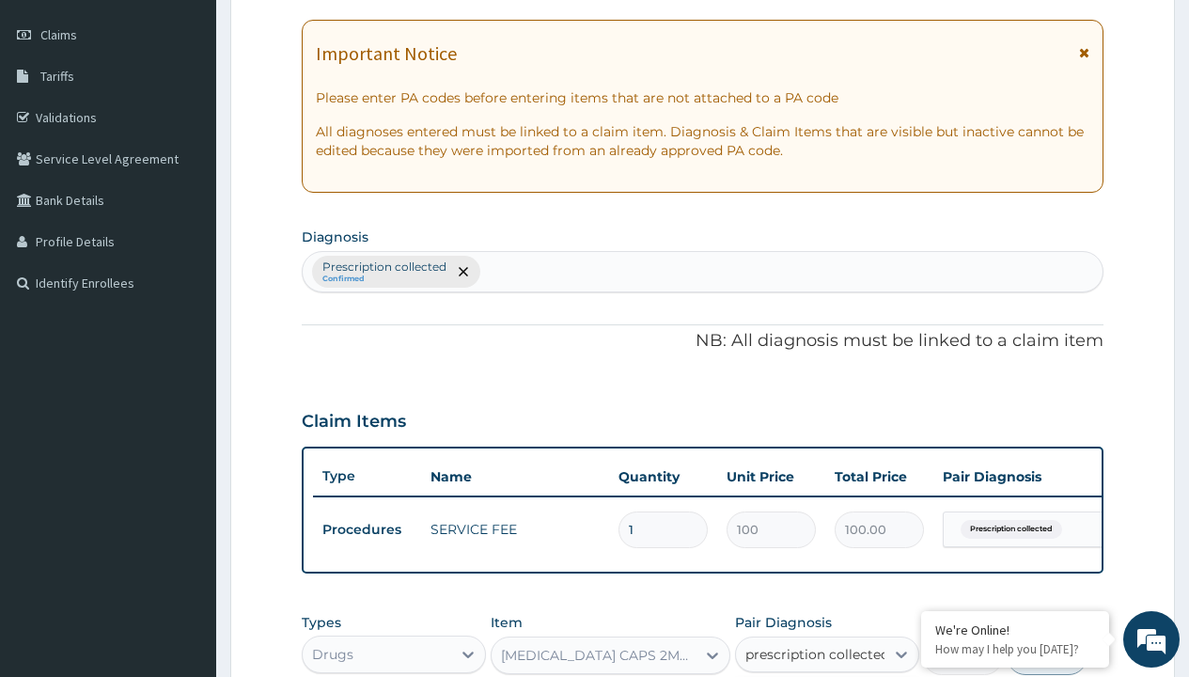
checkbox input "true"
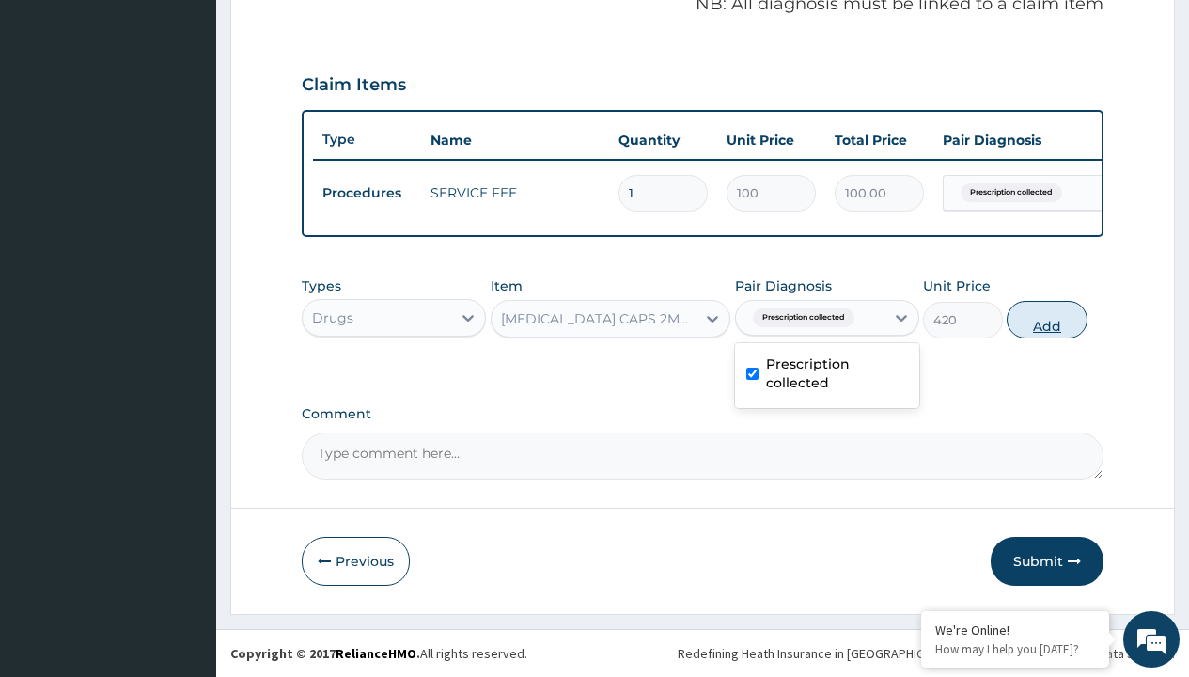
click at [1047, 319] on button "Add" at bounding box center [1047, 320] width 80 height 38
type input "0"
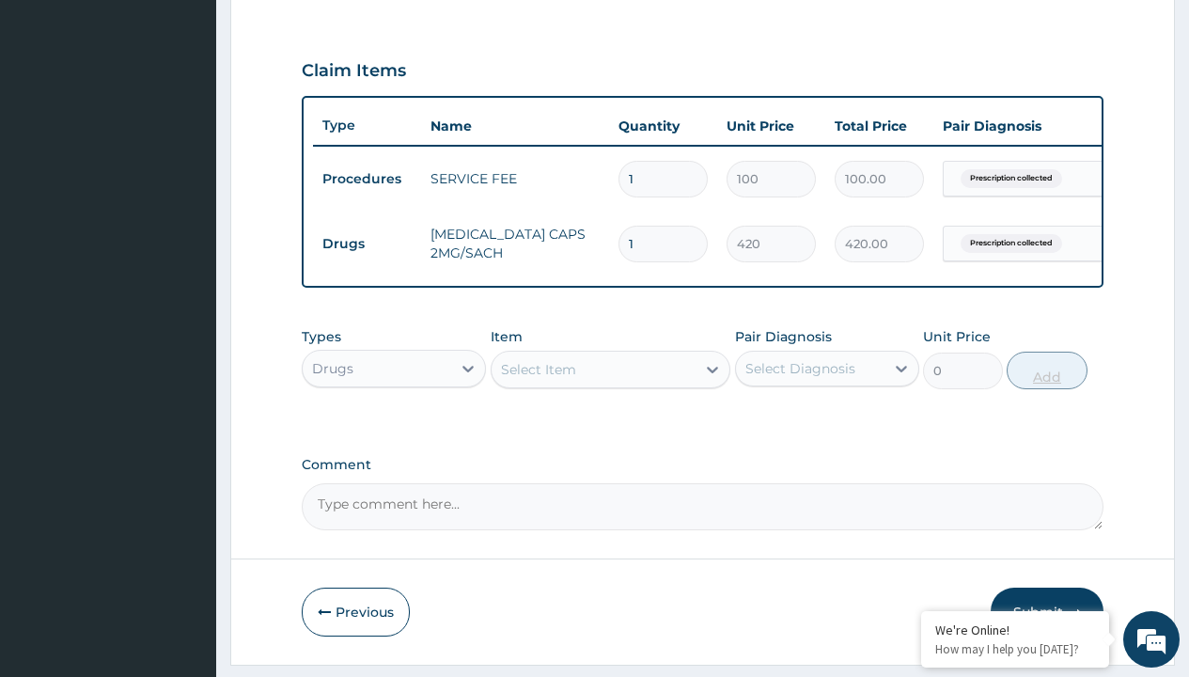
type input "10"
type input "4200.00"
type input "10"
click at [367, 243] on td "Drugs" at bounding box center [367, 244] width 108 height 35
type input "drugs"
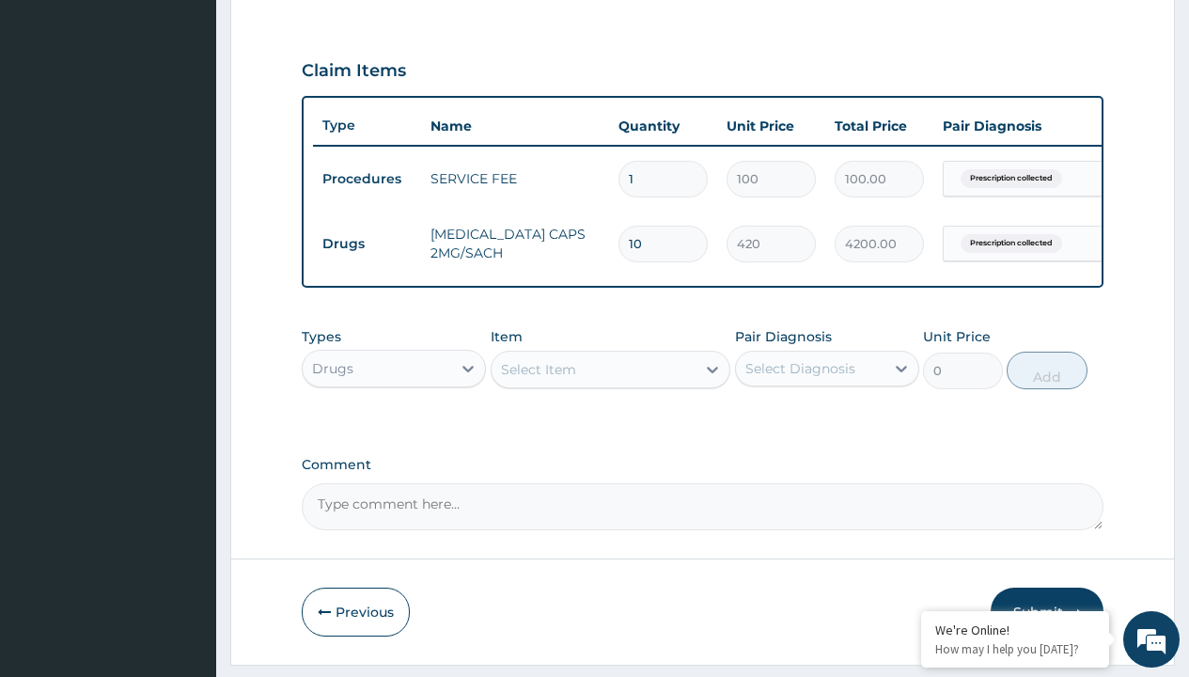
scroll to position [0, 0]
click at [394, 429] on div "Drugs" at bounding box center [394, 416] width 184 height 34
click at [538, 379] on div "Select Item" at bounding box center [538, 369] width 75 height 19
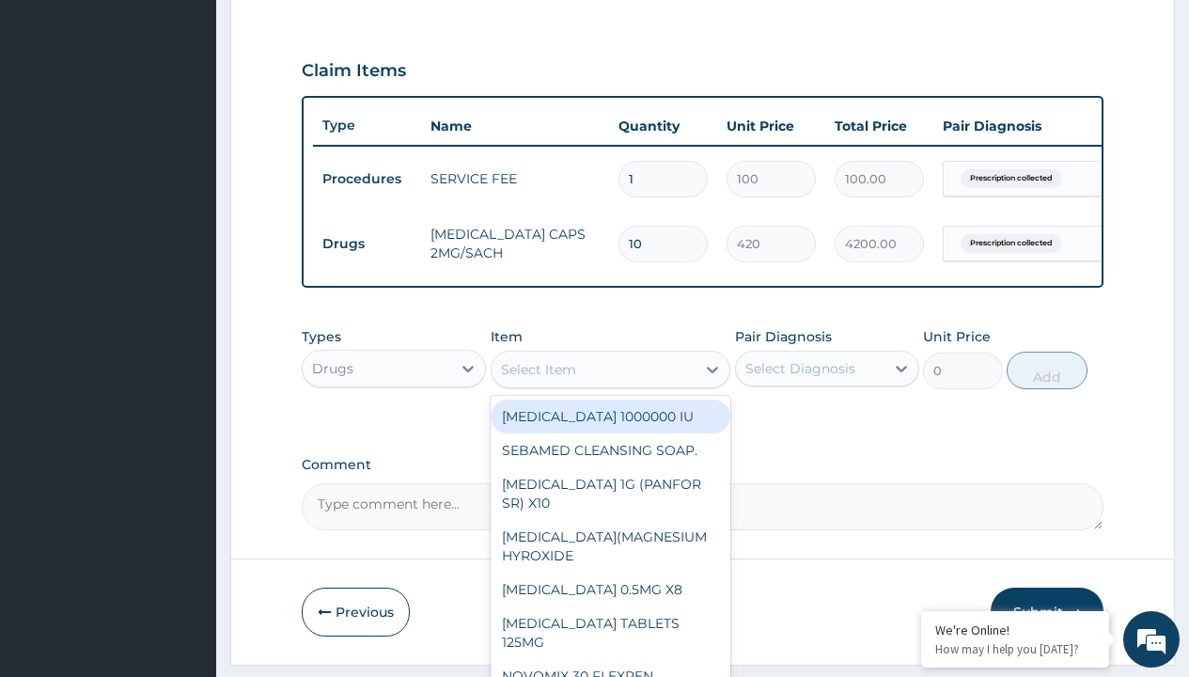
type input "ors/sachet"
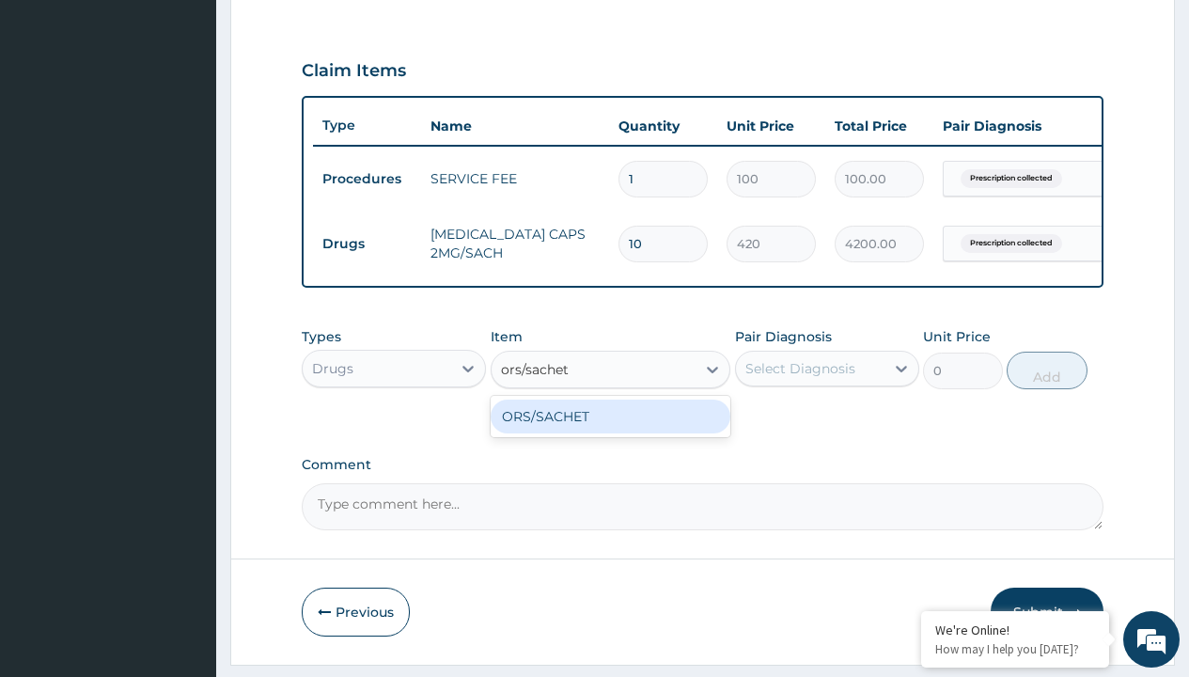
click at [610, 430] on div "ORS/SACHET" at bounding box center [611, 417] width 241 height 34
type input "600"
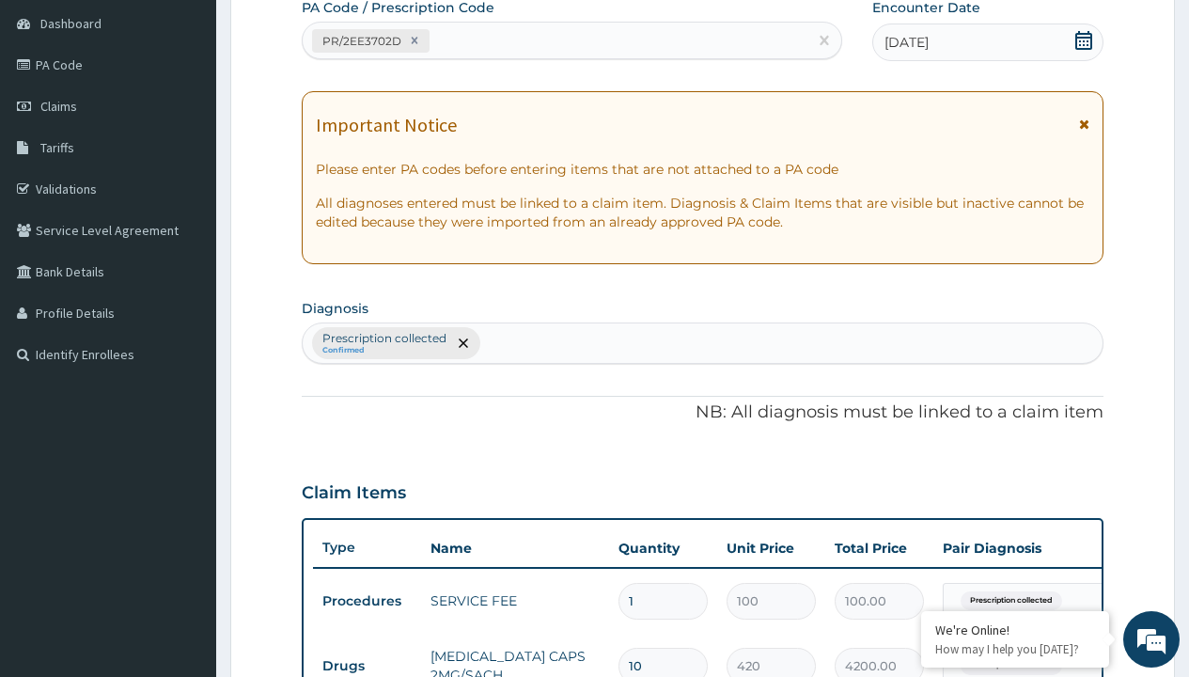
scroll to position [318, 0]
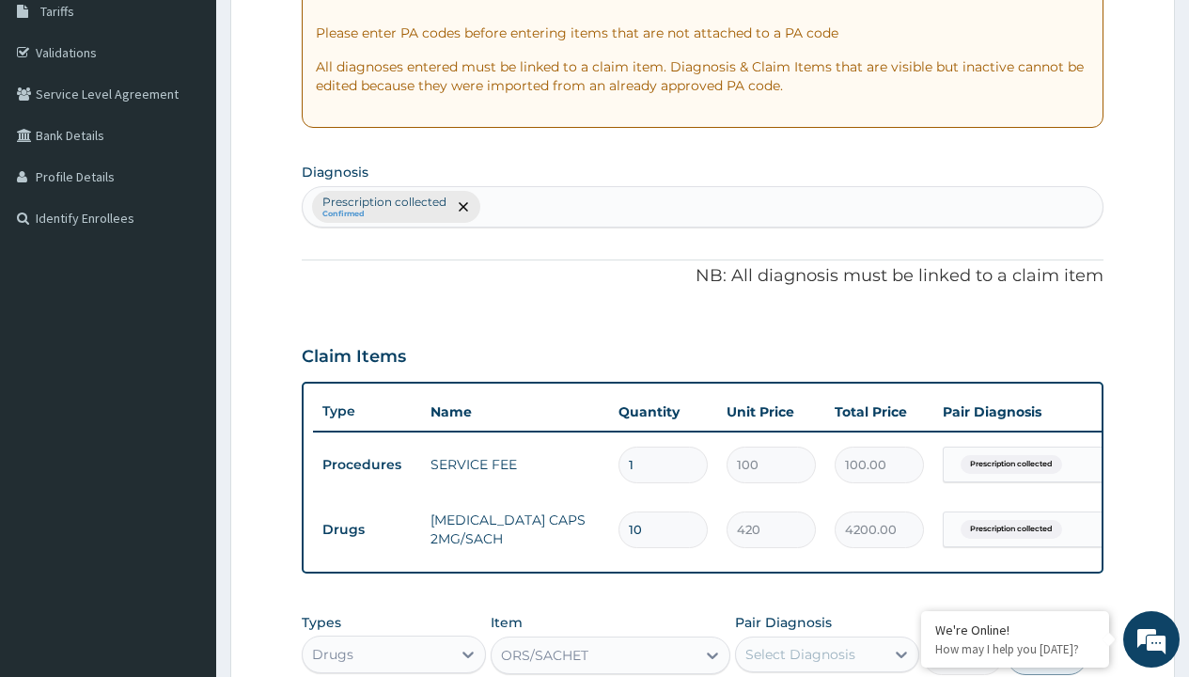
type input "prescription collected"
checkbox input "true"
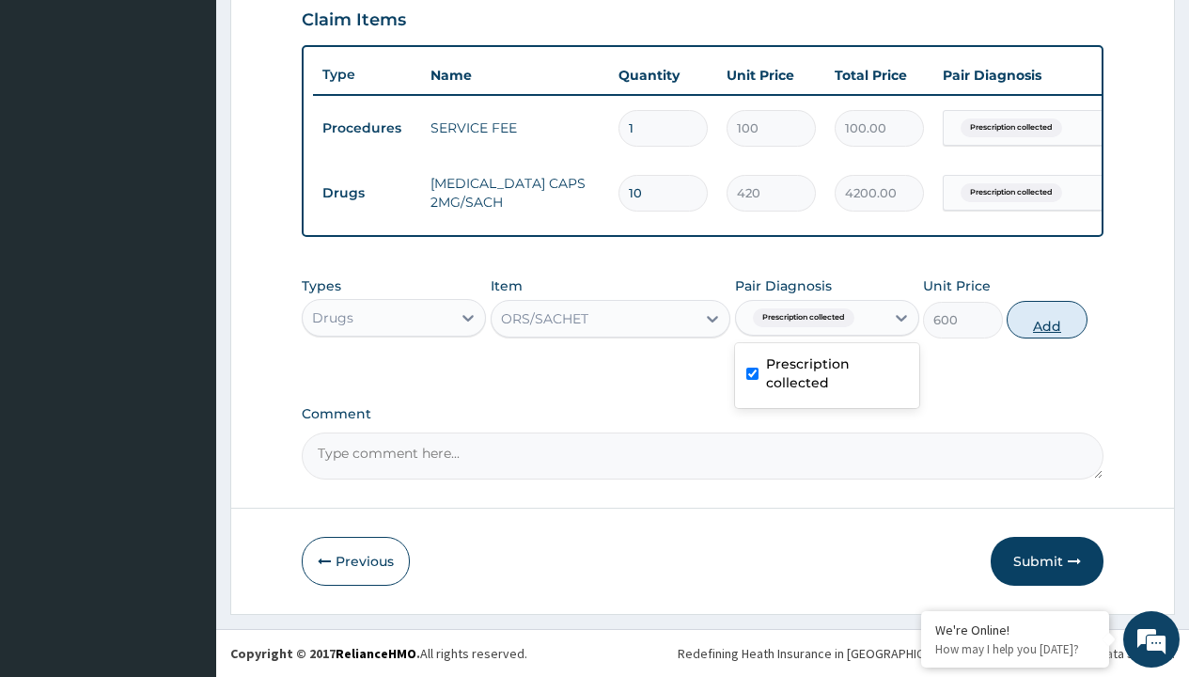
click at [1047, 319] on button "Add" at bounding box center [1047, 320] width 80 height 38
type input "0"
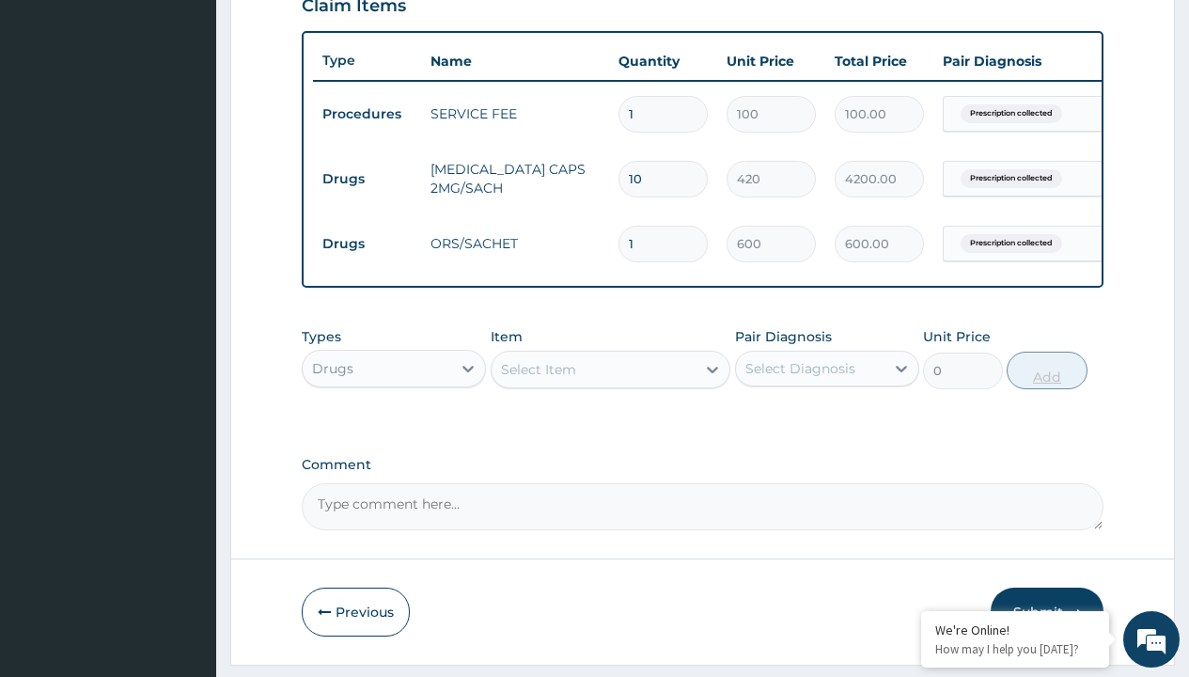
type input "2"
type input "1200.00"
type input "2"
click at [367, 179] on td "Drugs" at bounding box center [367, 179] width 108 height 35
type input "drugs"
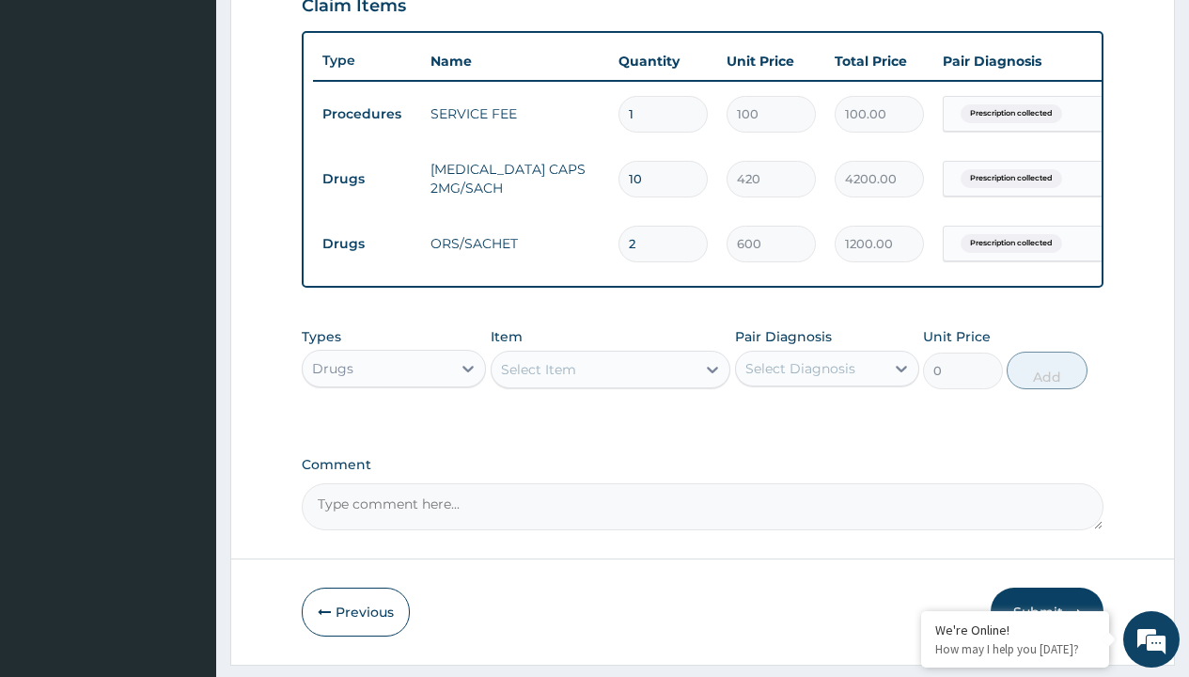
scroll to position [0, 0]
click at [394, 429] on div "Drugs" at bounding box center [394, 416] width 184 height 34
click at [538, 379] on div "Select Item" at bounding box center [538, 369] width 75 height 19
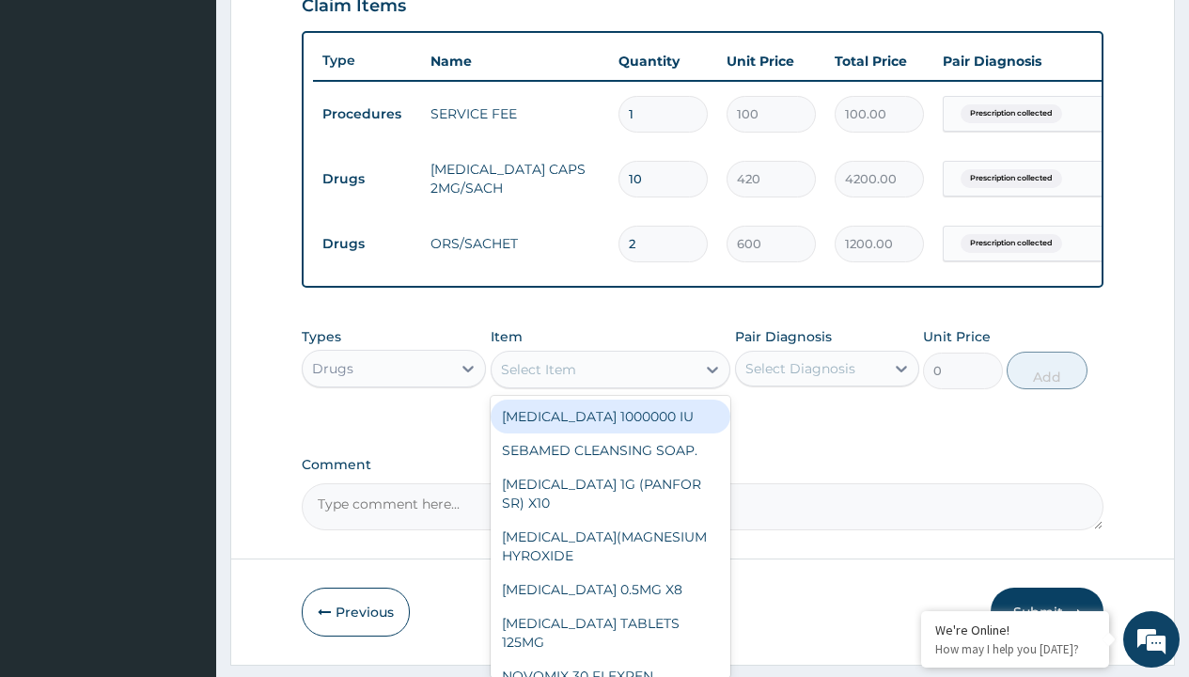
type input "zinc 20mg by 10"
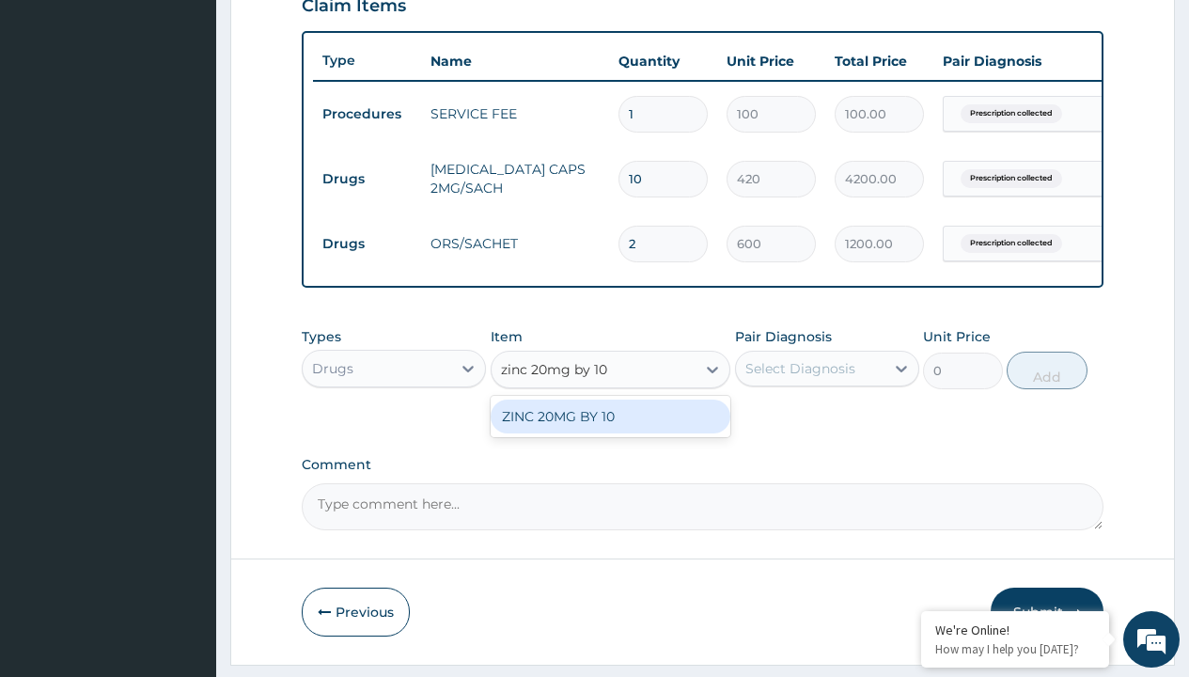
click at [610, 430] on div "ZINC 20MG BY 10" at bounding box center [611, 417] width 241 height 34
type input "15"
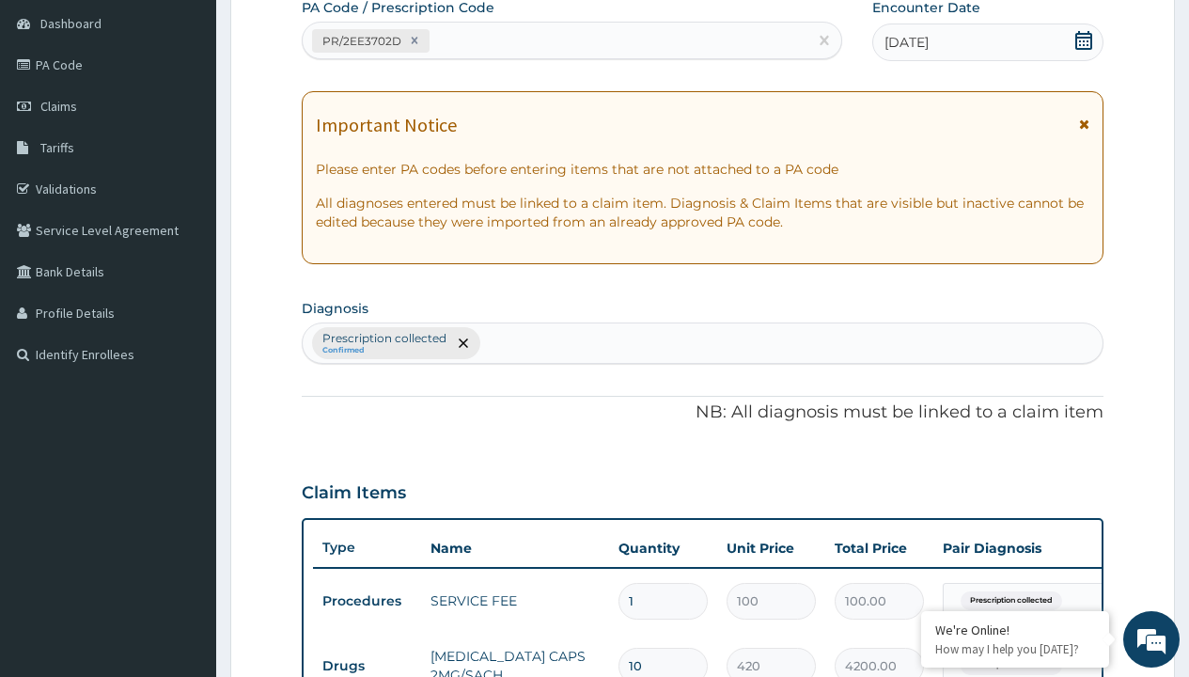
type input "prescription collected"
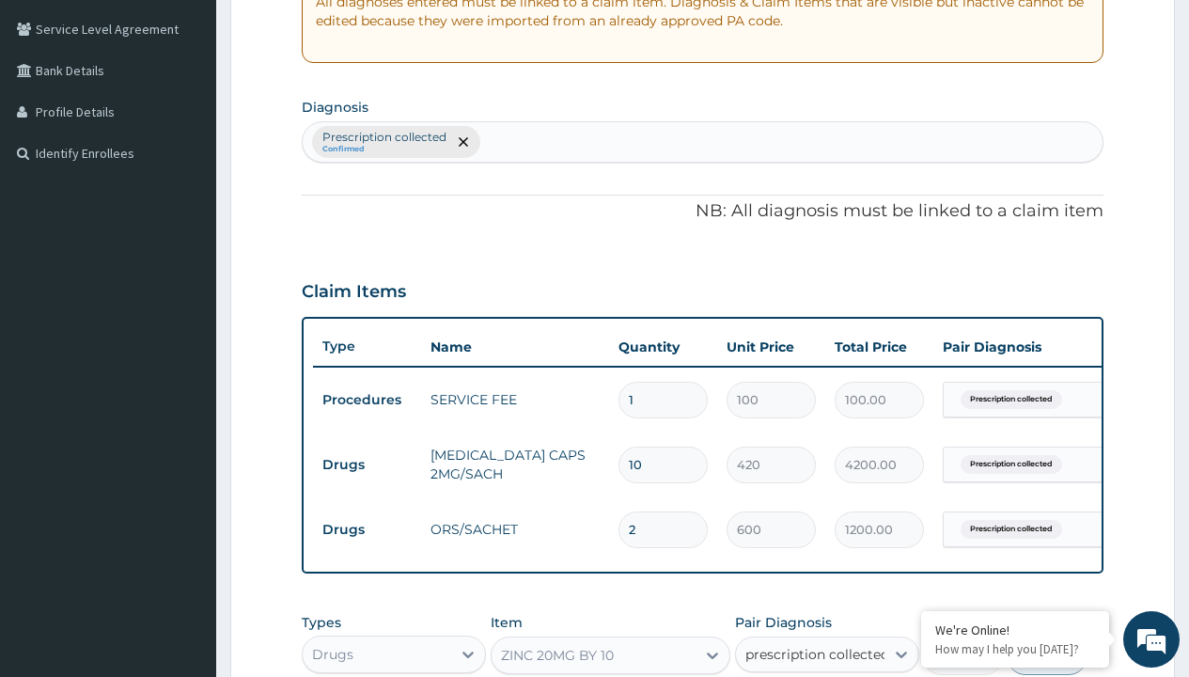
checkbox input "true"
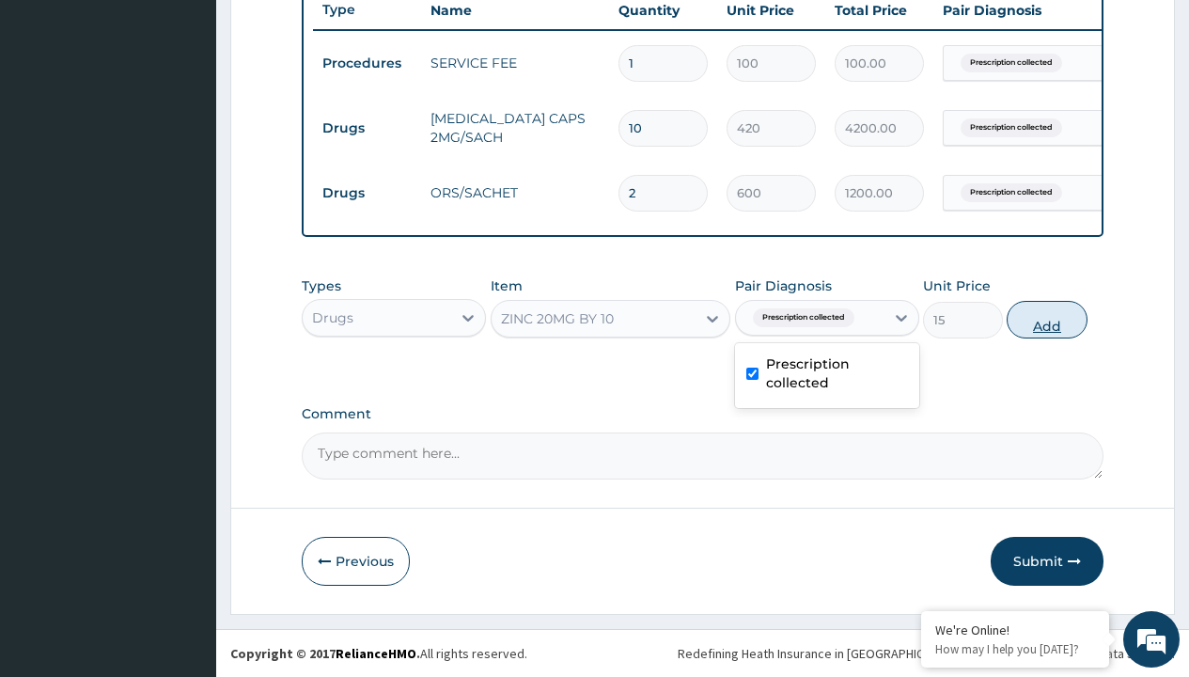
click at [1047, 319] on button "Add" at bounding box center [1047, 320] width 80 height 38
type input "0"
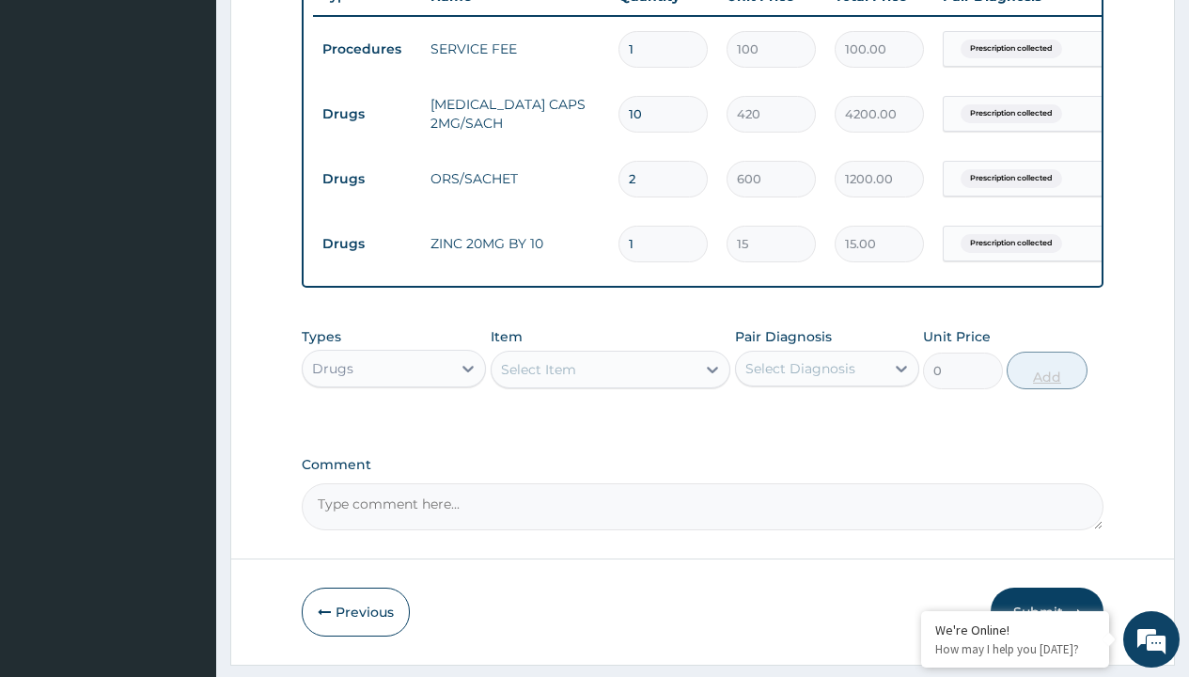
type input "10"
type input "150.00"
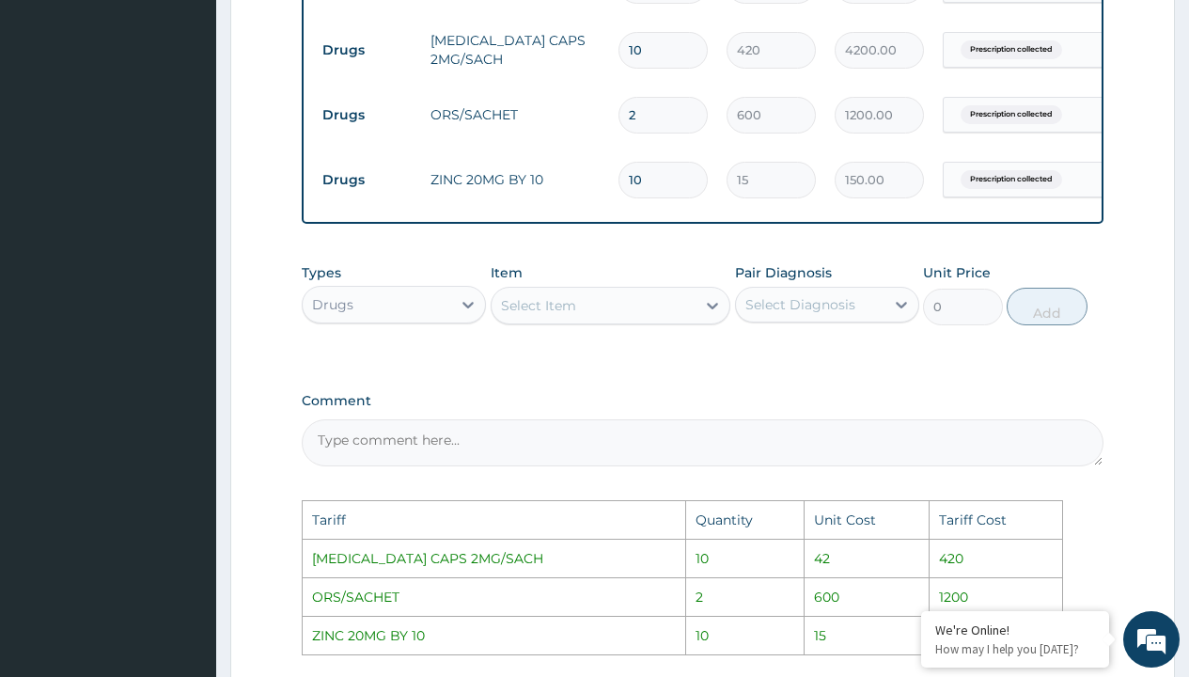
scroll to position [702, 0]
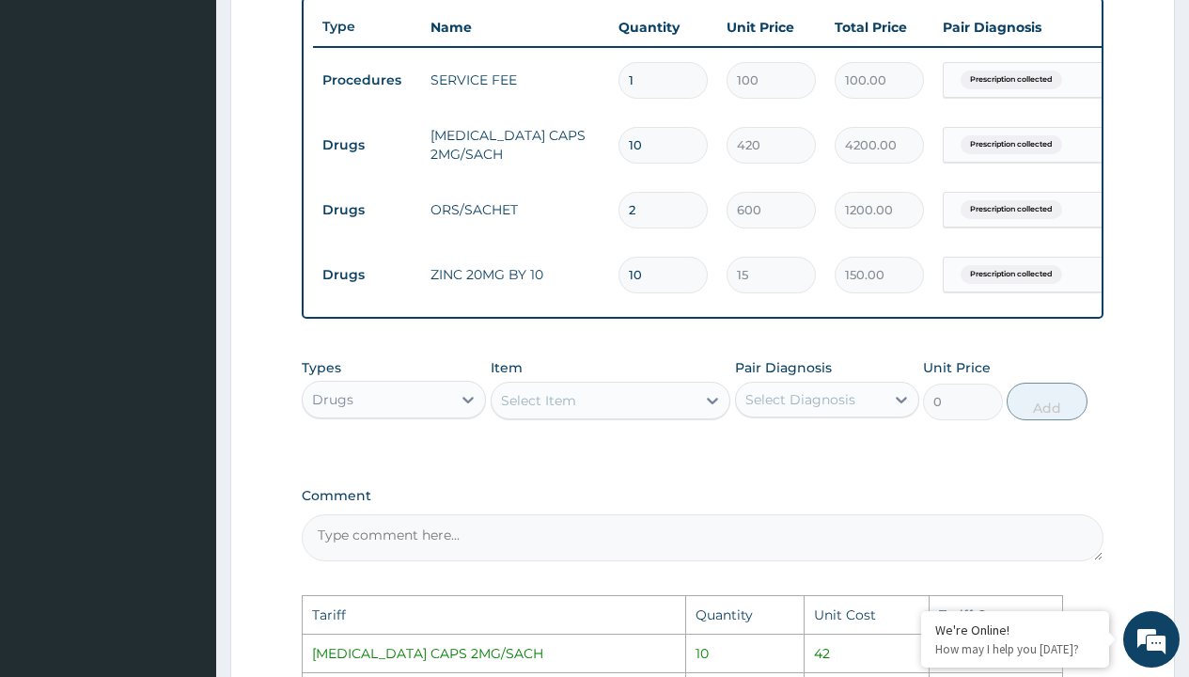
type input "10"
click at [646, 145] on input "10" at bounding box center [663, 145] width 89 height 37
type input "1"
type input "420.00"
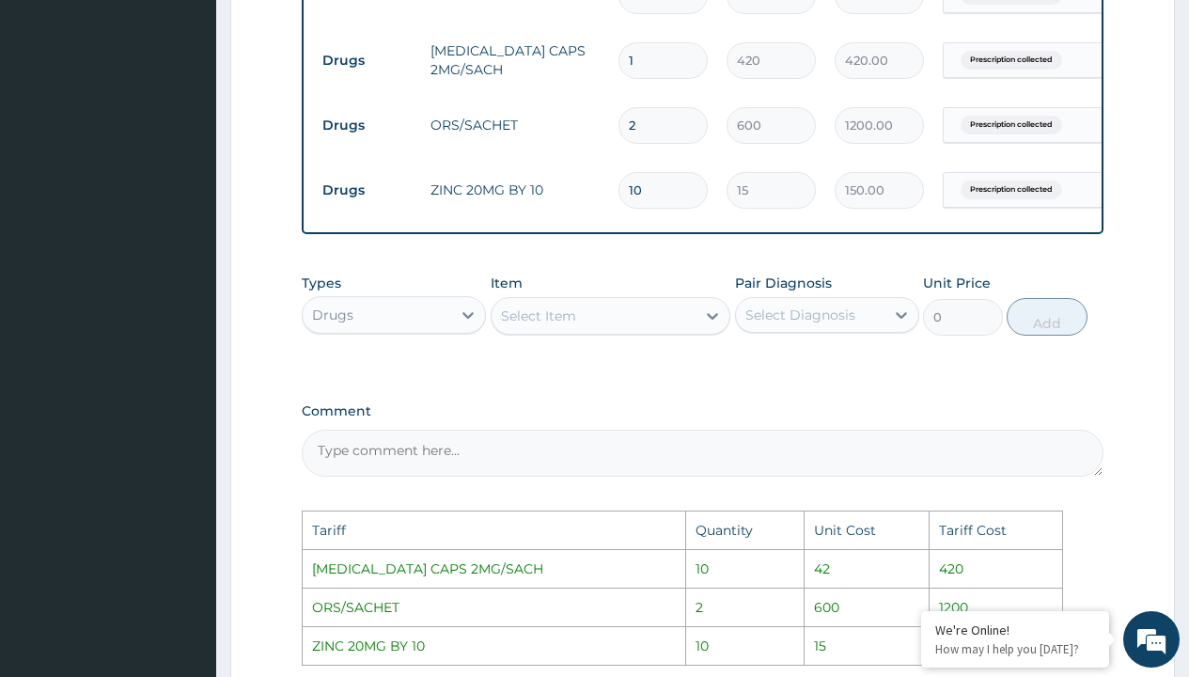
scroll to position [1117, 0]
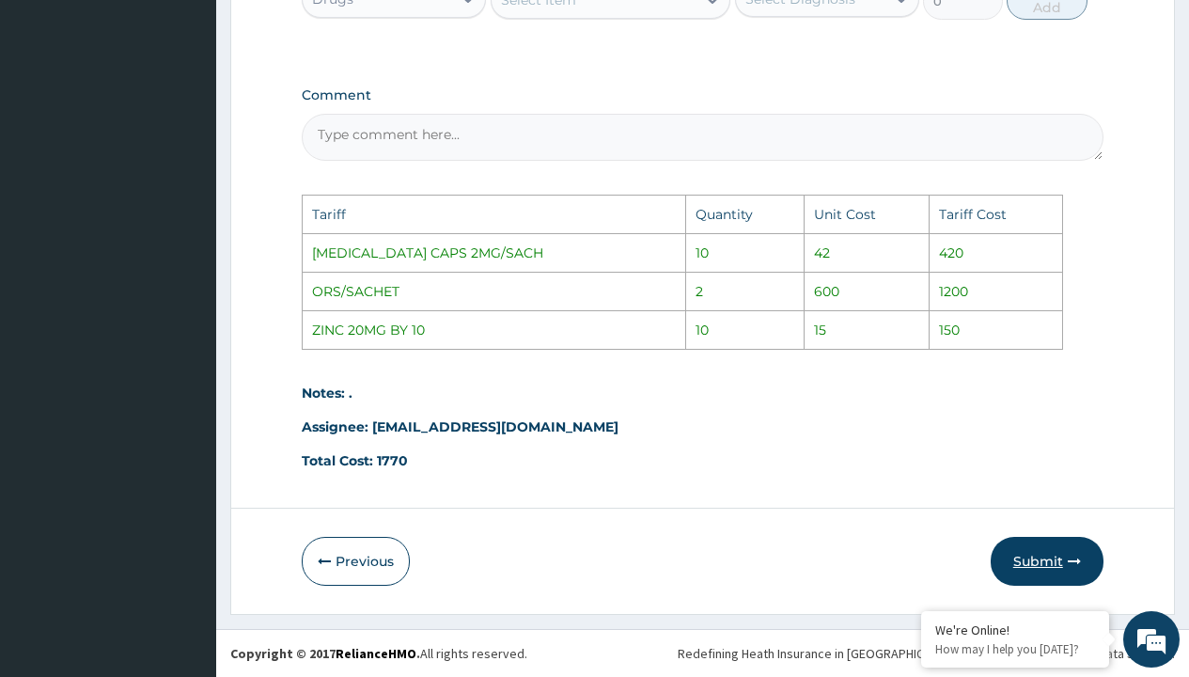
type input "1"
click at [1038, 545] on button "Submit" at bounding box center [1047, 561] width 113 height 49
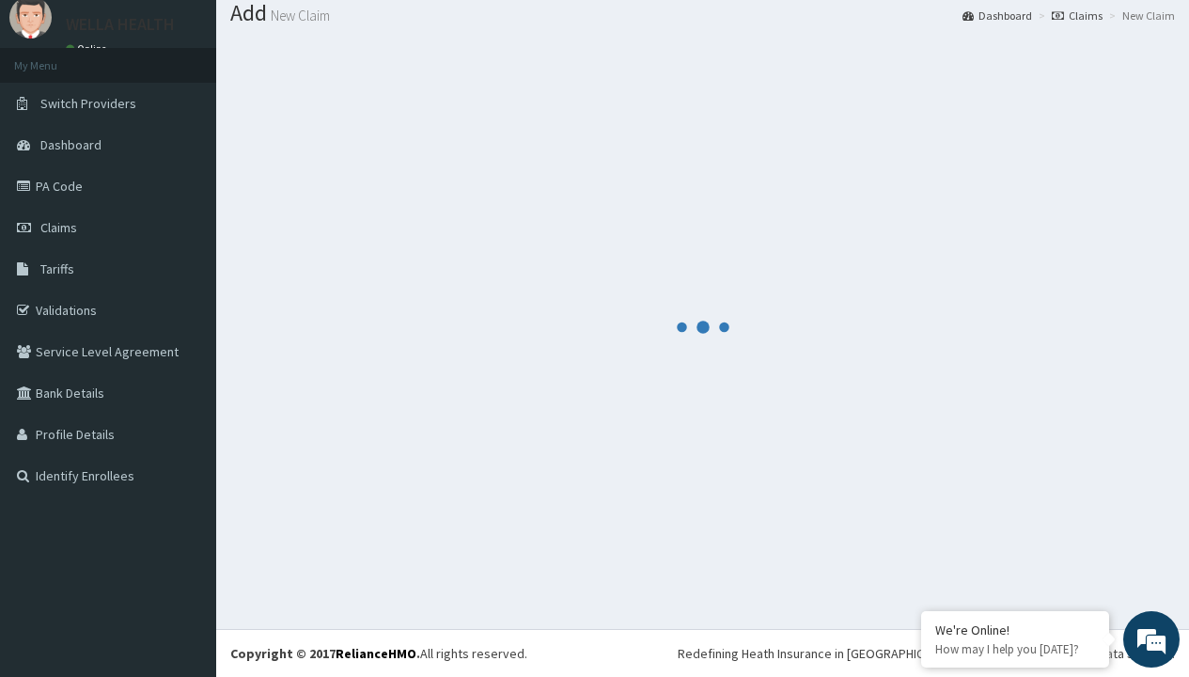
scroll to position [798, 0]
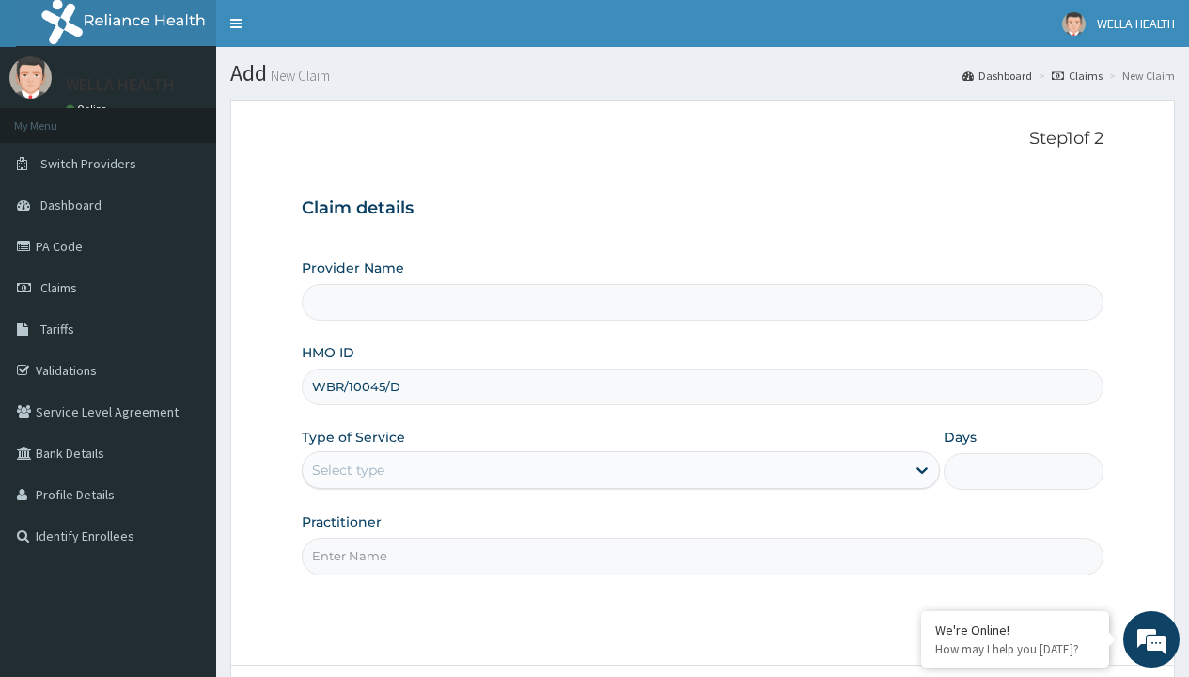
type input "WBR/10045/D"
type input "WellaHealth"
click at [348, 470] on div "Select type" at bounding box center [348, 470] width 72 height 19
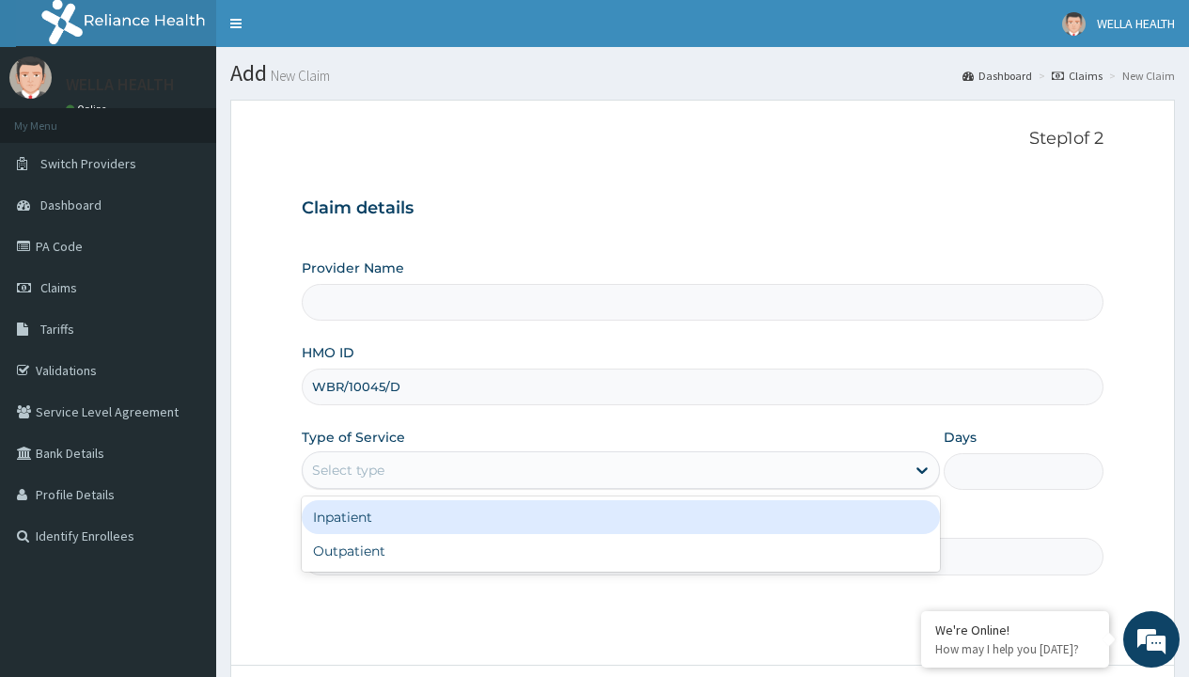
type input "WellaHealth(TELEMEDICINE)"
click at [620, 551] on div "Outpatient" at bounding box center [621, 551] width 638 height 34
type input "1"
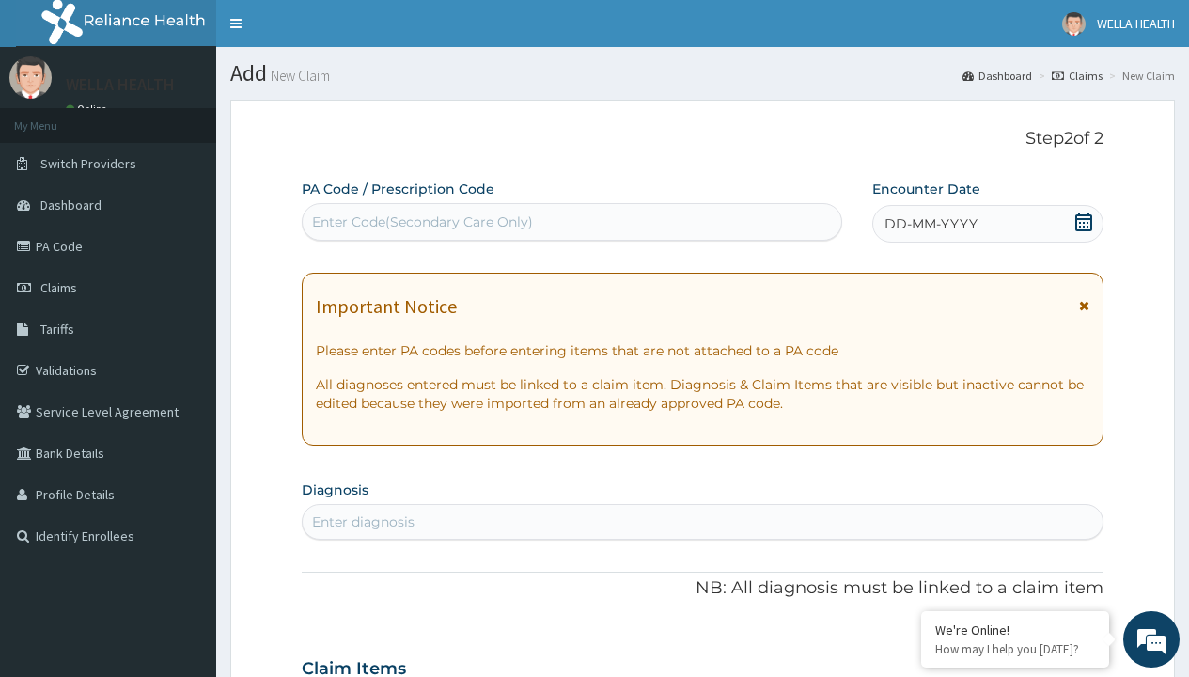
scroll to position [157, 0]
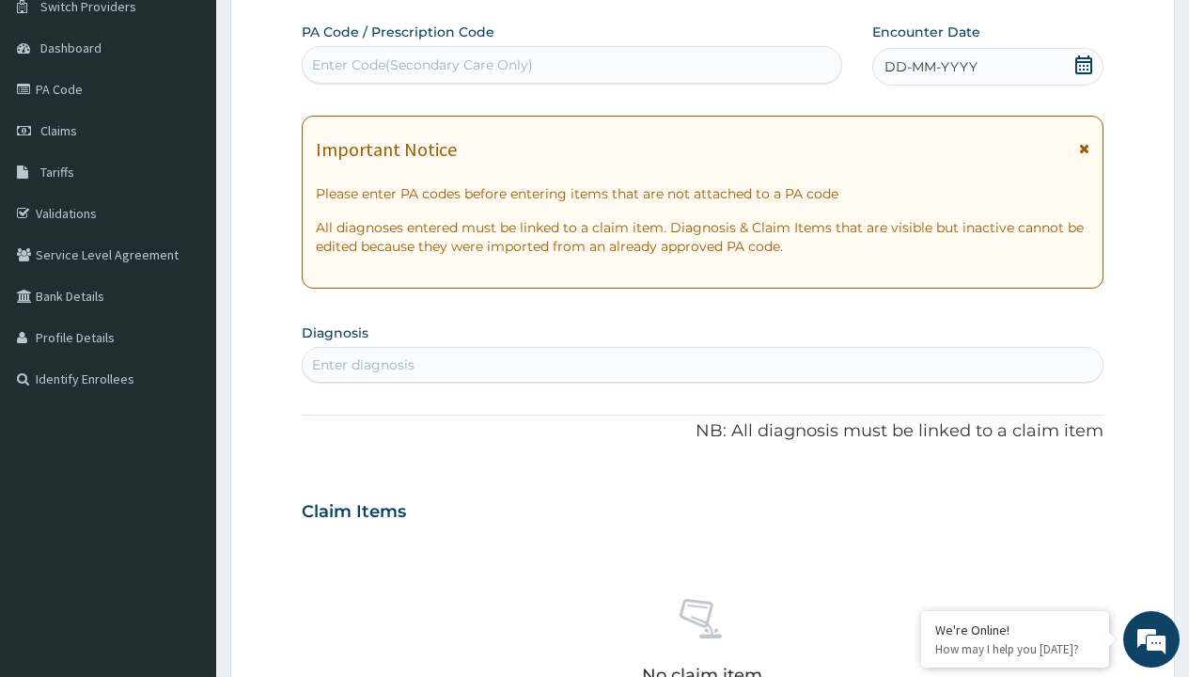
click at [930, 67] on span "DD-MM-YYYY" at bounding box center [931, 66] width 93 height 19
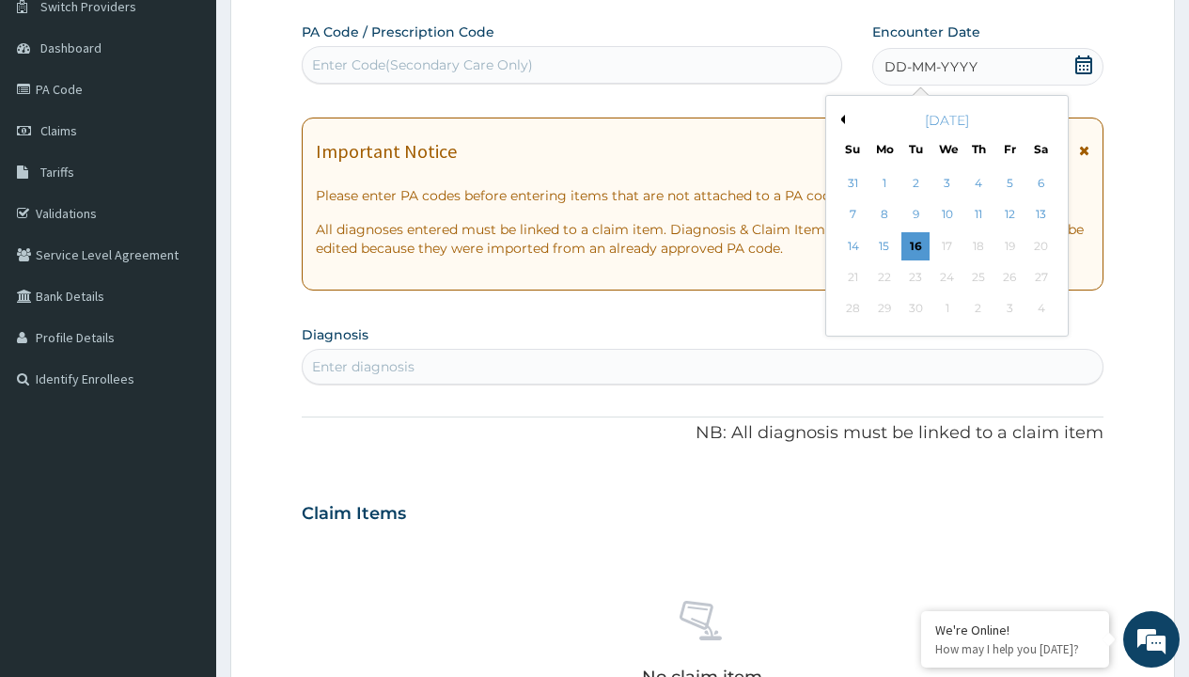
click at [839, 119] on button "Previous Month" at bounding box center [840, 119] width 9 height 9
click at [1009, 214] on div "8" at bounding box center [1010, 215] width 28 height 28
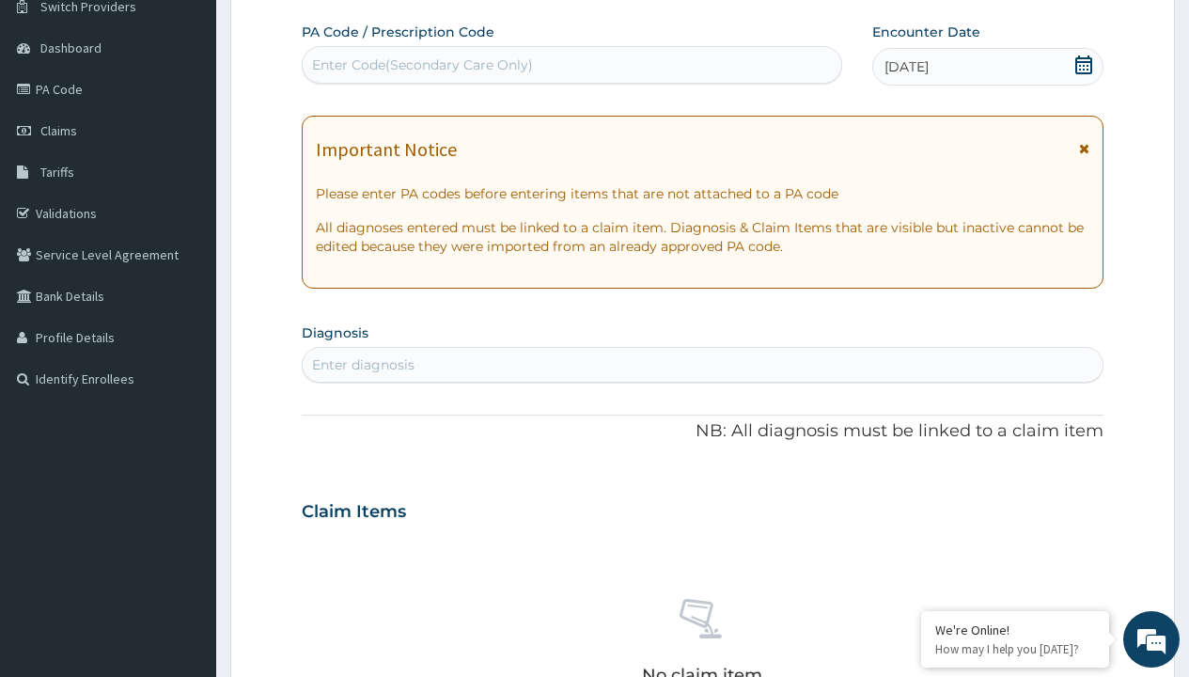
click at [421, 65] on div "Enter Code(Secondary Care Only)" at bounding box center [422, 64] width 221 height 19
type input "PR/6EB33935"
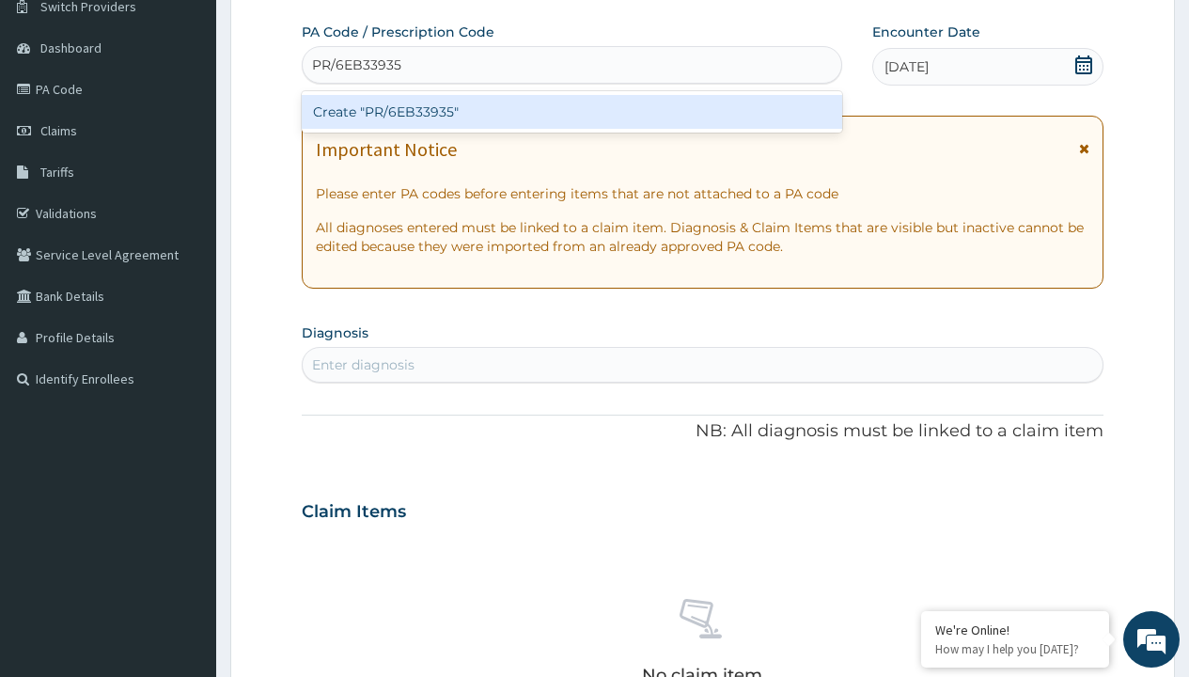
scroll to position [0, 0]
click at [572, 112] on div "Create "PR/6EB33935"" at bounding box center [572, 112] width 540 height 34
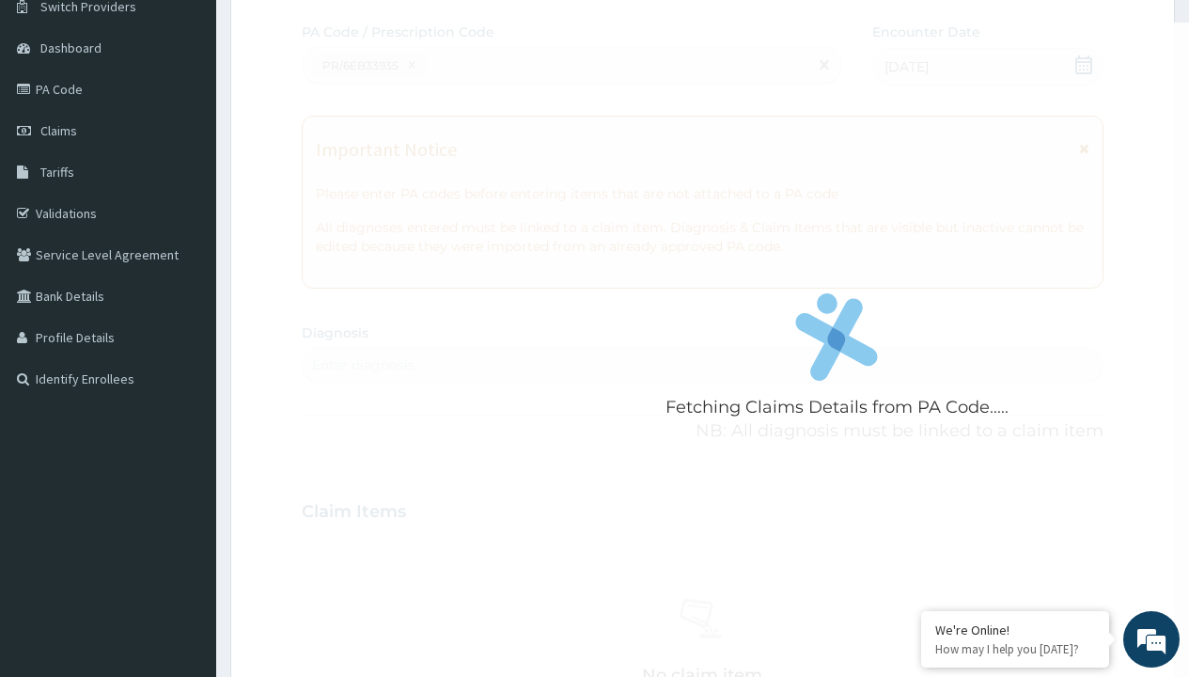
click at [363, 365] on div "Enter diagnosis" at bounding box center [363, 364] width 102 height 19
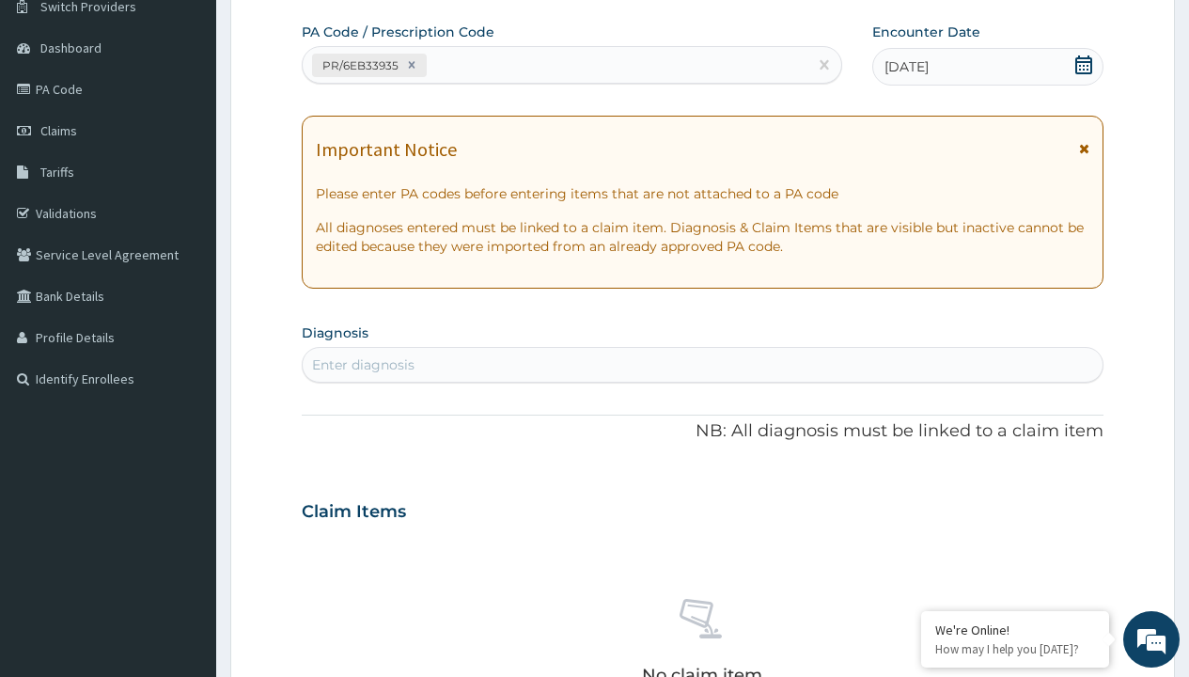
type input "prescription collected"
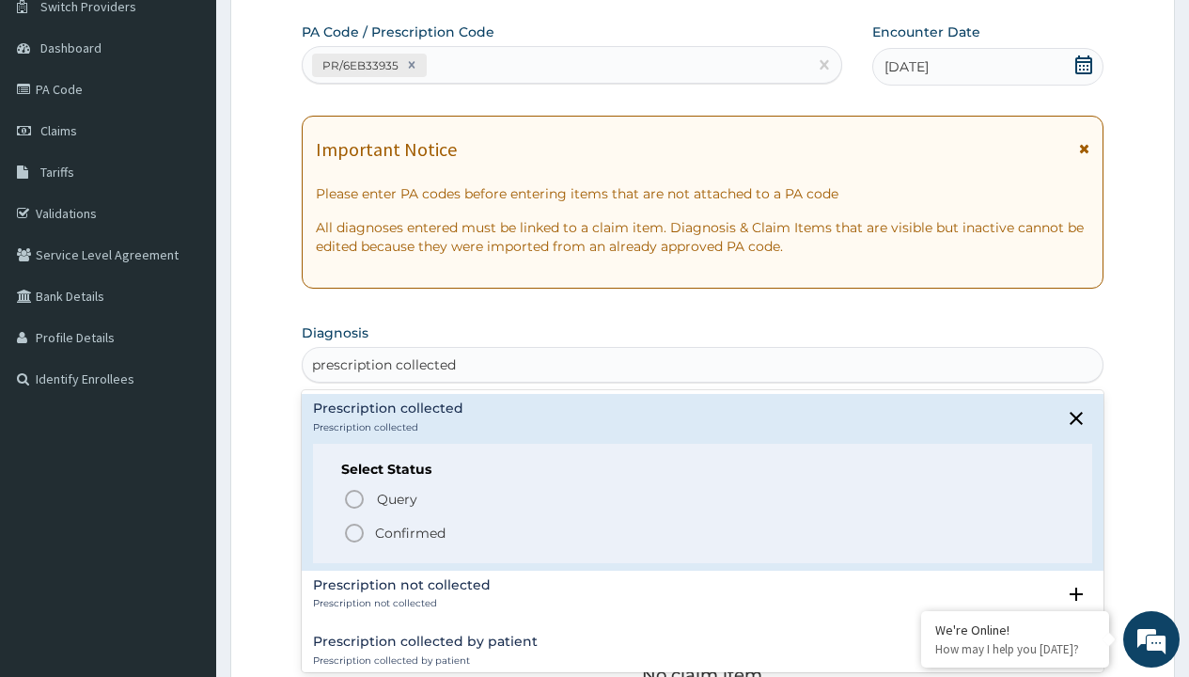
click at [410, 532] on p "Confirmed" at bounding box center [410, 533] width 71 height 19
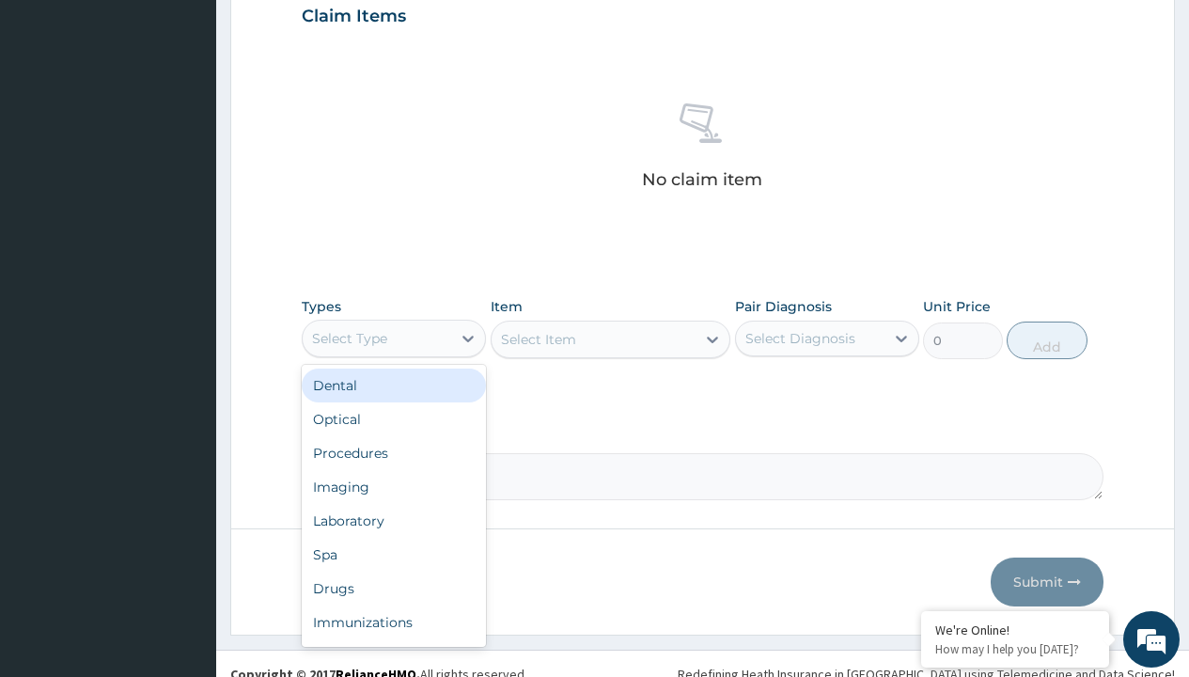
type input "procedures"
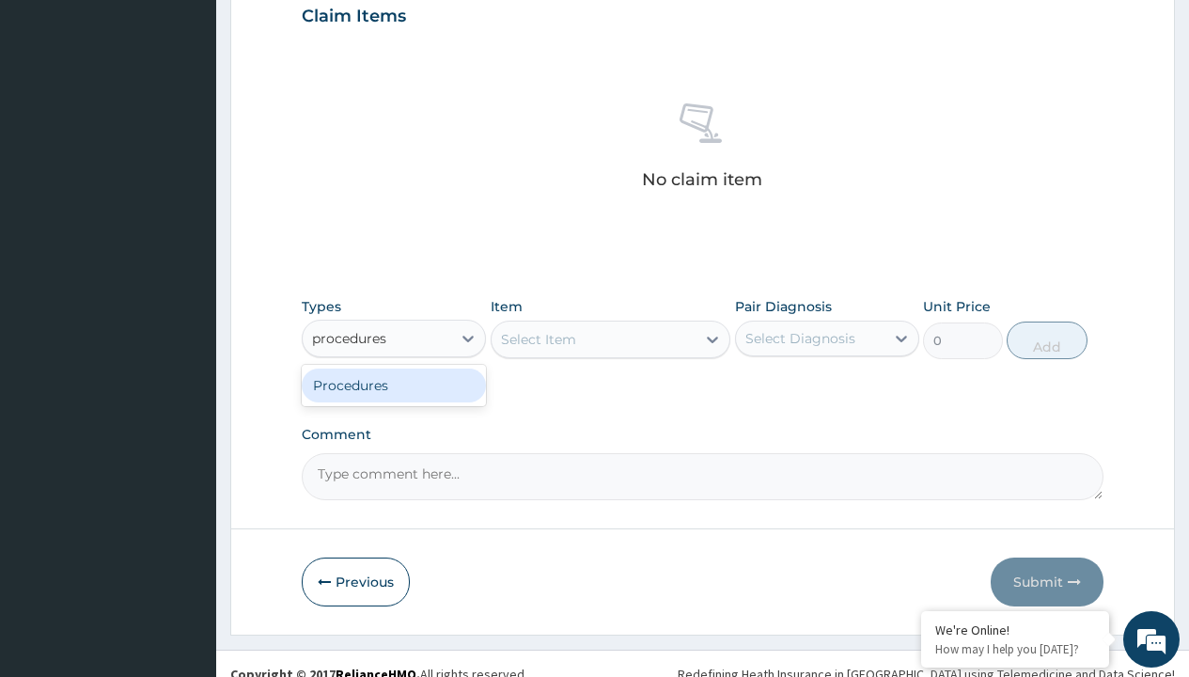
click at [394, 384] on div "Procedures" at bounding box center [394, 386] width 184 height 34
click at [538, 338] on div "Select Item" at bounding box center [538, 339] width 75 height 19
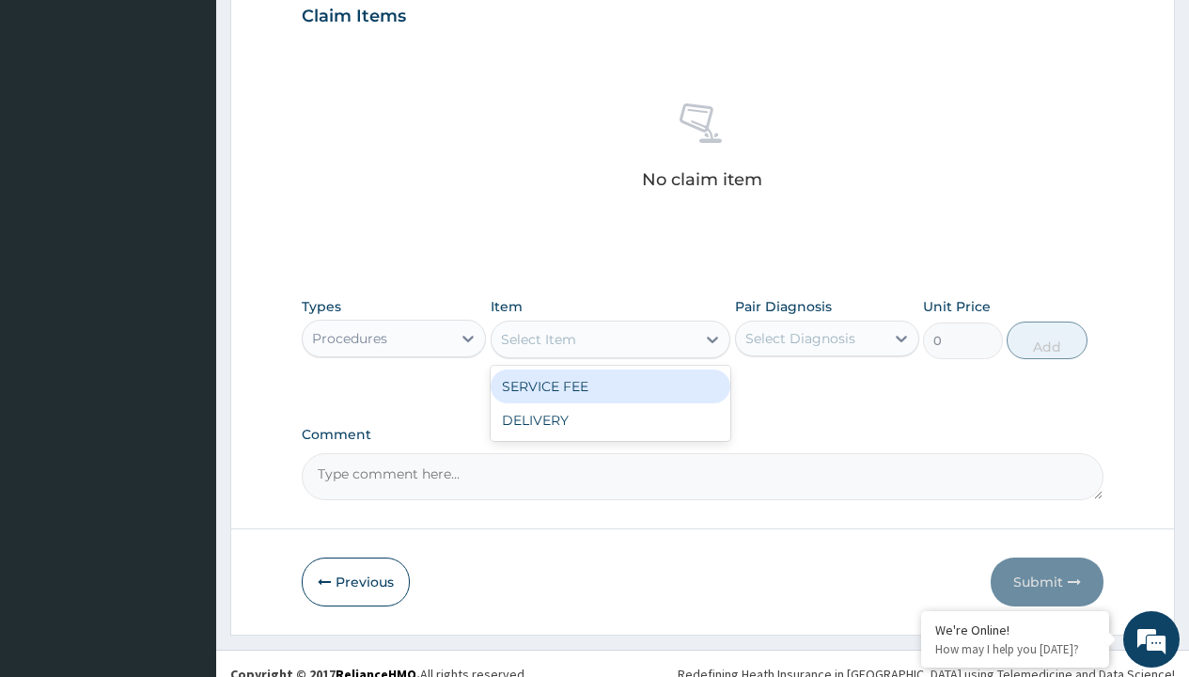
type input "service fee"
click at [610, 385] on div "SERVICE FEE" at bounding box center [611, 386] width 241 height 34
type input "100"
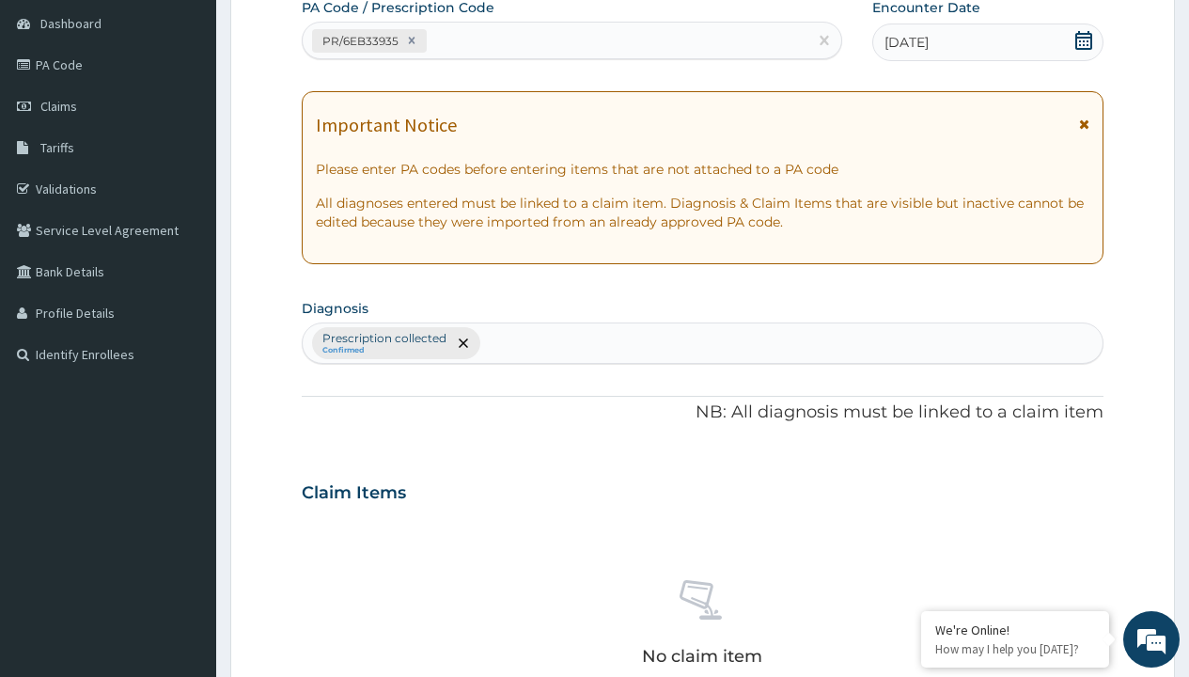
type input "prescription collected"
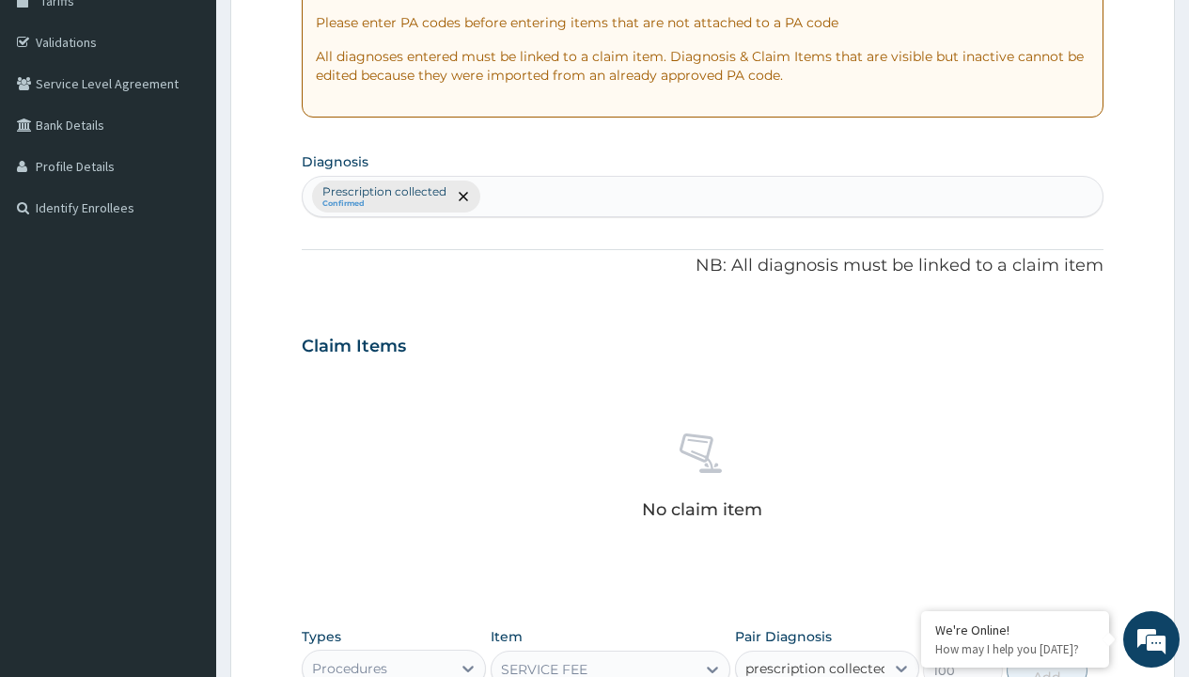
checkbox input "true"
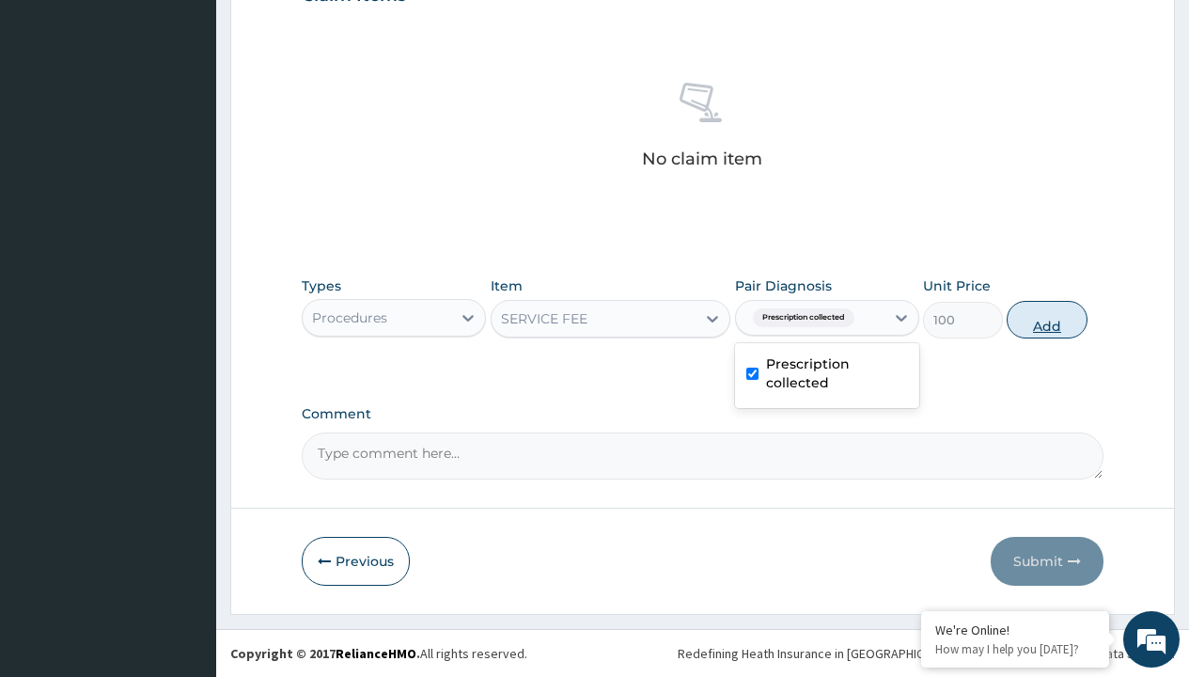
click at [1047, 319] on button "Add" at bounding box center [1047, 320] width 80 height 38
type input "0"
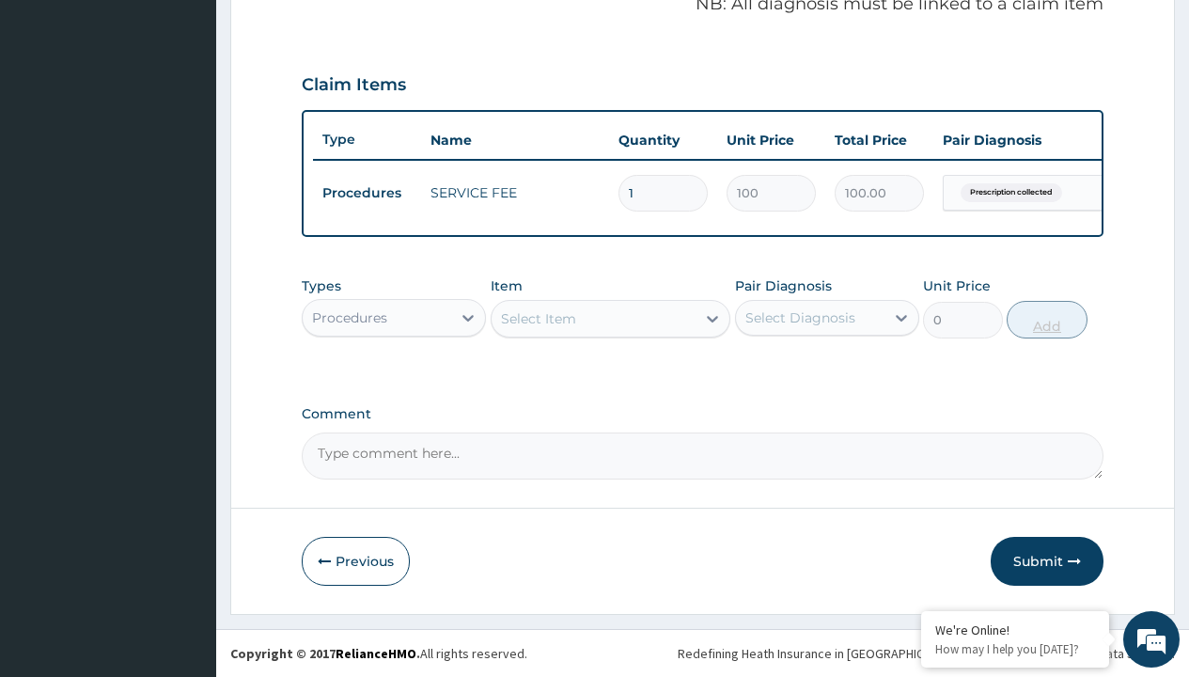
scroll to position [604, 0]
click at [350, 317] on div "Procedures" at bounding box center [349, 317] width 75 height 19
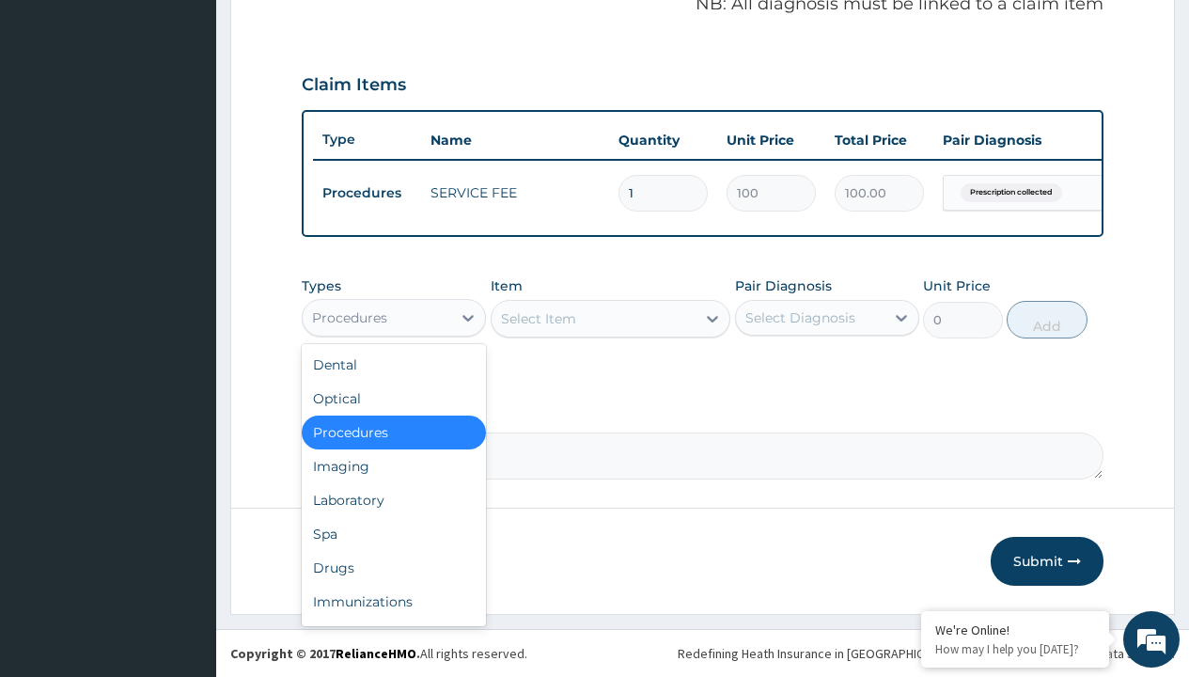
type input "drugs"
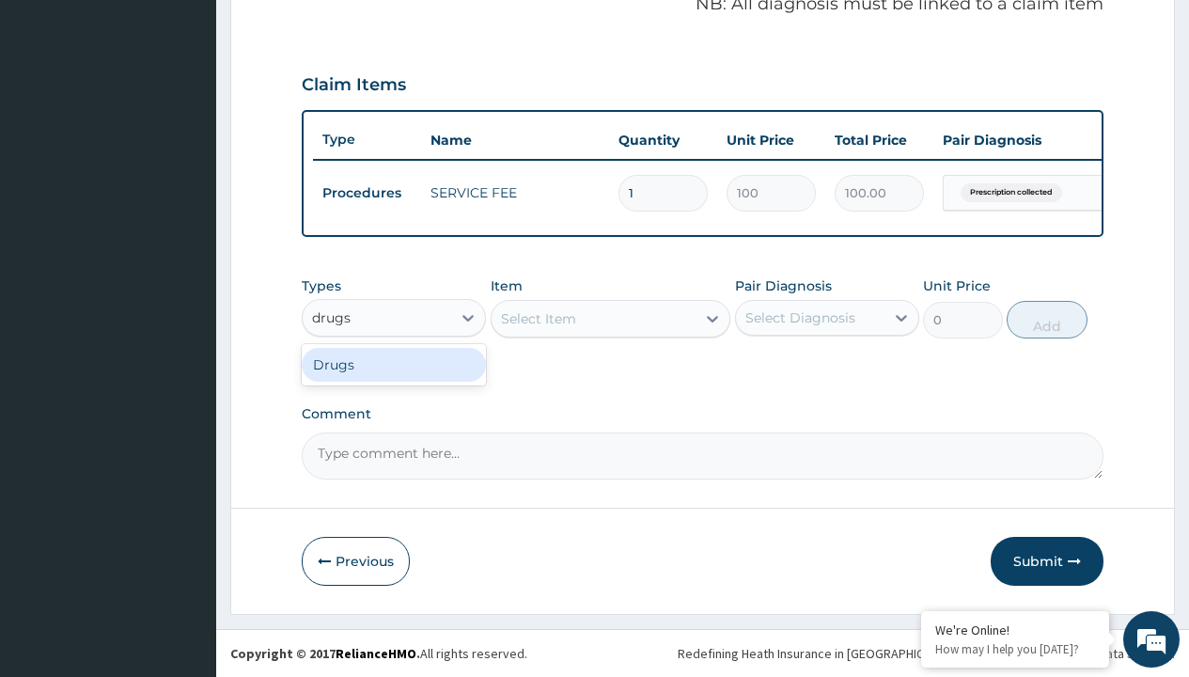
click at [394, 364] on div "Drugs" at bounding box center [394, 365] width 184 height 34
click at [538, 318] on div "Select Item" at bounding box center [611, 319] width 241 height 38
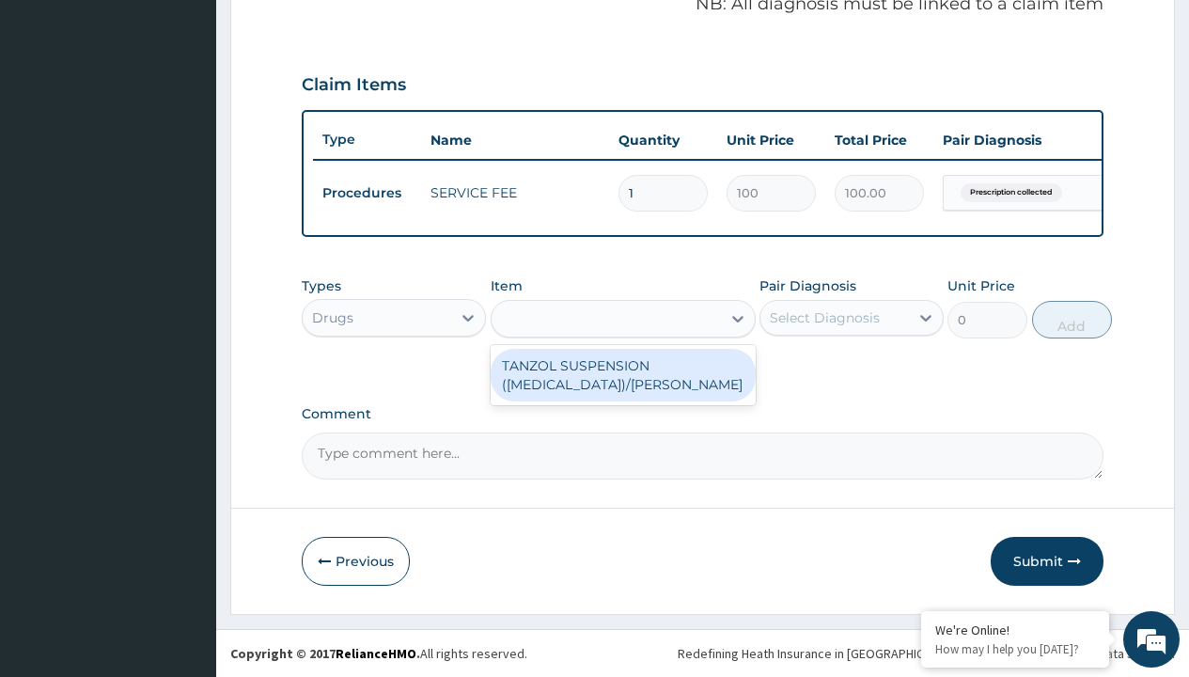
type input "tanzol suspension ([MEDICAL_DATA])/[PERSON_NAME]"
click at [622, 374] on div "TANZOL SUSPENSION ([MEDICAL_DATA])/[PERSON_NAME]" at bounding box center [623, 375] width 265 height 53
type input "617.5"
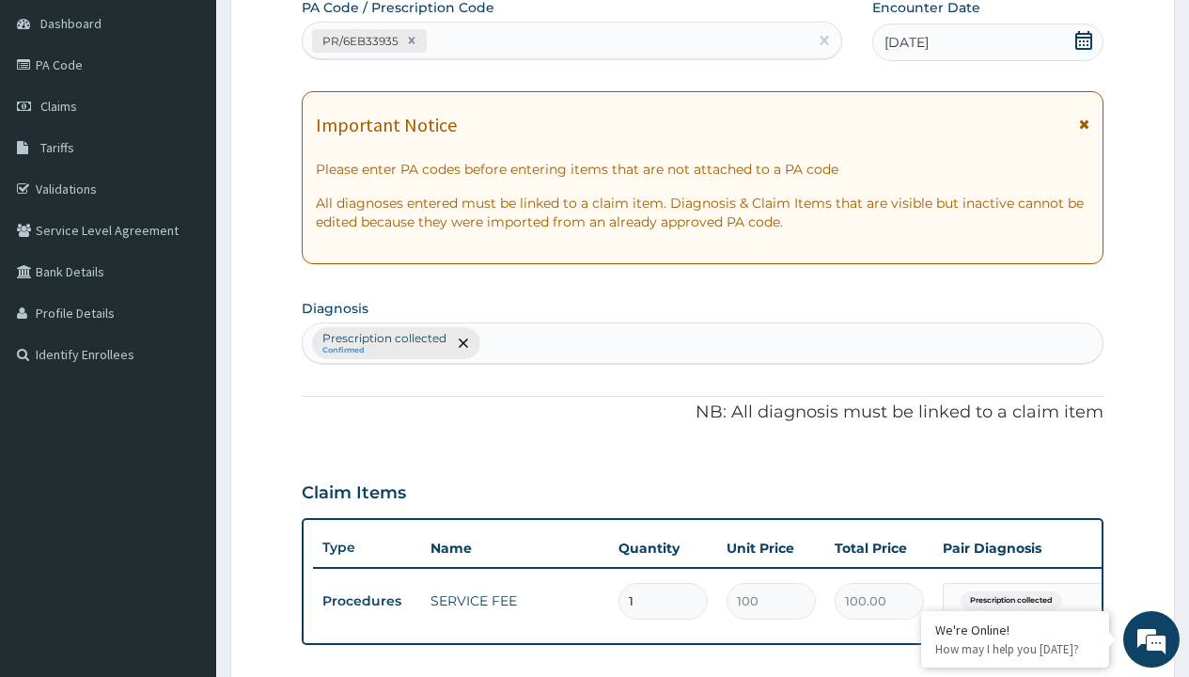
type input "prescription collected"
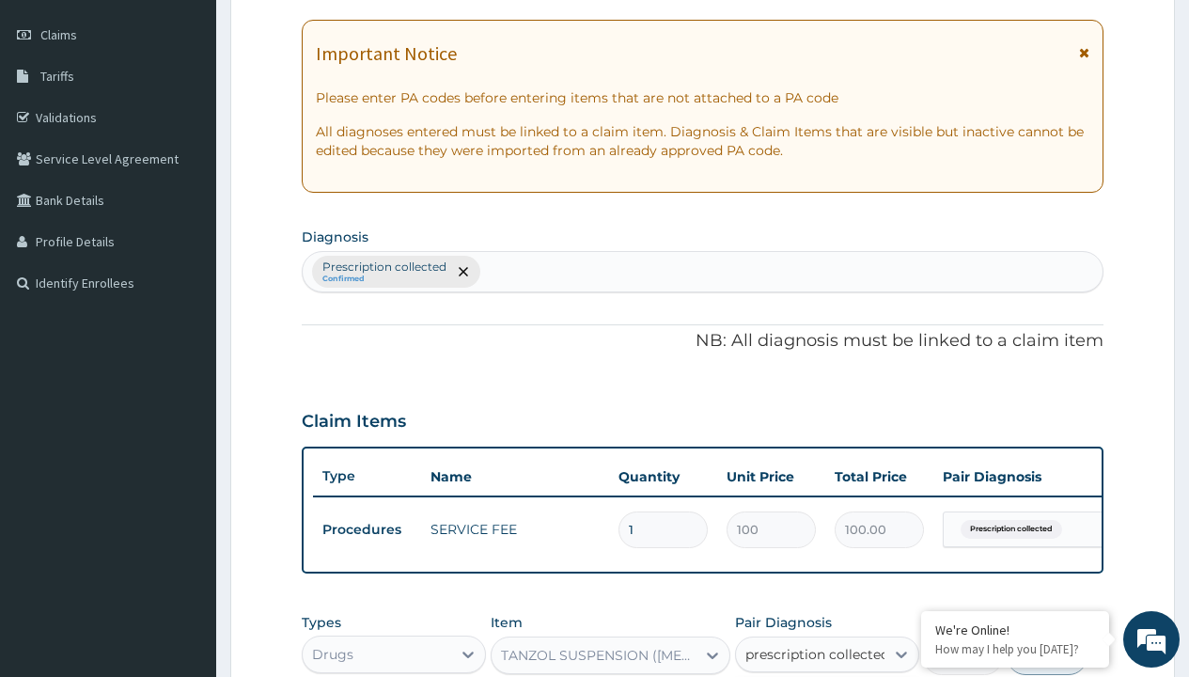
checkbox input "true"
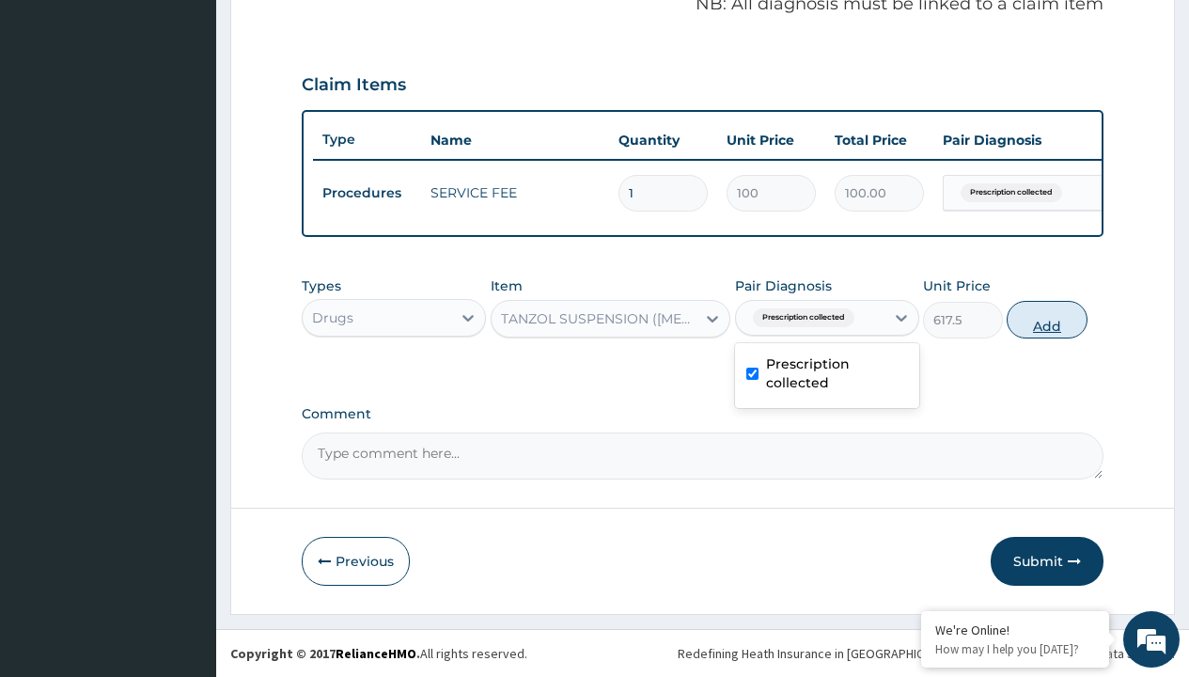
click at [1047, 319] on button "Add" at bounding box center [1047, 320] width 80 height 38
type input "0"
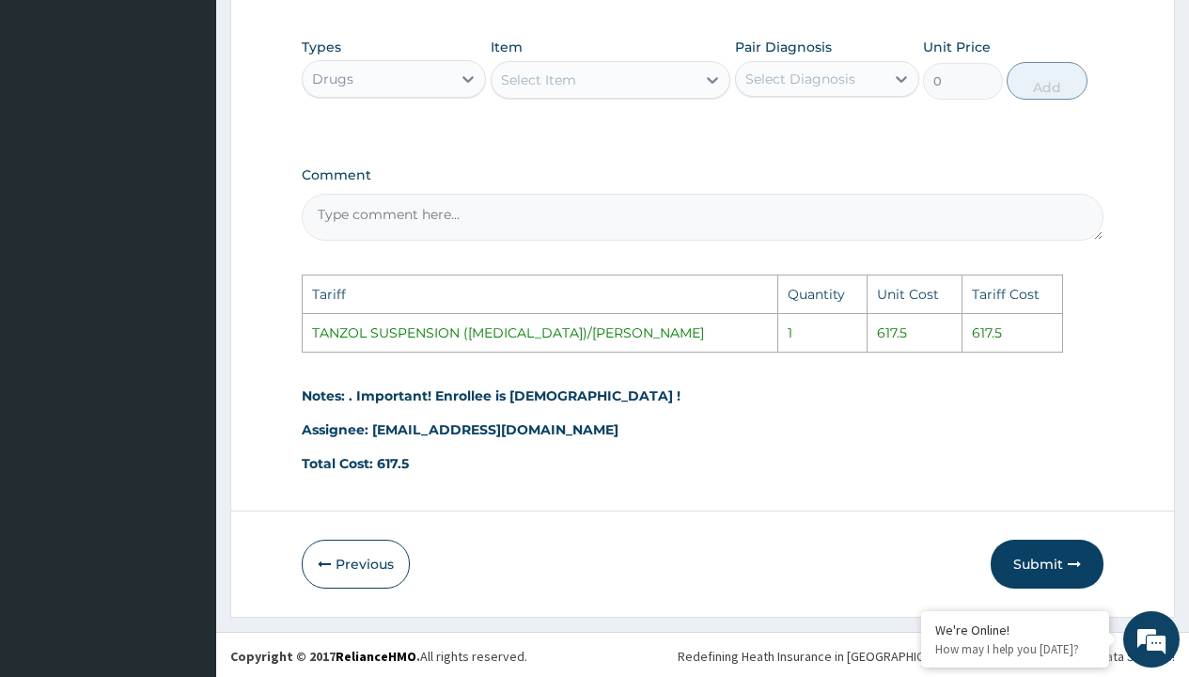
scroll to position [910, 0]
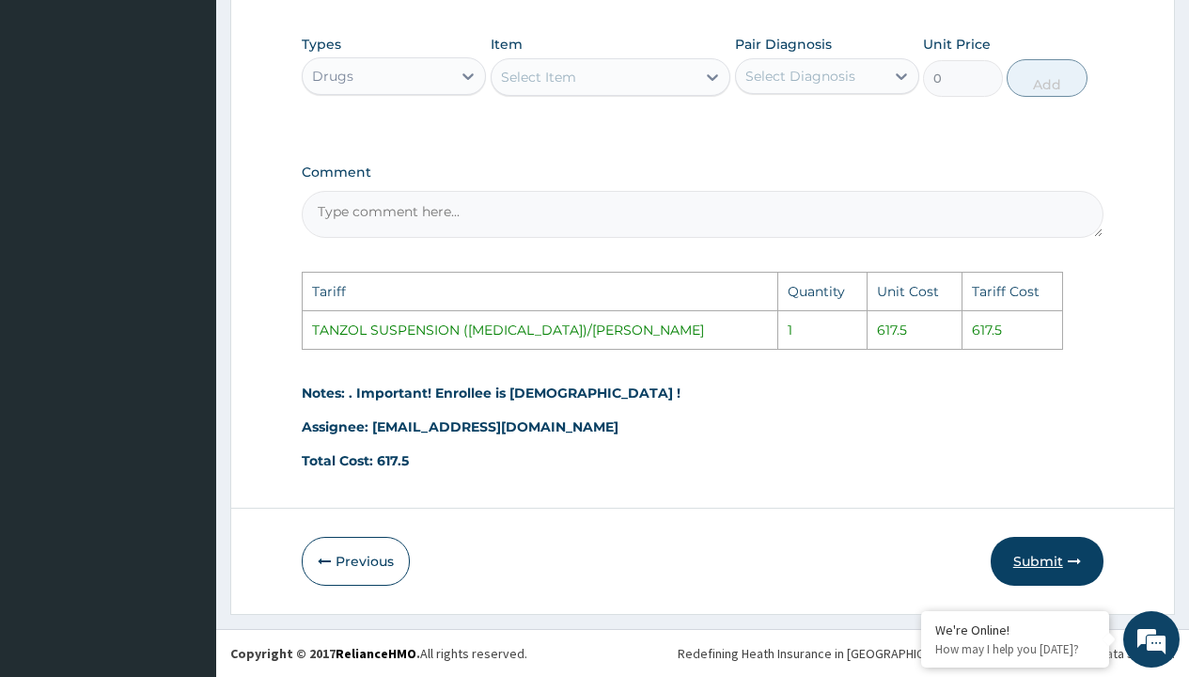
click at [1054, 560] on button "Submit" at bounding box center [1047, 561] width 113 height 49
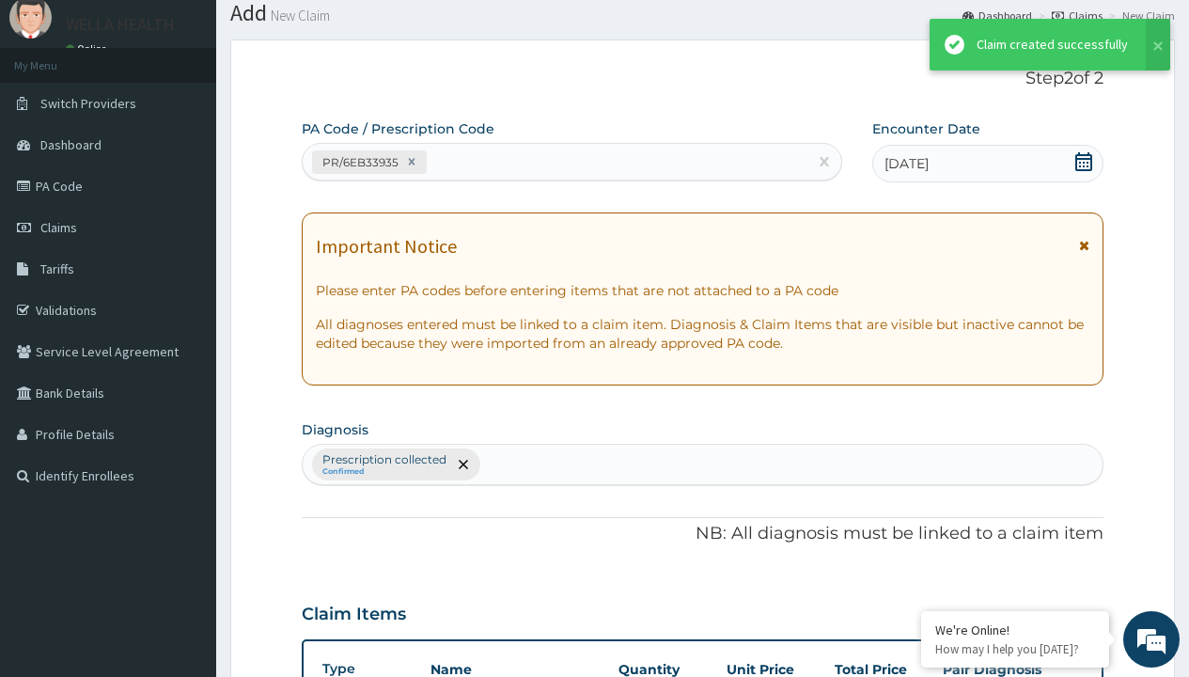
scroll to position [668, 0]
